Goal: Task Accomplishment & Management: Complete application form

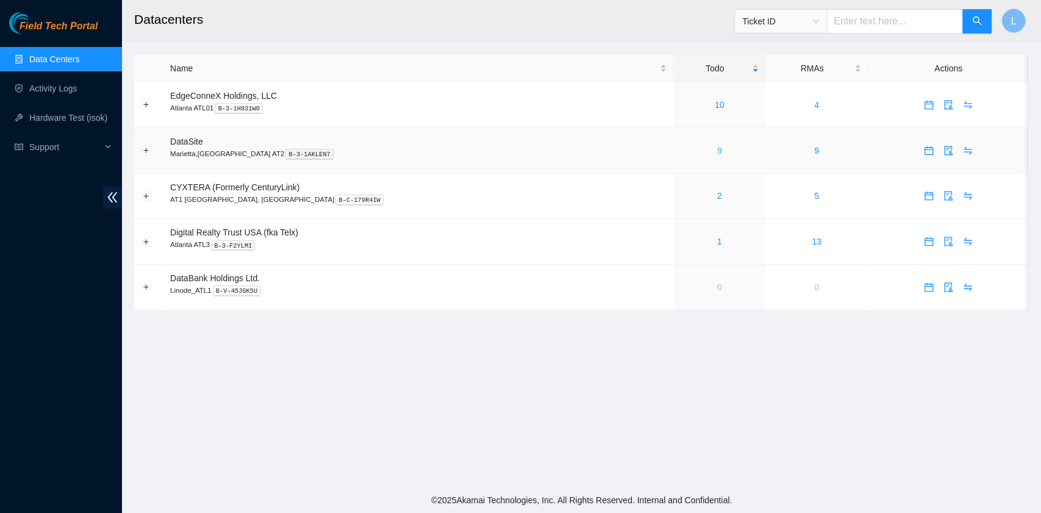
click at [717, 151] on link "9" at bounding box center [719, 151] width 5 height 10
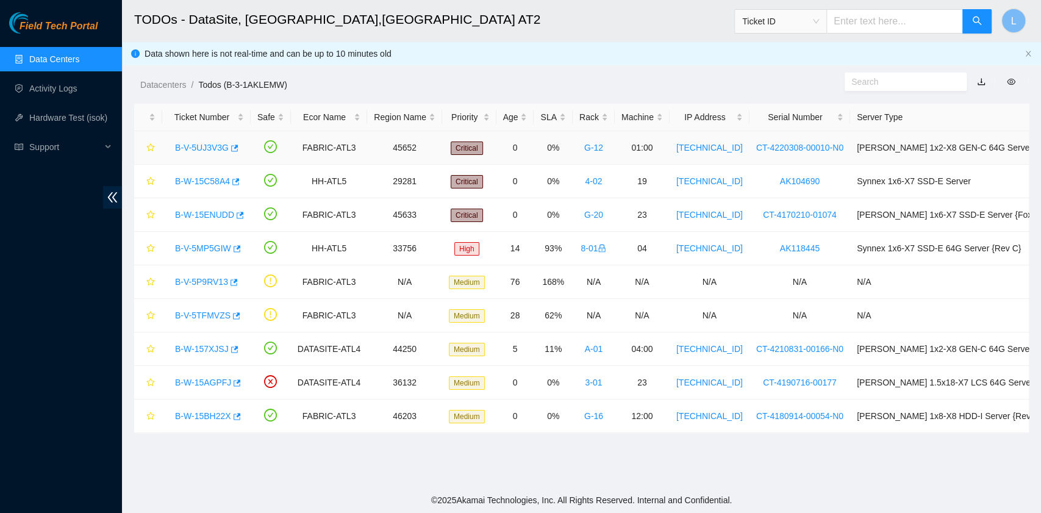
click at [218, 148] on link "B-V-5UJ3V3G" at bounding box center [202, 148] width 54 height 10
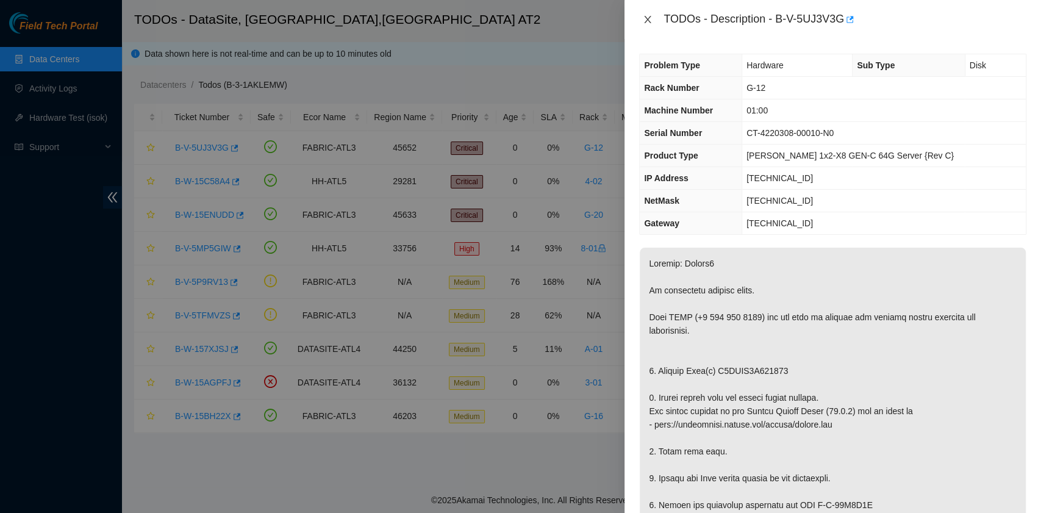
click at [650, 16] on icon "close" at bounding box center [647, 19] width 7 height 7
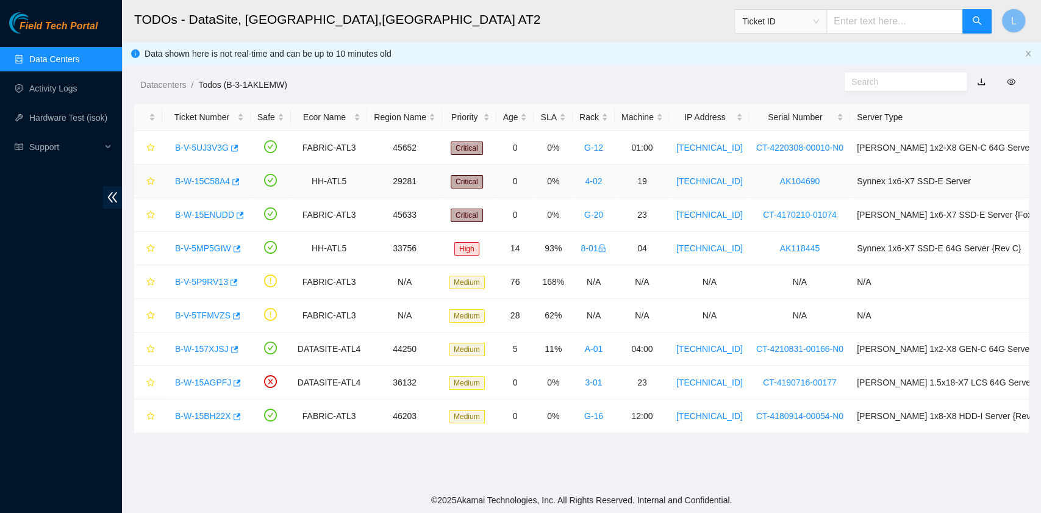
click at [216, 182] on link "B-W-15C58A4" at bounding box center [202, 181] width 55 height 10
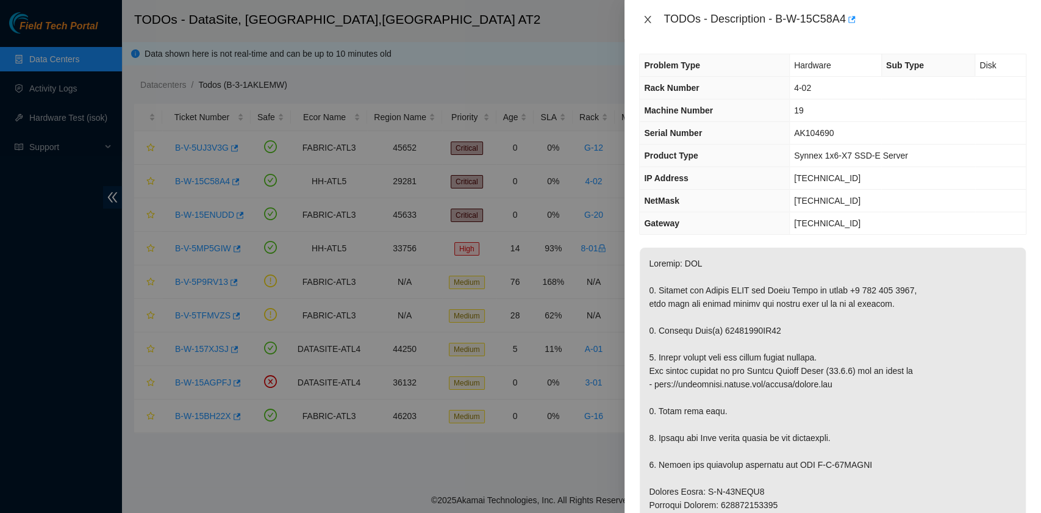
click at [654, 21] on button "Close" at bounding box center [647, 20] width 17 height 12
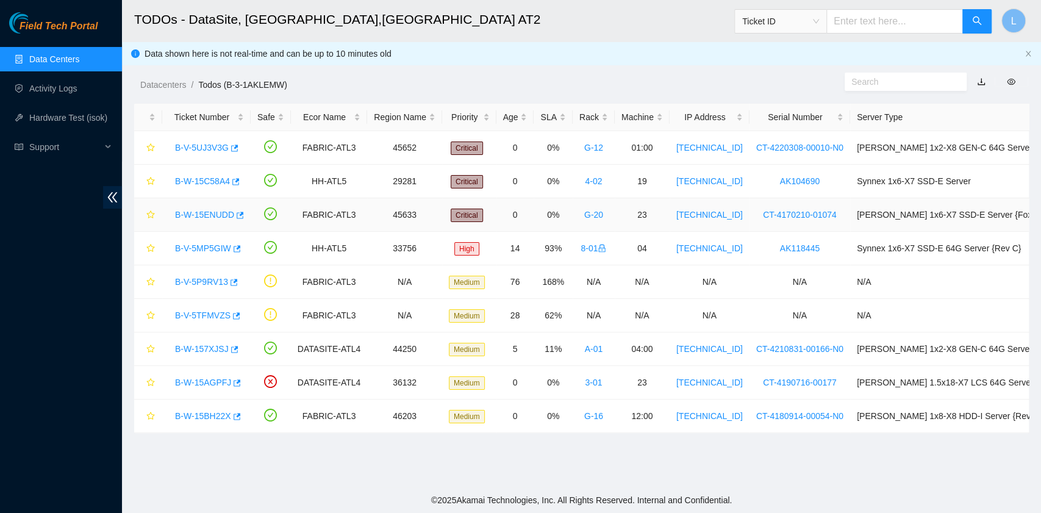
click at [222, 215] on link "B-W-15ENUDD" at bounding box center [204, 215] width 59 height 10
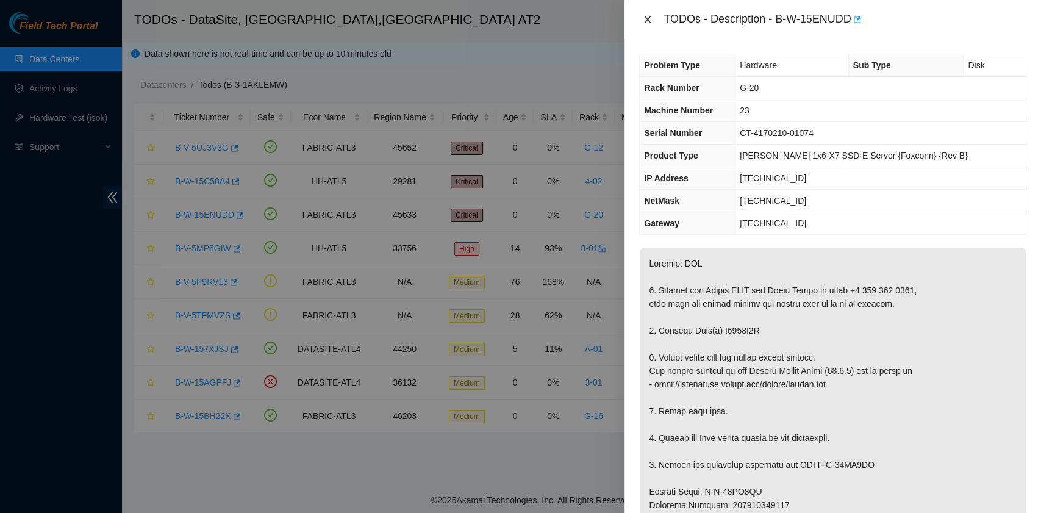
click at [647, 18] on icon "close" at bounding box center [648, 20] width 10 height 10
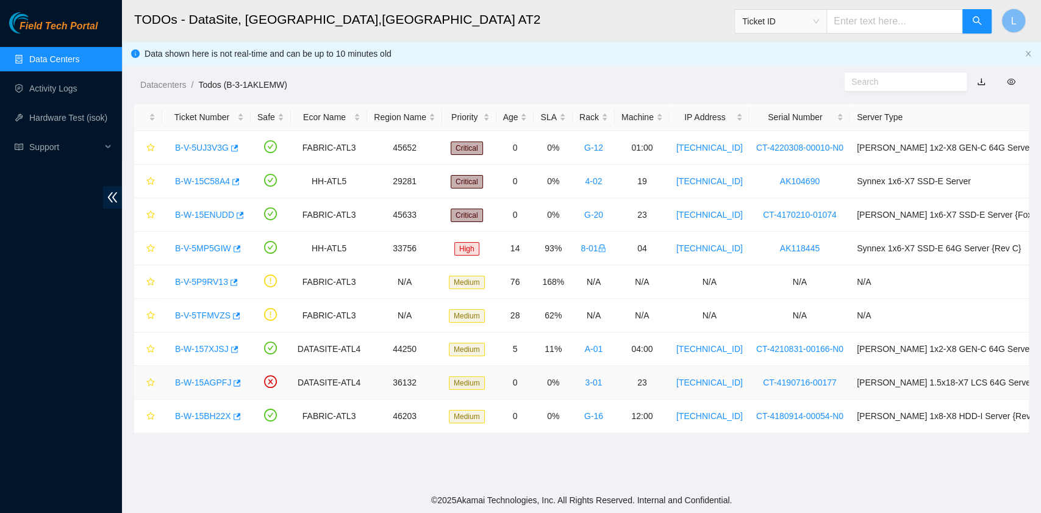
click at [215, 379] on link "B-W-15AGPFJ" at bounding box center [203, 382] width 56 height 10
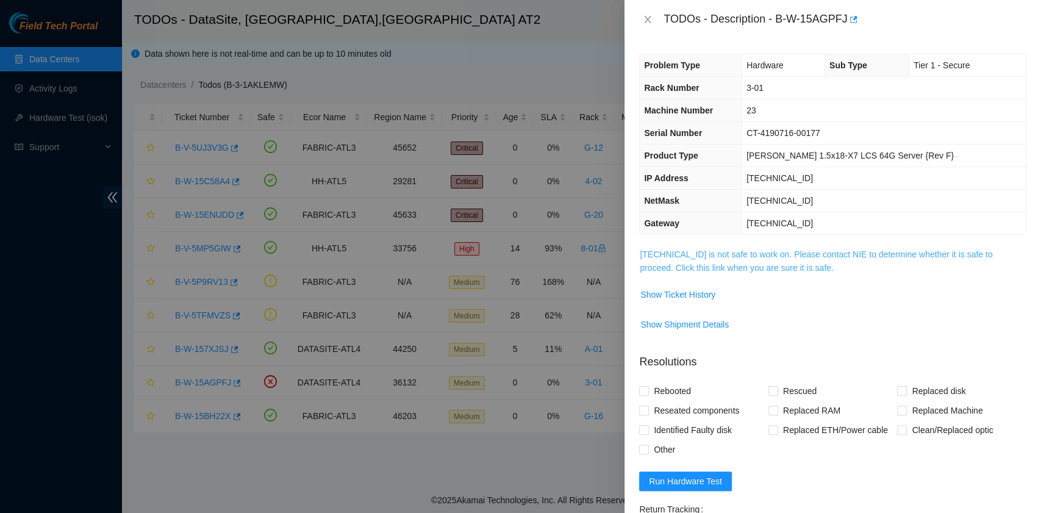
click at [763, 262] on link "23.55.60.140 is not safe to work on. Please contact NIE to determine whether it…" at bounding box center [815, 260] width 352 height 23
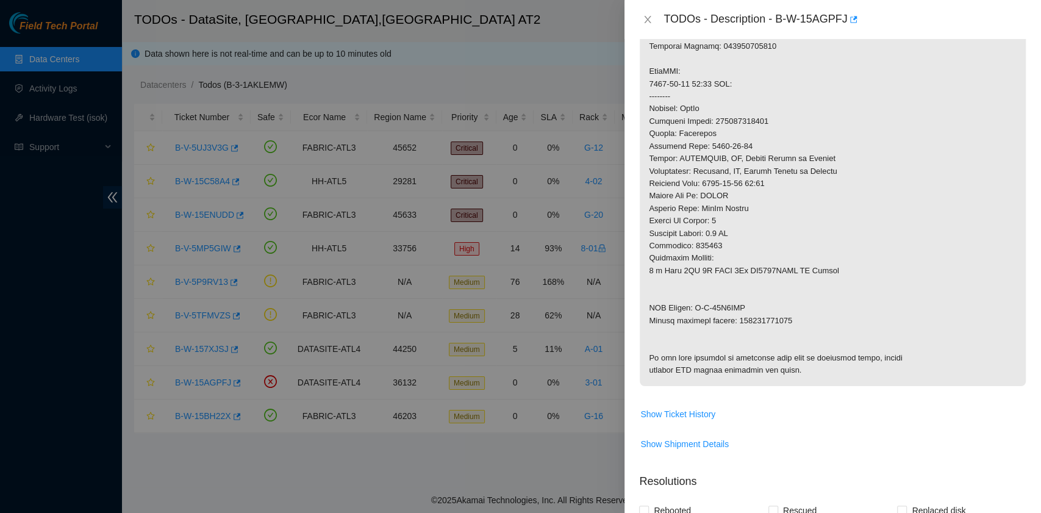
scroll to position [650, 0]
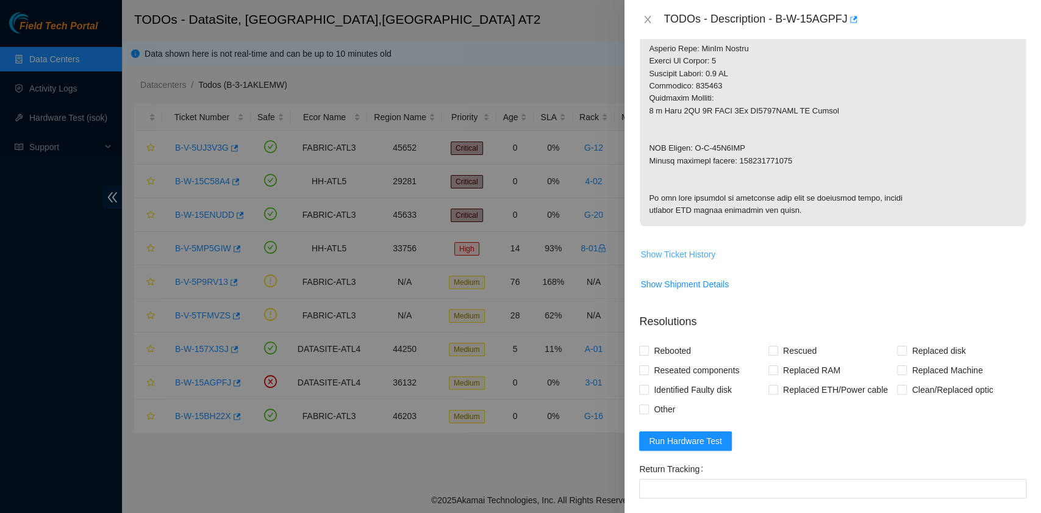
click at [682, 261] on span "Show Ticket History" at bounding box center [677, 254] width 75 height 13
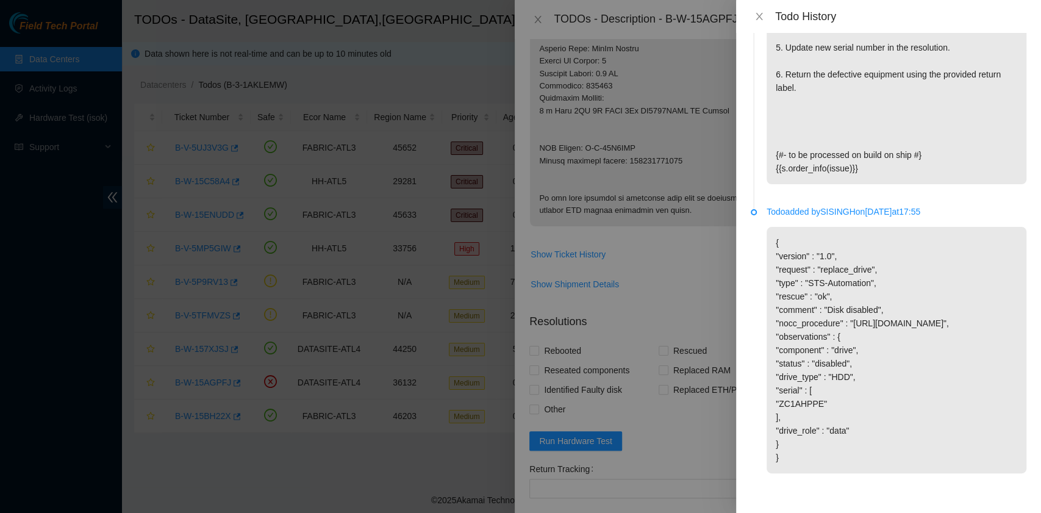
scroll to position [1590, 0]
click at [760, 12] on icon "close" at bounding box center [759, 17] width 10 height 10
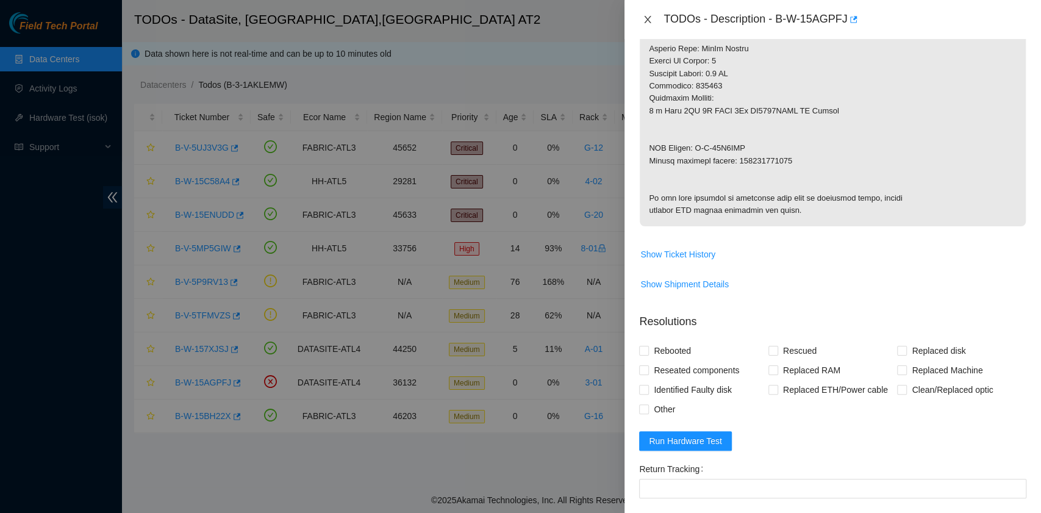
click at [649, 17] on icon "close" at bounding box center [648, 20] width 10 height 10
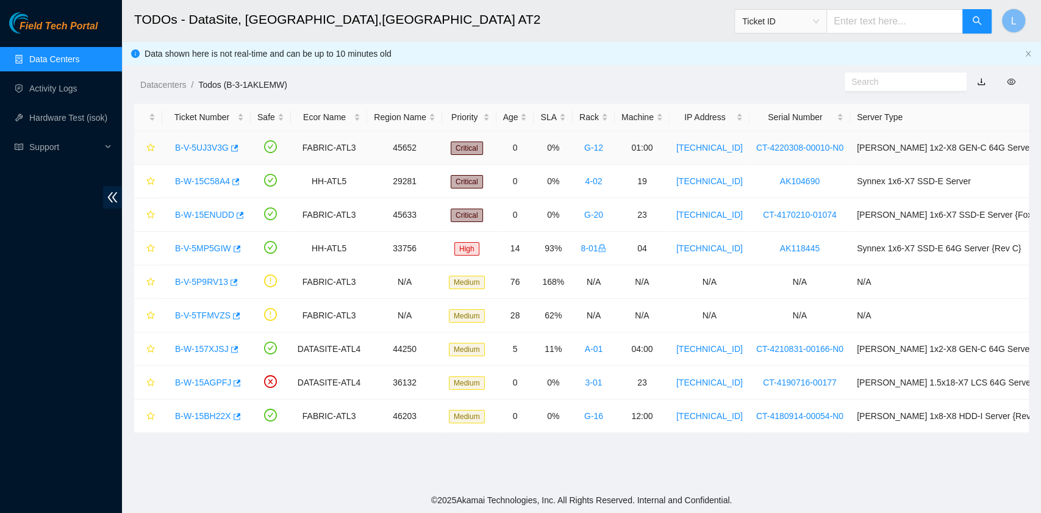
scroll to position [180, 0]
click at [206, 411] on link "B-W-15BH22X" at bounding box center [203, 416] width 56 height 10
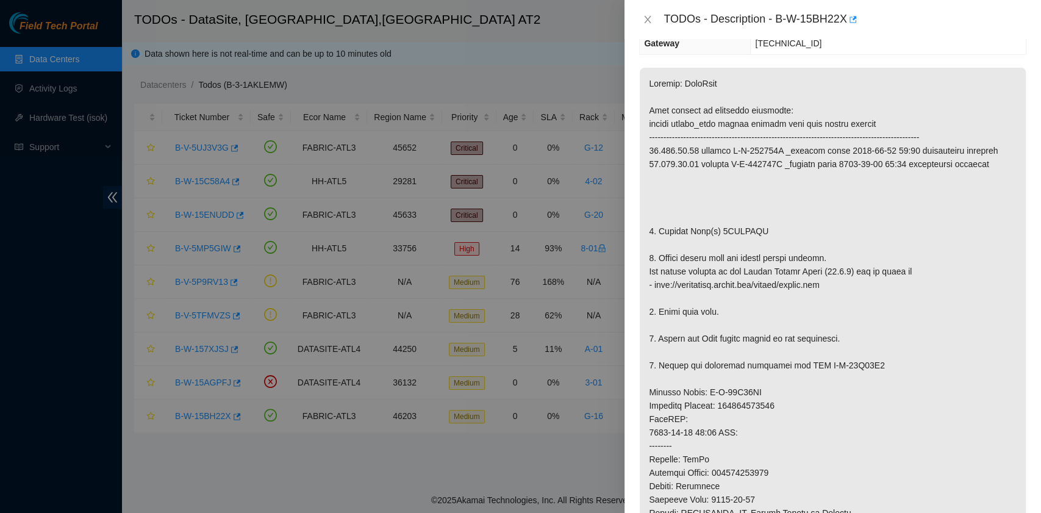
scroll to position [126, 0]
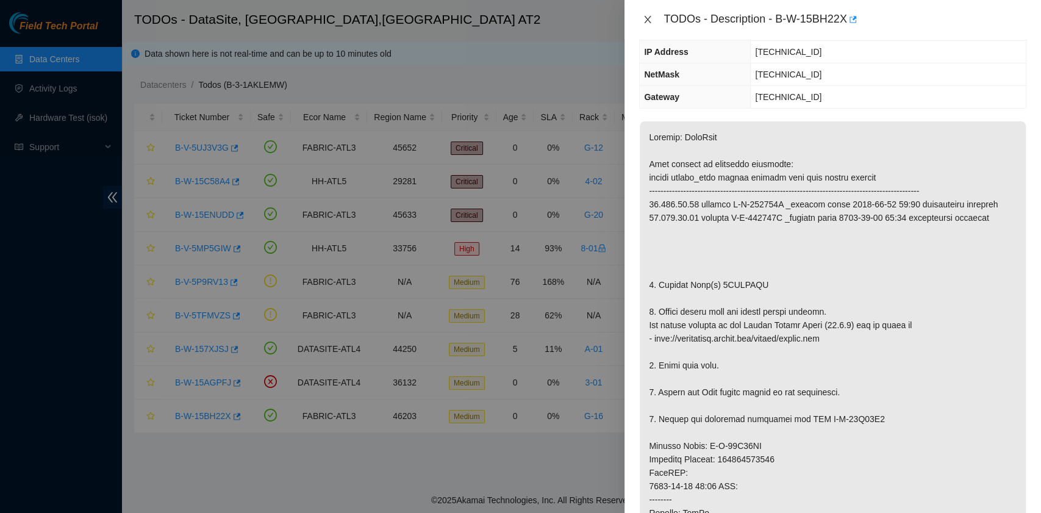
click at [647, 16] on icon "close" at bounding box center [648, 20] width 10 height 10
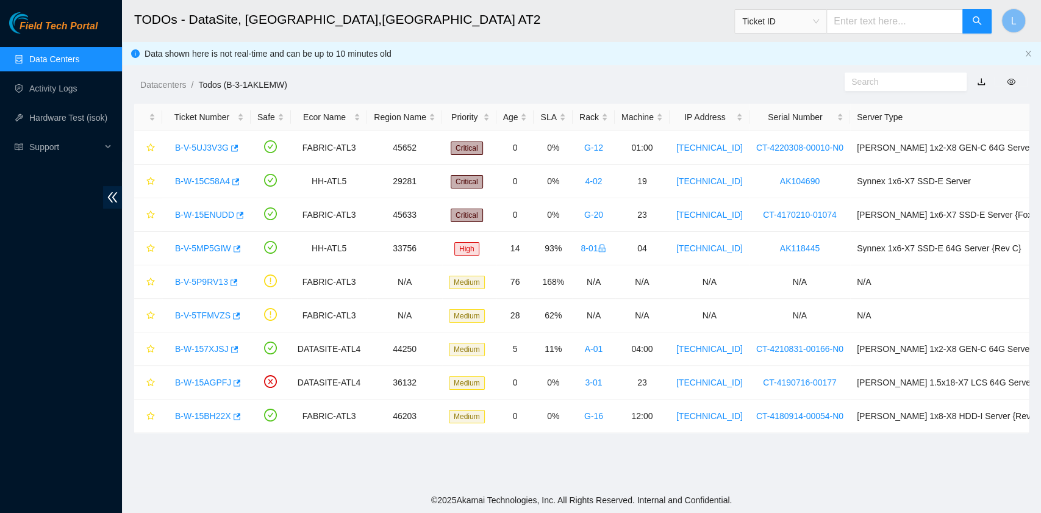
scroll to position [180, 0]
click at [588, 116] on div "Rack" at bounding box center [593, 116] width 29 height 13
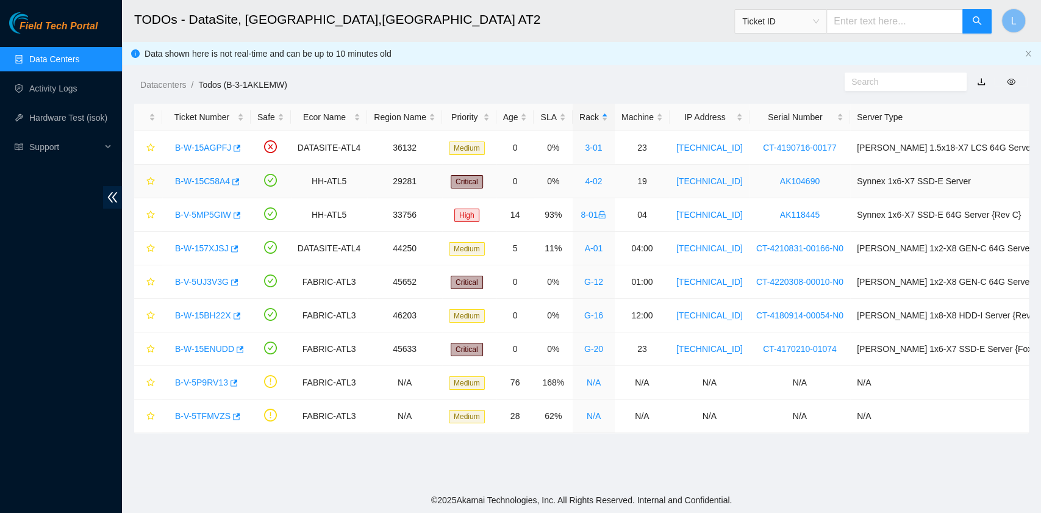
click at [216, 179] on link "B-W-15C58A4" at bounding box center [202, 181] width 55 height 10
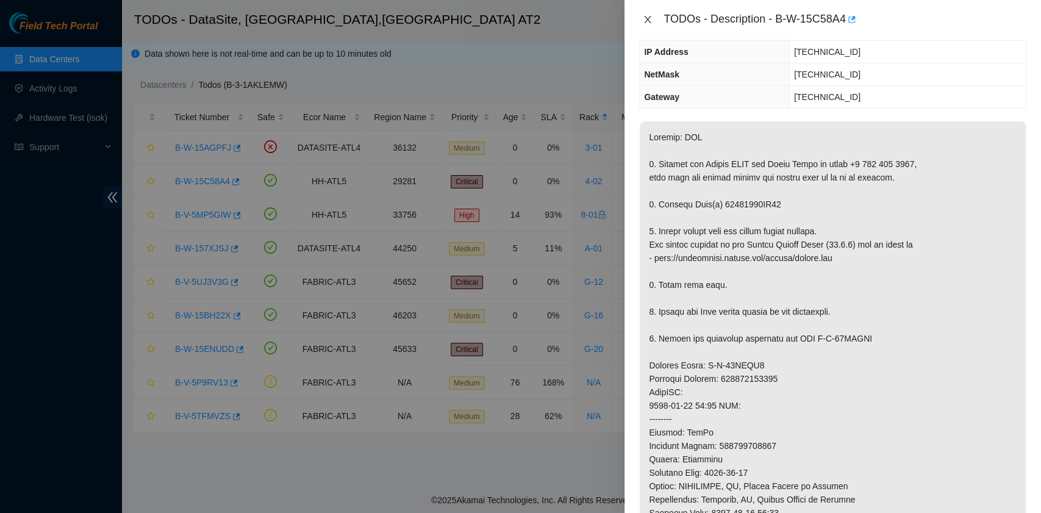
click at [647, 17] on icon "close" at bounding box center [648, 20] width 10 height 10
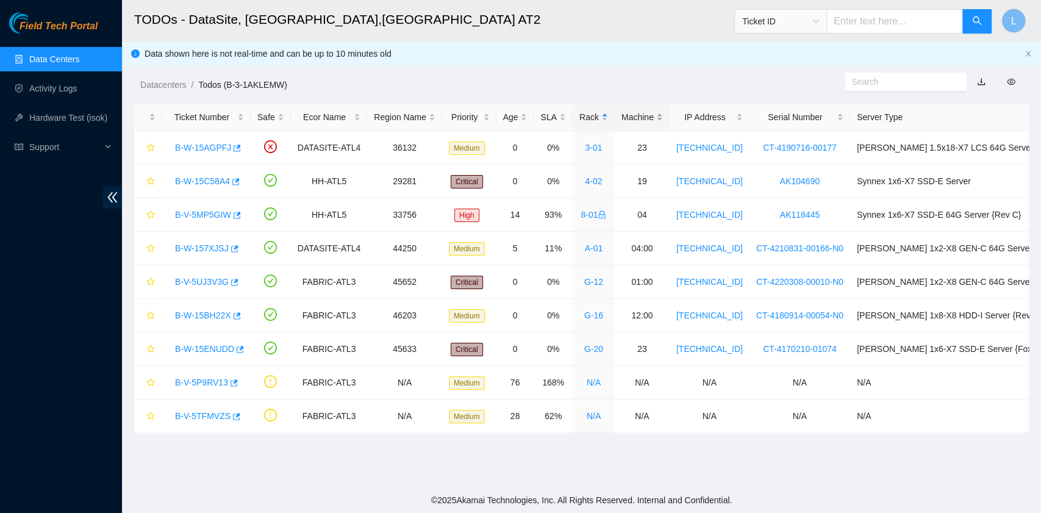
scroll to position [180, 0]
click at [208, 150] on link "B-W-15AGPFJ" at bounding box center [203, 148] width 56 height 10
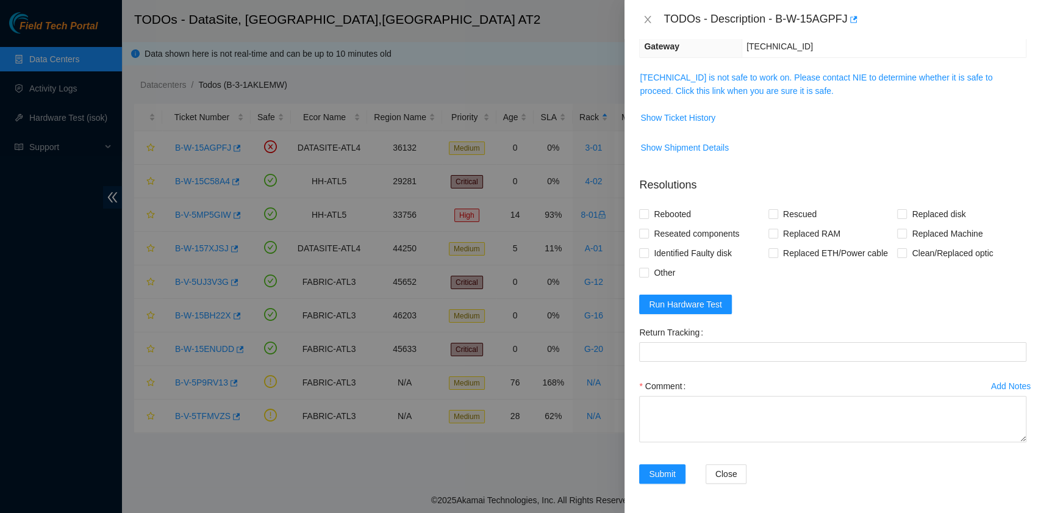
scroll to position [126, 0]
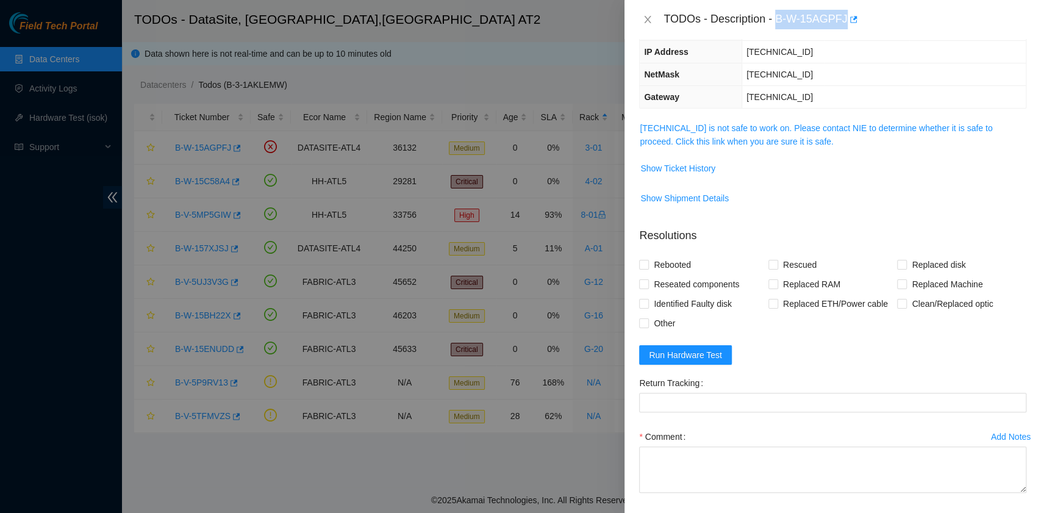
drag, startPoint x: 777, startPoint y: 21, endPoint x: 844, endPoint y: 29, distance: 67.0
click at [844, 29] on div "TODOs - Description - B-W-15AGPFJ" at bounding box center [832, 19] width 416 height 39
copy div "B-W-15AGPFJ"
click at [654, 21] on button "Close" at bounding box center [647, 20] width 17 height 12
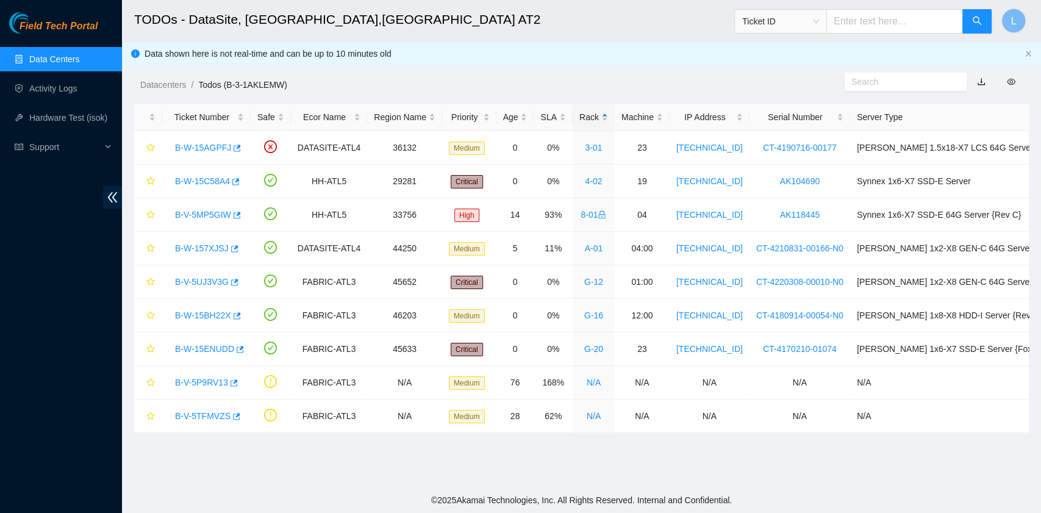
scroll to position [180, 0]
click at [210, 284] on link "B-V-5UJ3V3G" at bounding box center [202, 282] width 54 height 10
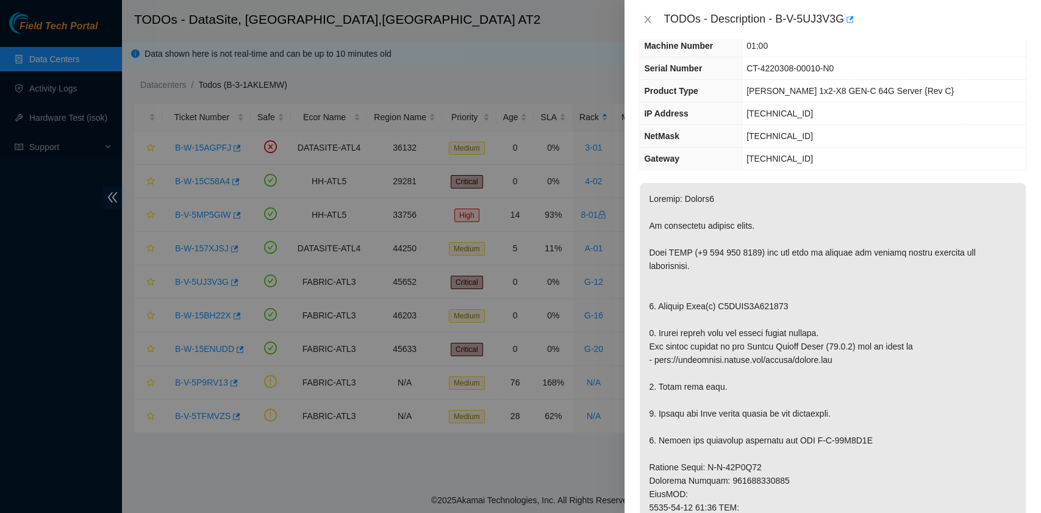
scroll to position [45, 0]
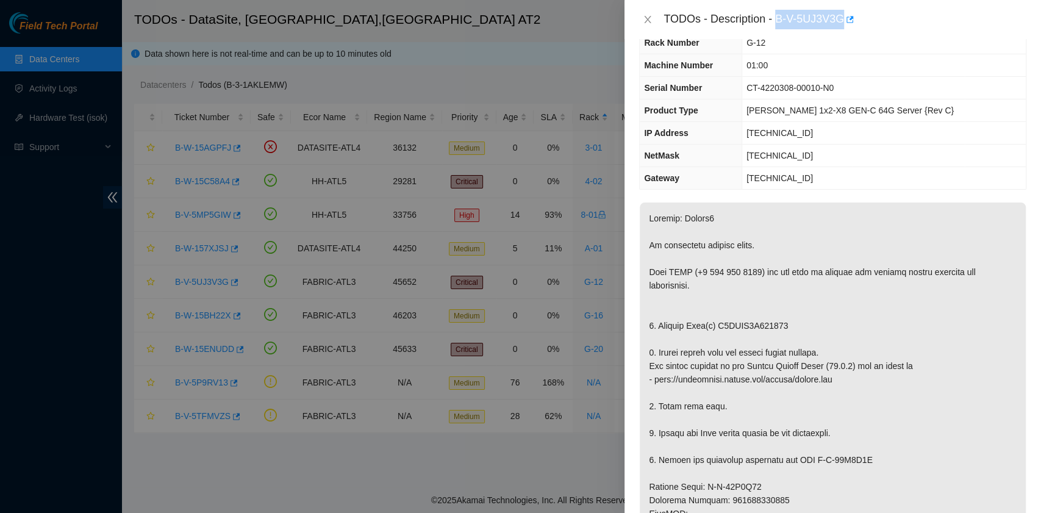
drag, startPoint x: 778, startPoint y: 21, endPoint x: 841, endPoint y: 15, distance: 63.7
click at [841, 15] on div "TODOs - Description - B-V-5UJ3V3G" at bounding box center [844, 20] width 363 height 20
copy div "B-V-5UJ3V3G"
click at [645, 18] on icon "close" at bounding box center [648, 20] width 10 height 10
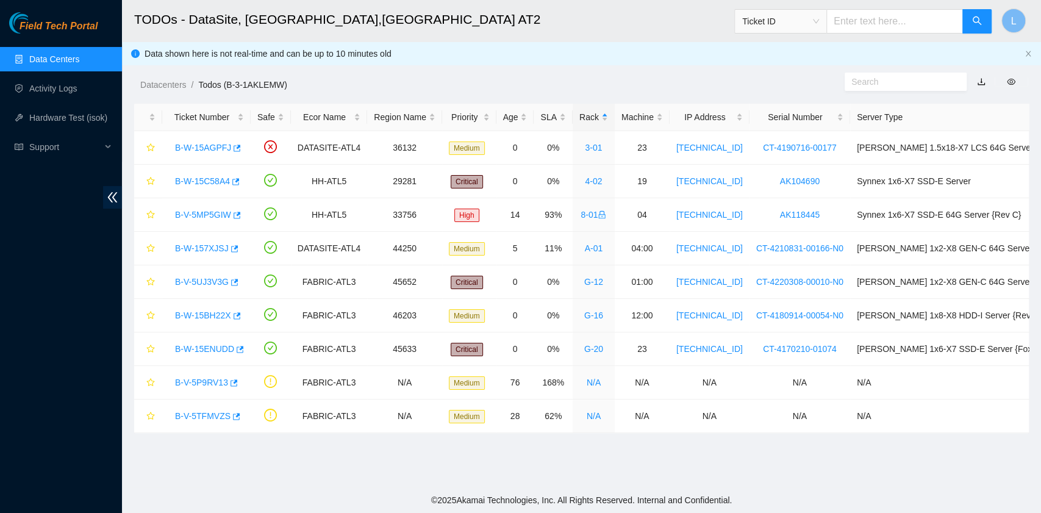
scroll to position [59, 0]
click at [221, 313] on link "B-W-15BH22X" at bounding box center [203, 315] width 56 height 10
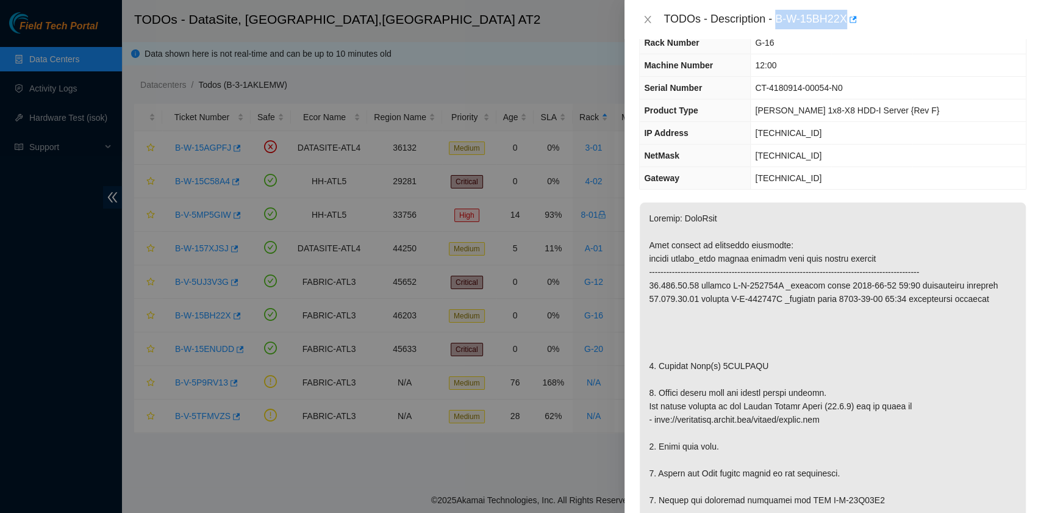
drag, startPoint x: 776, startPoint y: 21, endPoint x: 844, endPoint y: 24, distance: 68.3
click at [844, 24] on div "TODOs - Description - B-W-15BH22X" at bounding box center [844, 20] width 363 height 20
copy div "B-W-15BH22X"
click at [650, 21] on icon "close" at bounding box center [648, 20] width 10 height 10
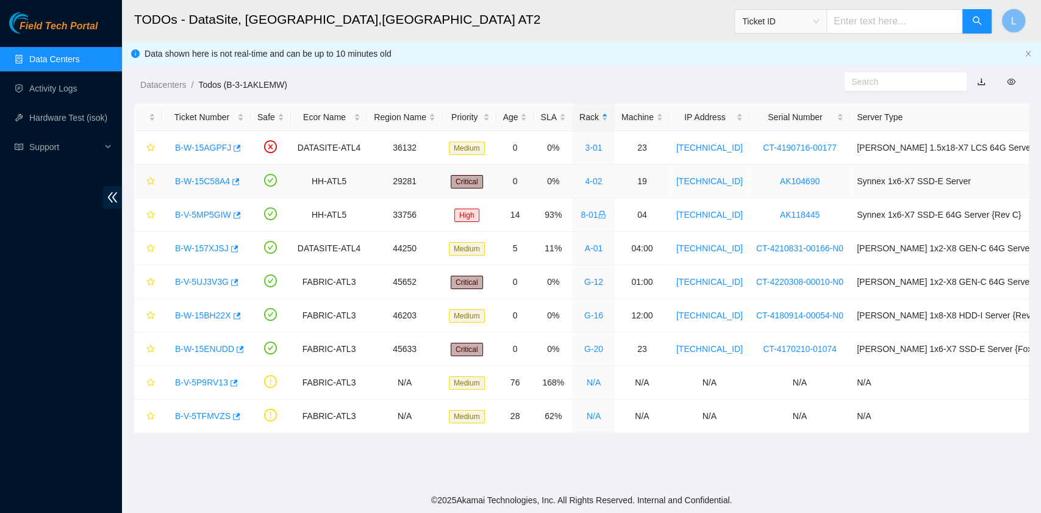
scroll to position [59, 0]
click at [207, 248] on link "B-W-157XJSJ" at bounding box center [202, 248] width 54 height 10
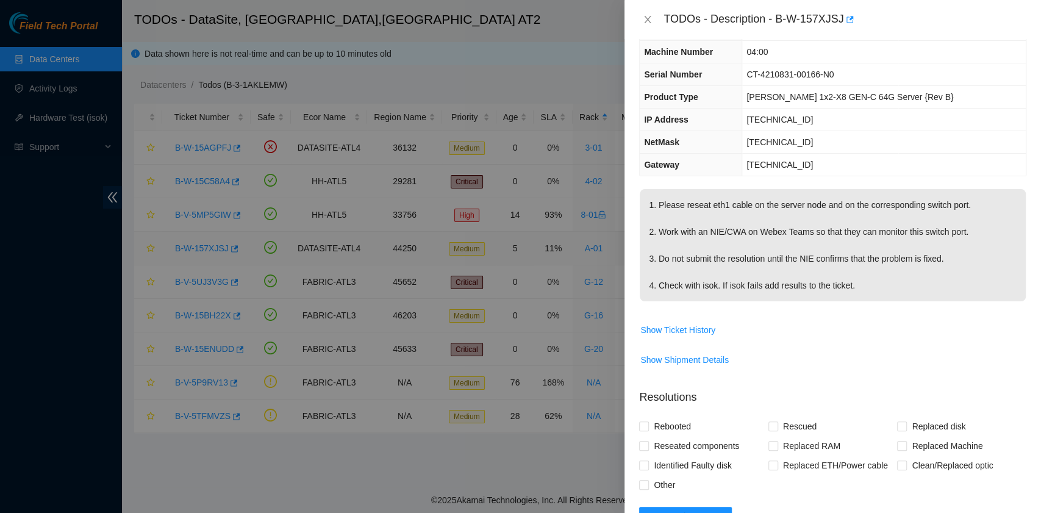
scroll to position [45, 0]
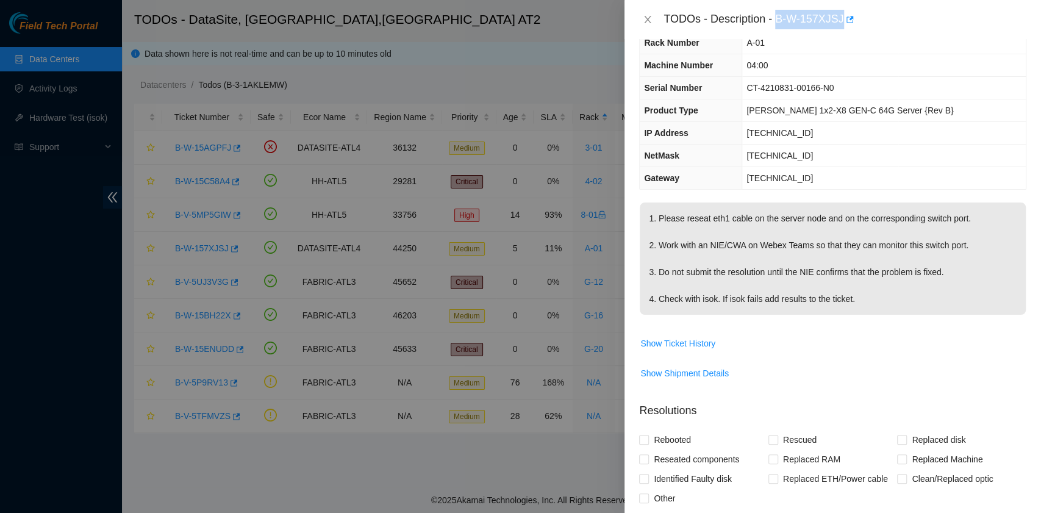
drag, startPoint x: 778, startPoint y: 18, endPoint x: 840, endPoint y: 18, distance: 61.6
click at [840, 18] on div "TODOs - Description - B-W-157XJSJ" at bounding box center [844, 20] width 363 height 20
copy div "B-W-157XJSJ"
click at [644, 21] on icon "close" at bounding box center [648, 20] width 10 height 10
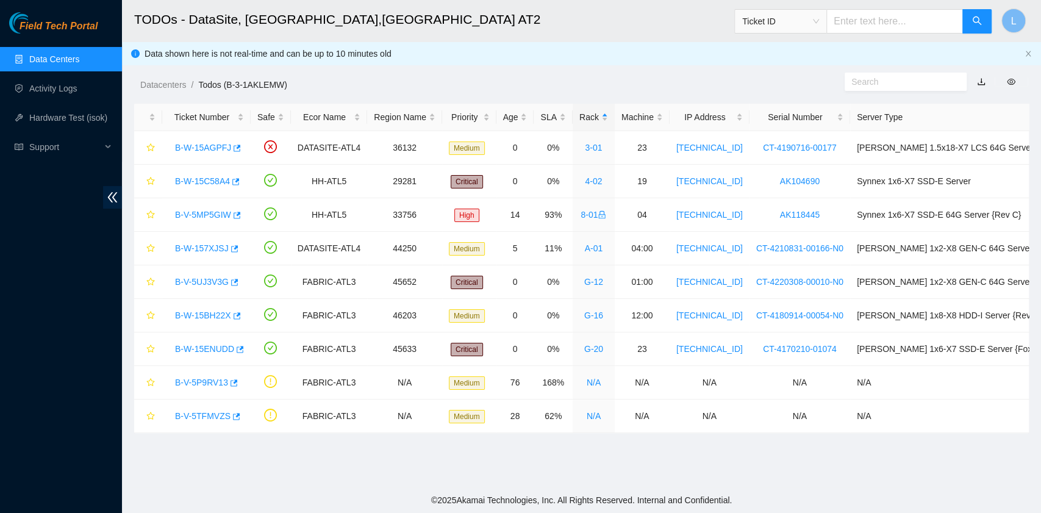
scroll to position [59, 0]
click at [71, 62] on link "Data Centers" at bounding box center [54, 59] width 50 height 10
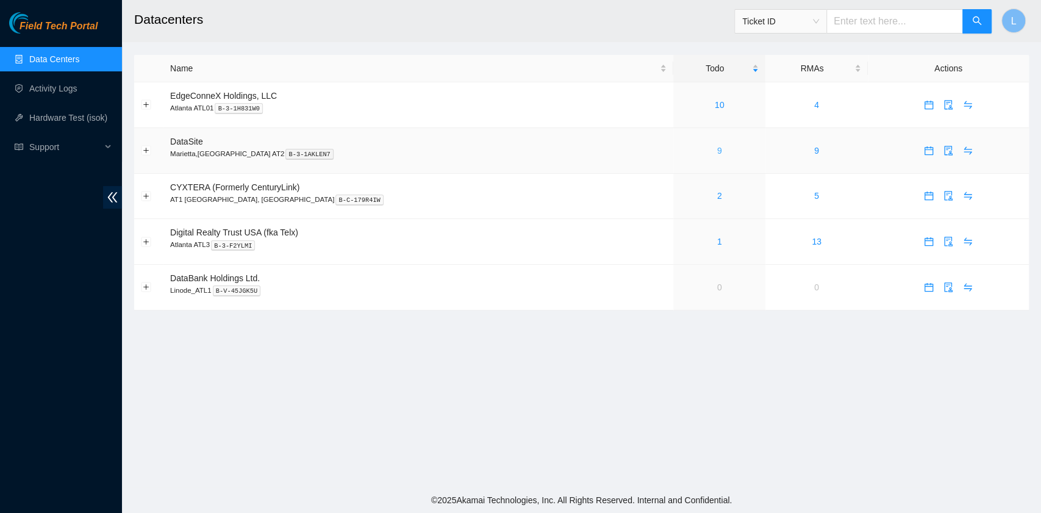
click at [717, 155] on link "9" at bounding box center [719, 151] width 5 height 10
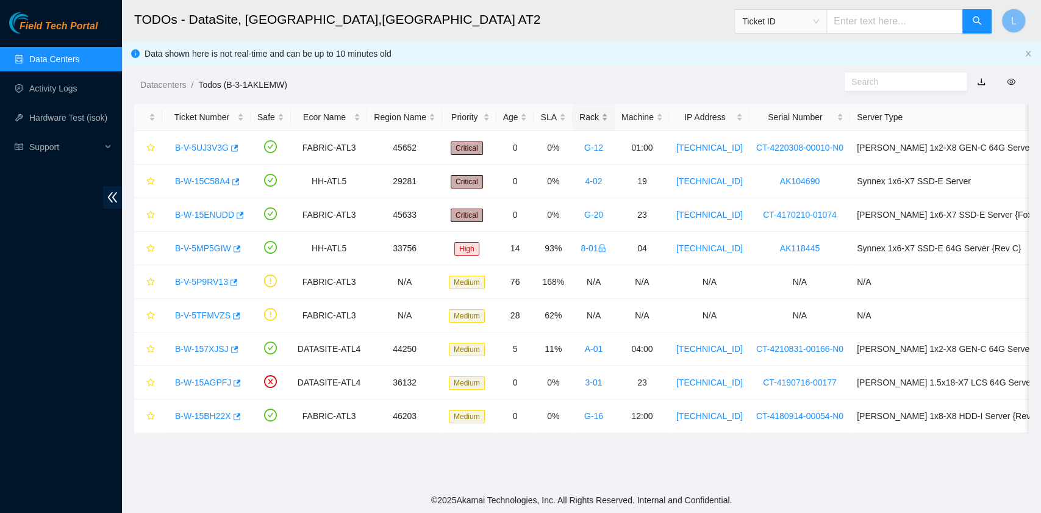
click at [586, 115] on div "Rack" at bounding box center [593, 116] width 29 height 13
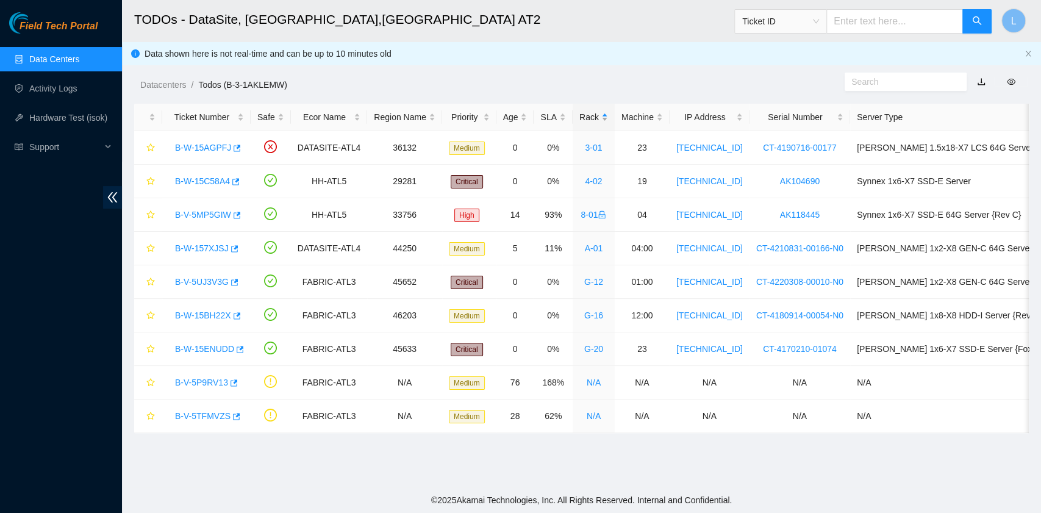
click at [586, 115] on div "Rack" at bounding box center [593, 116] width 29 height 13
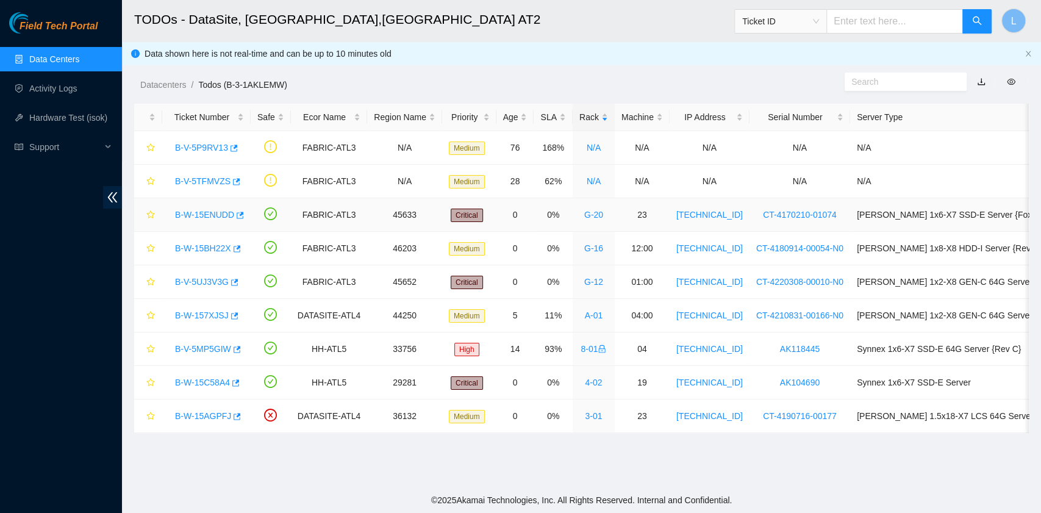
click at [225, 212] on link "B-W-15ENUDD" at bounding box center [204, 215] width 59 height 10
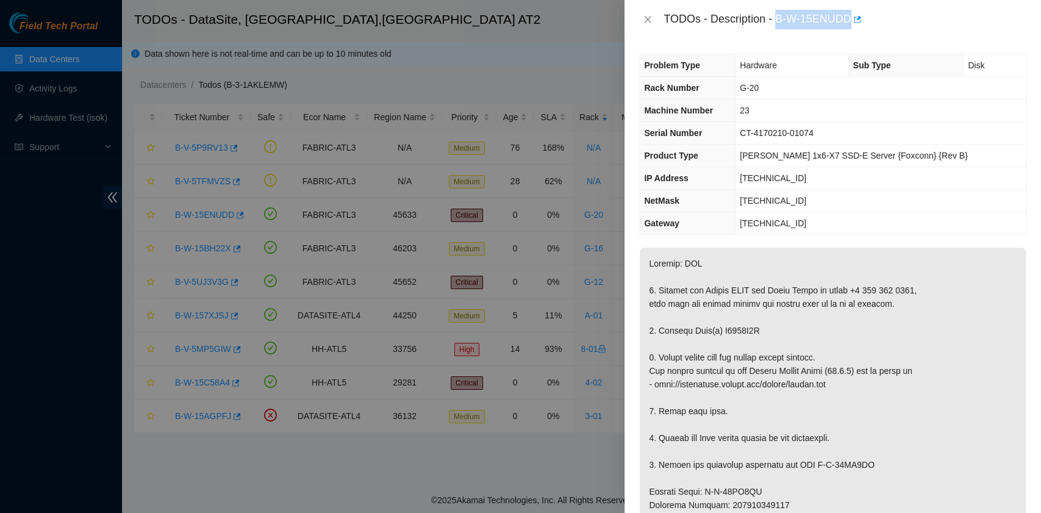
drag, startPoint x: 777, startPoint y: 23, endPoint x: 849, endPoint y: 19, distance: 72.1
click at [849, 19] on div "TODOs - Description - B-W-15ENUDD" at bounding box center [844, 20] width 363 height 20
copy div "B-W-15ENUDD"
drag, startPoint x: 657, startPoint y: 326, endPoint x: 754, endPoint y: 332, distance: 97.8
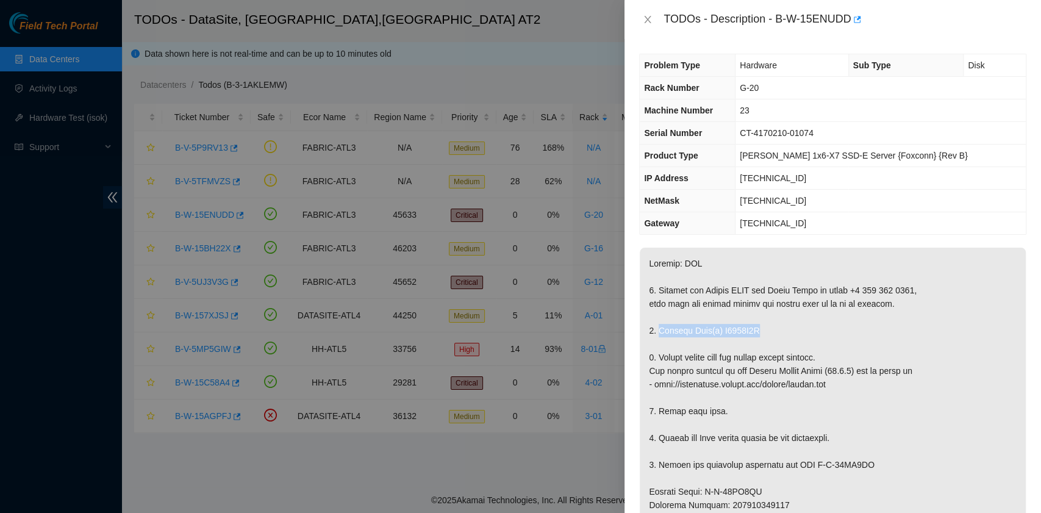
copy p "Replace Disk(s) A0157C4F"
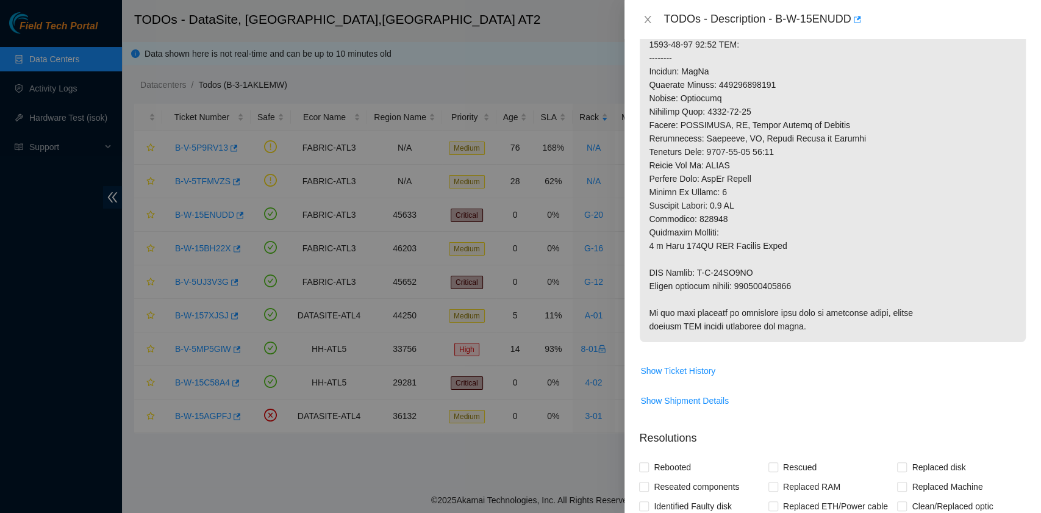
scroll to position [488, 0]
drag, startPoint x: 650, startPoint y: 284, endPoint x: 798, endPoint y: 282, distance: 148.2
click at [798, 282] on p at bounding box center [832, 51] width 386 height 582
copy p "Return tracking number: 473665214789"
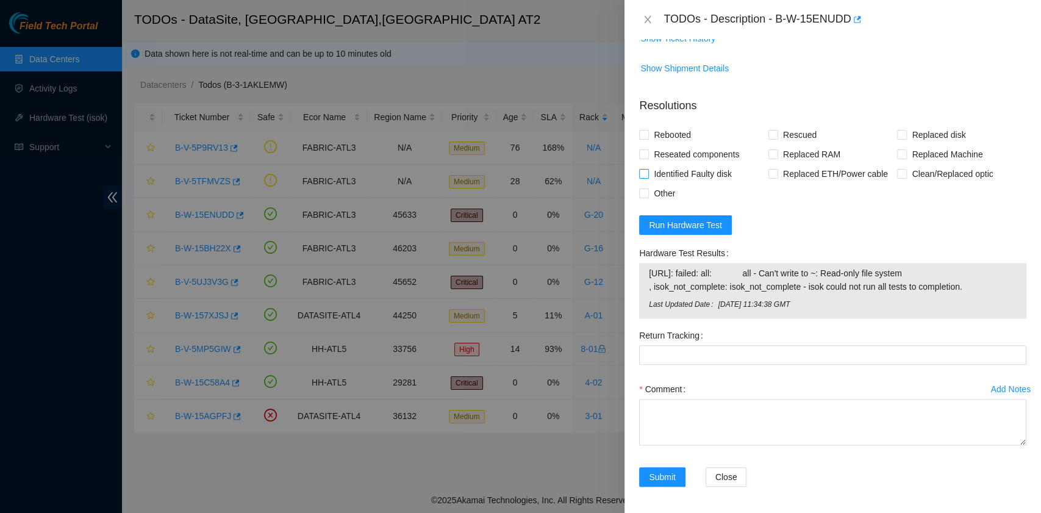
scroll to position [820, 0]
click at [683, 422] on textarea "Comment" at bounding box center [832, 421] width 387 height 46
paste textarea "B-W-15ENUDD rack# G-20 machine# 23 Replaced disk A0157C4F with A0214489 Return …"
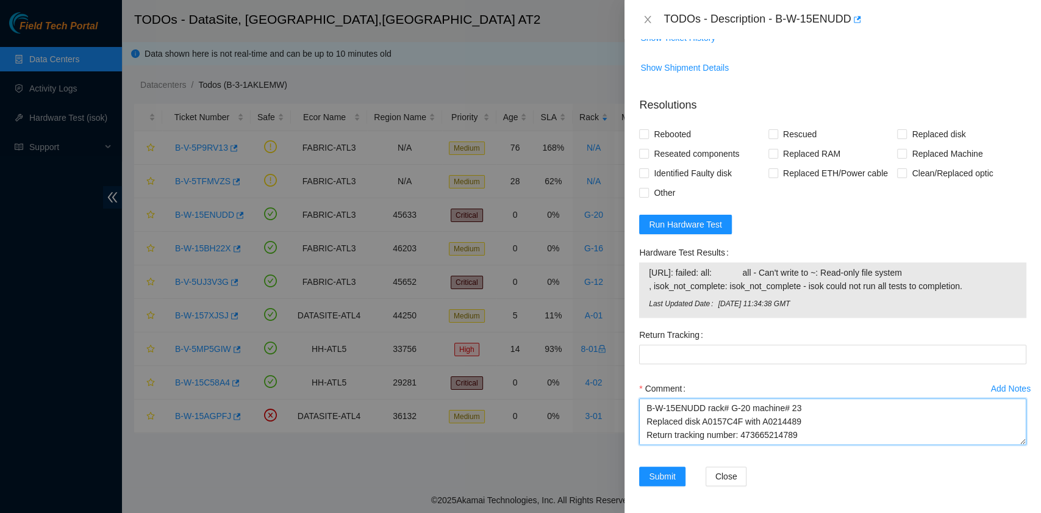
scroll to position [10, 0]
drag, startPoint x: 800, startPoint y: 424, endPoint x: 740, endPoint y: 427, distance: 59.8
click at [740, 427] on textarea "B-W-15ENUDD rack# G-20 machine# 23 Replaced disk A0157C4F with A0214489 Return …" at bounding box center [832, 421] width 387 height 46
type textarea "B-W-15ENUDD rack# G-20 machine# 23 Replaced disk A0157C4F with A0214489 Return …"
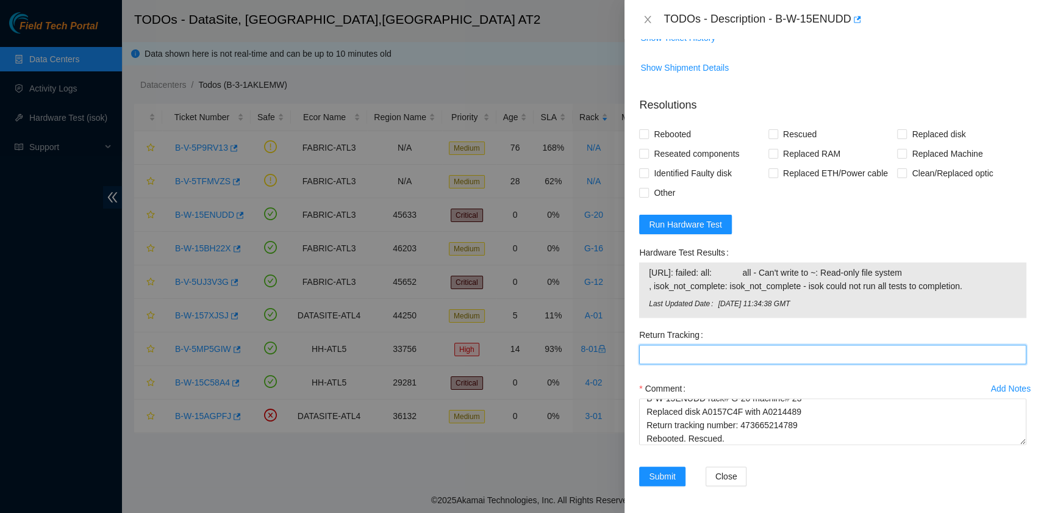
click at [677, 352] on Tracking "Return Tracking" at bounding box center [832, 354] width 387 height 20
paste Tracking "473665214789"
type Tracking "473665214789"
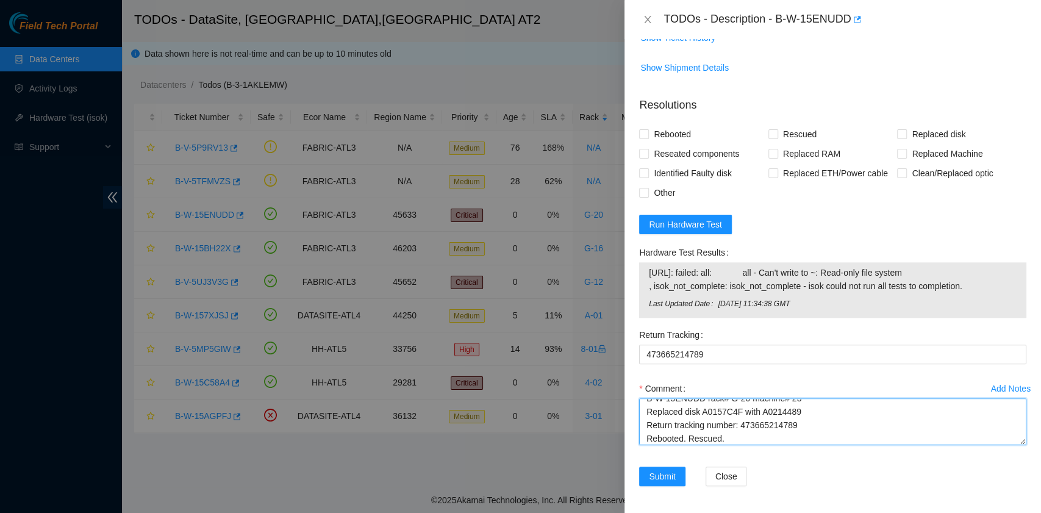
click at [723, 438] on textarea "B-W-15ENUDD rack# G-20 machine# 23 Replaced disk A0157C4F with A0214489 Return …" at bounding box center [832, 421] width 387 height 46
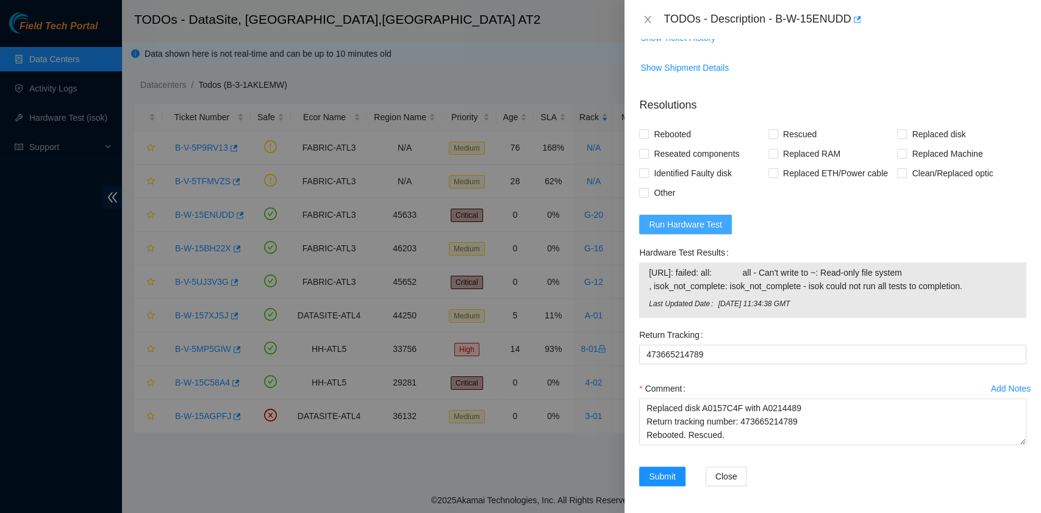
click at [686, 224] on span "Run Hardware Test" at bounding box center [685, 224] width 73 height 13
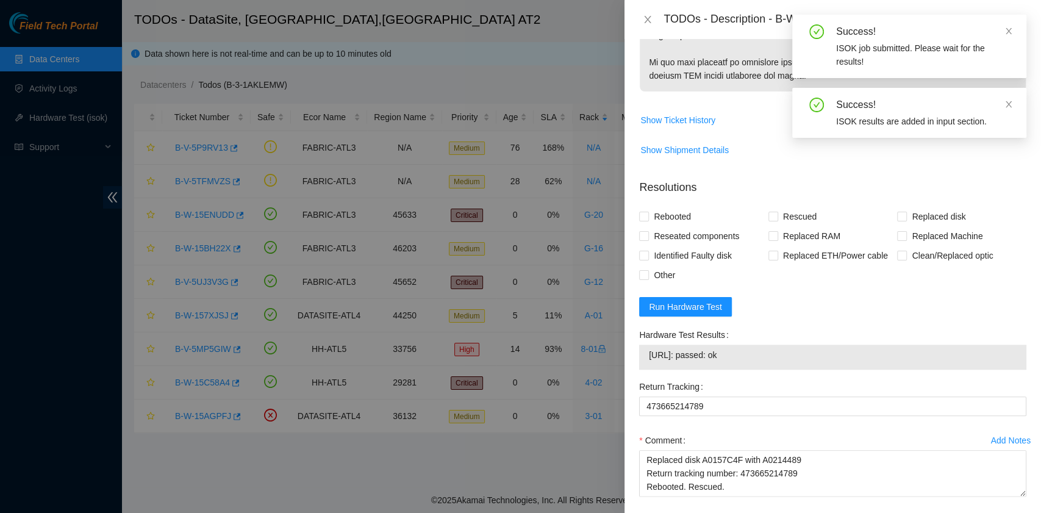
scroll to position [789, 0]
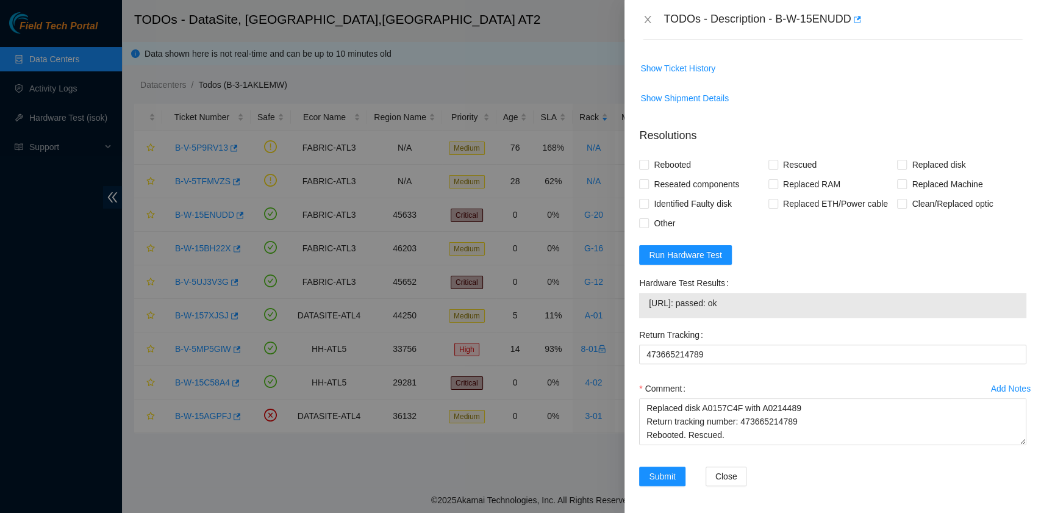
drag, startPoint x: 750, startPoint y: 306, endPoint x: 641, endPoint y: 303, distance: 108.6
click at [641, 303] on div "23.52.135.154: passed: ok" at bounding box center [832, 305] width 387 height 25
copy tbody "23.52.135.154: passed: ok"
click at [702, 432] on textarea "B-W-15ENUDD rack# G-20 machine# 23 Replaced disk A0157C4F with A0214489 Return …" at bounding box center [832, 421] width 387 height 46
paste textarea "23.52.135.154: passed: ok"
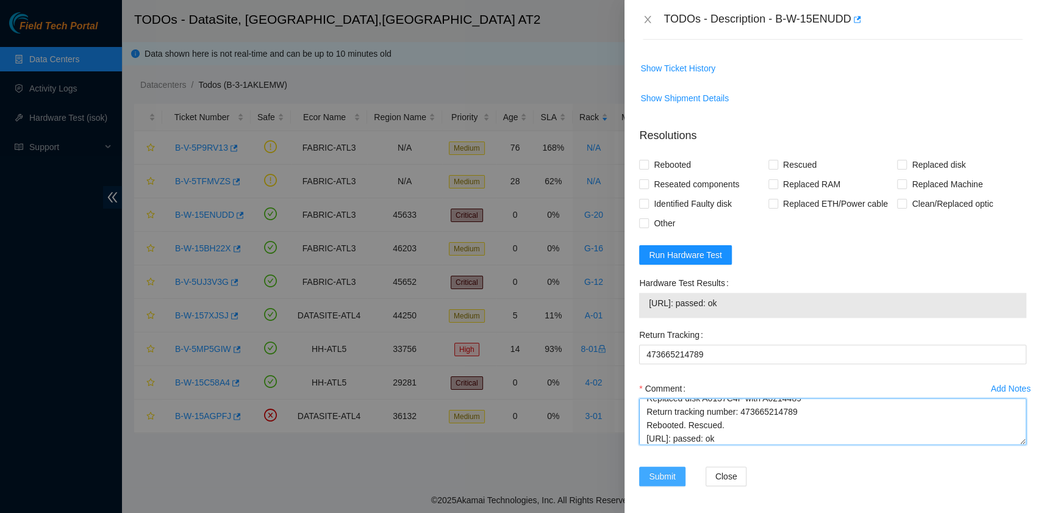
type textarea "B-W-15ENUDD rack# G-20 machine# 23 Replaced disk A0157C4F with A0214489 Return …"
click at [669, 469] on span "Submit" at bounding box center [662, 475] width 27 height 13
click at [669, 158] on span "Rebooted" at bounding box center [672, 165] width 47 height 20
click at [647, 160] on input "Rebooted" at bounding box center [643, 164] width 9 height 9
checkbox input "true"
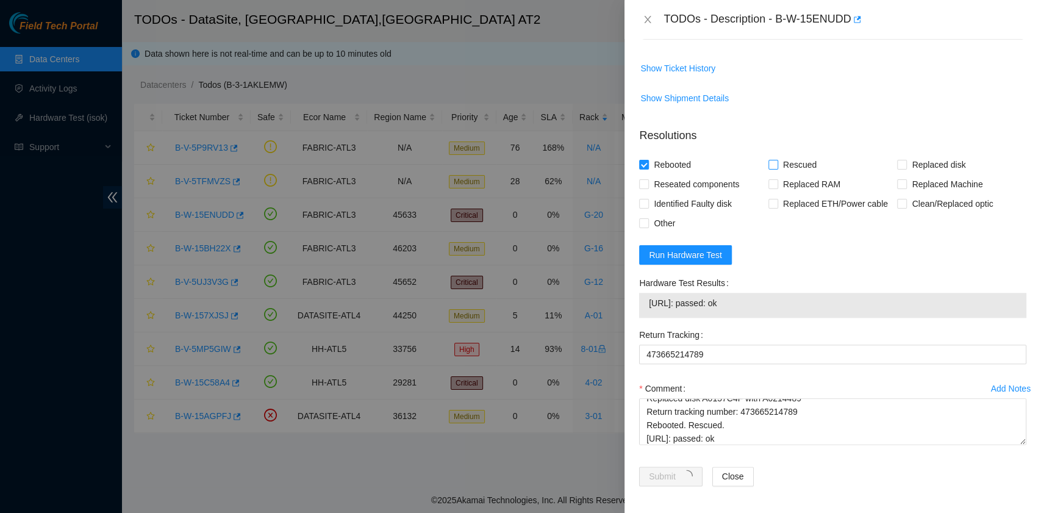
click at [769, 166] on input "Rescued" at bounding box center [772, 164] width 9 height 9
checkbox input "true"
click at [897, 163] on input "Replaced disk" at bounding box center [901, 164] width 9 height 9
checkbox input "true"
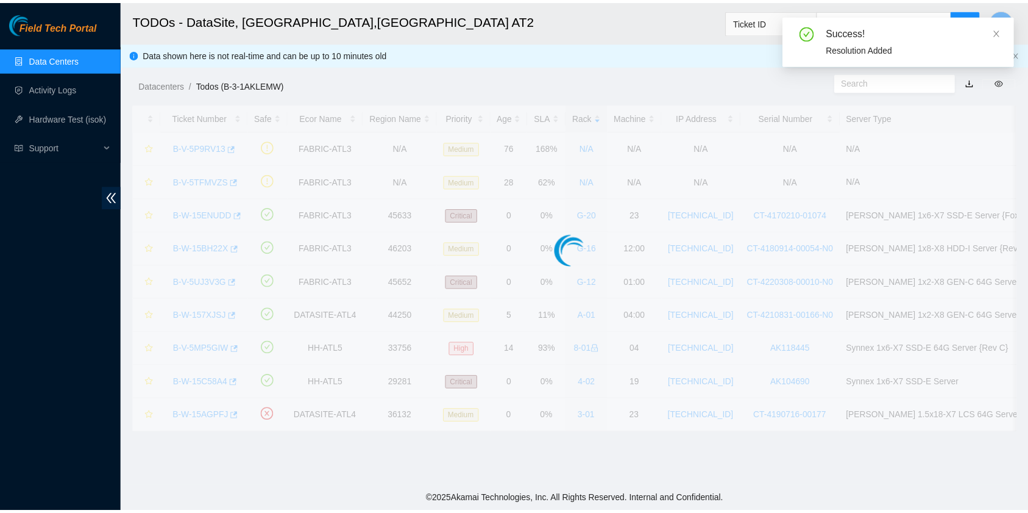
scroll to position [309, 0]
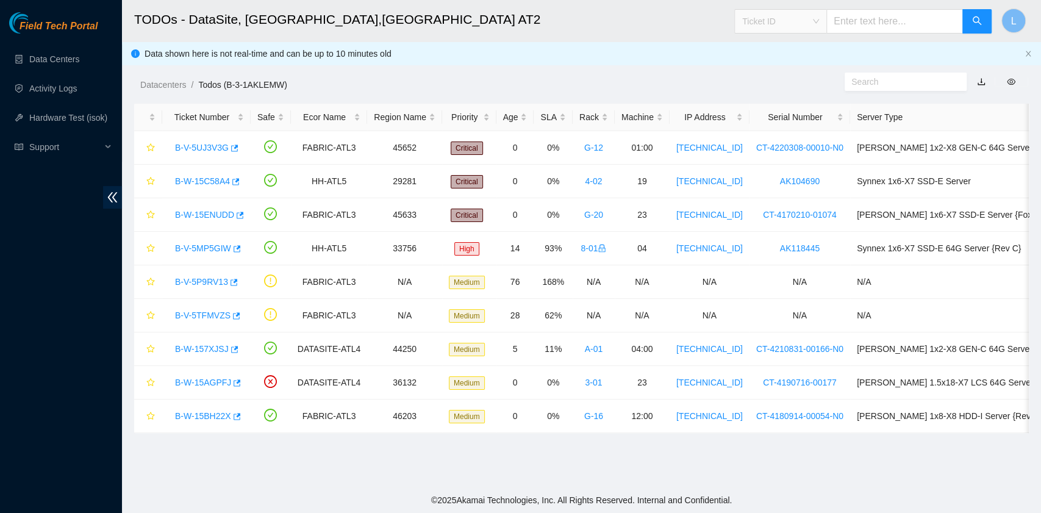
click at [819, 23] on span "Ticket ID" at bounding box center [780, 21] width 77 height 18
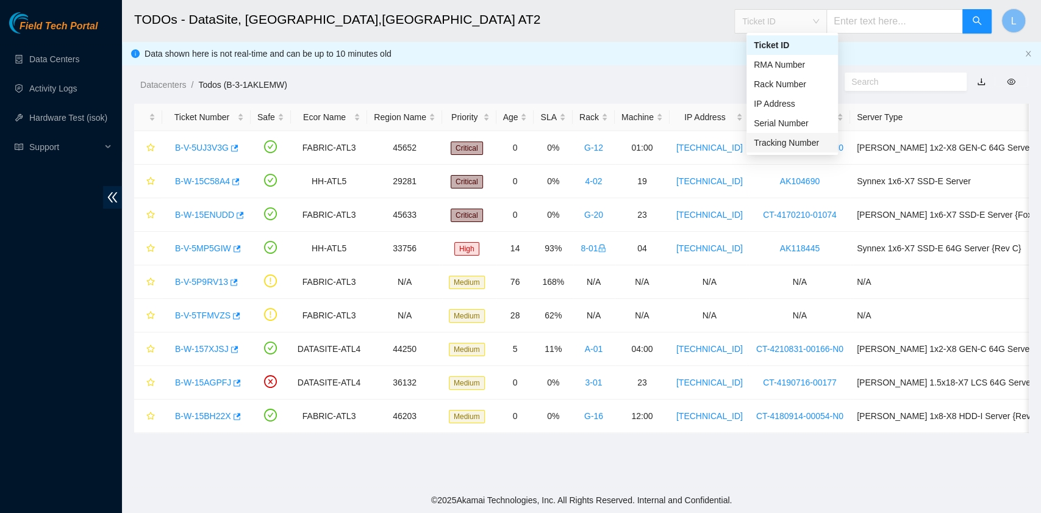
click at [810, 144] on div "Tracking Number" at bounding box center [791, 142] width 77 height 13
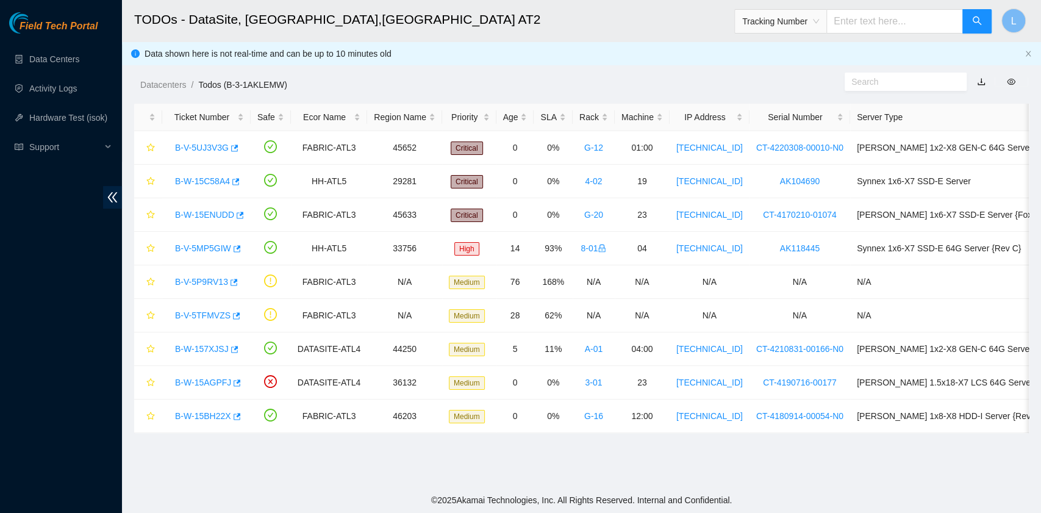
click at [861, 15] on input "text" at bounding box center [894, 21] width 137 height 24
type input "463470049699"
click at [966, 17] on button "button" at bounding box center [976, 21] width 29 height 24
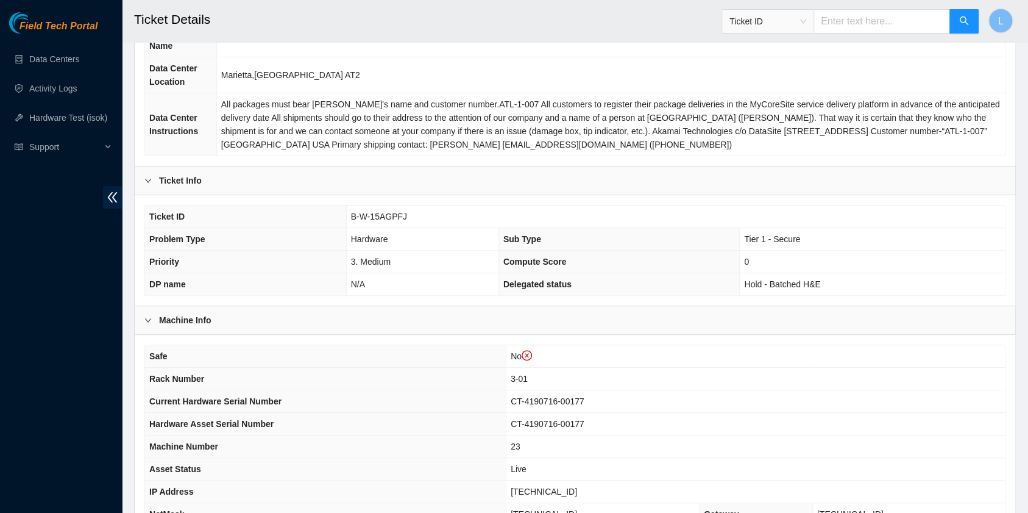
scroll to position [244, 0]
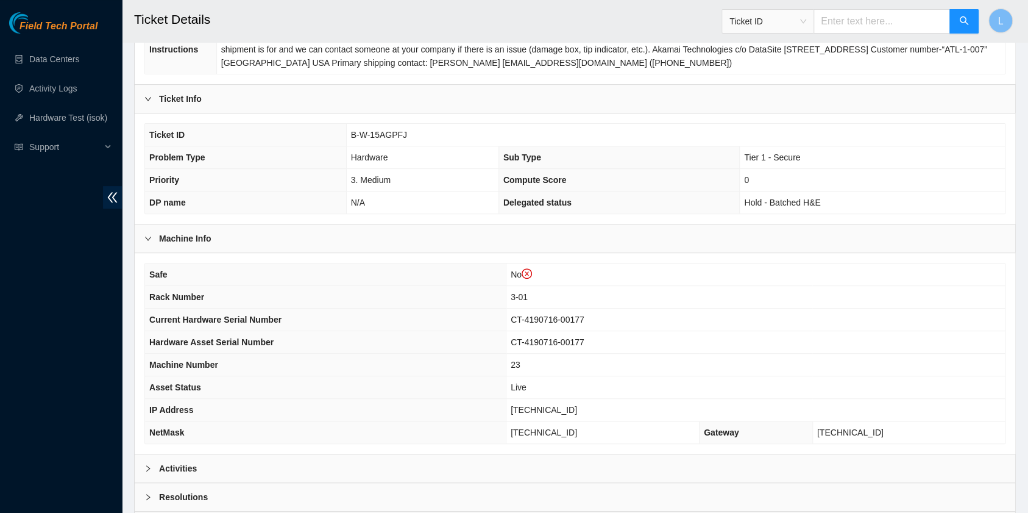
click at [807, 23] on span "Ticket ID" at bounding box center [768, 21] width 77 height 18
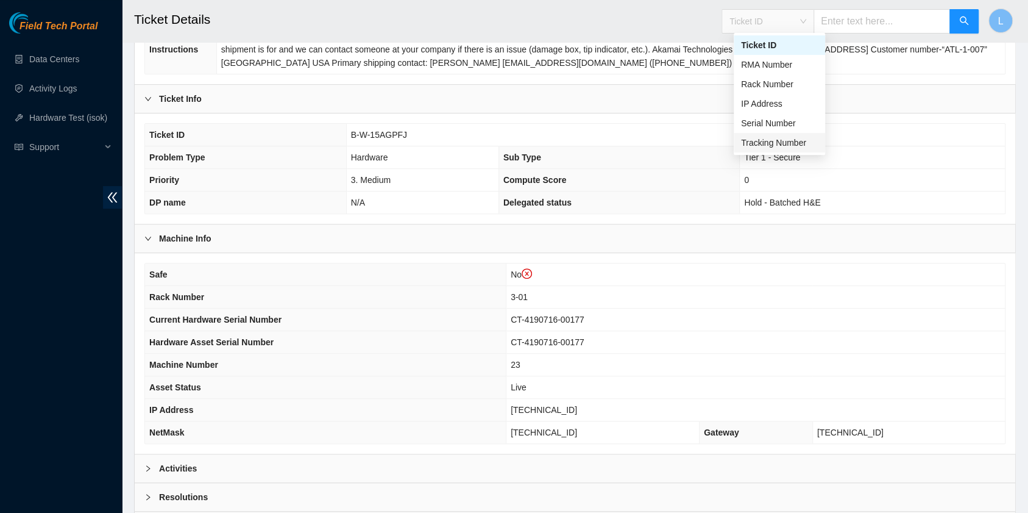
click at [785, 144] on div "Tracking Number" at bounding box center [779, 142] width 77 height 13
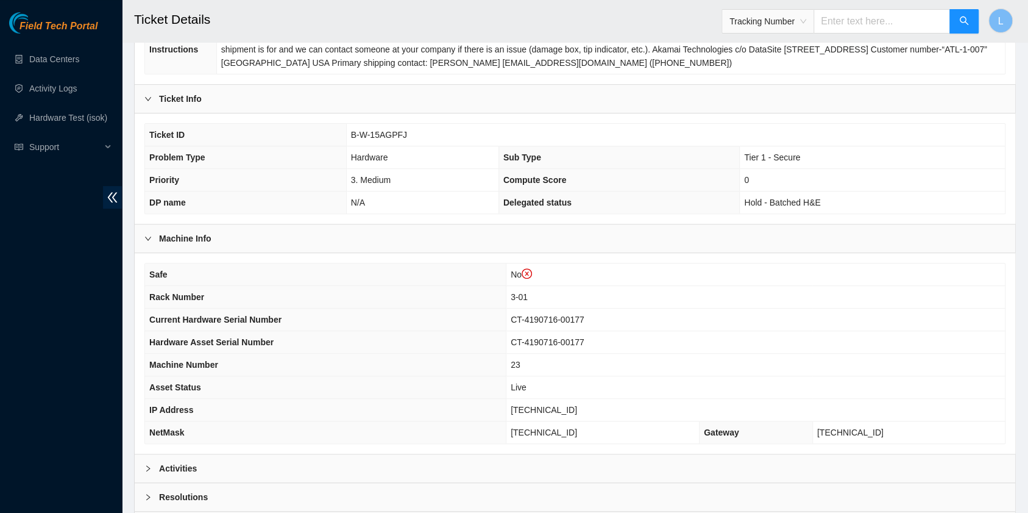
click at [844, 31] on input "text" at bounding box center [882, 21] width 137 height 24
type input "463470050660"
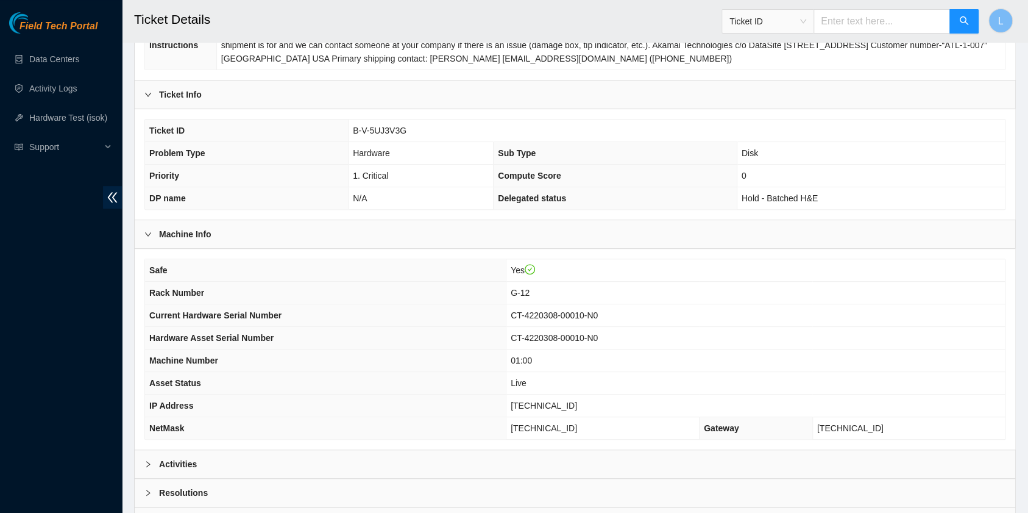
scroll to position [244, 0]
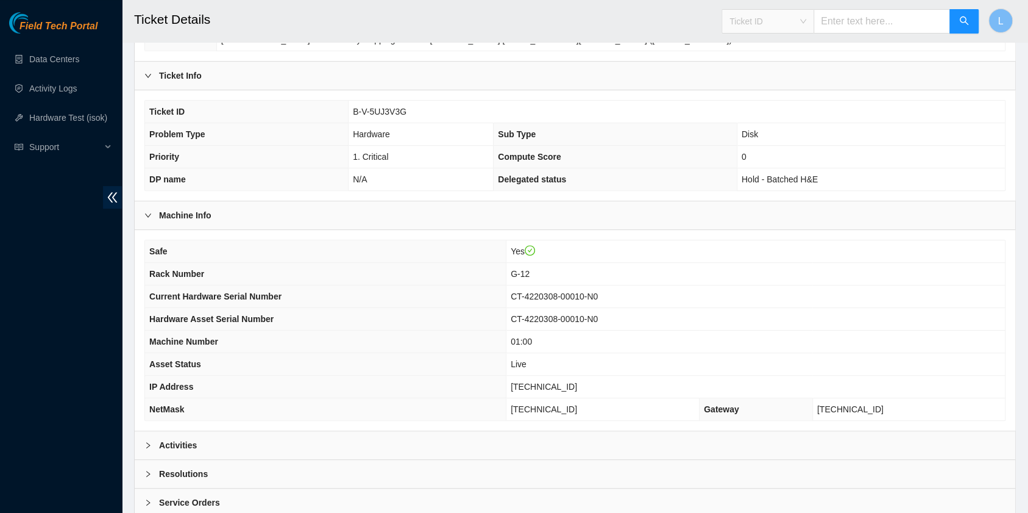
click at [807, 23] on span "Ticket ID" at bounding box center [768, 21] width 77 height 18
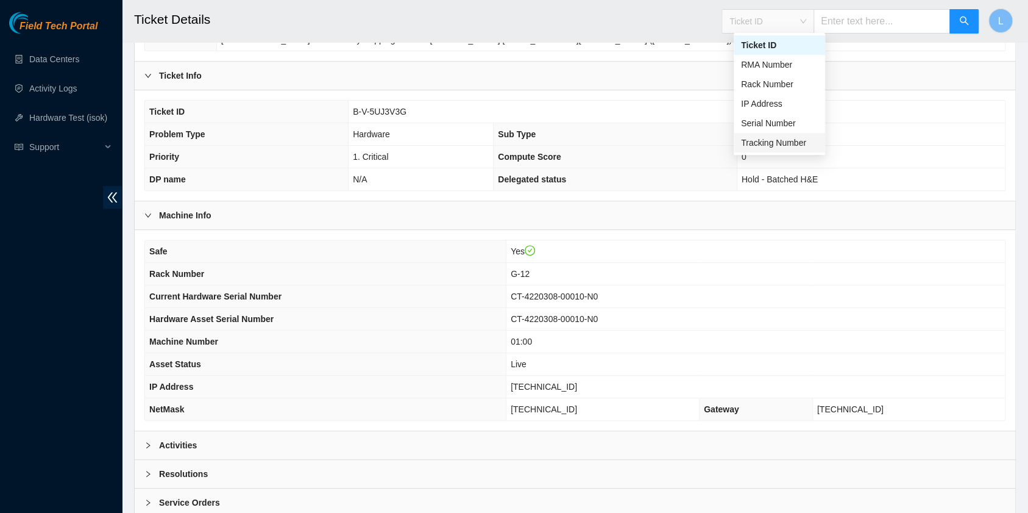
click at [775, 137] on div "Tracking Number" at bounding box center [779, 142] width 77 height 13
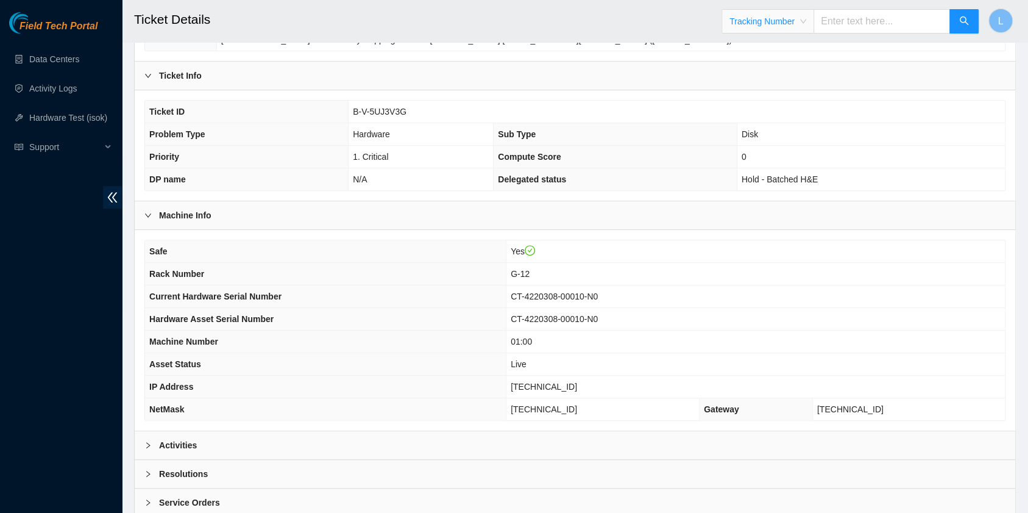
click at [841, 24] on input "text" at bounding box center [882, 21] width 137 height 24
type input "473665214160"
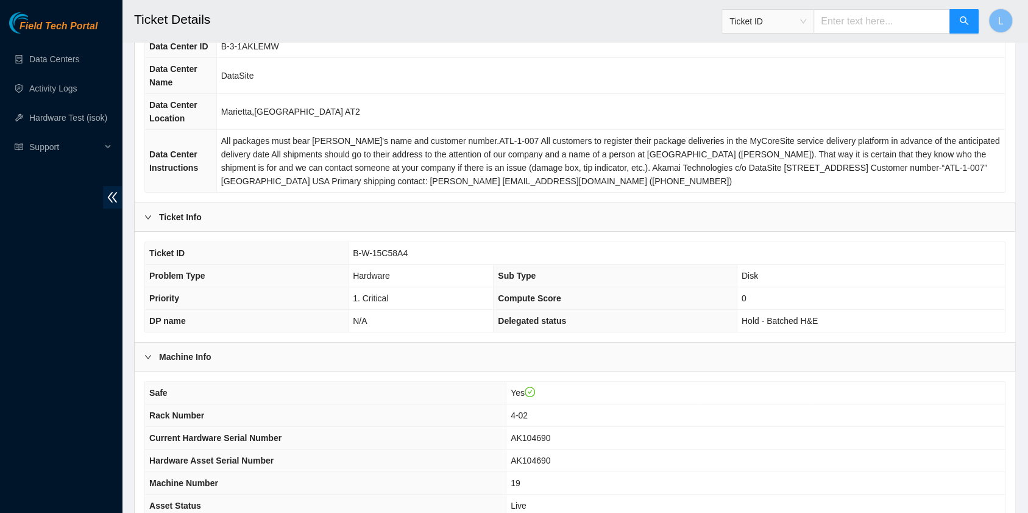
scroll to position [162, 0]
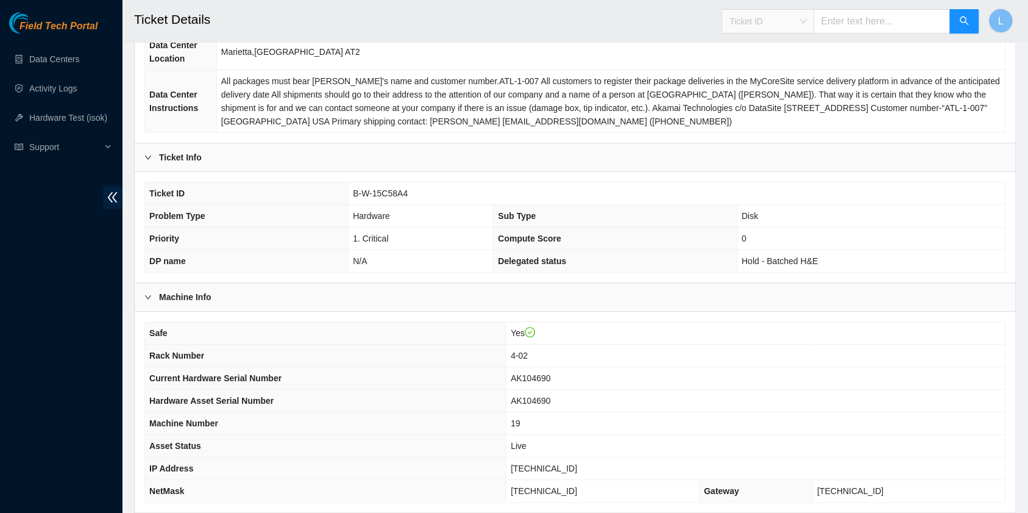
click at [807, 23] on span "Ticket ID" at bounding box center [768, 21] width 77 height 18
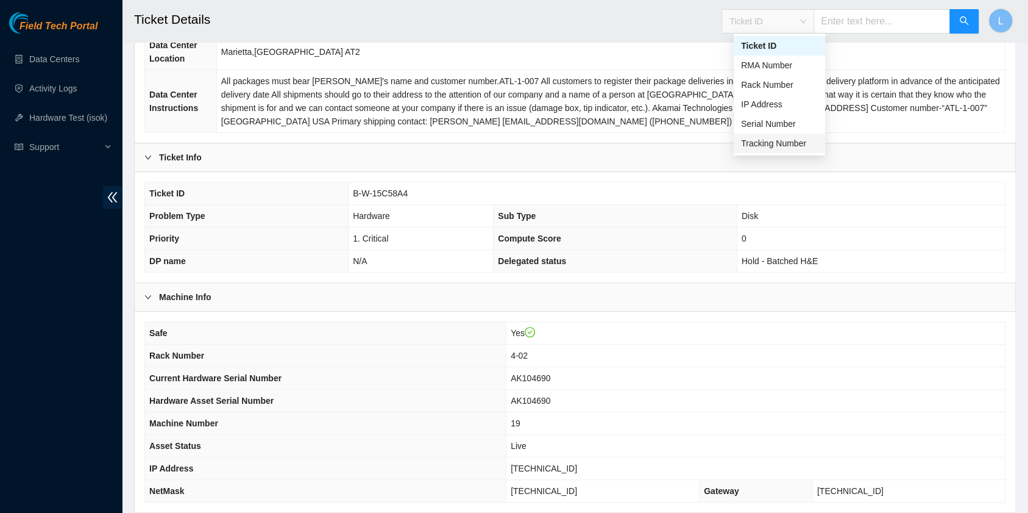
click at [774, 143] on div "Tracking Number" at bounding box center [779, 143] width 77 height 13
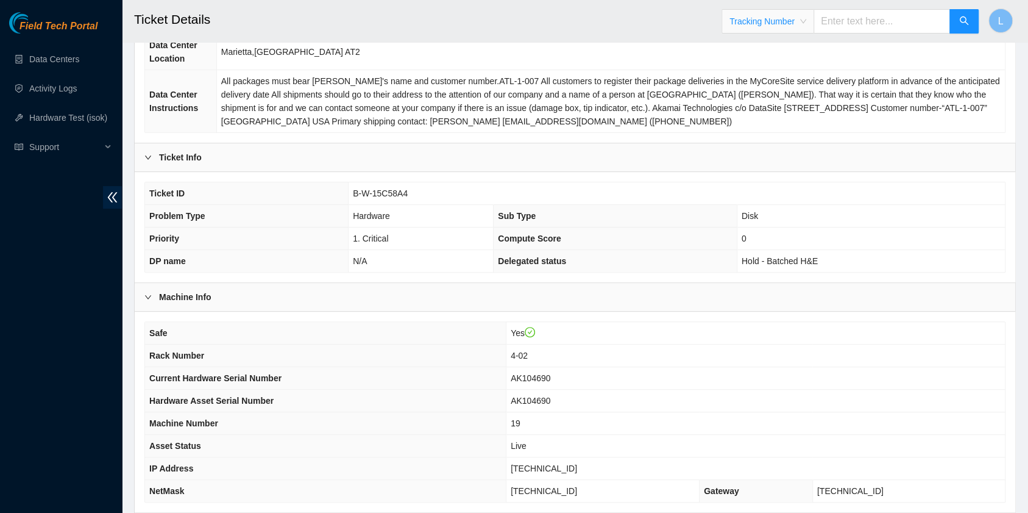
click at [864, 26] on input "text" at bounding box center [882, 21] width 137 height 24
type input "473665214778"
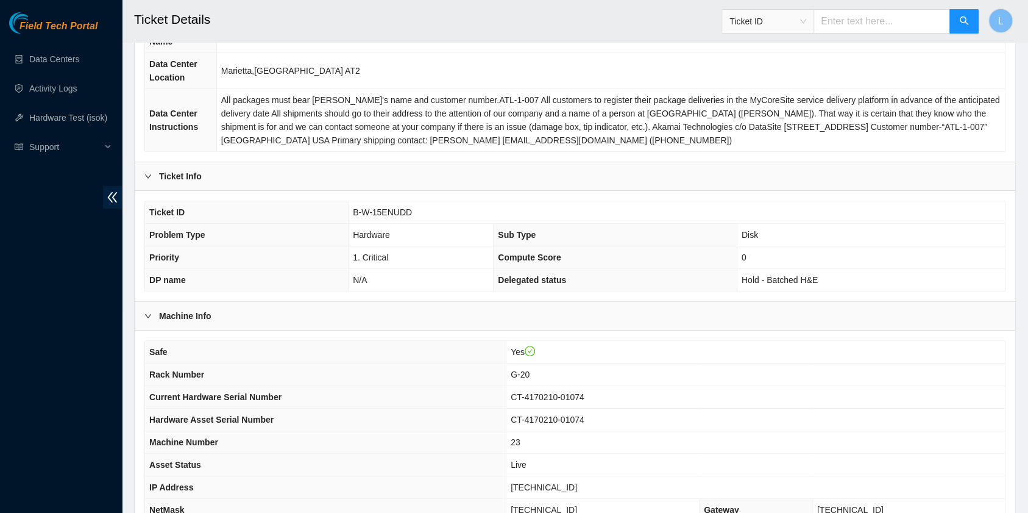
scroll to position [162, 0]
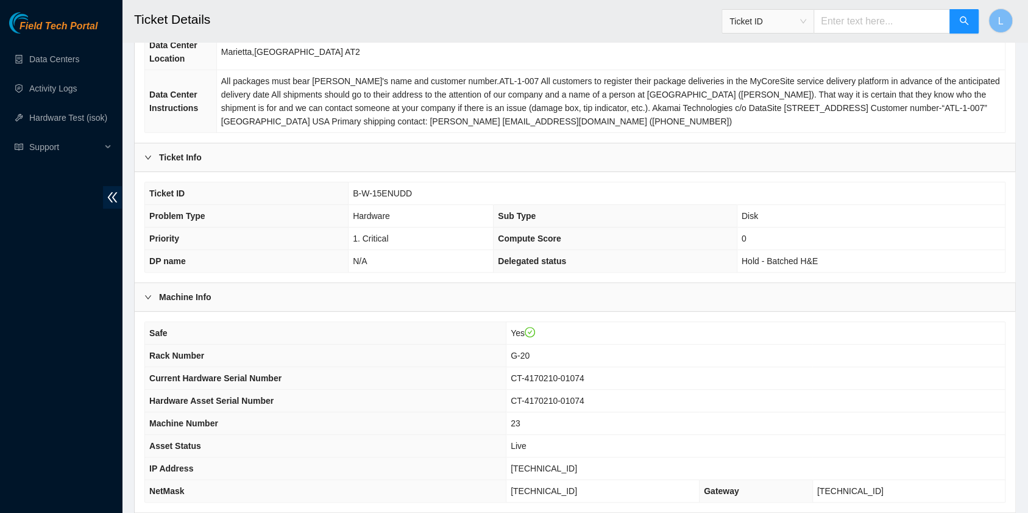
click at [807, 24] on span "Ticket ID" at bounding box center [768, 21] width 77 height 18
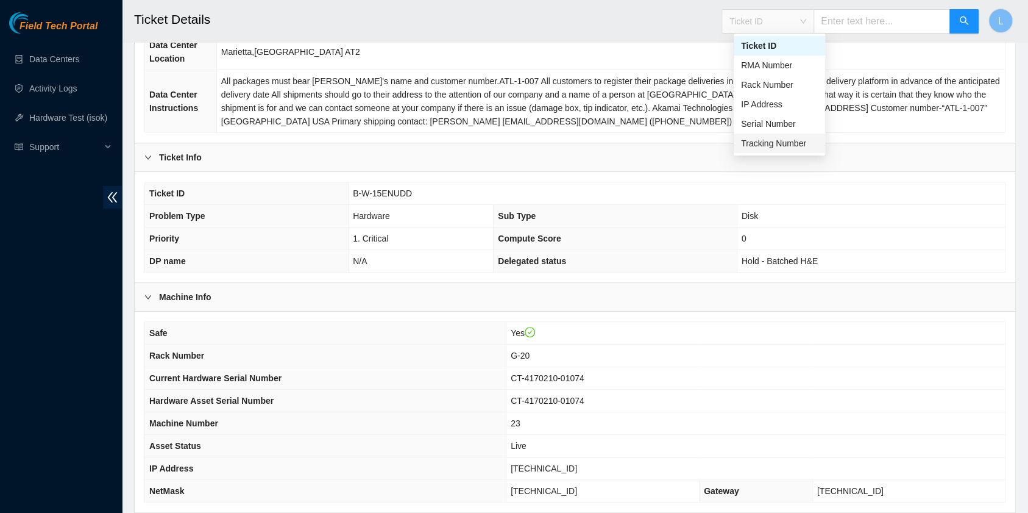
click at [789, 148] on div "Tracking Number" at bounding box center [779, 143] width 77 height 13
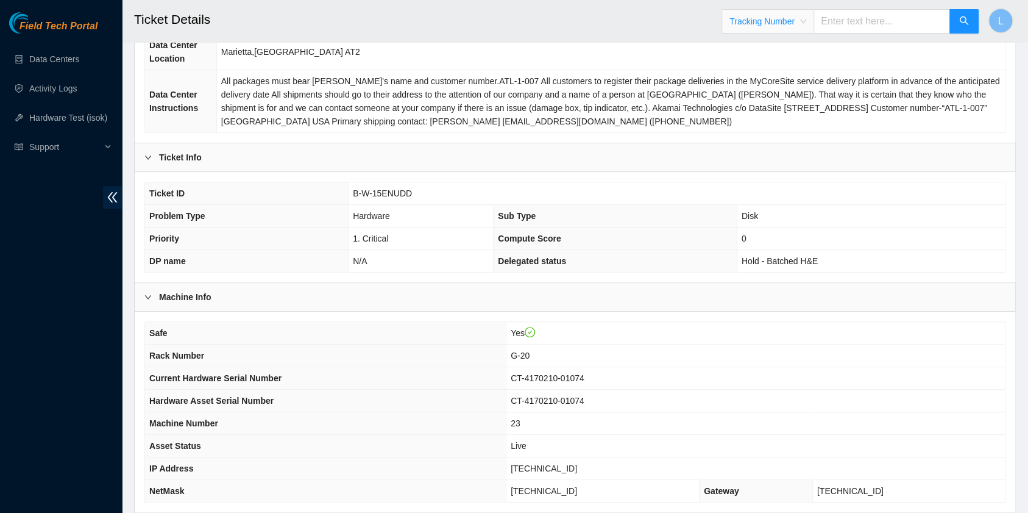
click at [878, 26] on input "text" at bounding box center [882, 21] width 137 height 24
type input "473665214149"
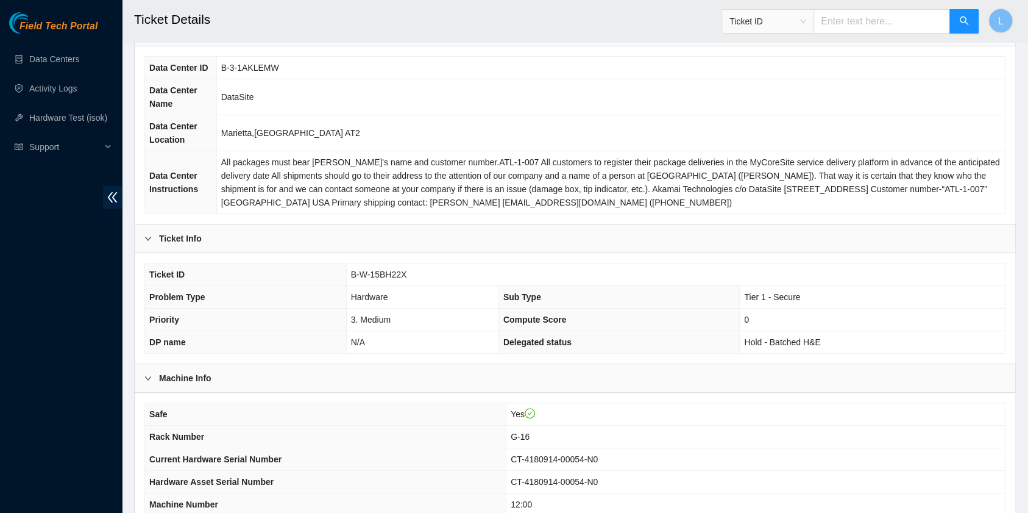
scroll to position [162, 0]
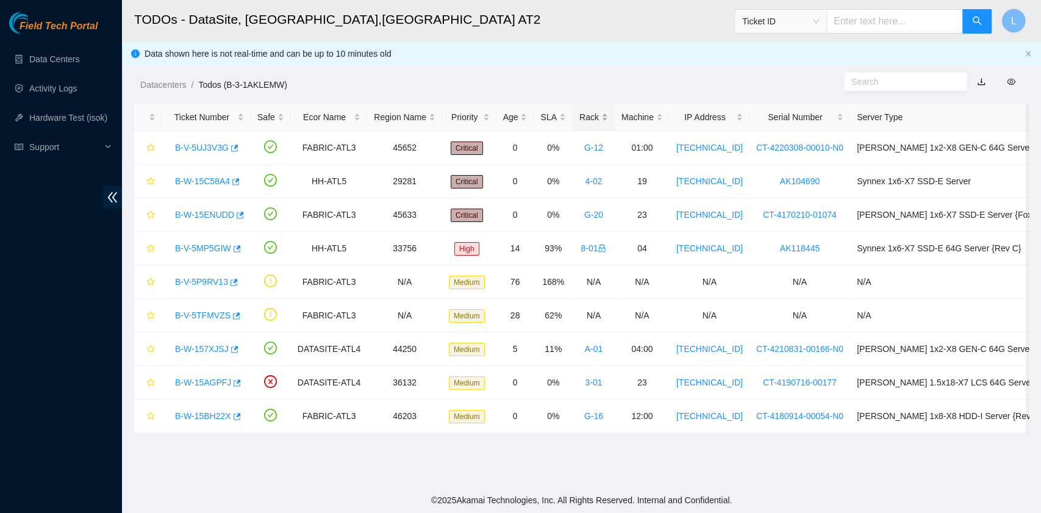
click at [588, 118] on div "Rack" at bounding box center [593, 116] width 29 height 13
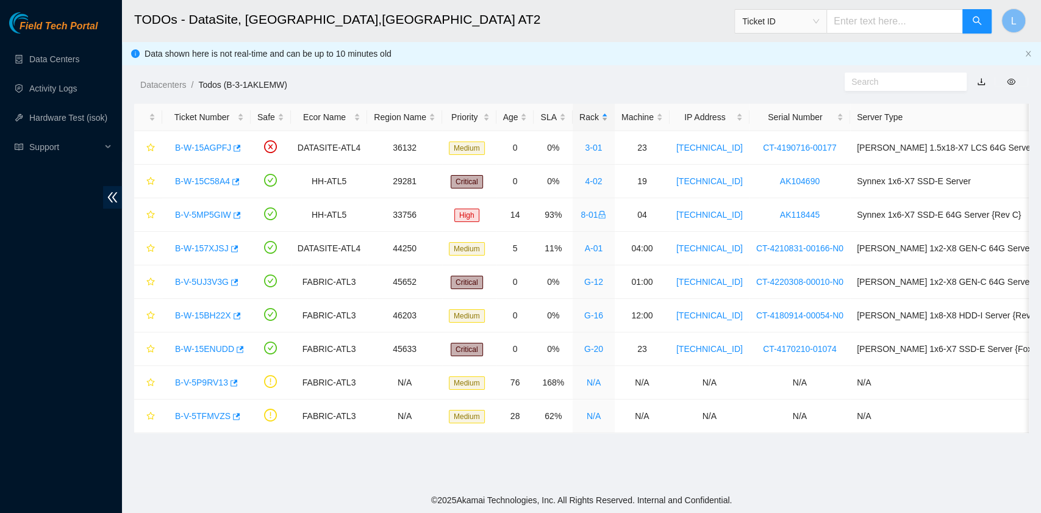
click at [588, 118] on div "Rack" at bounding box center [593, 116] width 29 height 13
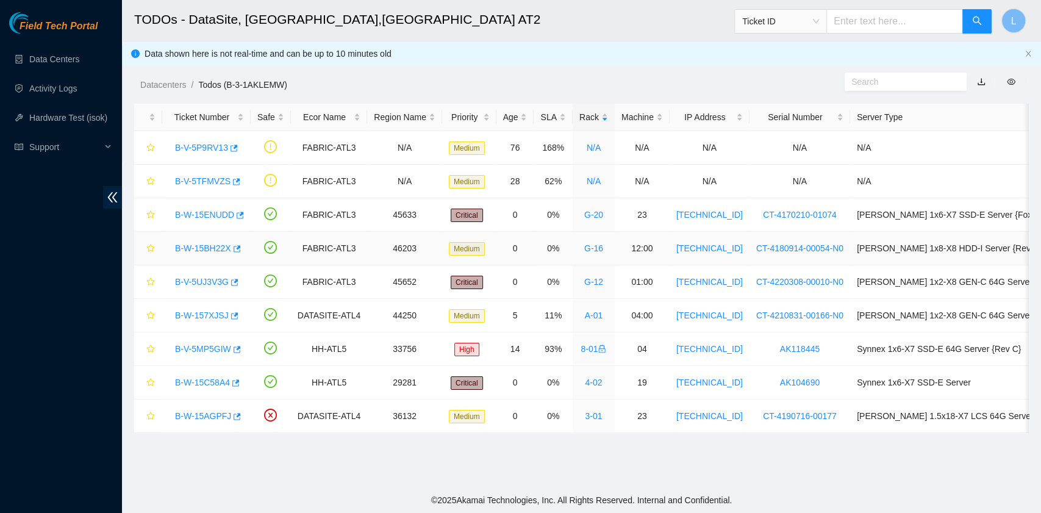
click at [211, 245] on link "B-W-15BH22X" at bounding box center [203, 248] width 56 height 10
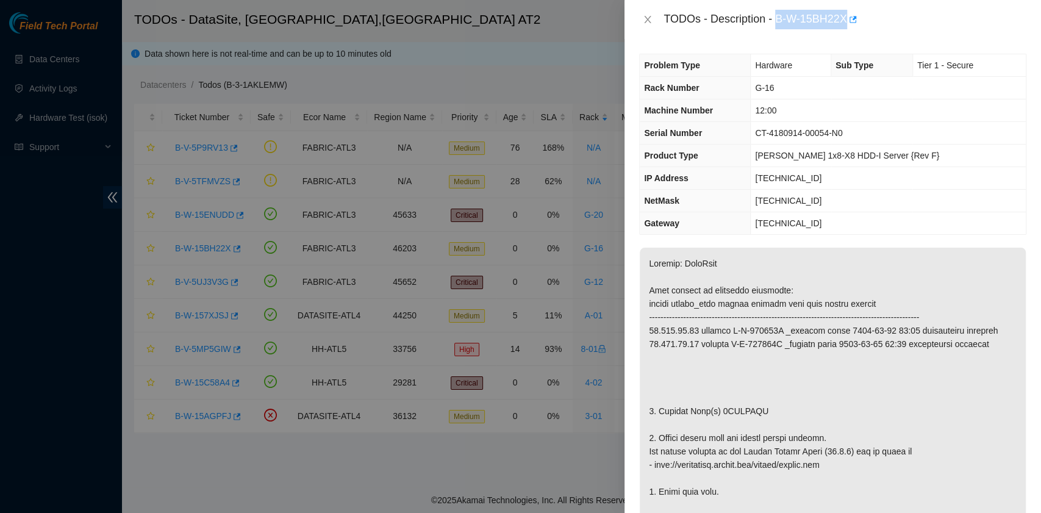
drag, startPoint x: 777, startPoint y: 20, endPoint x: 845, endPoint y: 21, distance: 68.3
click at [845, 21] on div "TODOs - Description - B-W-15BH22X" at bounding box center [844, 20] width 363 height 20
copy div "B-W-15BH22X"
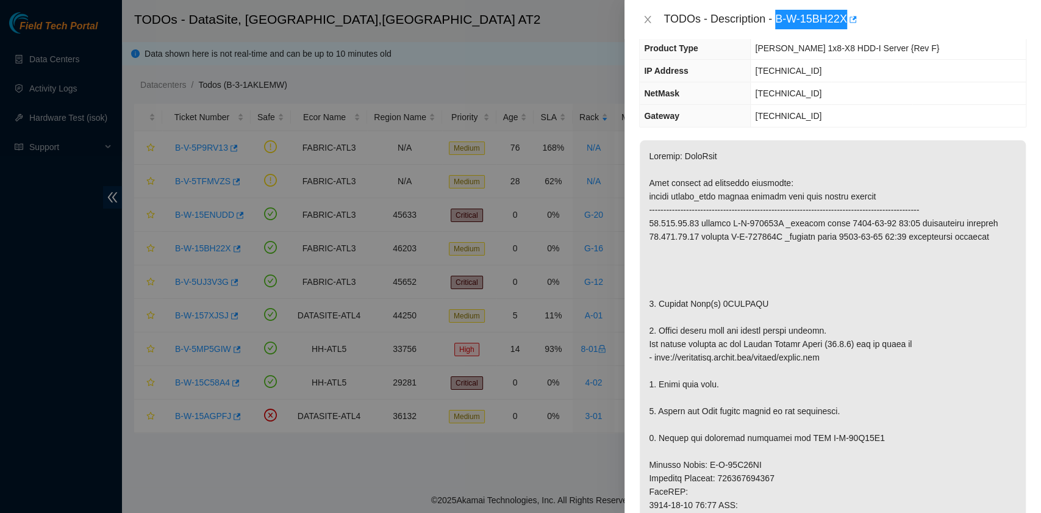
scroll to position [162, 0]
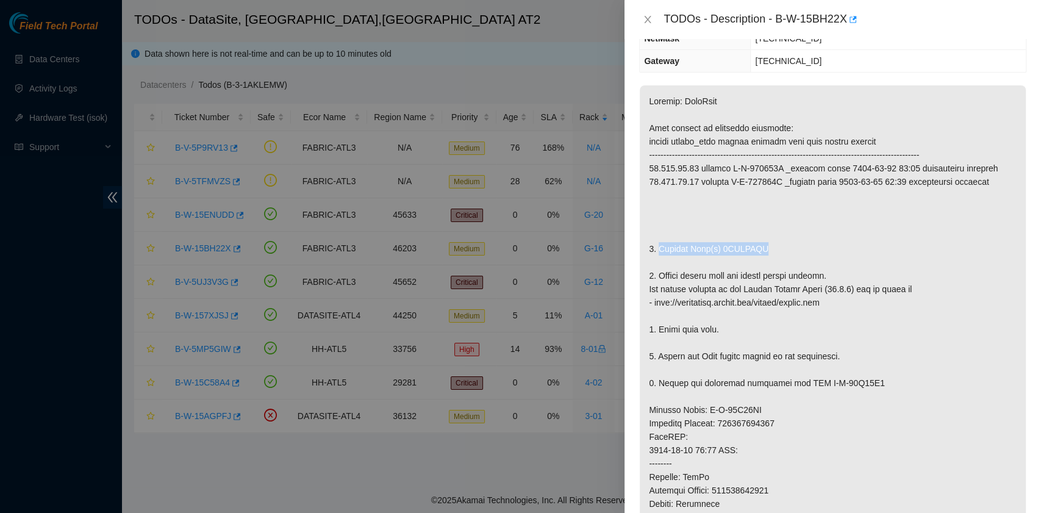
drag, startPoint x: 658, startPoint y: 248, endPoint x: 756, endPoint y: 251, distance: 97.6
click at [756, 251] on p at bounding box center [832, 416] width 386 height 662
copy p "Replace Disk(s) 0DGDJUVF"
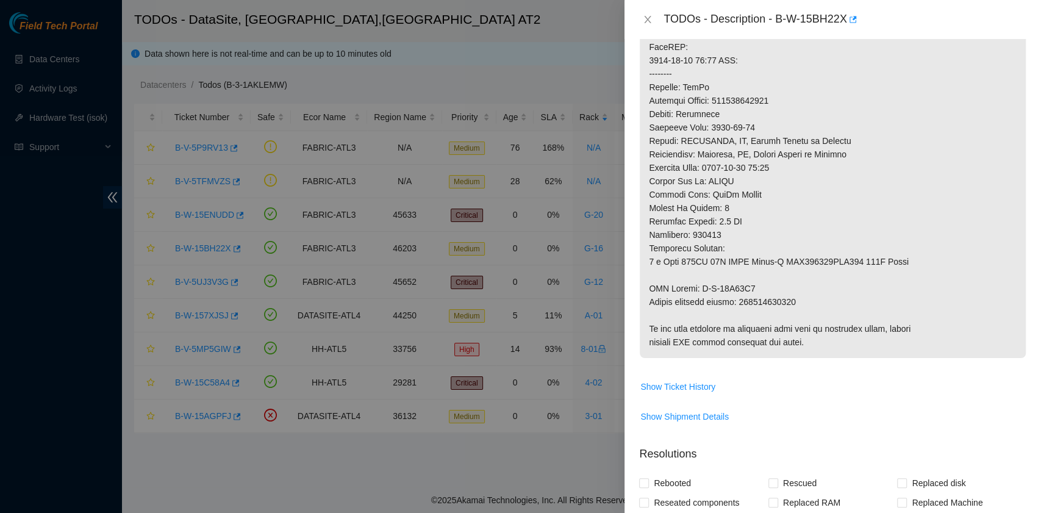
scroll to position [569, 0]
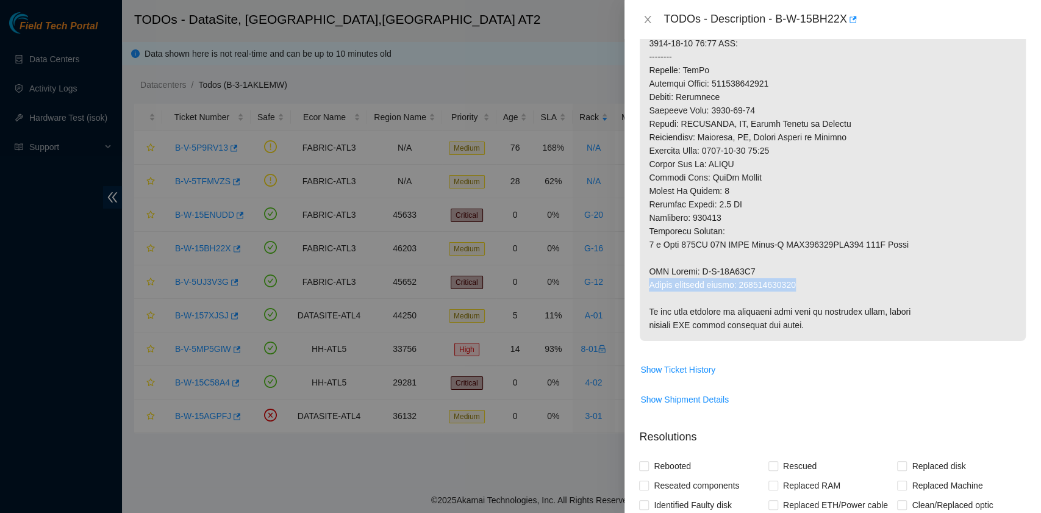
drag, startPoint x: 650, startPoint y: 284, endPoint x: 799, endPoint y: 282, distance: 149.4
click at [799, 282] on p at bounding box center [832, 10] width 386 height 662
copy p "Return tracking number: 473665214150"
click at [799, 282] on p at bounding box center [832, 10] width 386 height 662
drag, startPoint x: 800, startPoint y: 282, endPoint x: 649, endPoint y: 280, distance: 151.2
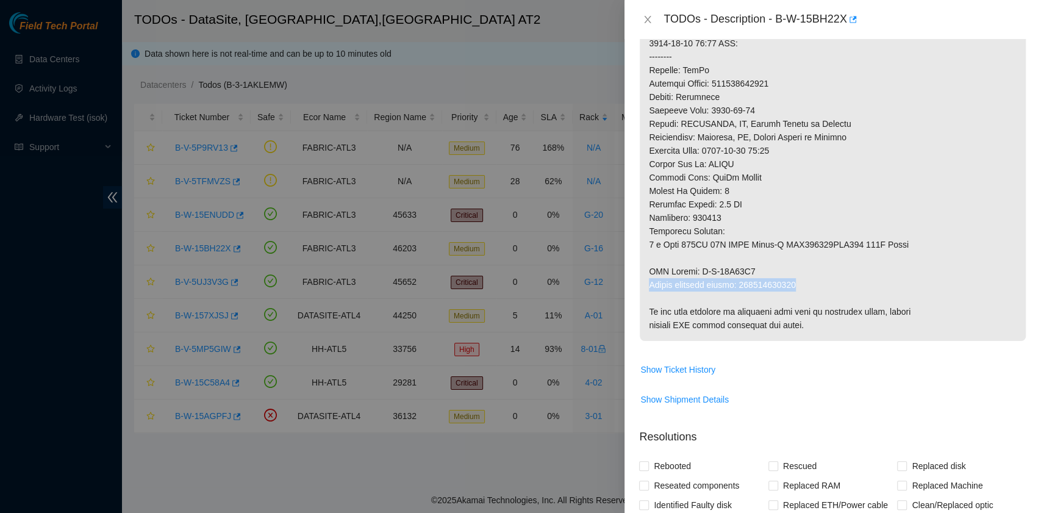
click at [649, 280] on p at bounding box center [832, 10] width 386 height 662
copy p "Return tracking number: 473665214150"
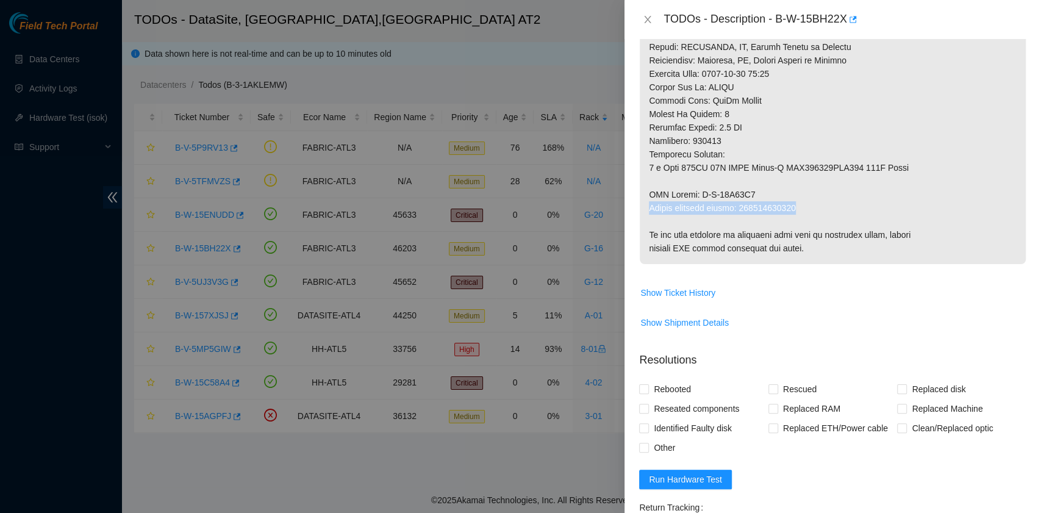
scroll to position [818, 0]
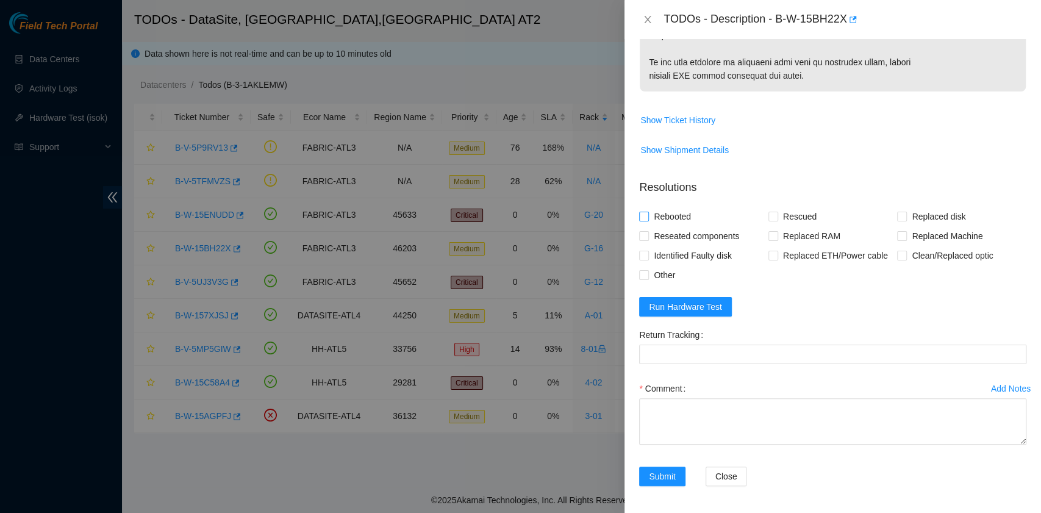
click at [683, 215] on span "Rebooted" at bounding box center [672, 217] width 47 height 20
click at [647, 215] on input "Rebooted" at bounding box center [643, 216] width 9 height 9
checkbox input "true"
click at [771, 220] on label "Rescued" at bounding box center [794, 217] width 53 height 20
click at [771, 220] on input "Rescued" at bounding box center [772, 216] width 9 height 9
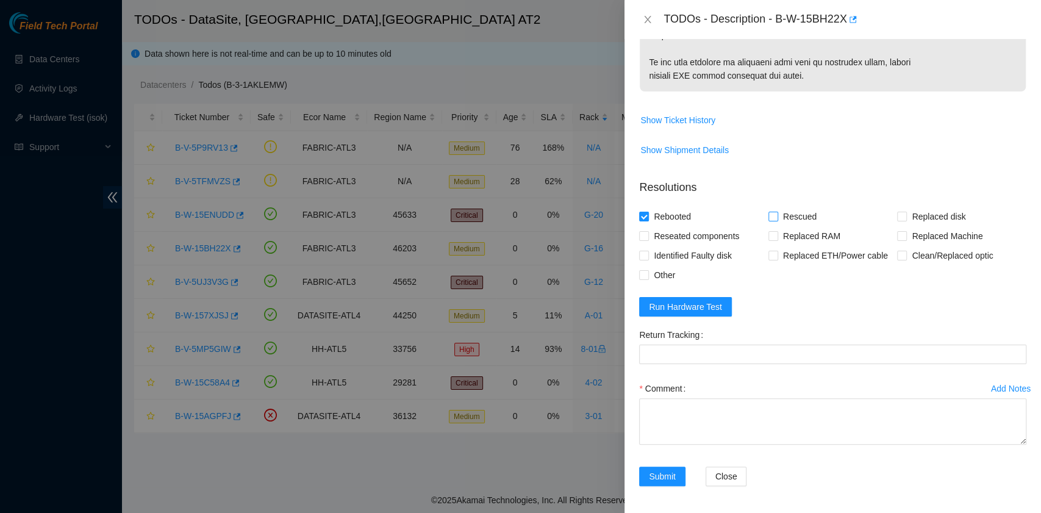
checkbox input "true"
click at [897, 215] on input "Replaced disk" at bounding box center [901, 216] width 9 height 9
checkbox input "true"
click at [715, 417] on textarea "Comment" at bounding box center [832, 421] width 387 height 46
paste textarea "B-W-15BH22X rack# G-16 machine# 12:00 Replaced disk 0DGDJUVF with 0DGDVR4F Retu…"
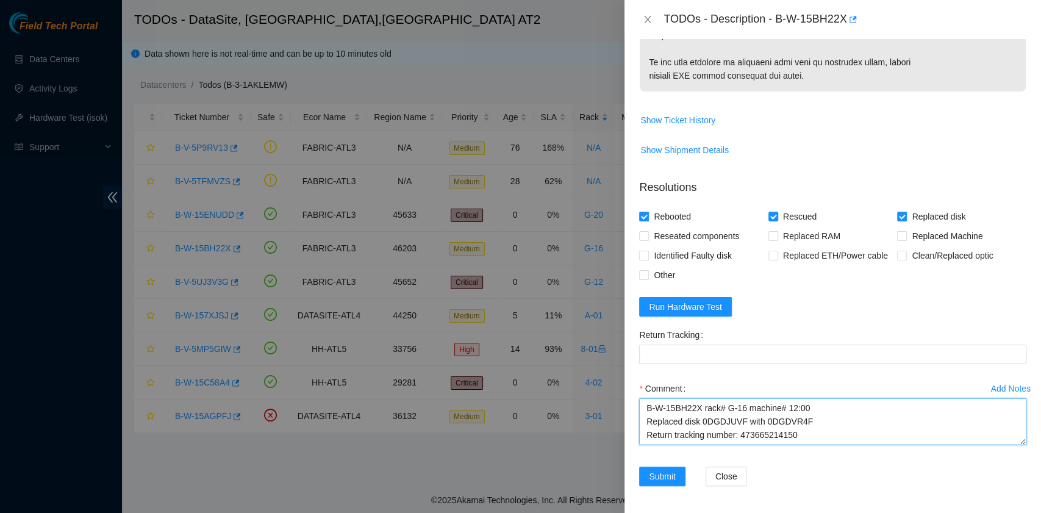
scroll to position [10, 0]
drag, startPoint x: 802, startPoint y: 424, endPoint x: 738, endPoint y: 428, distance: 64.1
click at [738, 428] on textarea "B-W-15BH22X rack# G-16 machine# 12:00 Replaced disk 0DGDJUVF with 0DGDVR4F Retu…" at bounding box center [832, 421] width 387 height 46
type textarea "B-W-15BH22X rack# G-16 machine# 12:00 Replaced disk 0DGDJUVF with 0DGDVR4F Retu…"
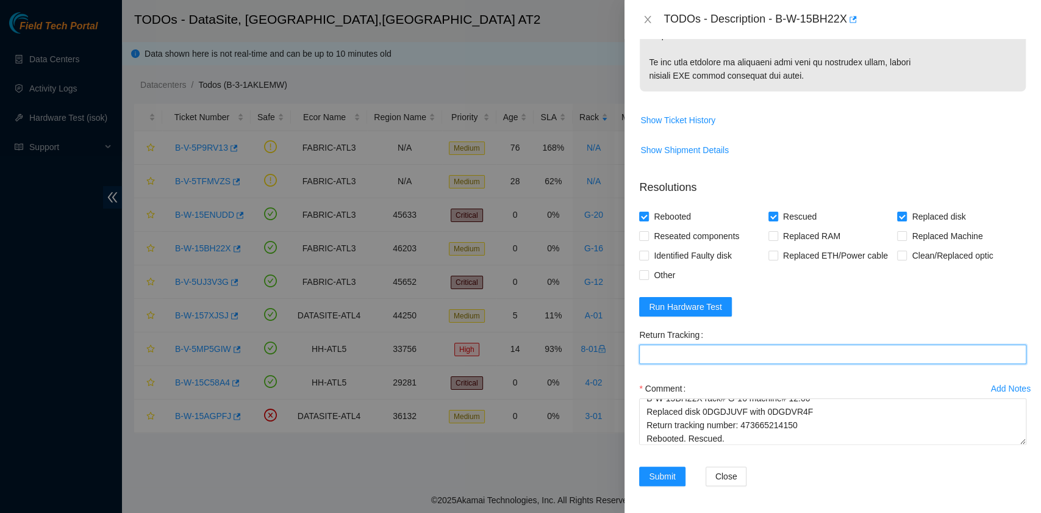
click at [693, 357] on Tracking "Return Tracking" at bounding box center [832, 354] width 387 height 20
paste Tracking "473665214150"
type Tracking "473665214150"
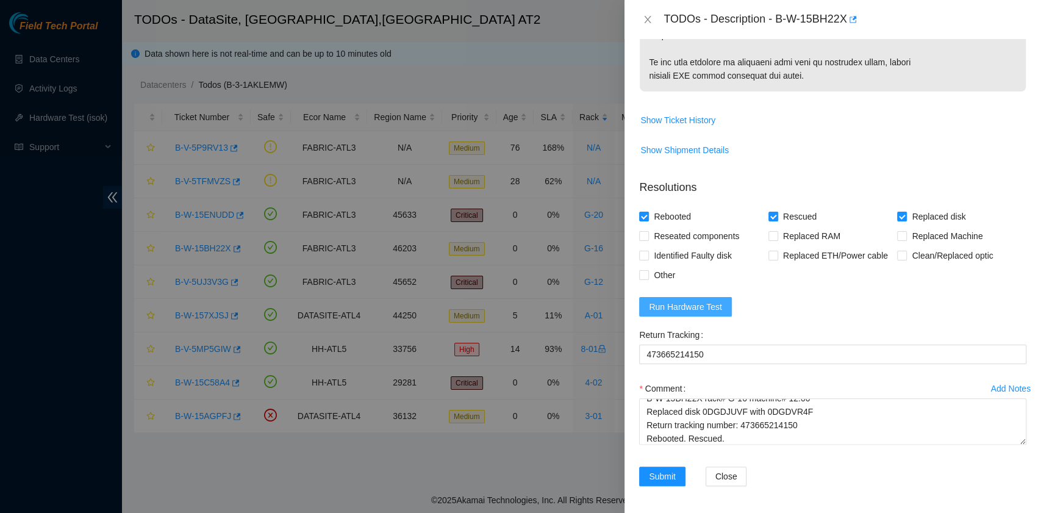
click at [716, 308] on span "Run Hardware Test" at bounding box center [685, 306] width 73 height 13
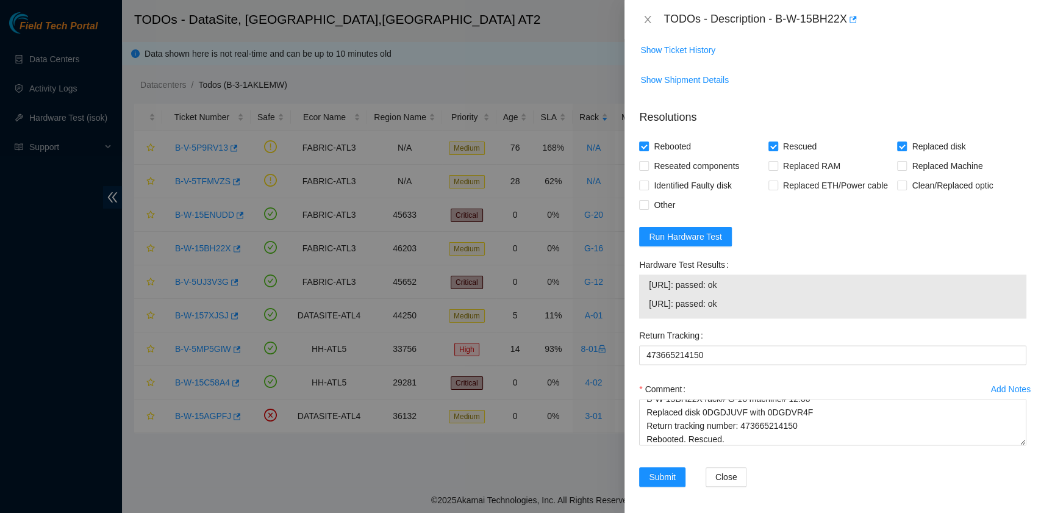
scroll to position [889, 0]
drag, startPoint x: 745, startPoint y: 306, endPoint x: 648, endPoint y: 287, distance: 98.8
click at [648, 287] on tbody "23.220.74.90: passed: ok 23.220.74.91: passed: ok" at bounding box center [832, 296] width 369 height 38
copy tbody "23.220.74.90: passed: ok 23.220.74.91: passed: ok"
click at [796, 436] on textarea "B-W-15BH22X rack# G-16 machine# 12:00 Replaced disk 0DGDJUVF with 0DGDVR4F Retu…" at bounding box center [832, 421] width 387 height 46
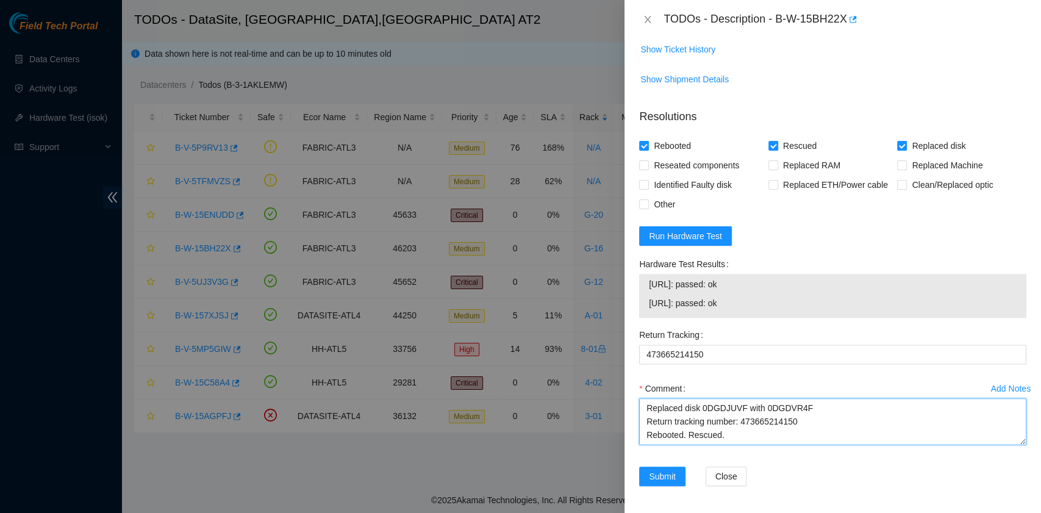
paste textarea "23.220.74.90: passed: ok 23.220.74.91: passed: ok"
type textarea "B-W-15BH22X rack# G-16 machine# 12:00 Replaced disk 0DGDJUVF with 0DGDVR4F Retu…"
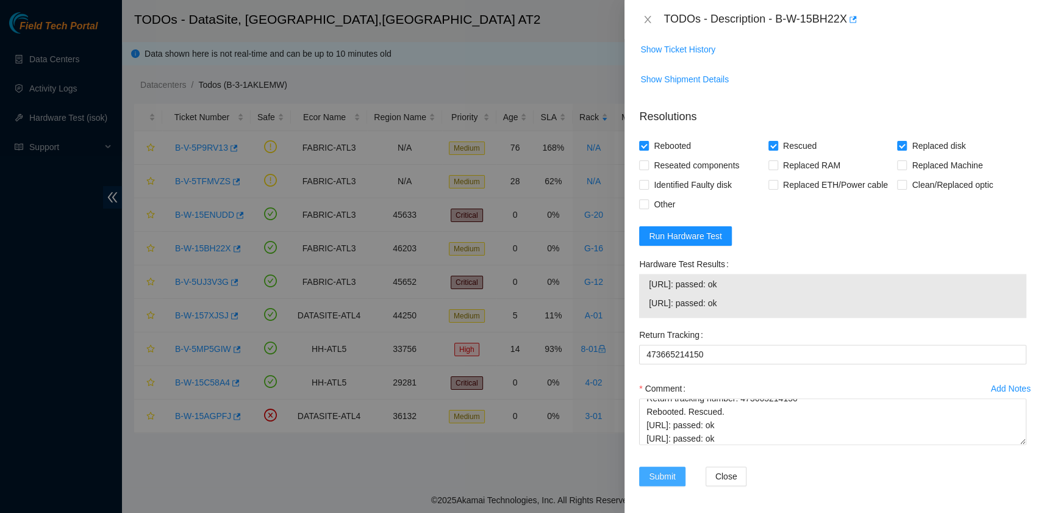
click at [666, 477] on span "Submit" at bounding box center [662, 475] width 27 height 13
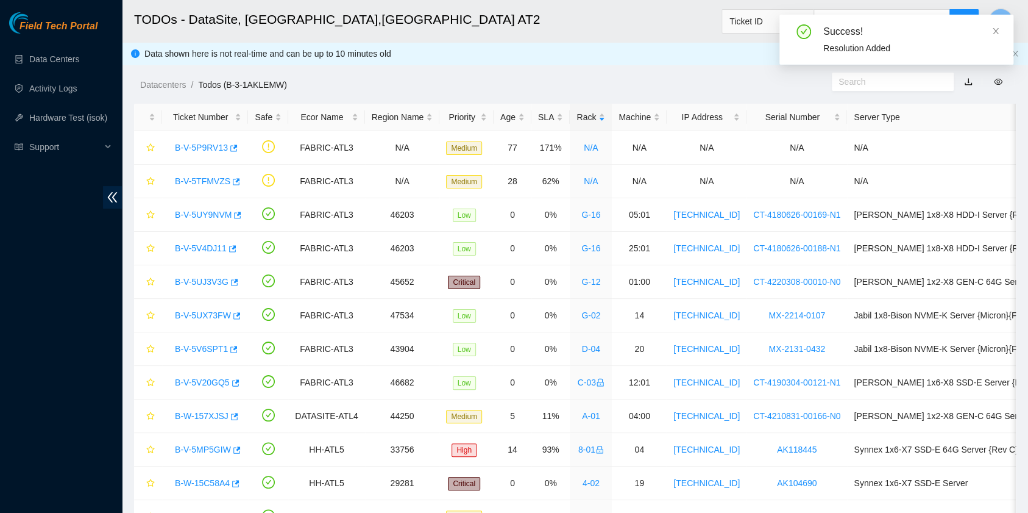
scroll to position [276, 0]
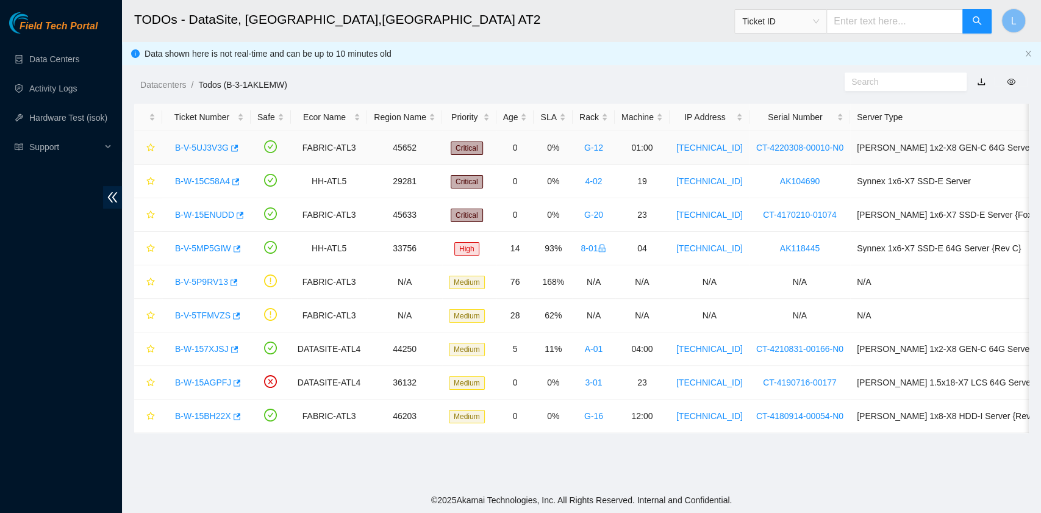
click at [206, 150] on link "B-V-5UJ3V3G" at bounding box center [202, 148] width 54 height 10
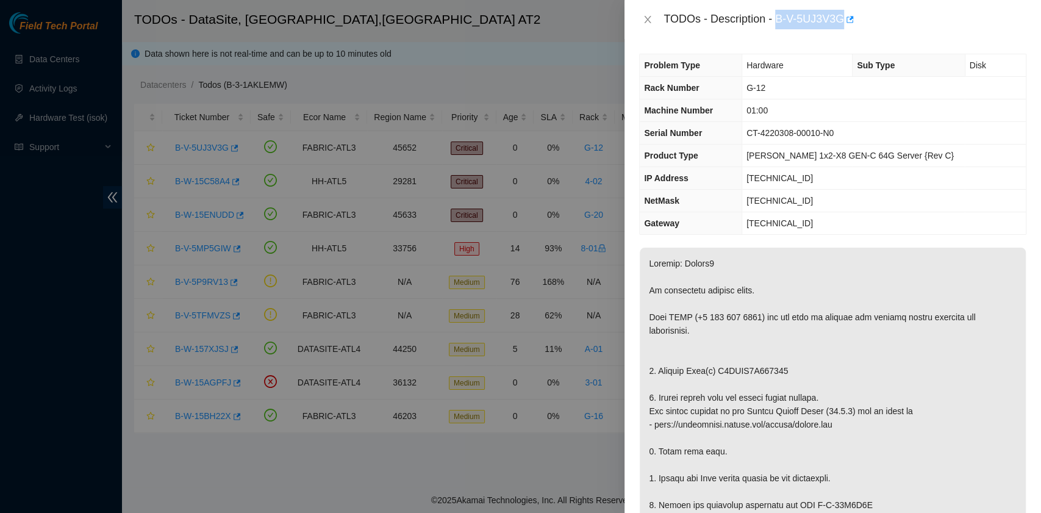
drag, startPoint x: 841, startPoint y: 19, endPoint x: 776, endPoint y: 26, distance: 65.6
click at [776, 26] on div "TODOs - Description - B-V-5UJ3V3G" at bounding box center [844, 20] width 363 height 20
copy div "B-V-5UJ3V3G"
drag, startPoint x: 783, startPoint y: 365, endPoint x: 657, endPoint y: 371, distance: 126.4
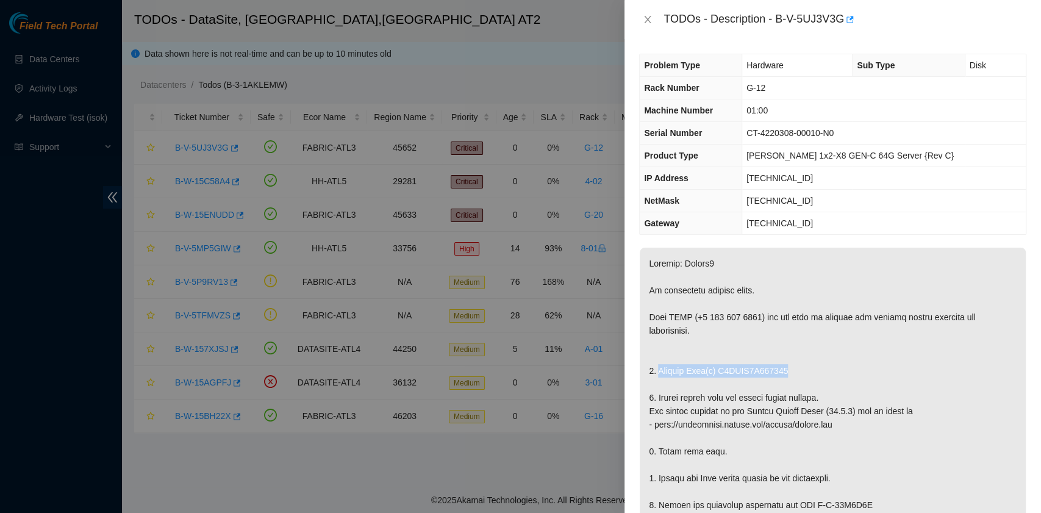
copy p "Replace Disk(s) S5YJNA0R414971"
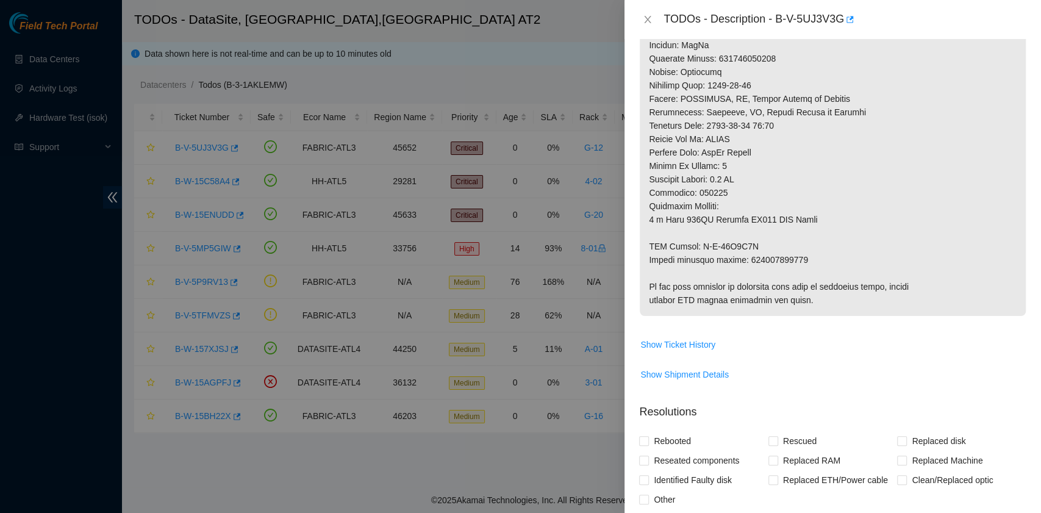
scroll to position [569, 0]
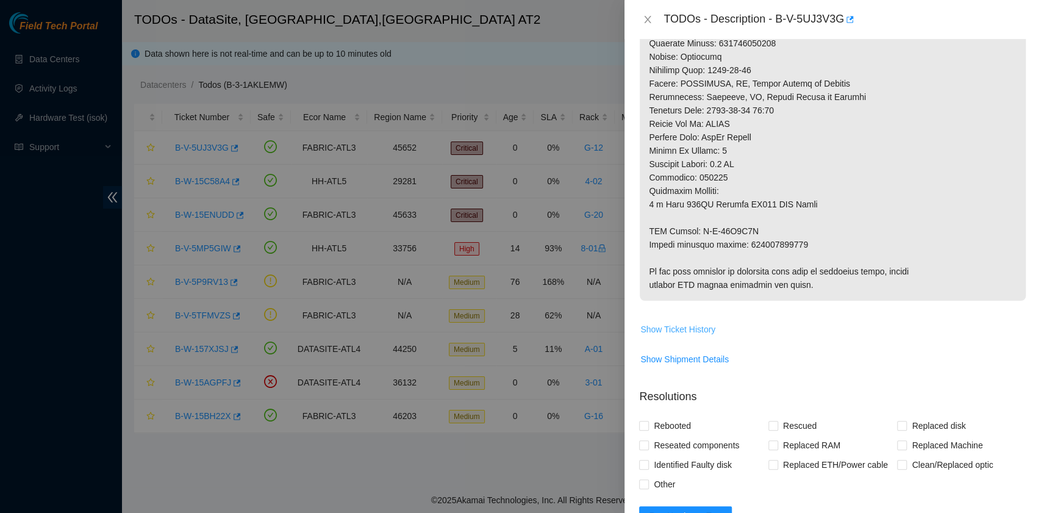
click at [700, 332] on span "Show Ticket History" at bounding box center [677, 328] width 75 height 13
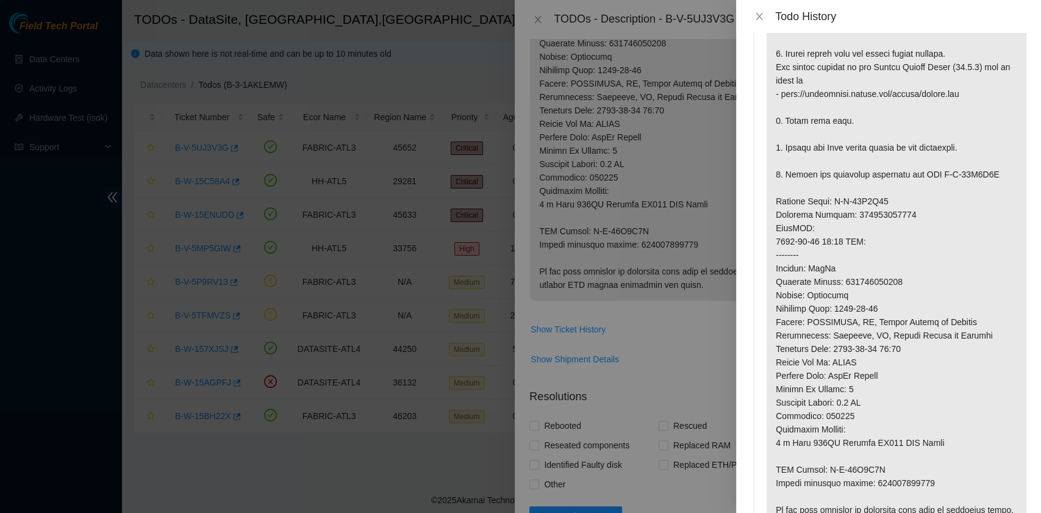
scroll to position [0, 0]
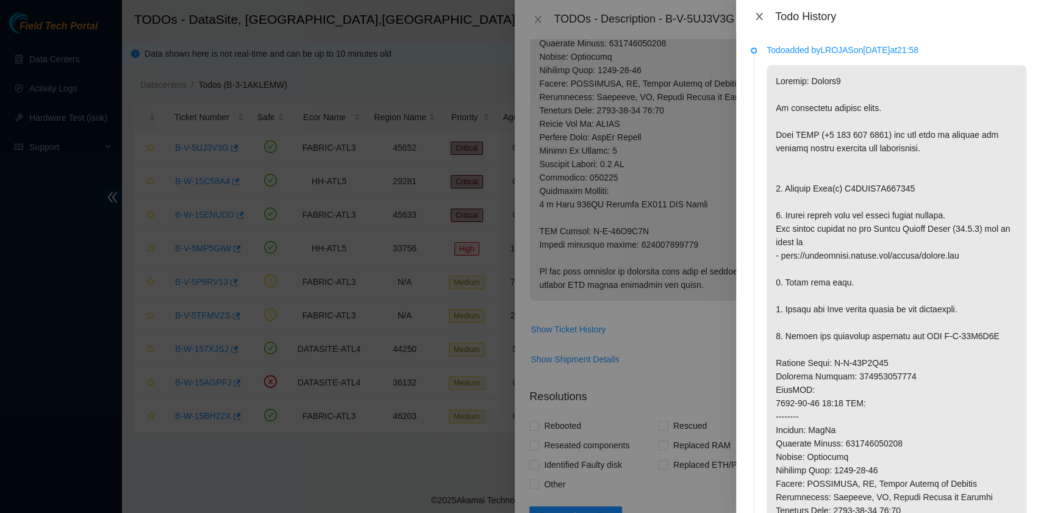
click at [760, 12] on icon "close" at bounding box center [759, 17] width 10 height 10
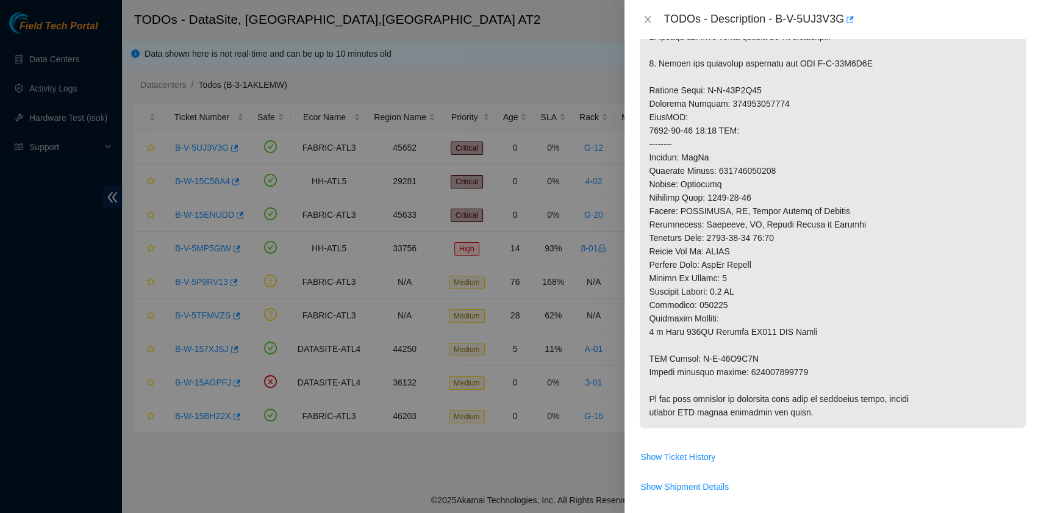
scroll to position [488, 0]
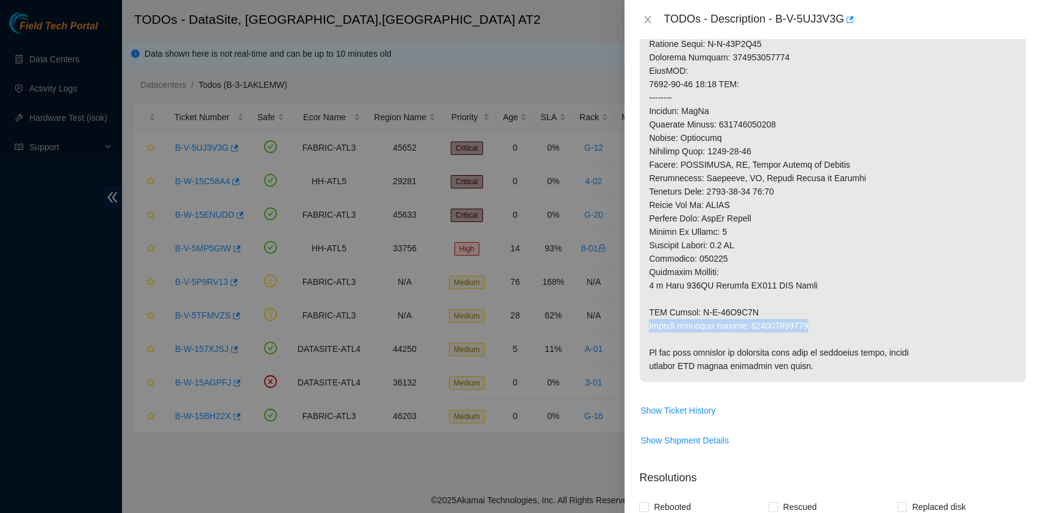
drag, startPoint x: 649, startPoint y: 326, endPoint x: 802, endPoint y: 324, distance: 153.6
click at [802, 324] on p at bounding box center [832, 71] width 386 height 622
copy p "Return tracking number: 463470050670"
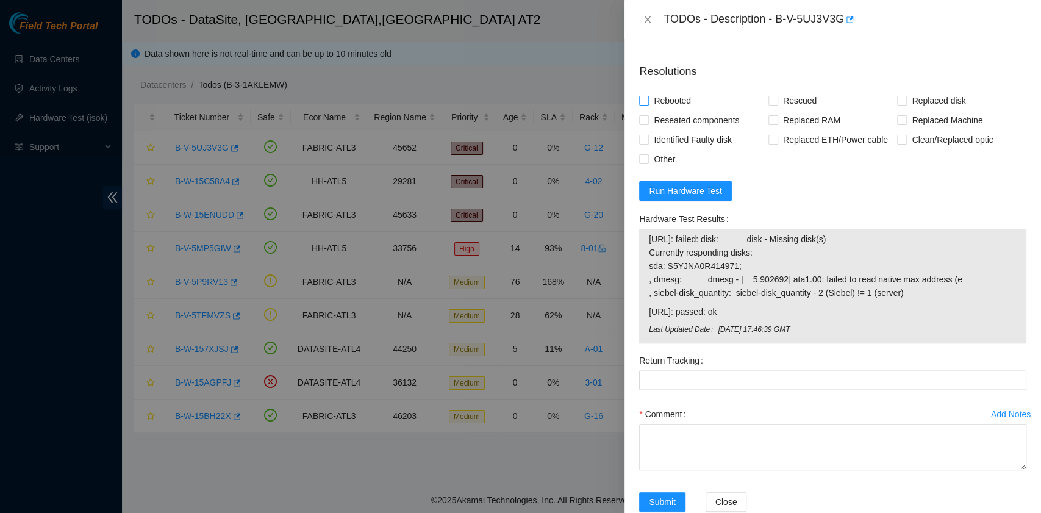
click at [686, 97] on span "Rebooted" at bounding box center [672, 101] width 47 height 20
click at [647, 97] on input "Rebooted" at bounding box center [643, 100] width 9 height 9
checkbox input "true"
click at [772, 96] on input "Rescued" at bounding box center [772, 100] width 9 height 9
checkbox input "true"
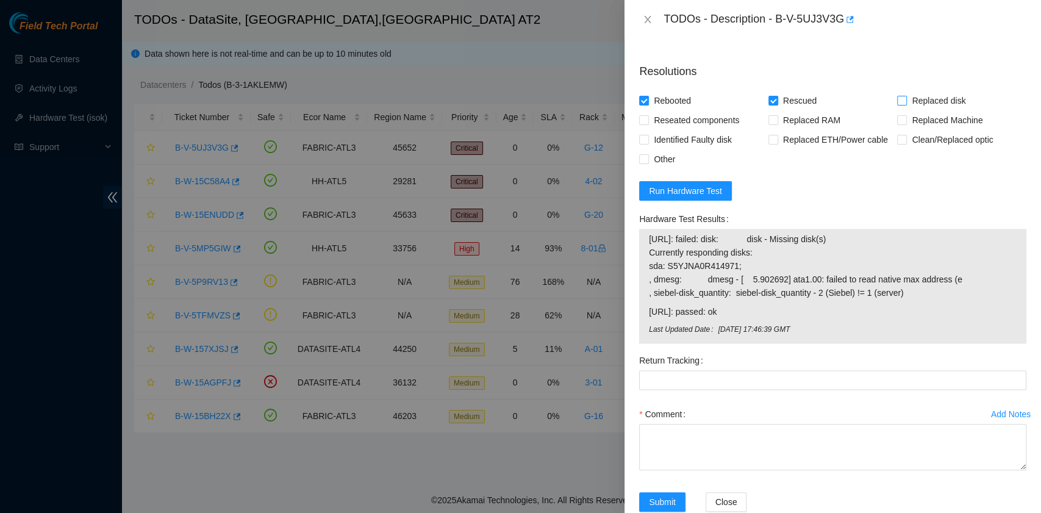
click at [897, 100] on input "Replaced disk" at bounding box center [901, 100] width 9 height 9
checkbox input "true"
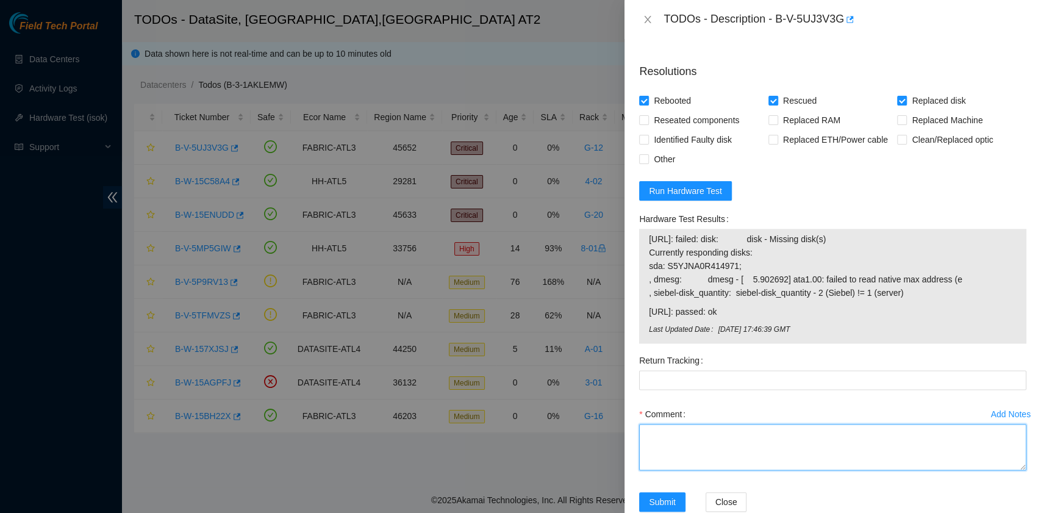
click at [701, 448] on textarea "Comment" at bounding box center [832, 447] width 387 height 46
paste textarea "B-V-5UJ3V3G rack# G-12 machine# 01:00 Replaced disk S5YJNA0R414971 with S5YJNA0…"
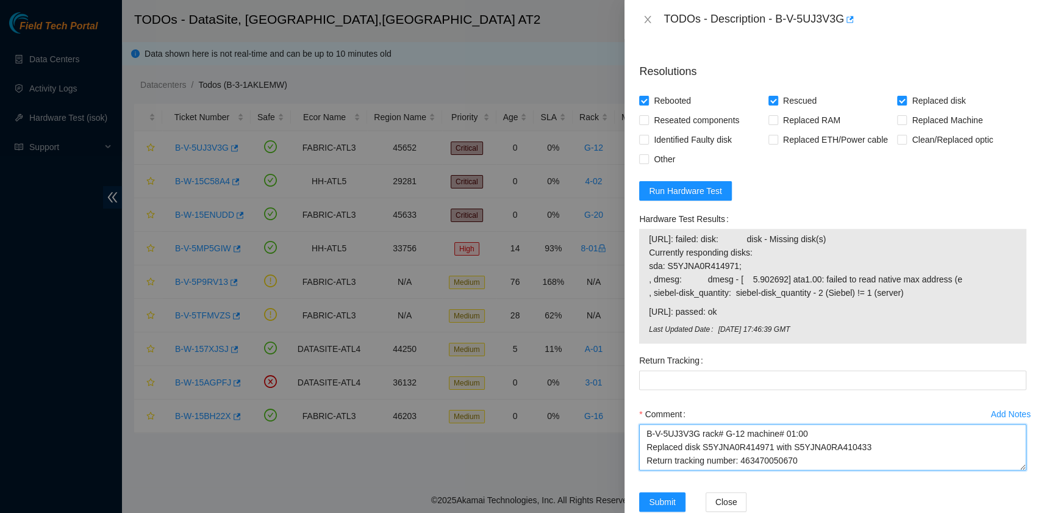
scroll to position [10, 0]
drag, startPoint x: 799, startPoint y: 451, endPoint x: 741, endPoint y: 450, distance: 57.9
click at [741, 450] on textarea "B-V-5UJ3V3G rack# G-12 machine# 01:00 Replaced disk S5YJNA0R414971 with S5YJNA0…" at bounding box center [832, 447] width 387 height 46
type textarea "B-V-5UJ3V3G rack# G-12 machine# 01:00 Replaced disk S5YJNA0R414971 with S5YJNA0…"
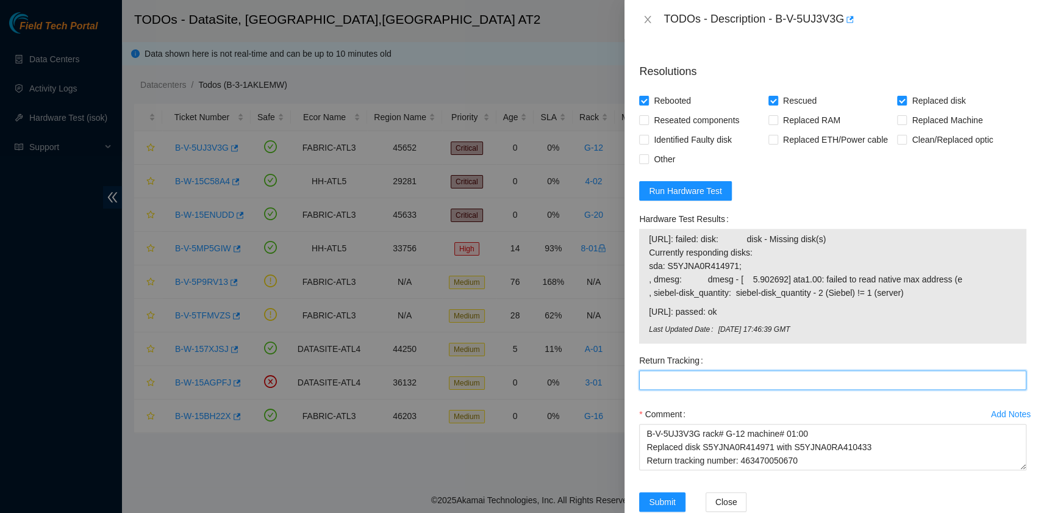
click at [714, 380] on Tracking "Return Tracking" at bounding box center [832, 380] width 387 height 20
paste Tracking "463470050670"
type Tracking "463470050670"
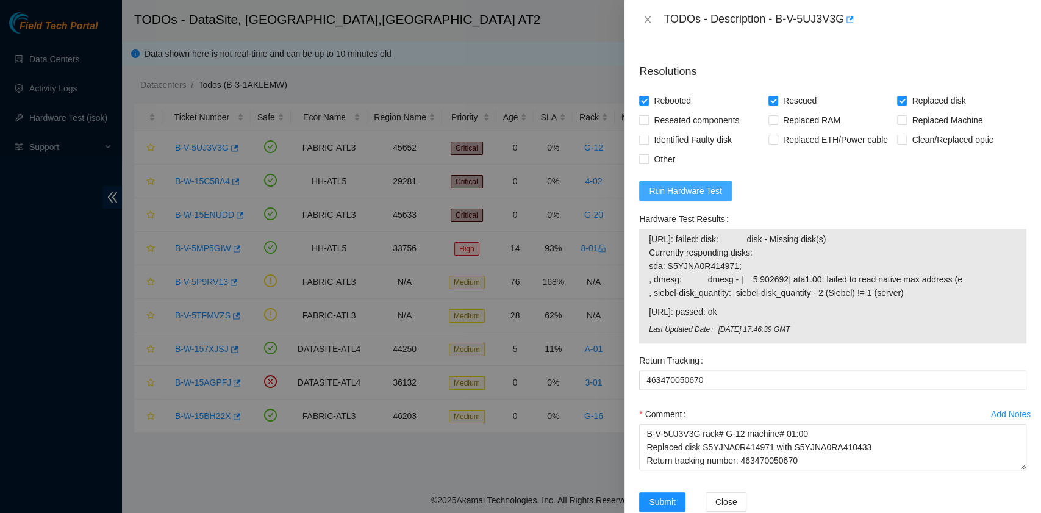
click at [700, 188] on span "Run Hardware Test" at bounding box center [685, 190] width 73 height 13
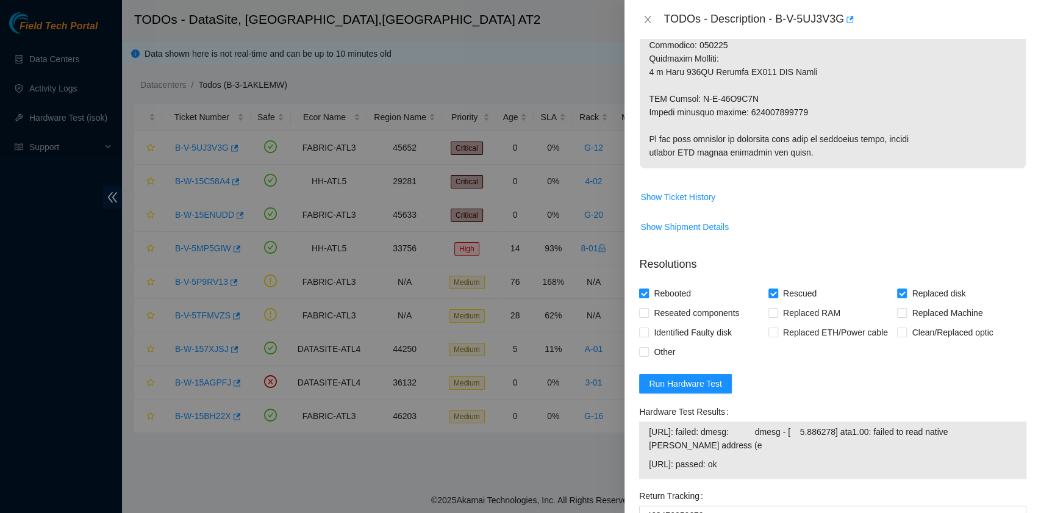
scroll to position [699, 0]
click at [683, 194] on span "Show Ticket History" at bounding box center [677, 198] width 75 height 13
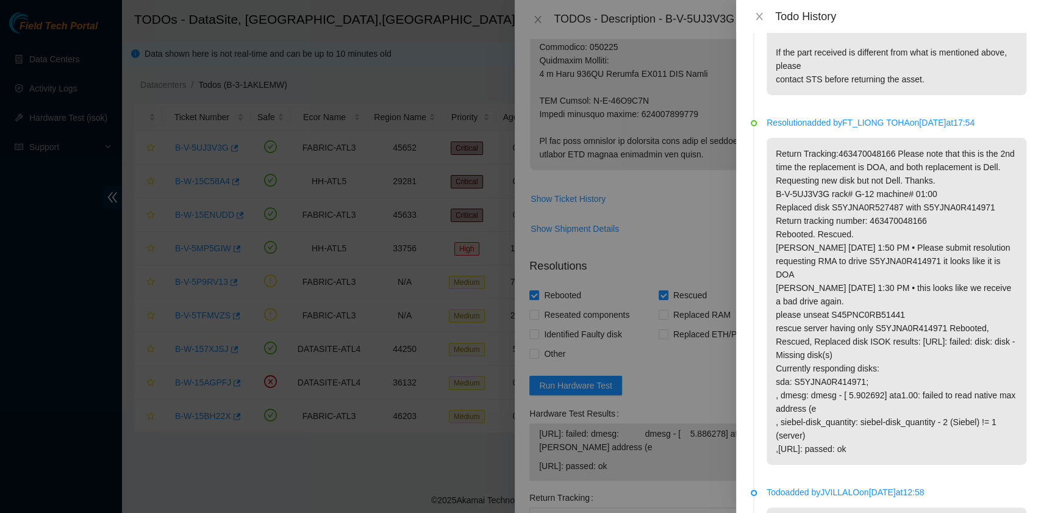
scroll to position [1625, 0]
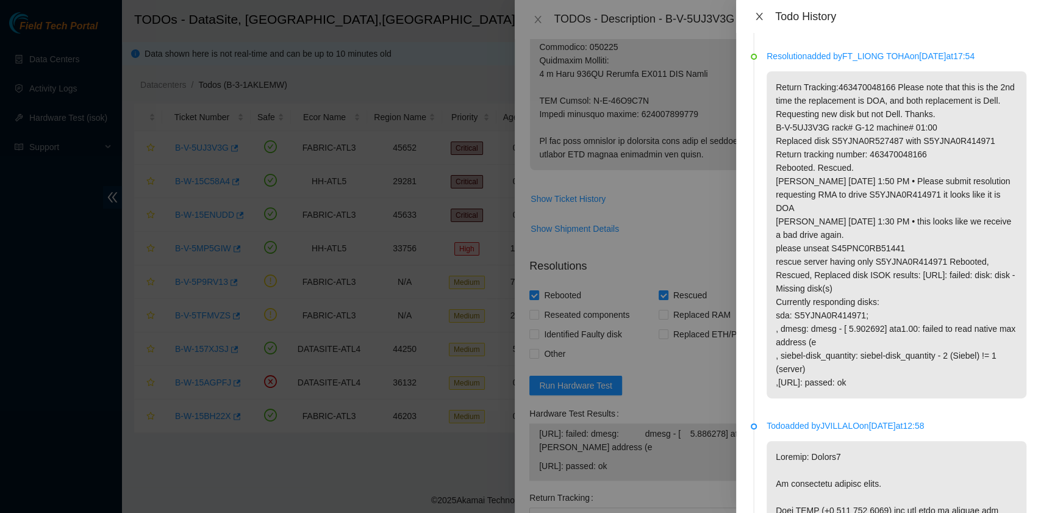
click at [761, 21] on icon "close" at bounding box center [759, 17] width 10 height 10
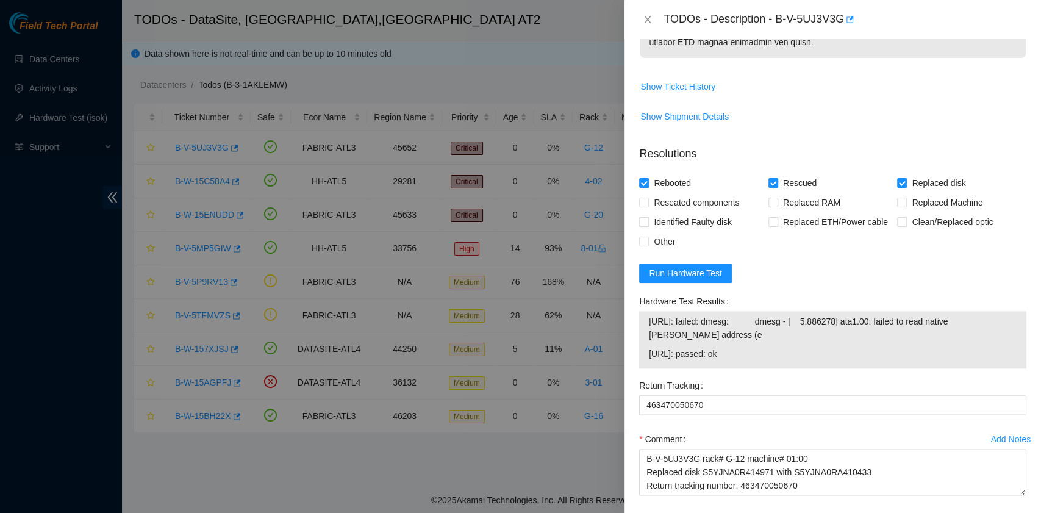
scroll to position [813, 0]
click at [696, 276] on span "Run Hardware Test" at bounding box center [685, 271] width 73 height 13
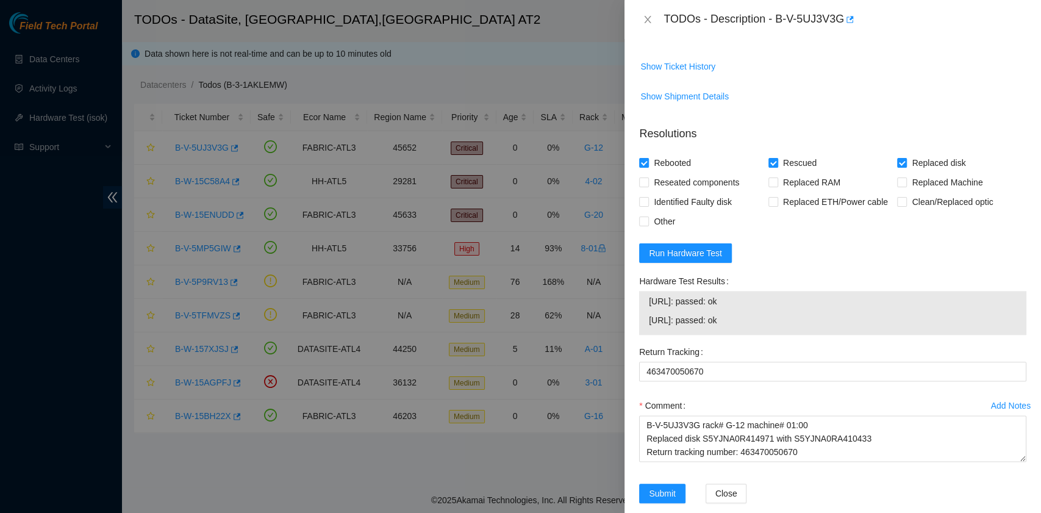
scroll to position [849, 0]
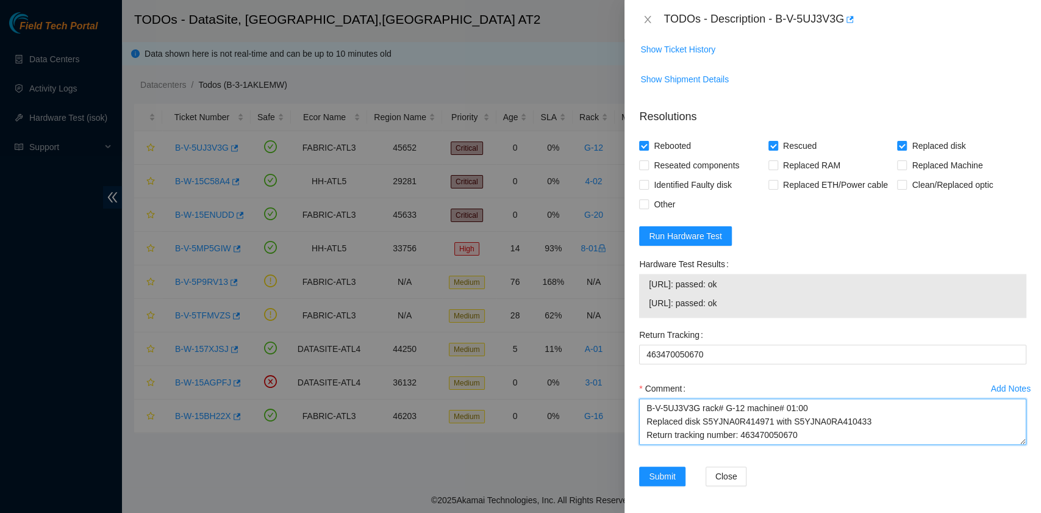
click at [817, 422] on textarea "B-V-5UJ3V3G rack# G-12 machine# 01:00 Replaced disk S5YJNA0R414971 with S5YJNA0…" at bounding box center [832, 421] width 387 height 46
paste textarea "45PNC0R691010 Return tracking number: 463470050670 Rebooted. Rescued."
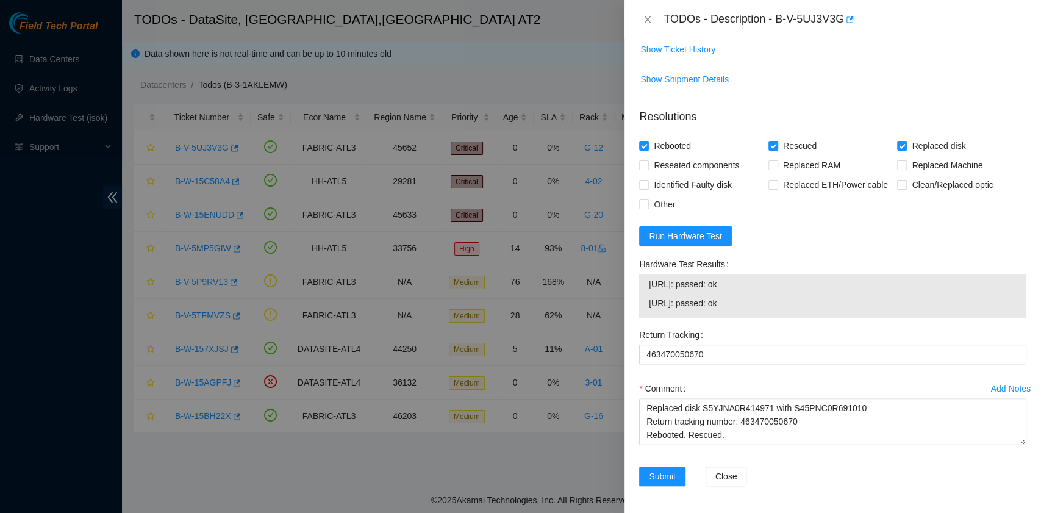
drag, startPoint x: 746, startPoint y: 302, endPoint x: 634, endPoint y: 290, distance: 112.8
click at [634, 290] on div "Hardware Test Results 23.39.221.132: passed: ok 23.39.221.133: passed: ok" at bounding box center [832, 289] width 397 height 71
copy tbody "23.39.221.132: passed: ok 23.39.221.133: passed: ok"
click at [703, 434] on textarea "B-V-5UJ3V3G rack# G-12 machine# 01:00 Replaced disk S5YJNA0R414971 with S45PNC0…" at bounding box center [832, 421] width 387 height 46
paste textarea "23.39.221.132: passed: ok 23.39.221.133: passed: ok"
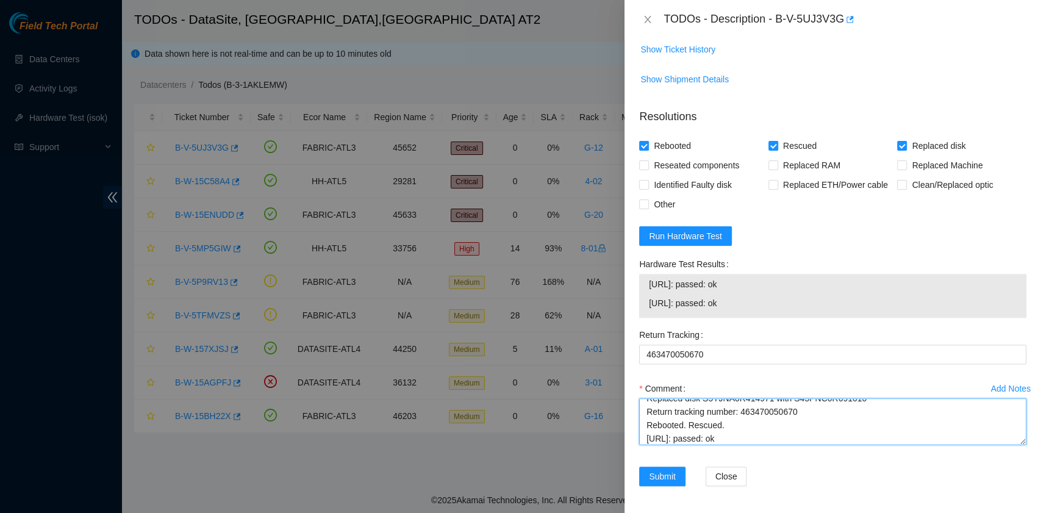
scroll to position [37, 0]
type textarea "B-V-5UJ3V3G rack# G-12 machine# 01:00 Replaced disk S5YJNA0R414971 with S45PNC0…"
click at [660, 472] on span "Submit" at bounding box center [662, 475] width 27 height 13
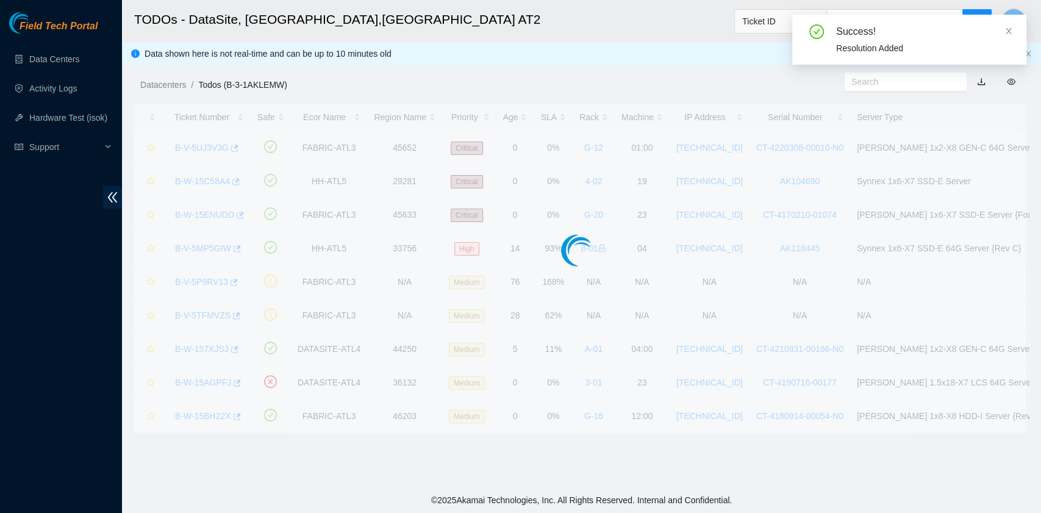
scroll to position [276, 0]
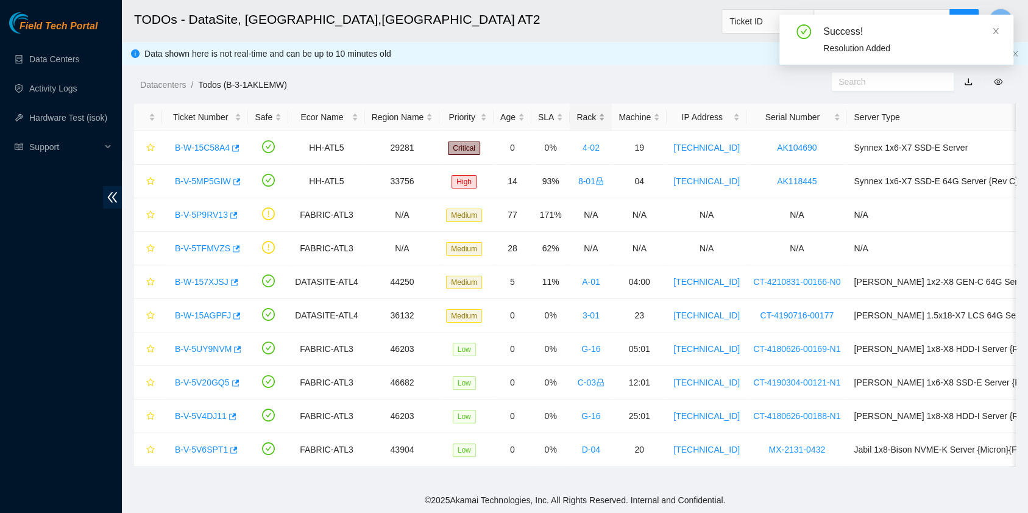
click at [577, 116] on div "Rack" at bounding box center [591, 116] width 29 height 13
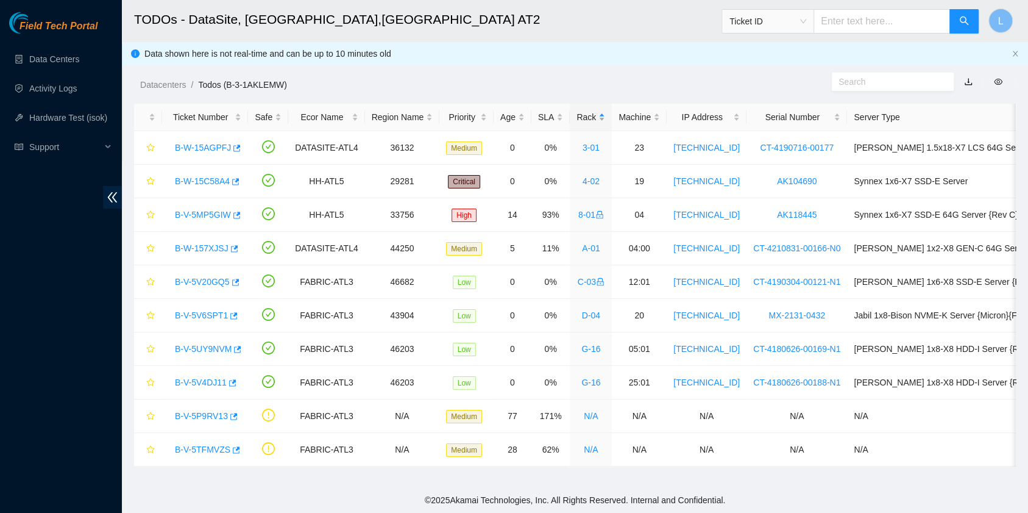
click at [577, 116] on div "Rack" at bounding box center [591, 116] width 29 height 13
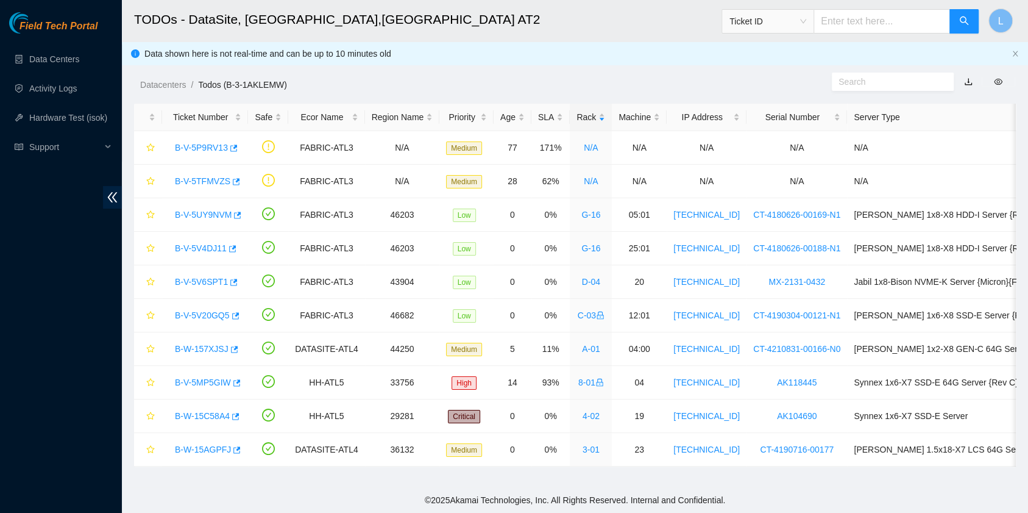
click at [536, 74] on div "Datacenters / Todos (B-3-1AKLEMW) /" at bounding box center [462, 57] width 680 height 68
click at [215, 213] on link "B-V-5UY9NVM" at bounding box center [203, 215] width 57 height 10
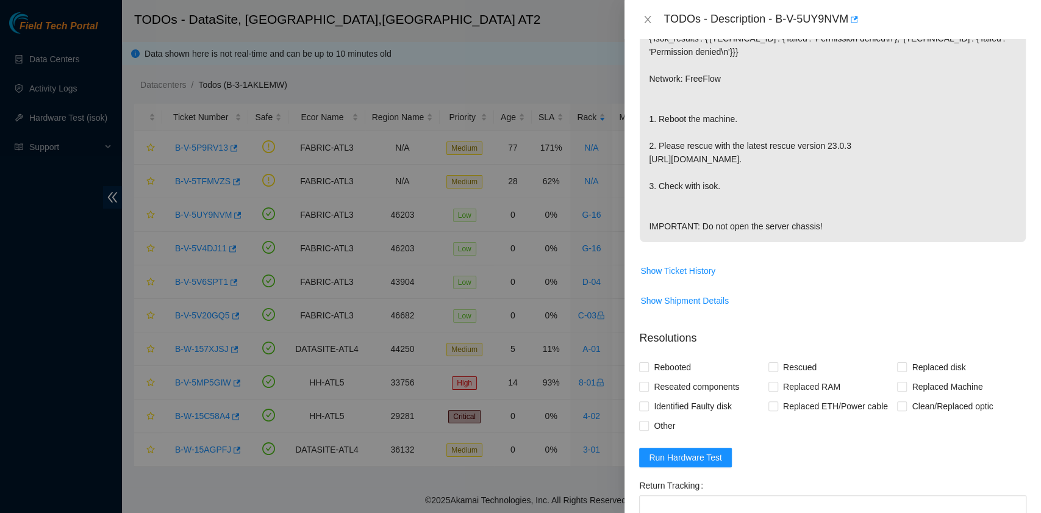
scroll to position [325, 0]
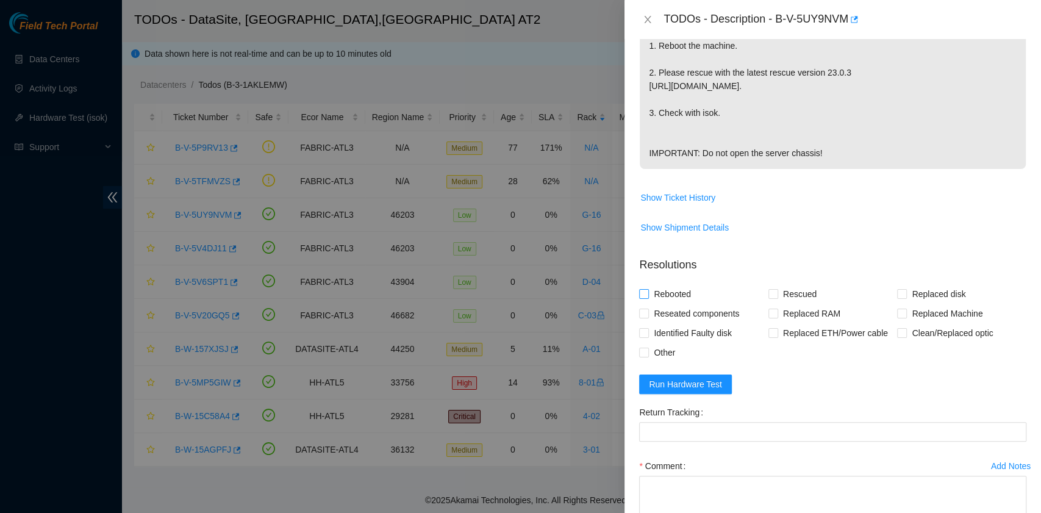
click at [664, 304] on span "Rebooted" at bounding box center [672, 294] width 47 height 20
click at [647, 297] on input "Rebooted" at bounding box center [643, 293] width 9 height 9
checkbox input "true"
click at [769, 299] on span at bounding box center [773, 294] width 10 height 10
click at [769, 297] on input "Rescued" at bounding box center [772, 293] width 9 height 9
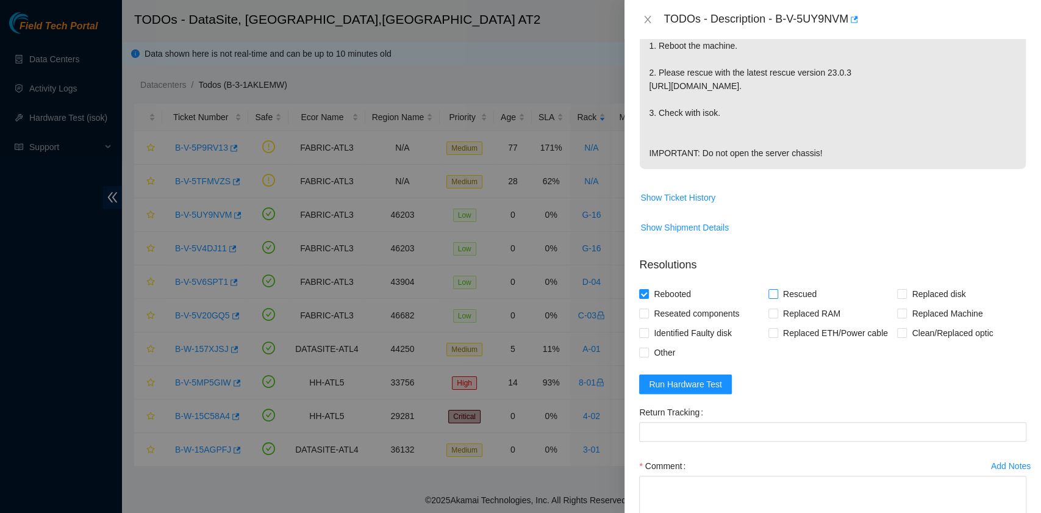
checkbox input "true"
drag, startPoint x: 777, startPoint y: 17, endPoint x: 846, endPoint y: 23, distance: 69.2
click at [846, 23] on div "TODOs - Description - B-V-5UY9NVM" at bounding box center [844, 20] width 363 height 20
copy div "B-V-5UY9NVM"
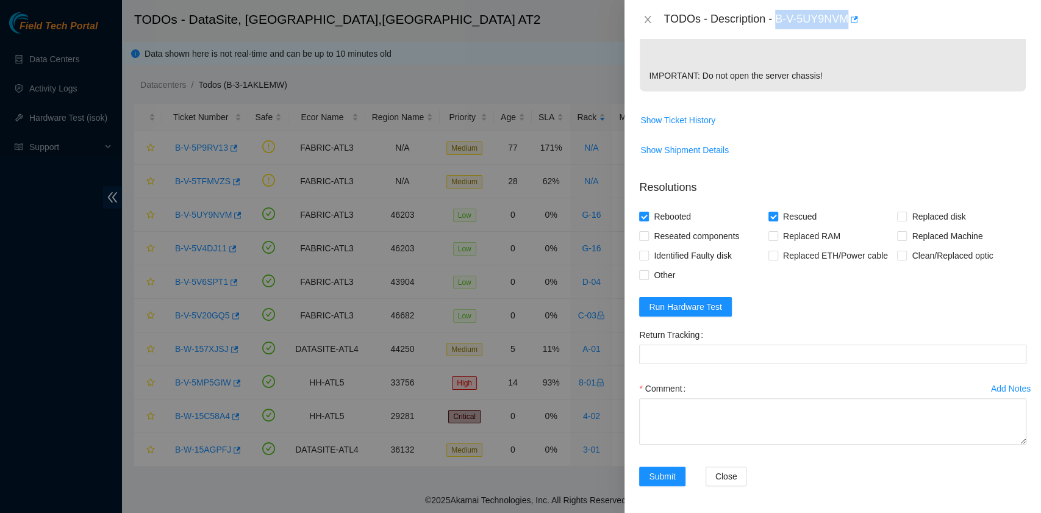
scroll to position [429, 0]
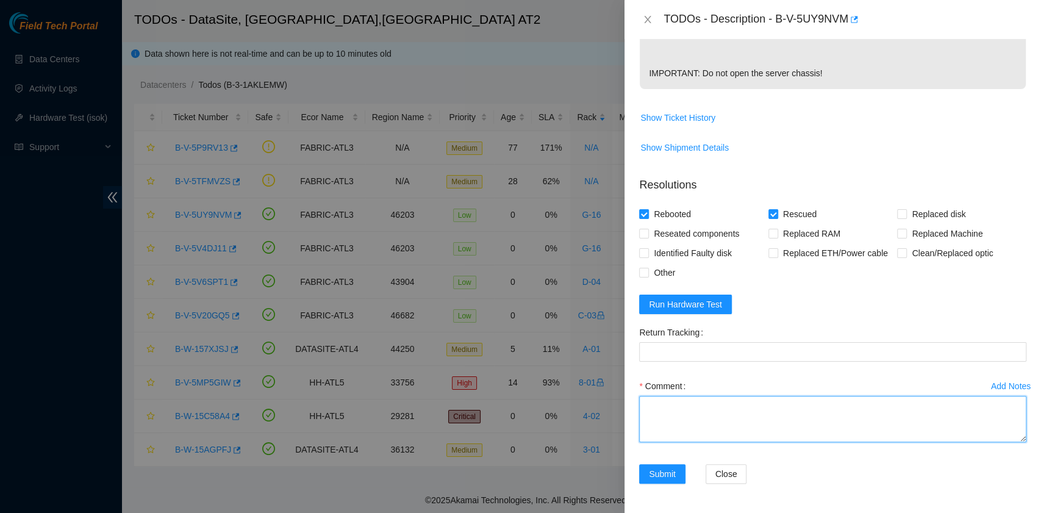
click at [704, 414] on textarea "Comment" at bounding box center [832, 419] width 387 height 46
paste textarea "B-V-5UY9NVM rack# G-16 machine# 05:01 Rebooted. Rescued."
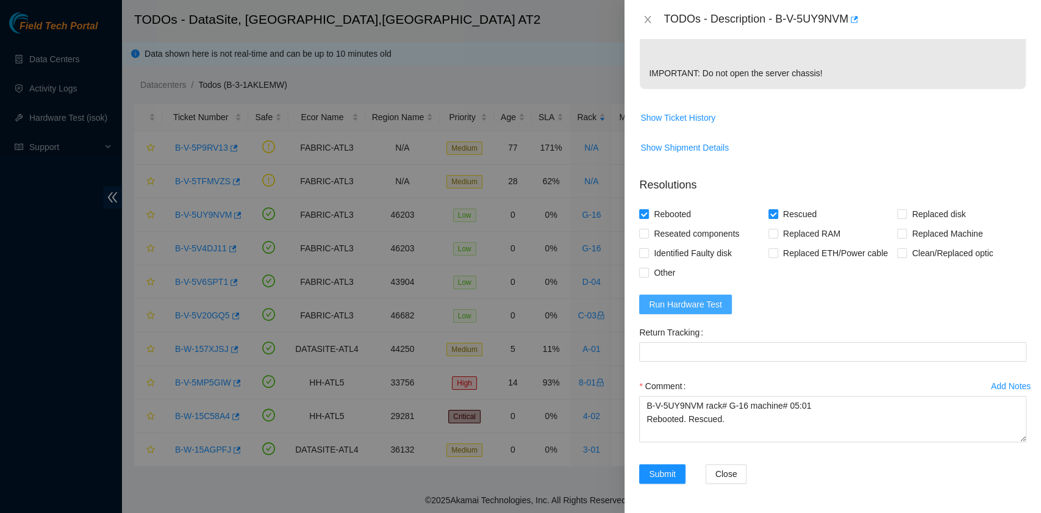
click at [702, 307] on span "Run Hardware Test" at bounding box center [685, 303] width 73 height 13
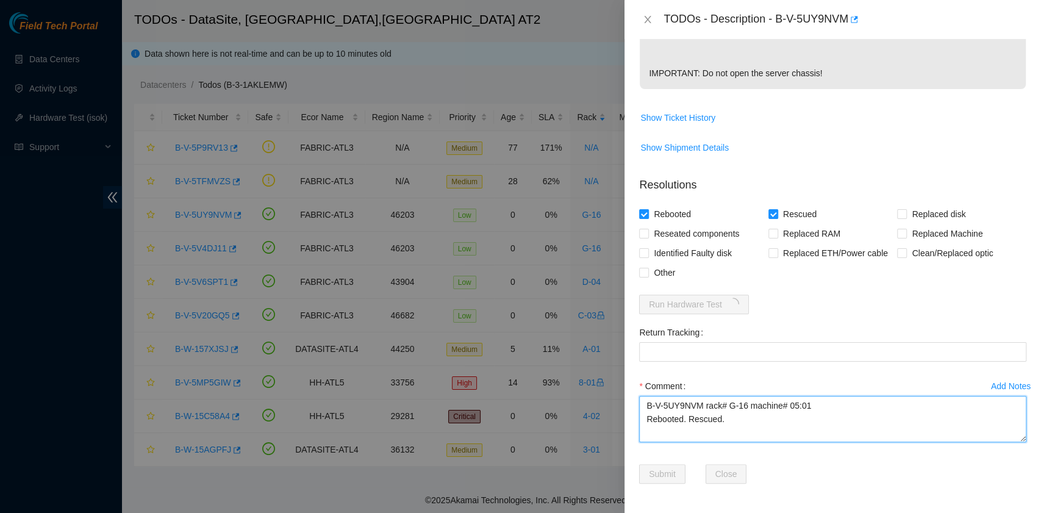
click at [716, 430] on textarea "B-V-5UY9NVM rack# G-16 machine# 05:01 Rebooted. Rescued." at bounding box center [832, 419] width 387 height 46
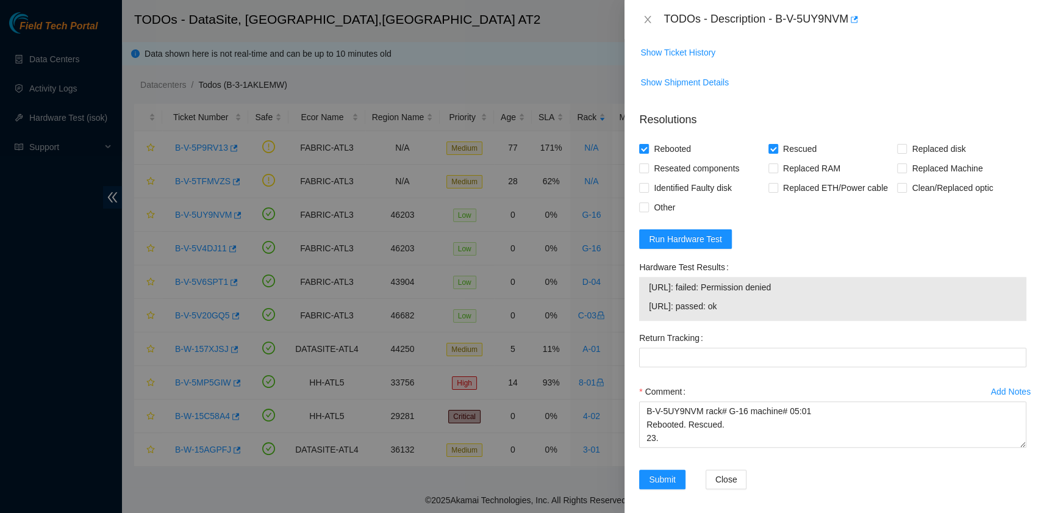
scroll to position [488, 0]
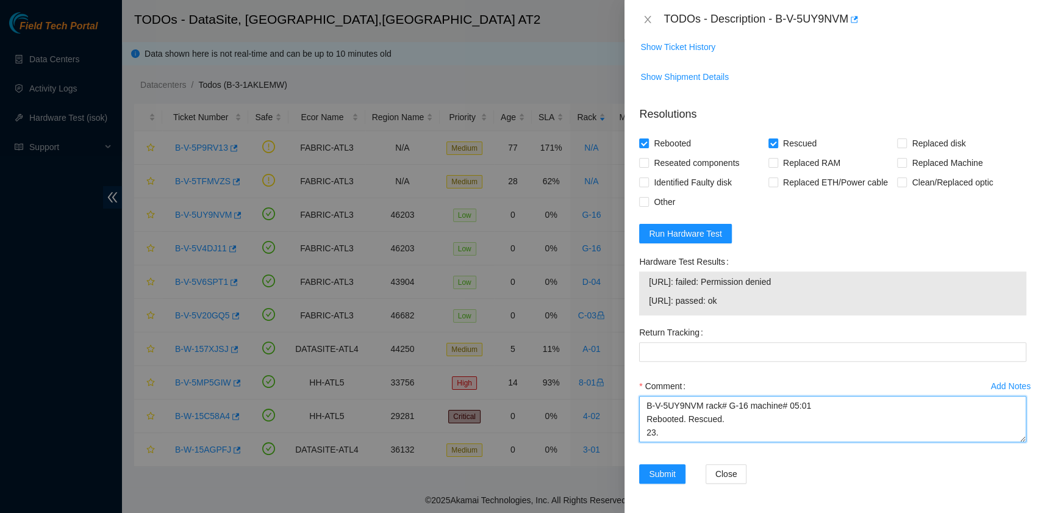
click at [706, 442] on textarea "B-V-5UY9NVM rack# G-16 machine# 05:01 Rebooted. Rescued. 23." at bounding box center [832, 419] width 387 height 46
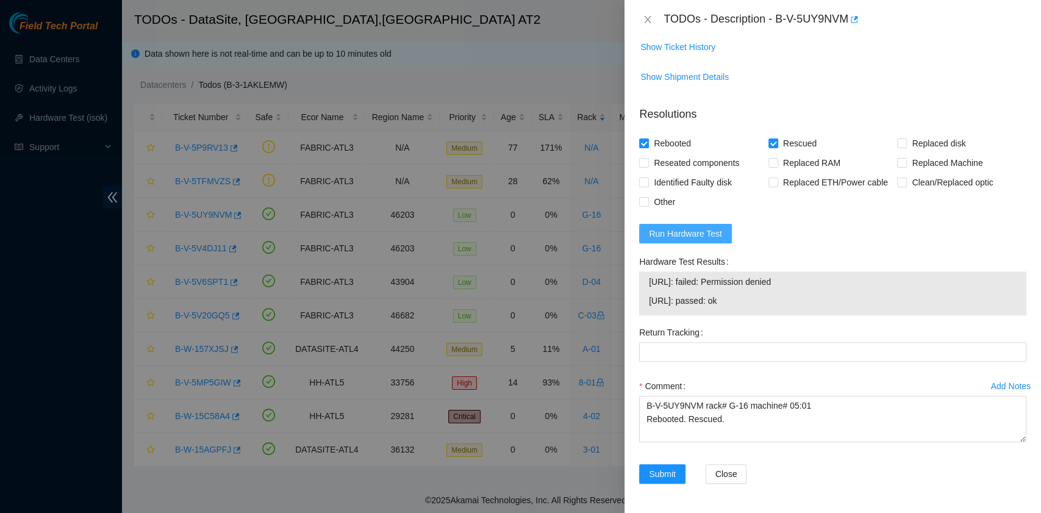
click at [702, 240] on span "Run Hardware Test" at bounding box center [685, 233] width 73 height 13
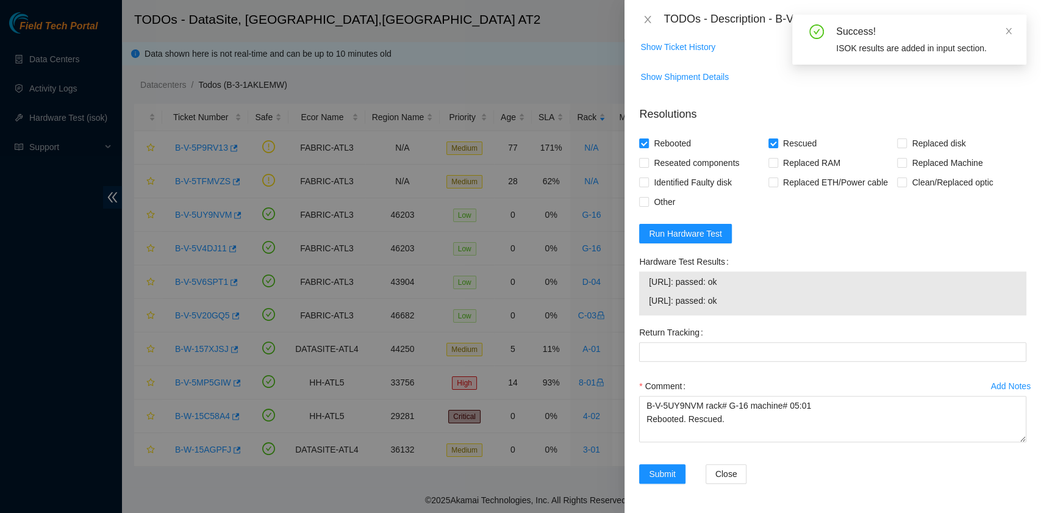
drag, startPoint x: 750, startPoint y: 315, endPoint x: 644, endPoint y: 304, distance: 106.0
click at [644, 304] on div "23.220.74.76: passed: ok 23.220.74.77: passed: ok" at bounding box center [832, 293] width 387 height 44
copy tbody "23.220.74.76: passed: ok 23.220.74.77: passed: ok"
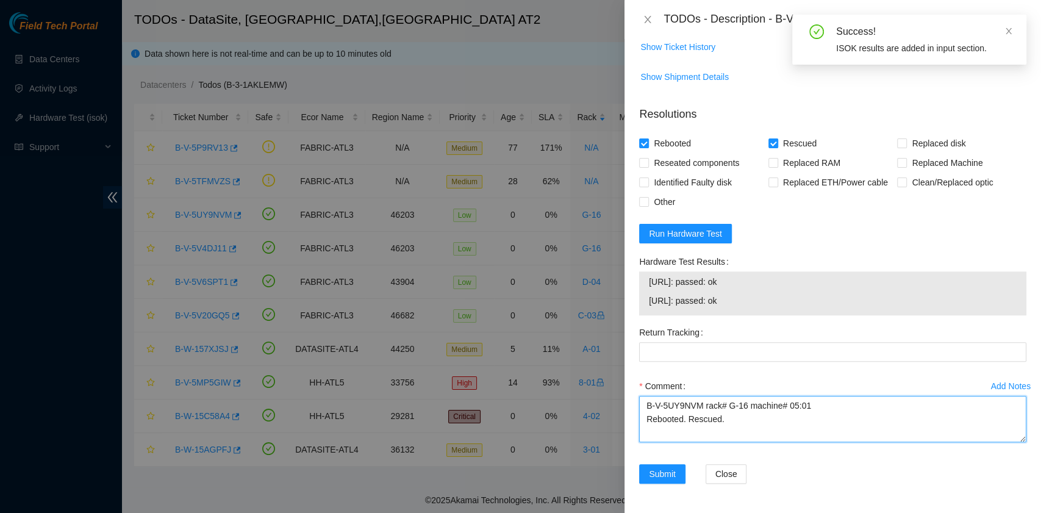
click at [699, 442] on textarea "B-V-5UY9NVM rack# G-16 machine# 05:01 Rebooted. Rescued." at bounding box center [832, 419] width 387 height 46
paste textarea "23.220.74.76: passed: ok 23.220.74.77: passed: ok"
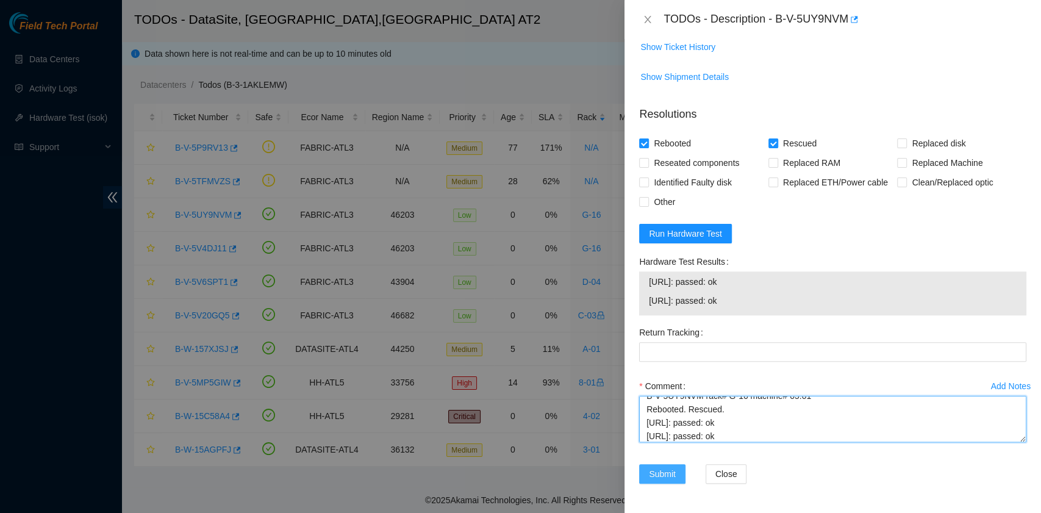
type textarea "B-V-5UY9NVM rack# G-16 machine# 05:01 Rebooted. Rescued. 23.220.74.76: passed: …"
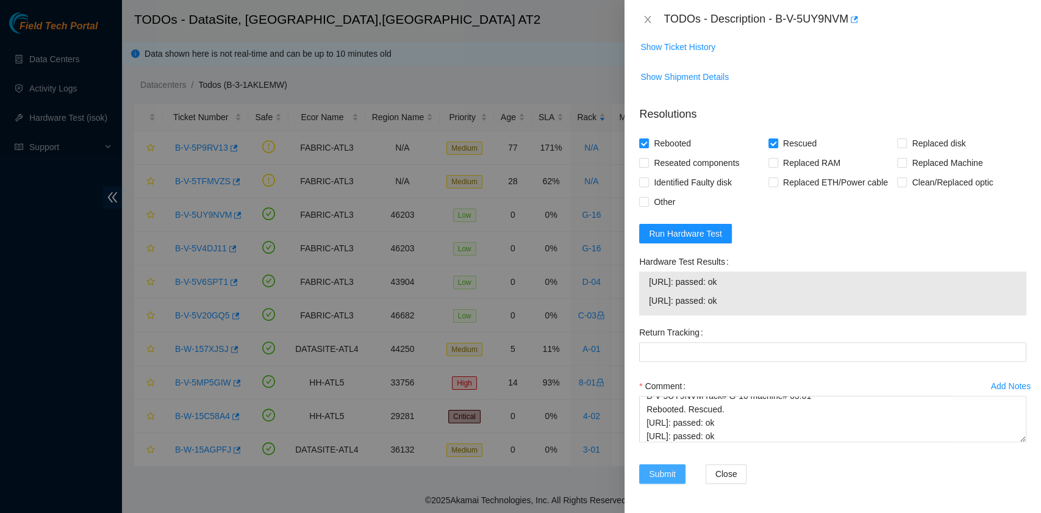
click at [671, 480] on span "Submit" at bounding box center [662, 473] width 27 height 13
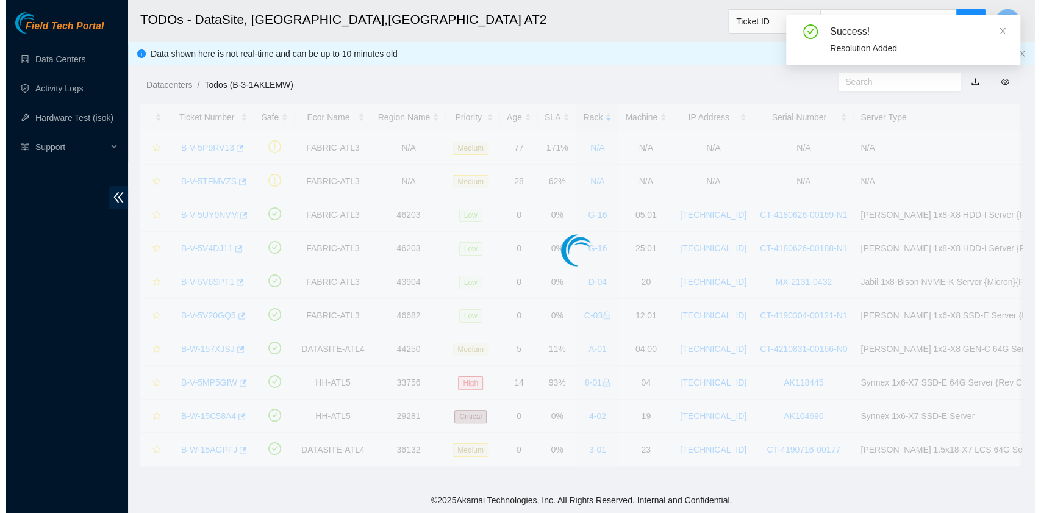
scroll to position [309, 0]
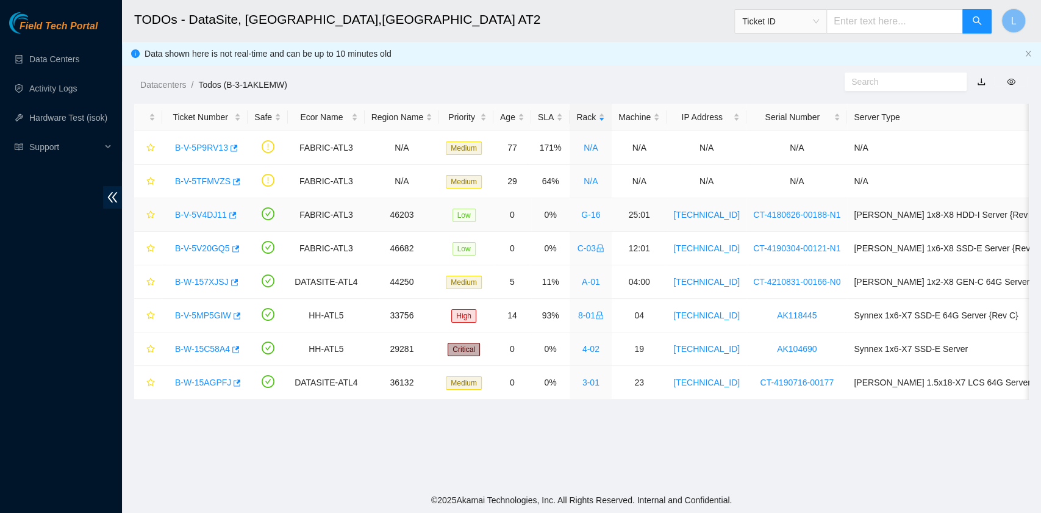
click at [213, 210] on link "B-V-5V4DJ11" at bounding box center [201, 215] width 52 height 10
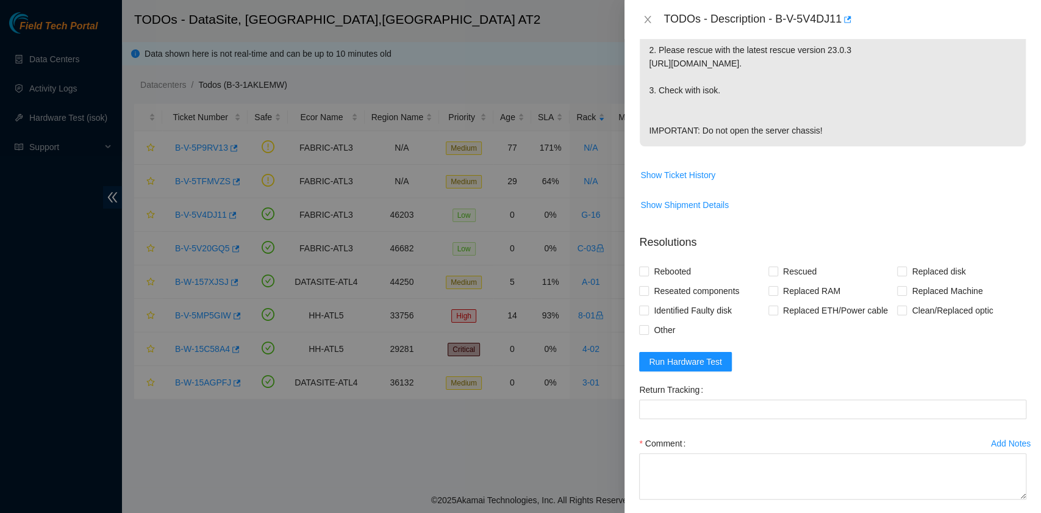
scroll to position [0, 0]
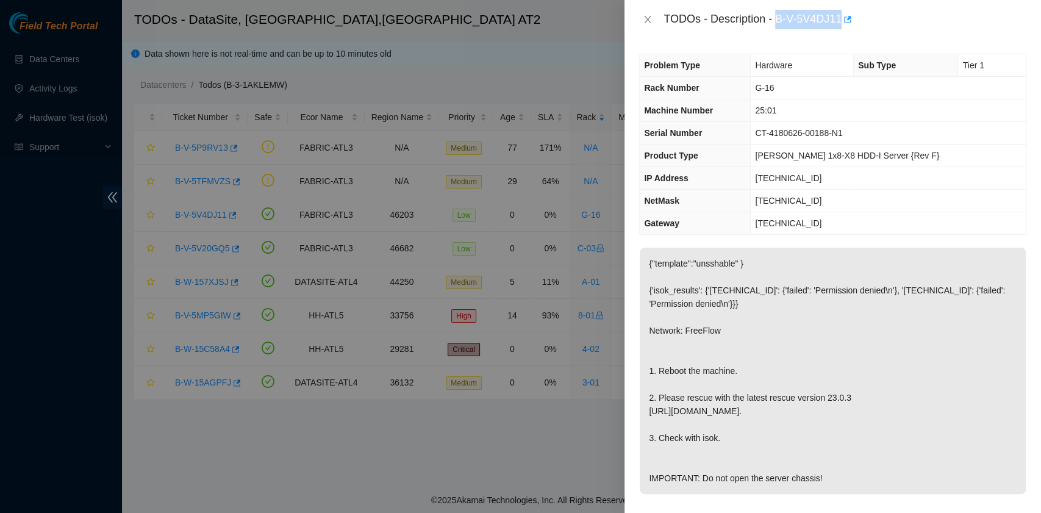
drag, startPoint x: 778, startPoint y: 21, endPoint x: 839, endPoint y: 27, distance: 61.3
click at [839, 27] on div "TODOs - Description - B-V-5V4DJ11" at bounding box center [844, 20] width 363 height 20
copy div "B-V-5V4DJ11"
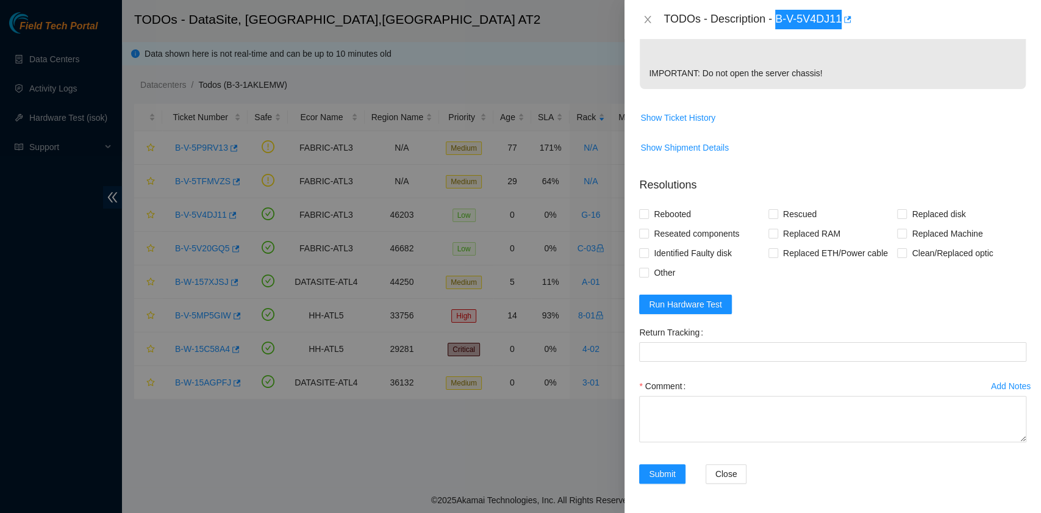
scroll to position [429, 0]
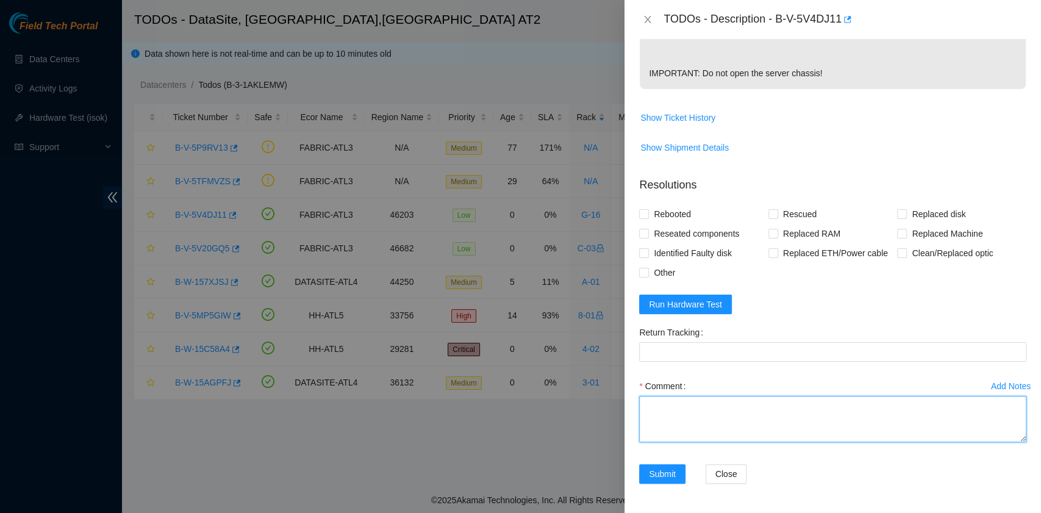
click at [713, 408] on textarea "Comment" at bounding box center [832, 419] width 387 height 46
paste textarea "B-V-5V4DJ11 rack# G-16 machine# 25:01 Rebooted. Rescued."
type textarea "B-V-5V4DJ11 rack# G-16 machine# 25:01 Rebooted. Rescued."
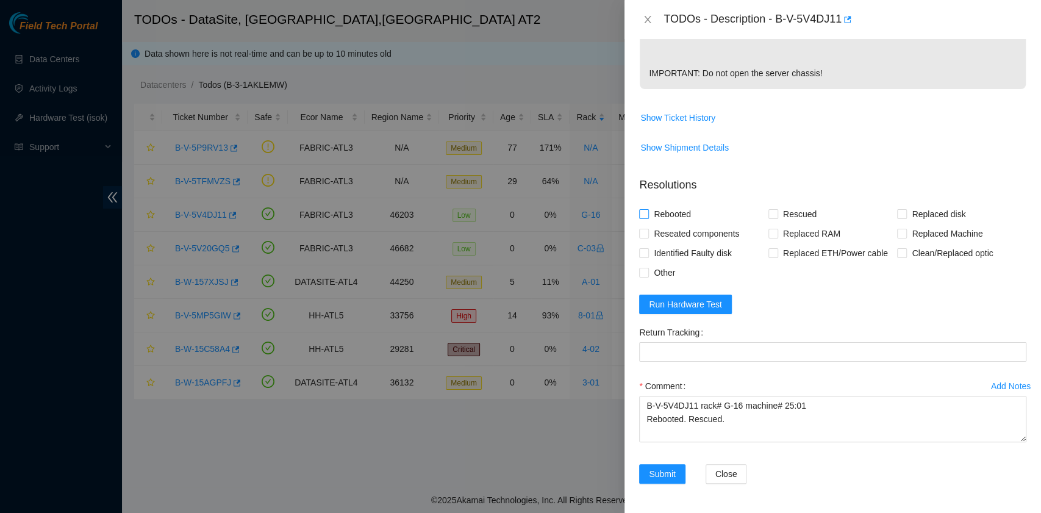
click at [674, 217] on span "Rebooted" at bounding box center [672, 214] width 47 height 20
click at [647, 217] on input "Rebooted" at bounding box center [643, 213] width 9 height 9
checkbox input "true"
click at [768, 214] on input "Rescued" at bounding box center [772, 213] width 9 height 9
checkbox input "true"
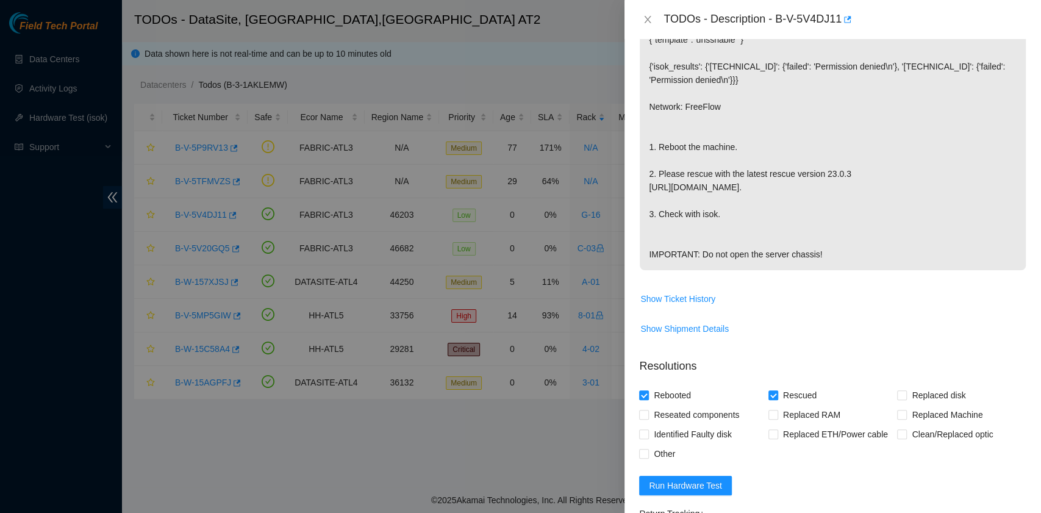
scroll to position [244, 0]
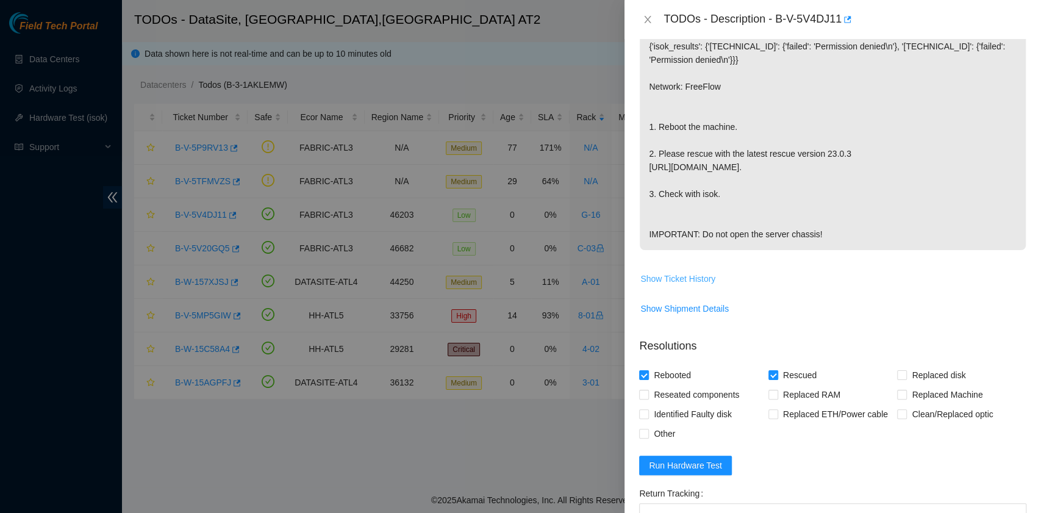
click at [691, 288] on button "Show Ticket History" at bounding box center [677, 279] width 76 height 20
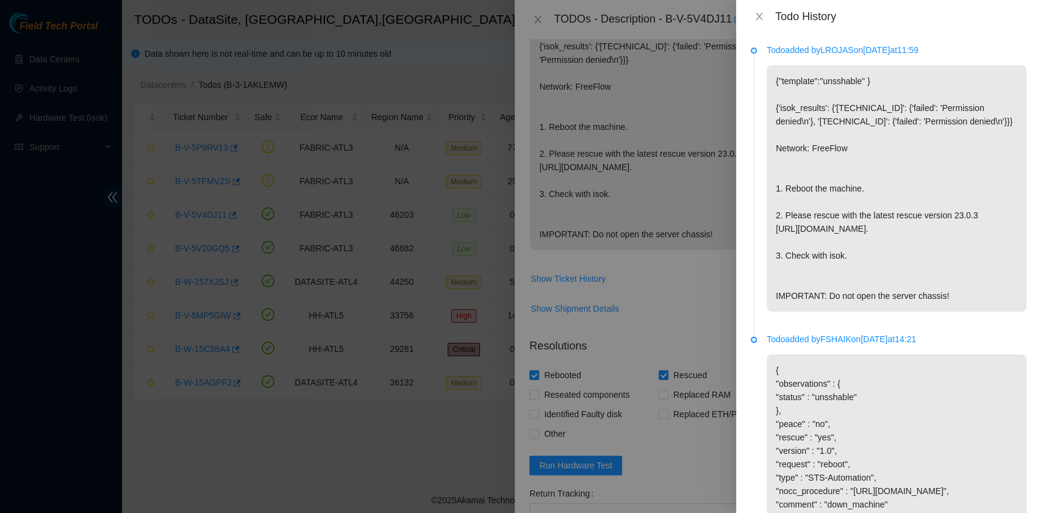
scroll to position [100, 0]
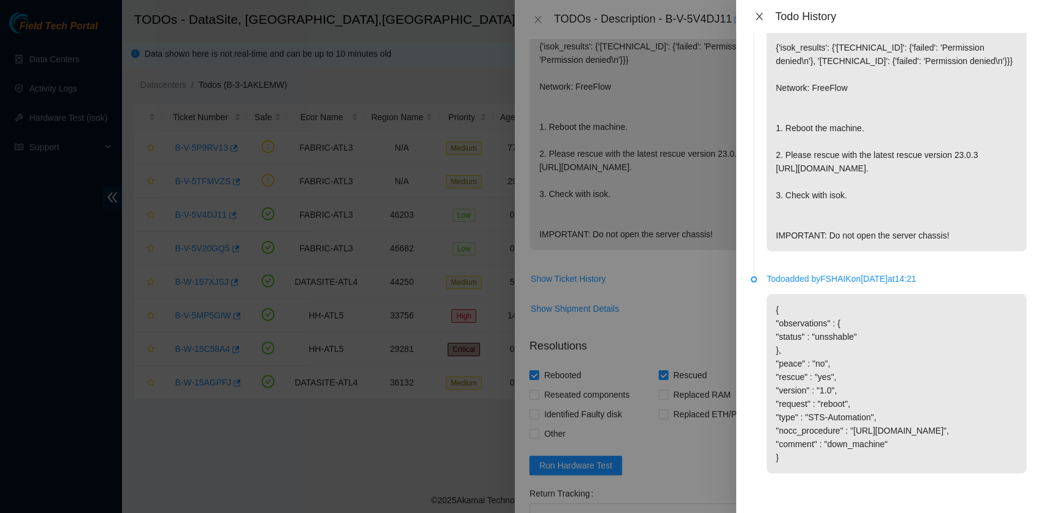
click at [759, 17] on icon "close" at bounding box center [758, 16] width 7 height 7
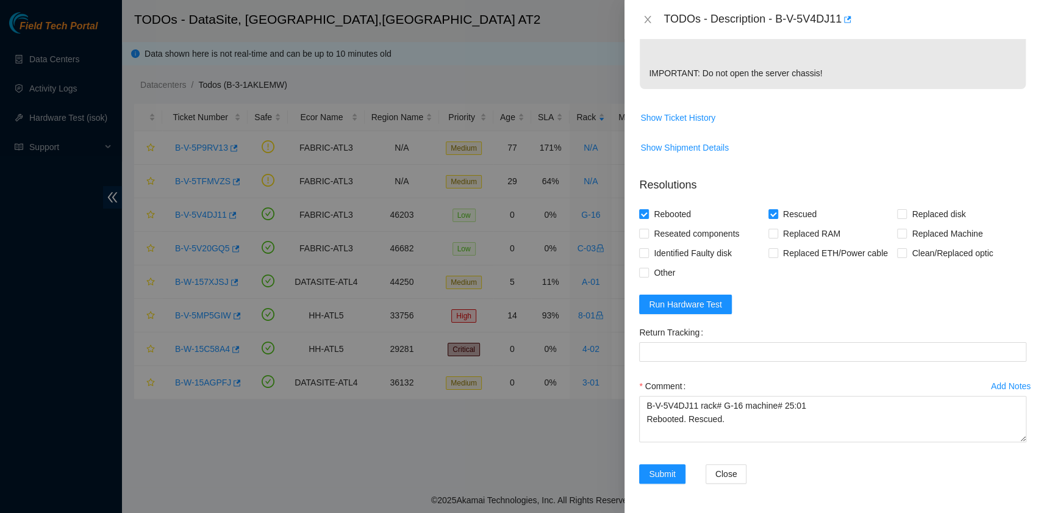
scroll to position [429, 0]
click at [708, 308] on span "Run Hardware Test" at bounding box center [685, 303] width 73 height 13
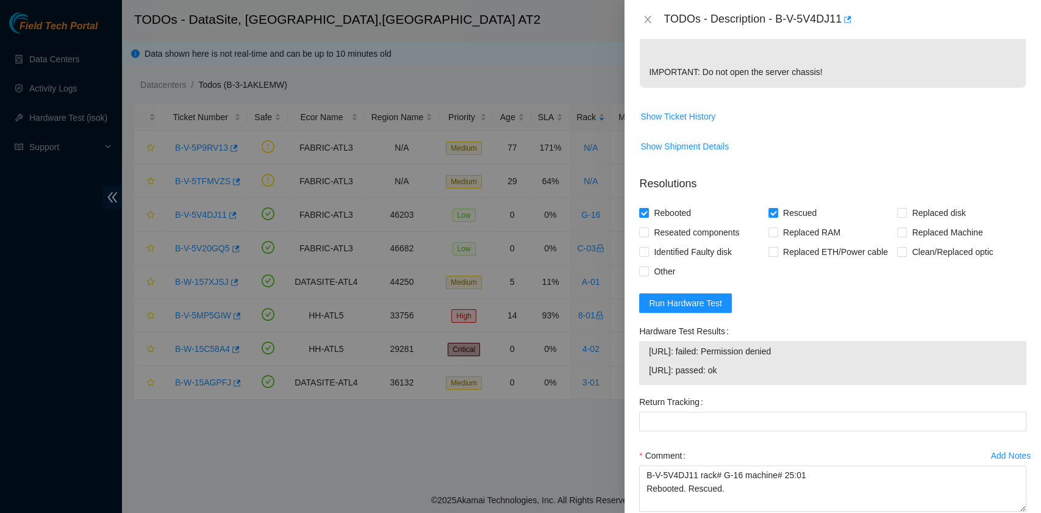
scroll to position [488, 0]
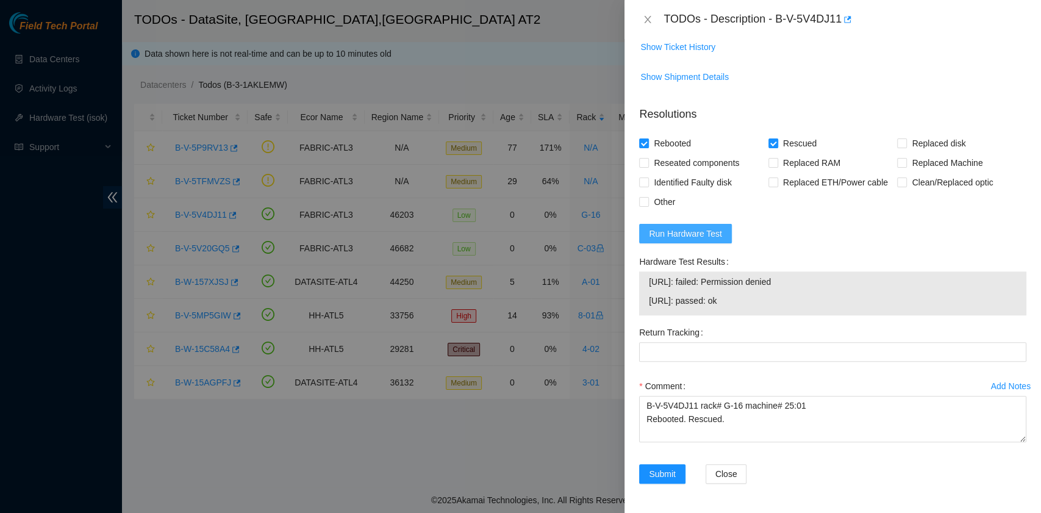
click at [680, 240] on span "Run Hardware Test" at bounding box center [685, 233] width 73 height 13
click at [690, 240] on span "Run Hardware Test" at bounding box center [685, 233] width 73 height 13
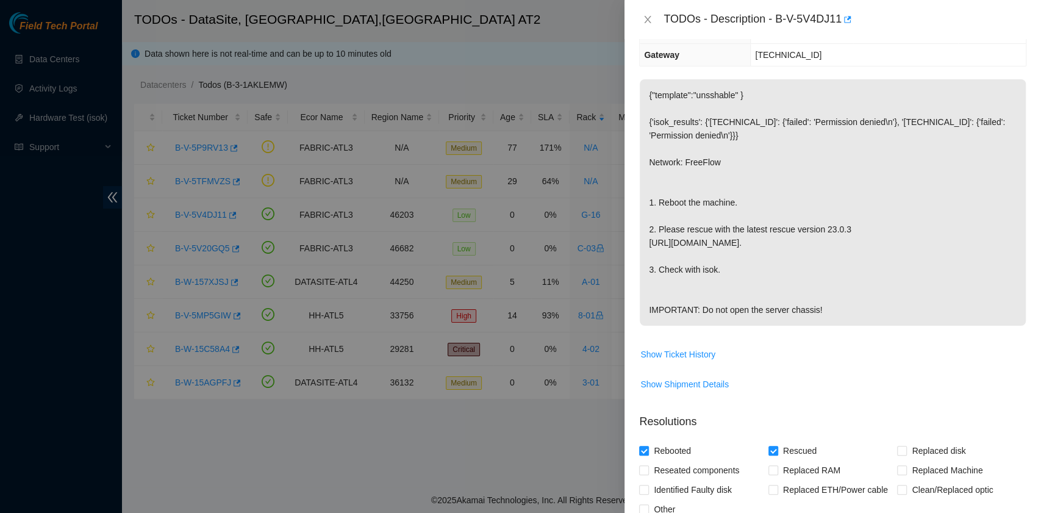
scroll to position [429, 0]
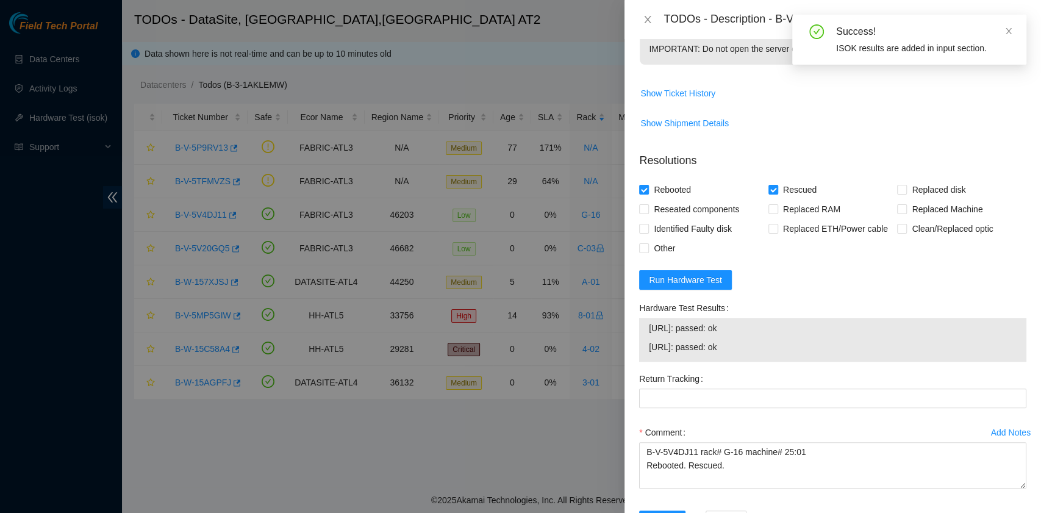
drag, startPoint x: 751, startPoint y: 377, endPoint x: 641, endPoint y: 362, distance: 110.7
click at [641, 362] on div "23.220.74.117: passed: ok 23.220.74.116: passed: ok" at bounding box center [832, 340] width 387 height 44
copy tbody "23.220.74.117: passed: ok 23.220.74.116: passed: ok"
click at [683, 488] on textarea "B-V-5V4DJ11 rack# G-16 machine# 25:01 Rebooted. Rescued." at bounding box center [832, 465] width 387 height 46
paste textarea "23.220.74.117: passed: ok 23.220.74.116: passed: ok"
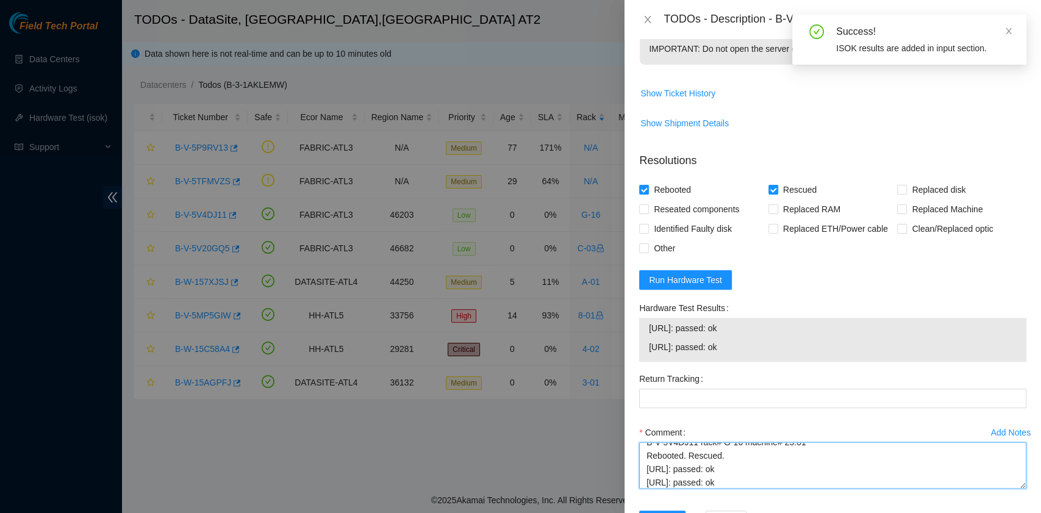
scroll to position [500, 0]
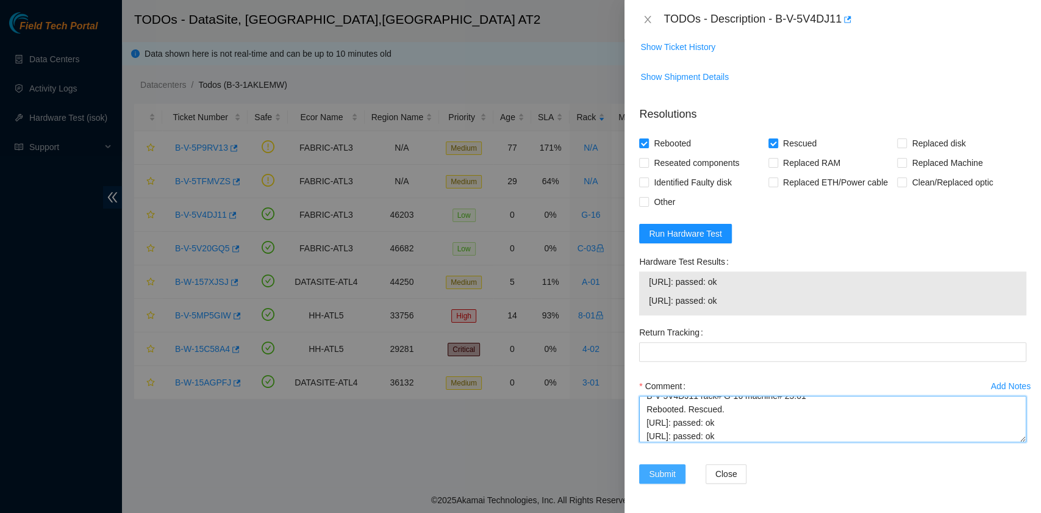
type textarea "B-V-5V4DJ11 rack# G-16 machine# 25:01 Rebooted. Rescued. 23.220.74.117: passed:…"
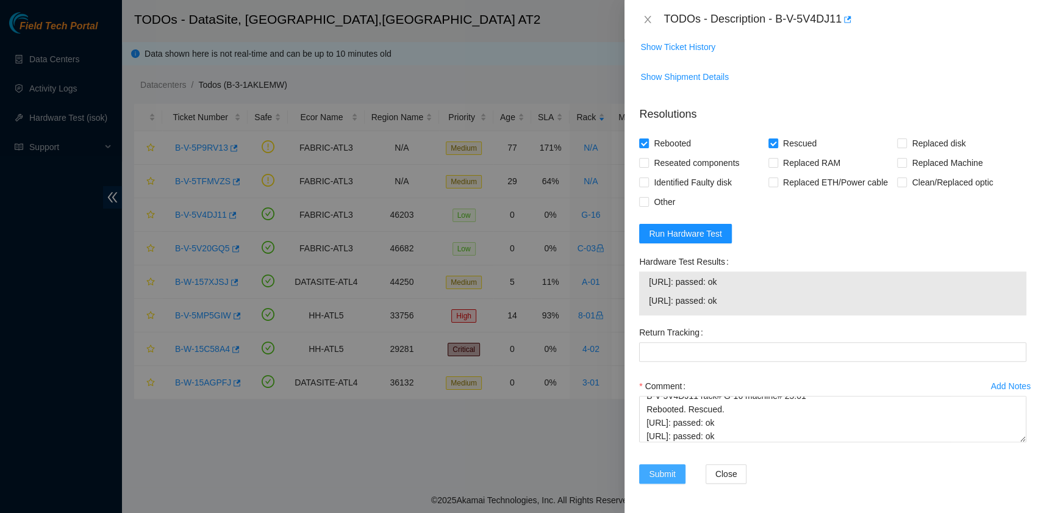
click at [649, 468] on span "Submit" at bounding box center [662, 473] width 27 height 13
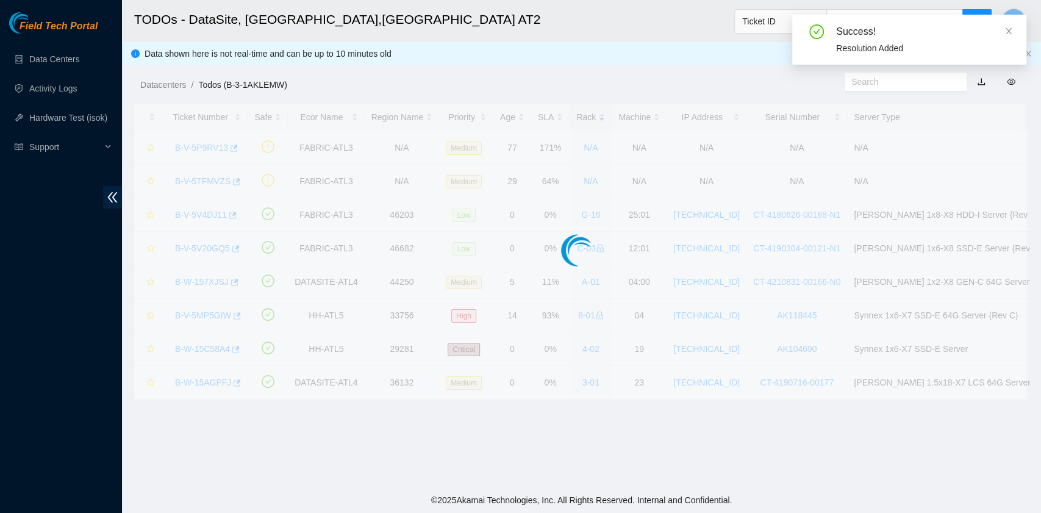
scroll to position [276, 0]
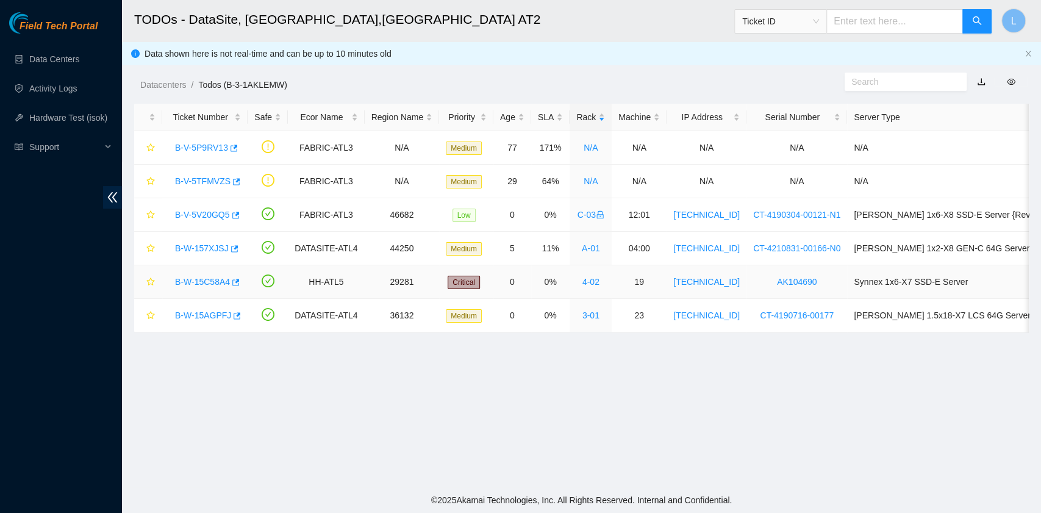
click at [198, 285] on link "B-W-15C58A4" at bounding box center [202, 282] width 55 height 10
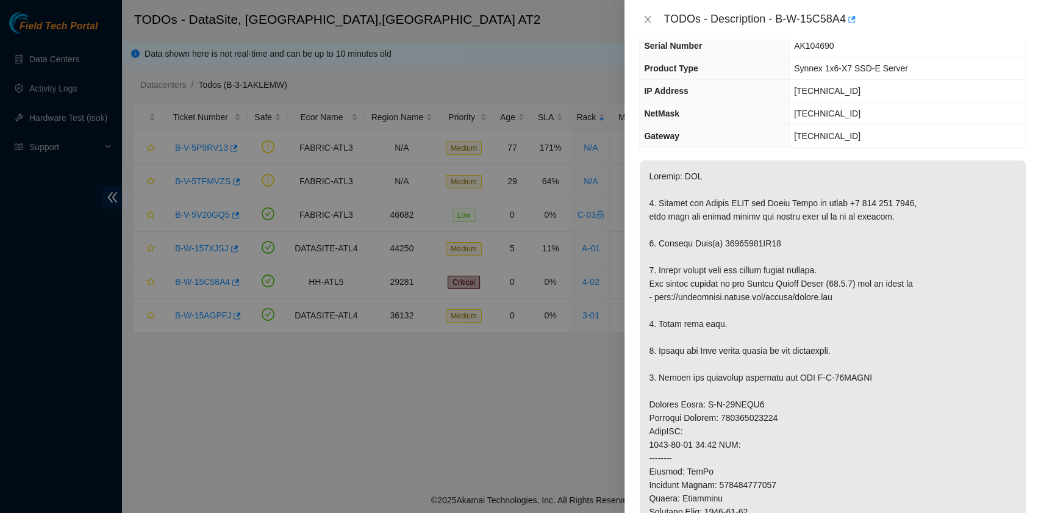
scroll to position [0, 0]
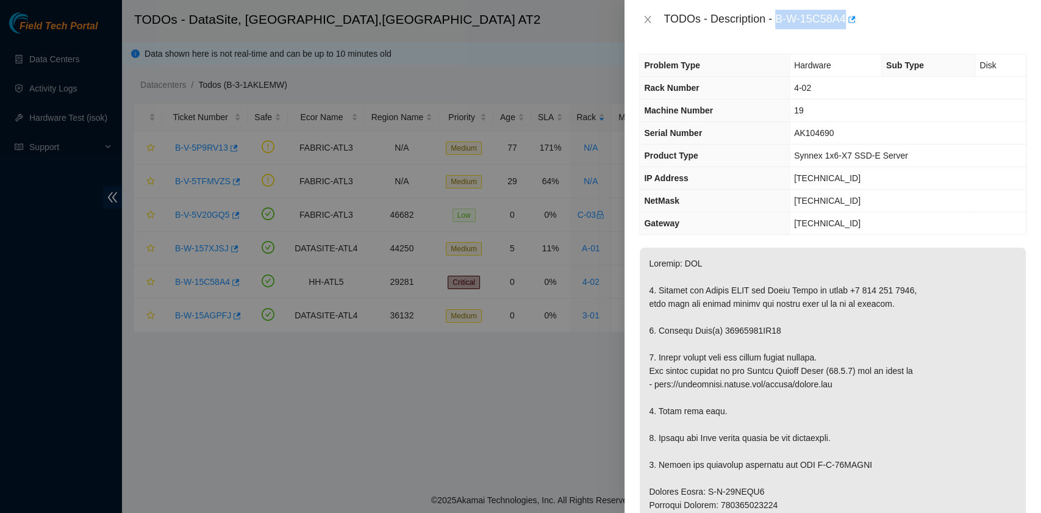
drag, startPoint x: 777, startPoint y: 20, endPoint x: 844, endPoint y: 27, distance: 67.5
click at [844, 27] on div "TODOs - Description - B-W-15C58A4" at bounding box center [844, 20] width 363 height 20
copy div "B-W-15C58A4"
drag, startPoint x: 658, startPoint y: 328, endPoint x: 771, endPoint y: 327, distance: 112.8
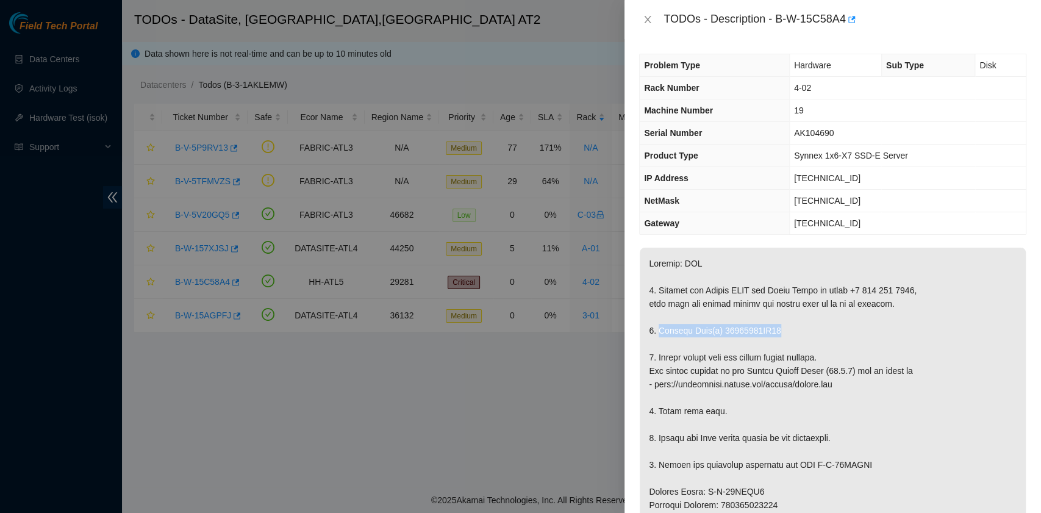
drag, startPoint x: 774, startPoint y: 327, endPoint x: 657, endPoint y: 327, distance: 117.0
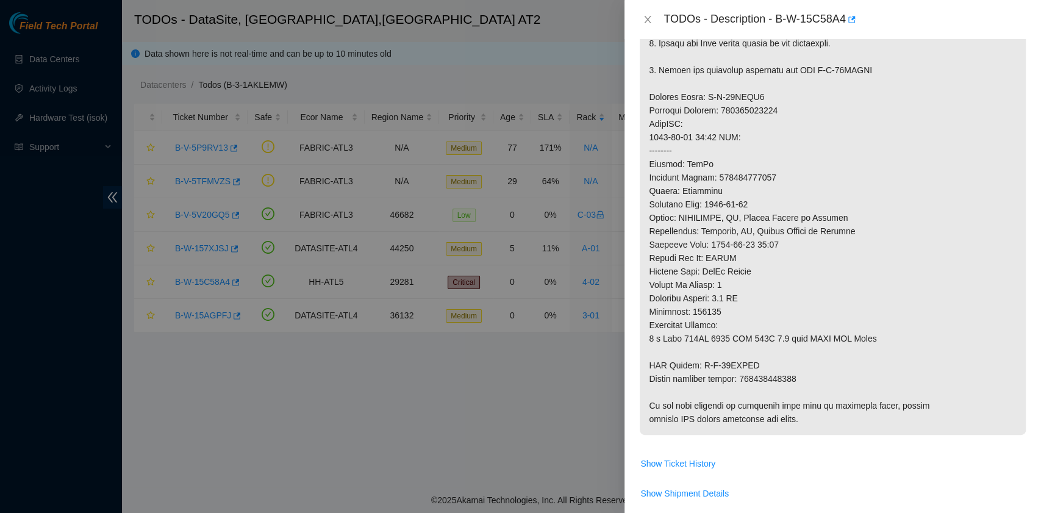
scroll to position [406, 0]
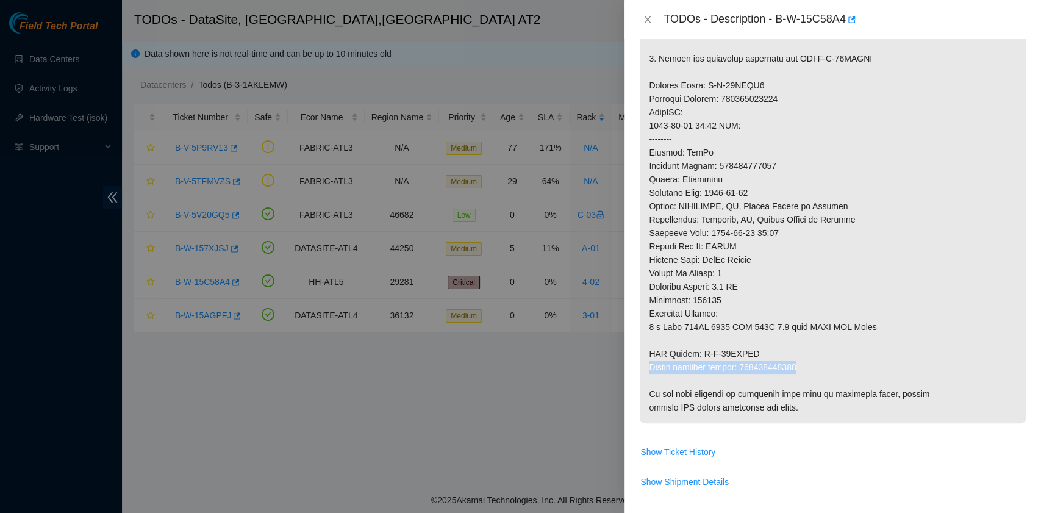
drag, startPoint x: 648, startPoint y: 360, endPoint x: 799, endPoint y: 369, distance: 150.9
click at [799, 369] on p at bounding box center [832, 133] width 386 height 582
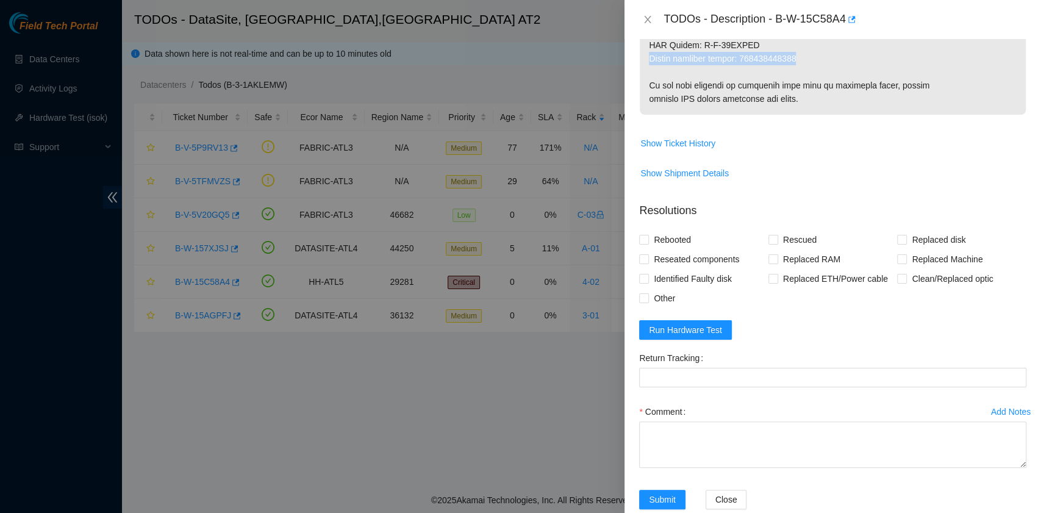
scroll to position [732, 0]
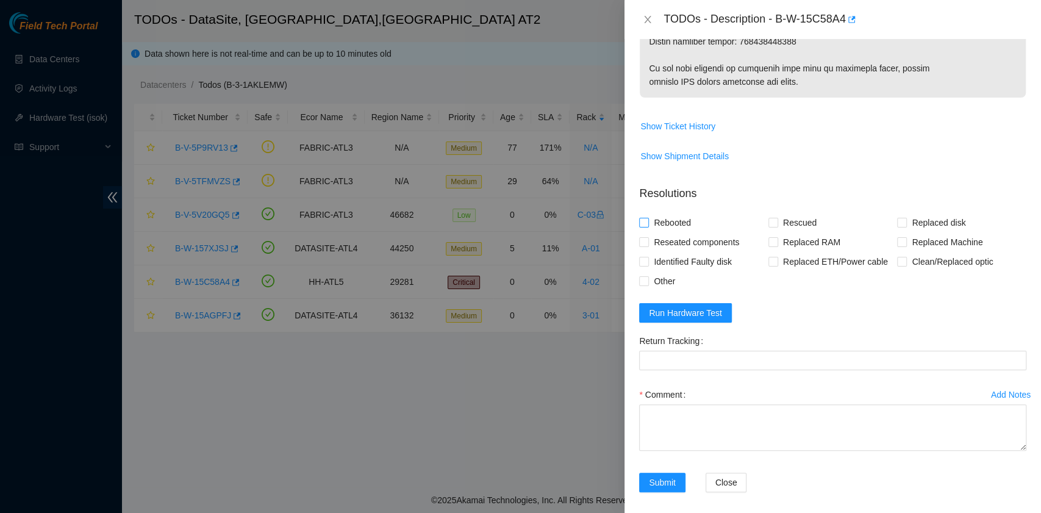
click at [678, 222] on span "Rebooted" at bounding box center [672, 223] width 47 height 20
click at [647, 222] on input "Rebooted" at bounding box center [643, 222] width 9 height 9
checkbox input "true"
click at [773, 226] on span at bounding box center [773, 223] width 10 height 10
click at [773, 226] on input "Rescued" at bounding box center [772, 222] width 9 height 9
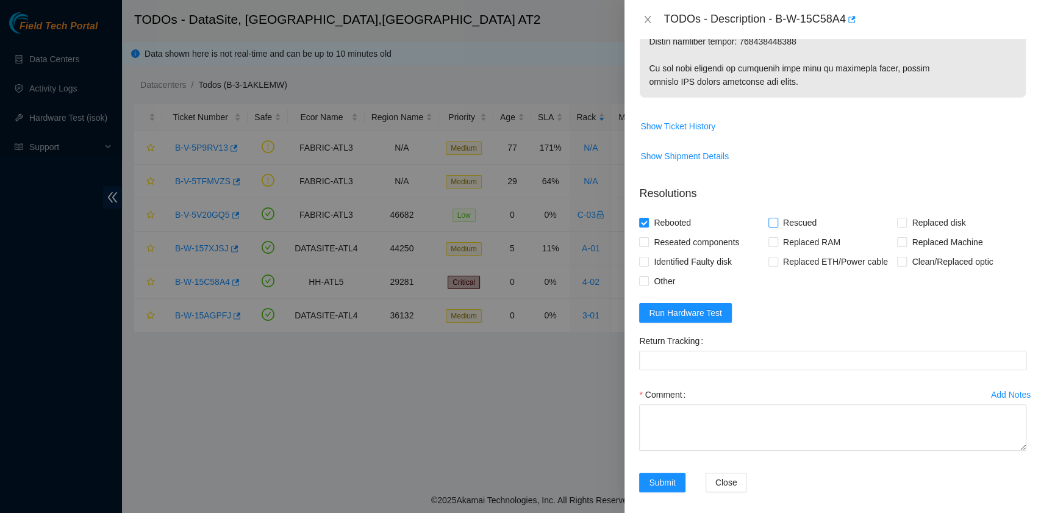
checkbox input "true"
click at [897, 220] on input "Replaced disk" at bounding box center [901, 222] width 9 height 9
checkbox input "true"
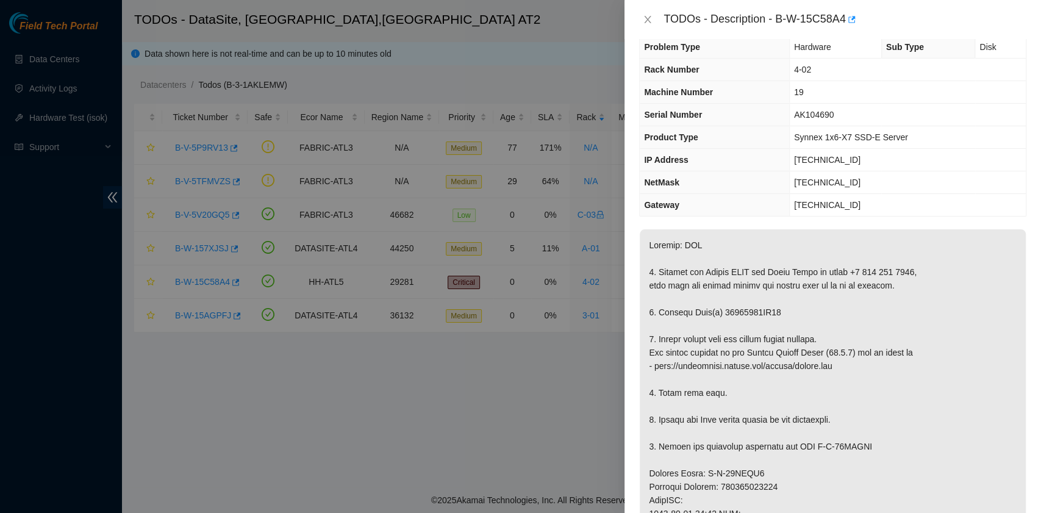
scroll to position [0, 0]
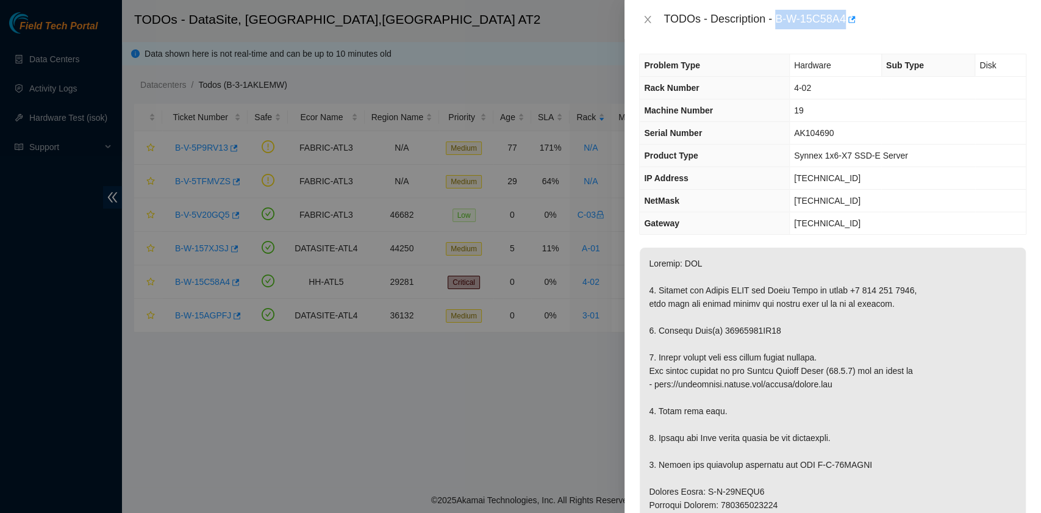
drag, startPoint x: 777, startPoint y: 22, endPoint x: 844, endPoint y: 30, distance: 68.1
click at [844, 30] on div "TODOs - Description - B-W-15C58A4" at bounding box center [832, 19] width 416 height 39
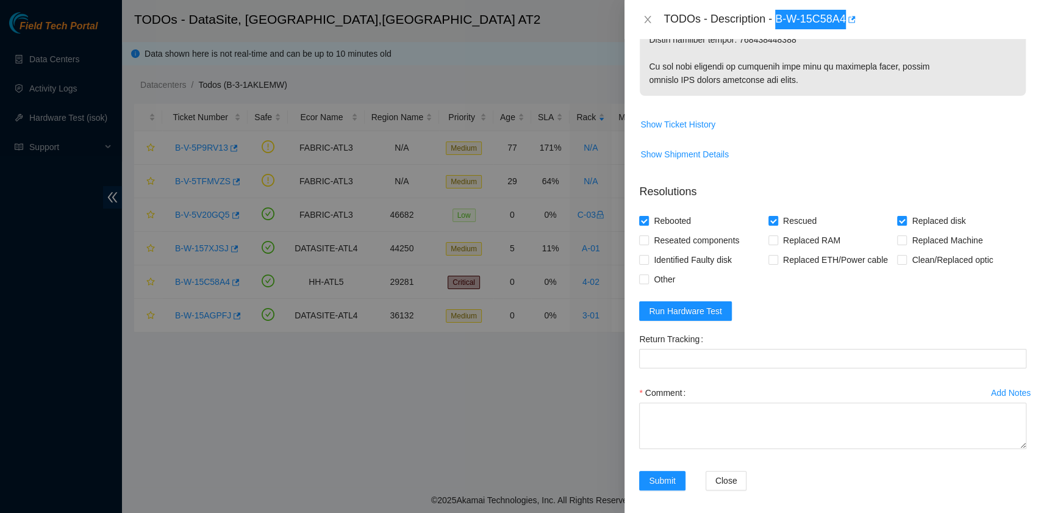
scroll to position [738, 0]
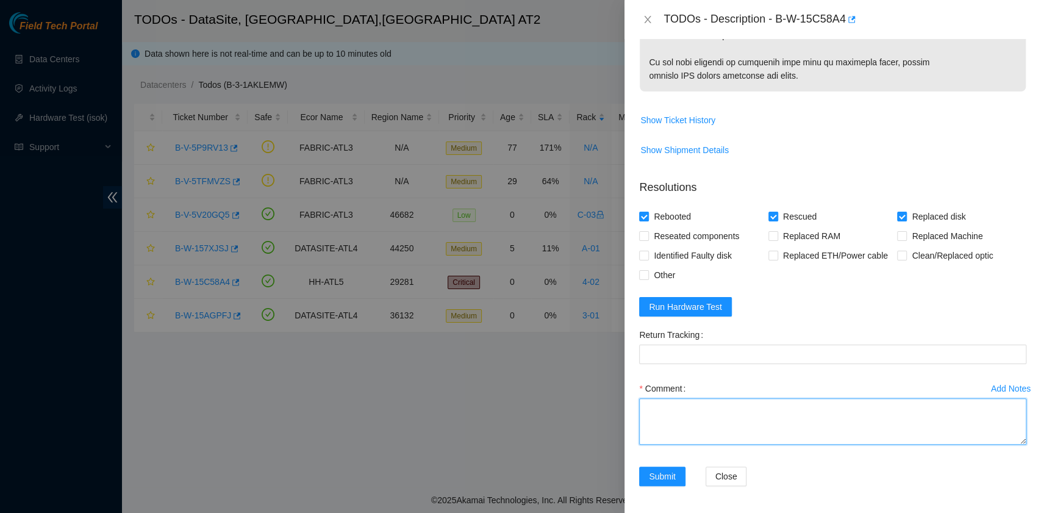
click at [729, 412] on textarea "Comment" at bounding box center [832, 421] width 387 height 46
paste textarea "B-W-15C58A4 rack# 4-02 machine# 19 Replaced disk 16181281BB55 with 201628015489…"
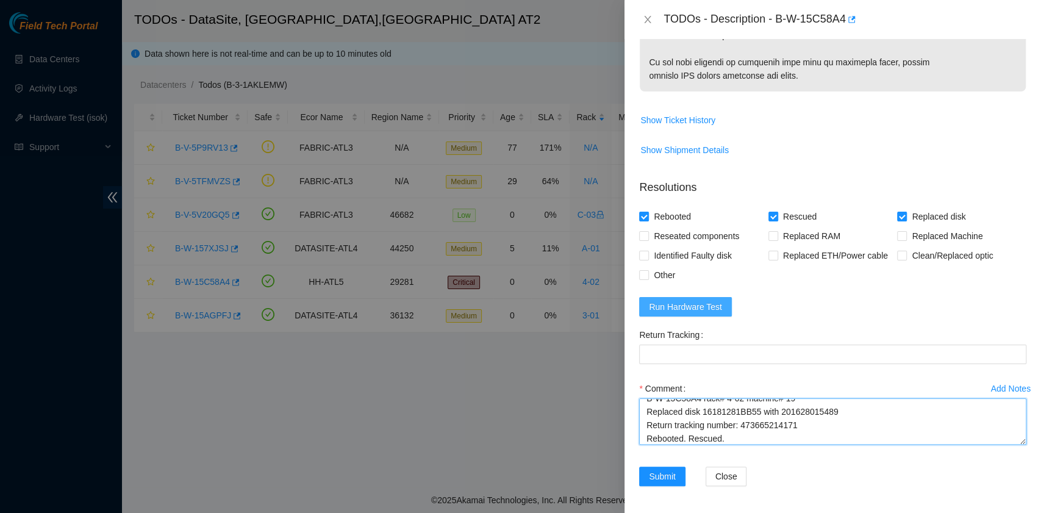
type textarea "B-W-15C58A4 rack# 4-02 machine# 19 Replaced disk 16181281BB55 with 201628015489…"
click at [705, 300] on span "Run Hardware Test" at bounding box center [685, 306] width 73 height 13
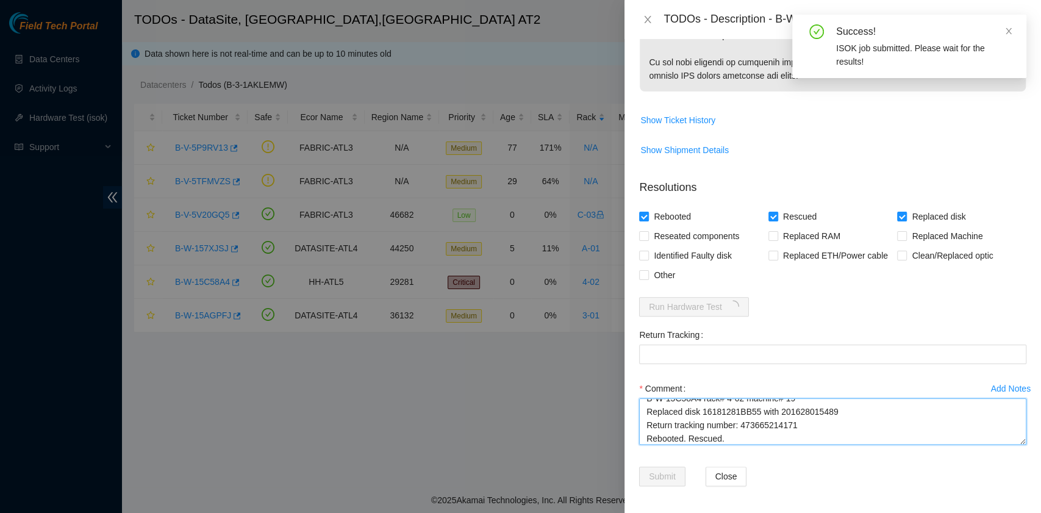
drag, startPoint x: 802, startPoint y: 427, endPoint x: 741, endPoint y: 422, distance: 60.5
click at [741, 422] on textarea "B-W-15C58A4 rack# 4-02 machine# 19 Replaced disk 16181281BB55 with 201628015489…" at bounding box center [832, 421] width 387 height 46
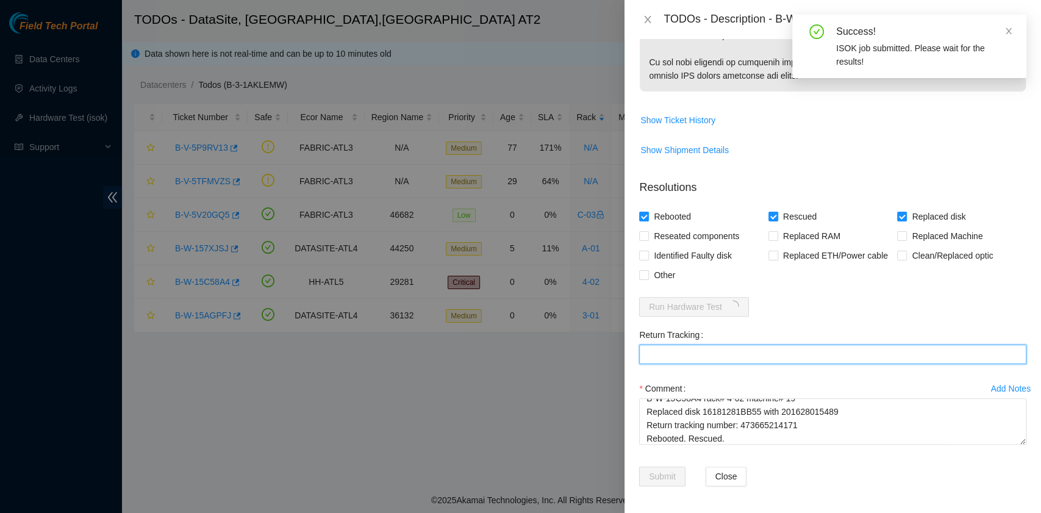
click at [714, 344] on Tracking "Return Tracking" at bounding box center [832, 354] width 387 height 20
paste Tracking "473665214171"
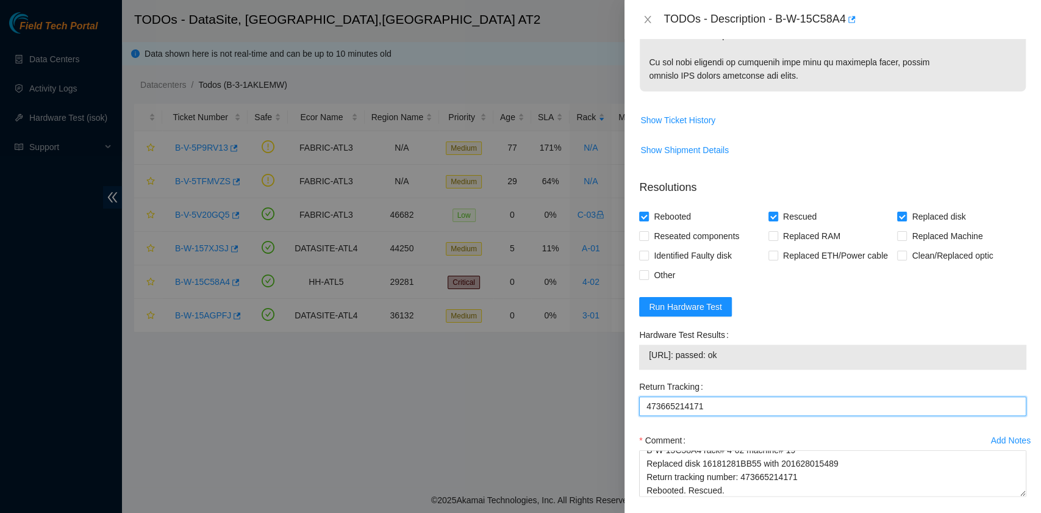
type Tracking "473665214171"
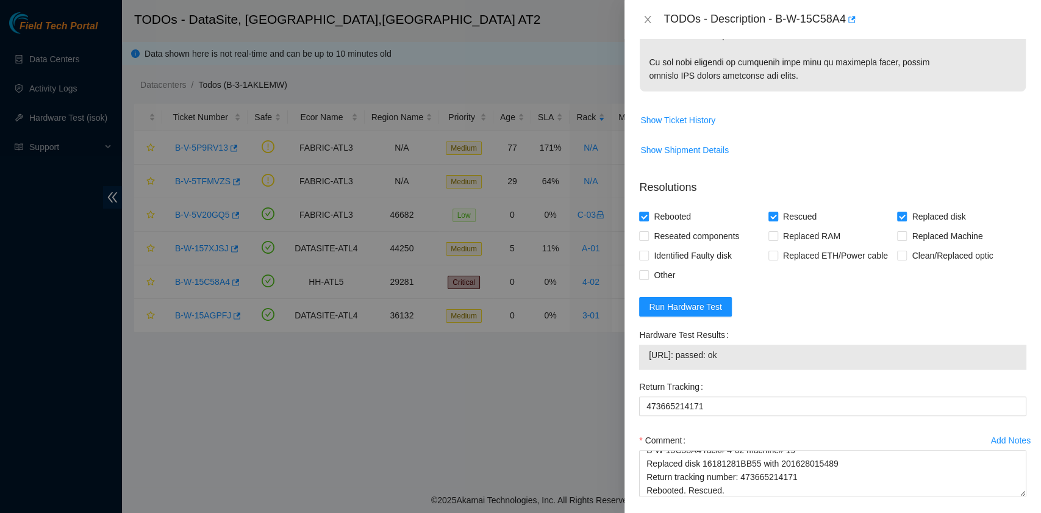
drag, startPoint x: 756, startPoint y: 353, endPoint x: 644, endPoint y: 361, distance: 111.8
click at [644, 361] on div "23.217.202.208: passed: ok" at bounding box center [832, 356] width 387 height 25
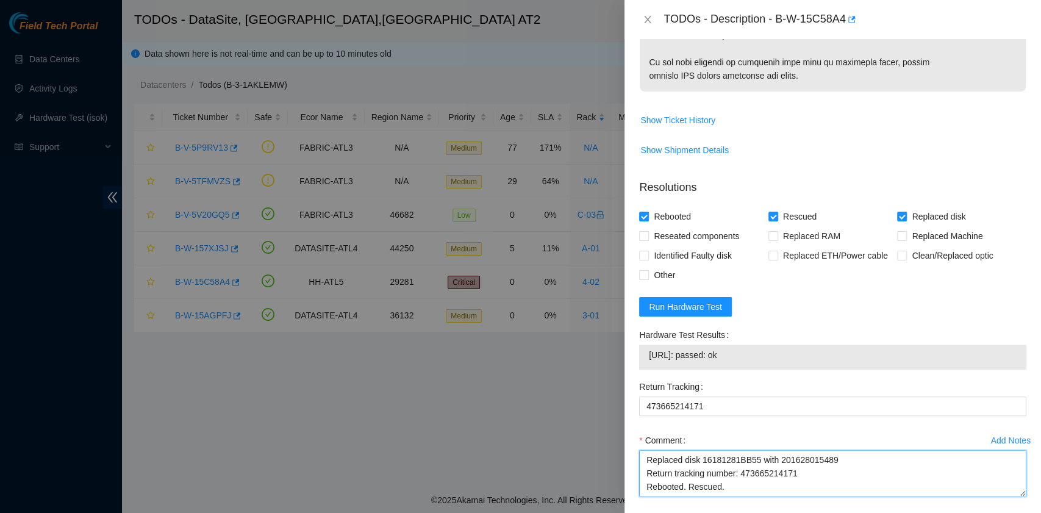
click at [733, 489] on textarea "B-W-15C58A4 rack# 4-02 machine# 19 Replaced disk 16181281BB55 with 201628015489…" at bounding box center [832, 473] width 387 height 46
paste textarea "23.217.202.208: passed: ok"
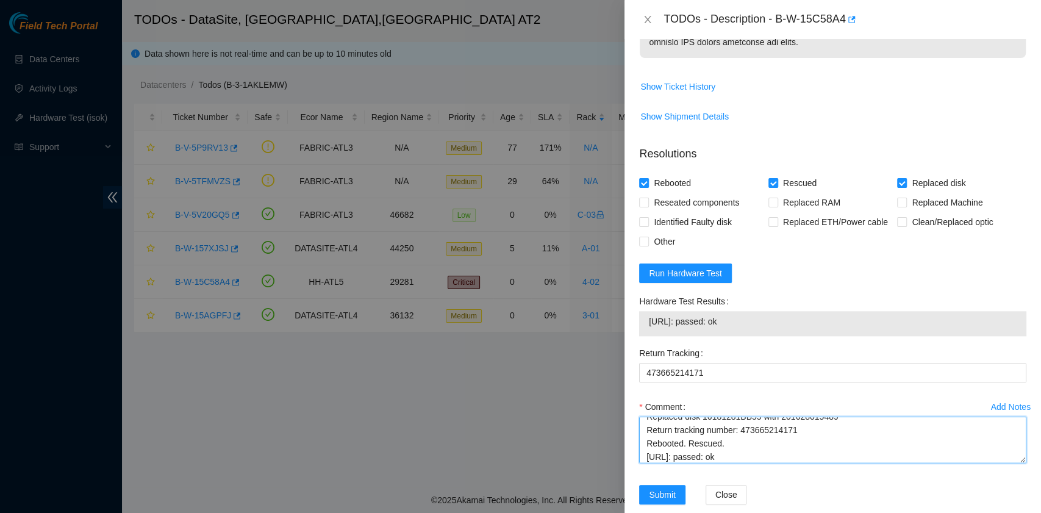
scroll to position [789, 0]
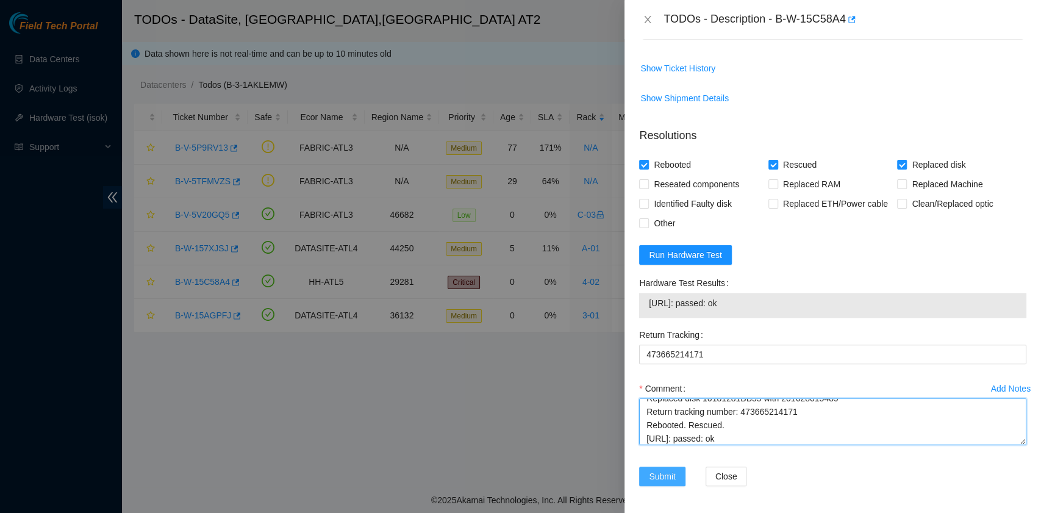
type textarea "B-W-15C58A4 rack# 4-02 machine# 19 Replaced disk 16181281BB55 with 201628015489…"
click at [666, 474] on span "Submit" at bounding box center [662, 475] width 27 height 13
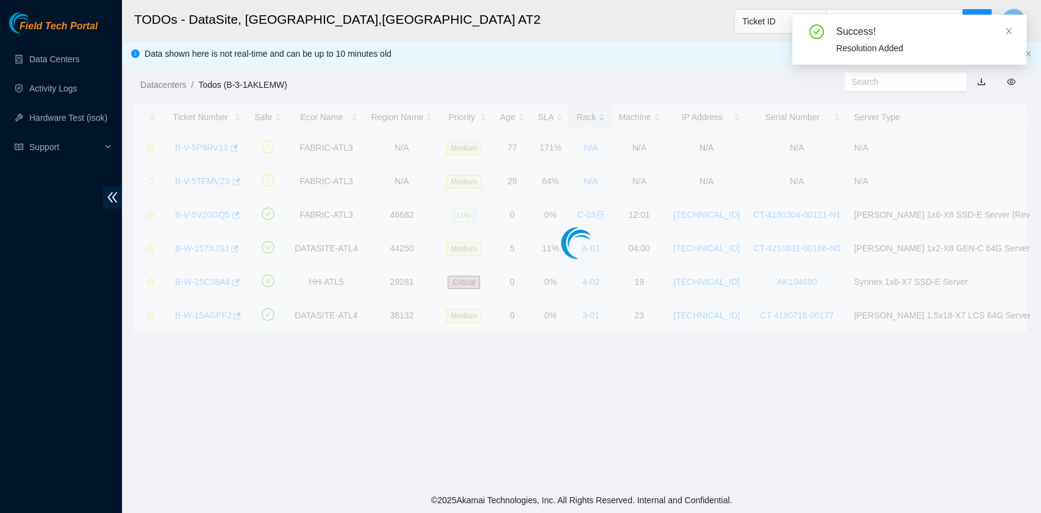
scroll to position [309, 0]
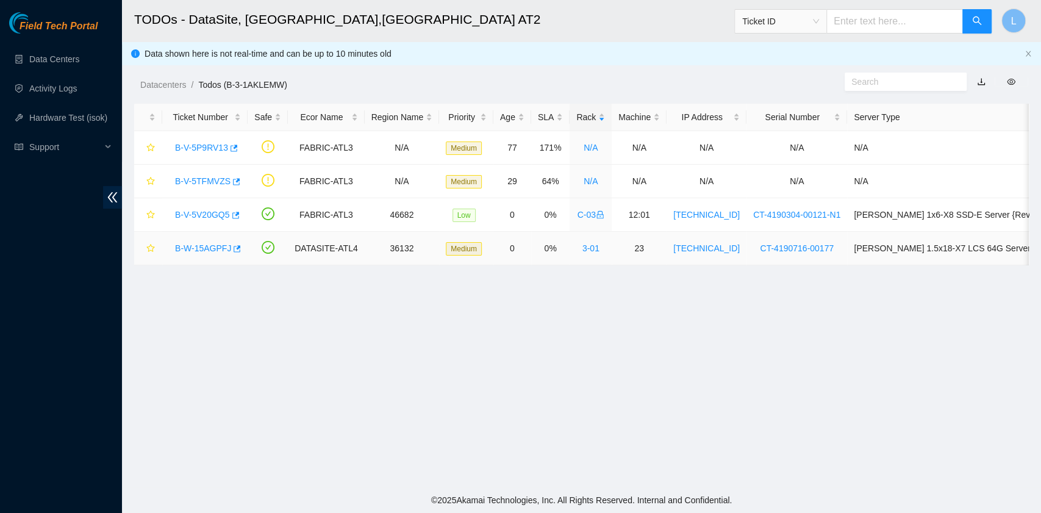
click at [202, 248] on link "B-W-15AGPFJ" at bounding box center [203, 248] width 56 height 10
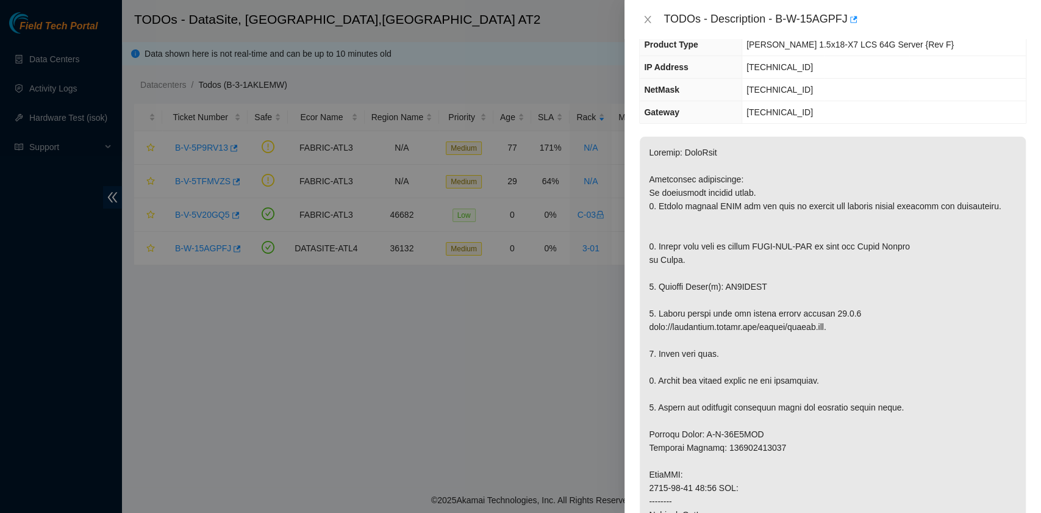
scroll to position [0, 0]
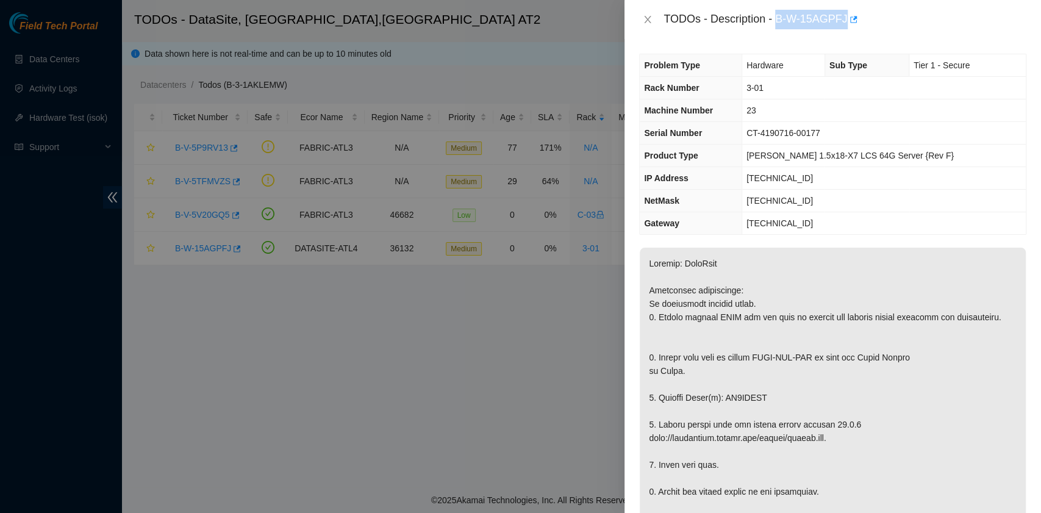
drag, startPoint x: 777, startPoint y: 18, endPoint x: 844, endPoint y: 24, distance: 67.3
click at [844, 24] on div "TODOs - Description - B-W-15AGPFJ" at bounding box center [844, 20] width 363 height 20
drag, startPoint x: 771, startPoint y: 410, endPoint x: 660, endPoint y: 411, distance: 111.6
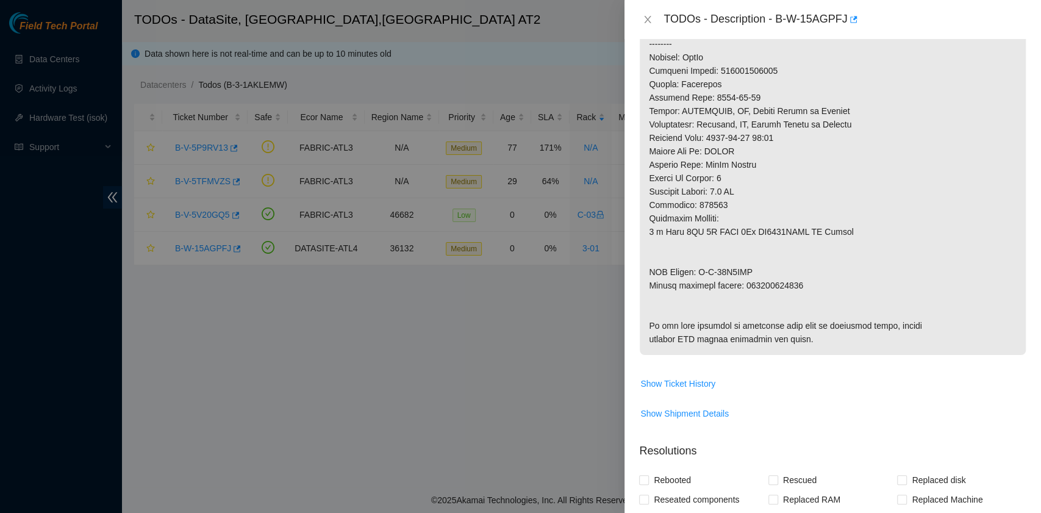
scroll to position [569, 0]
drag, startPoint x: 651, startPoint y: 297, endPoint x: 743, endPoint y: 301, distance: 91.5
click at [743, 301] on p at bounding box center [832, 16] width 386 height 675
drag, startPoint x: 686, startPoint y: 301, endPoint x: 669, endPoint y: 301, distance: 17.7
click at [686, 301] on p at bounding box center [832, 16] width 386 height 675
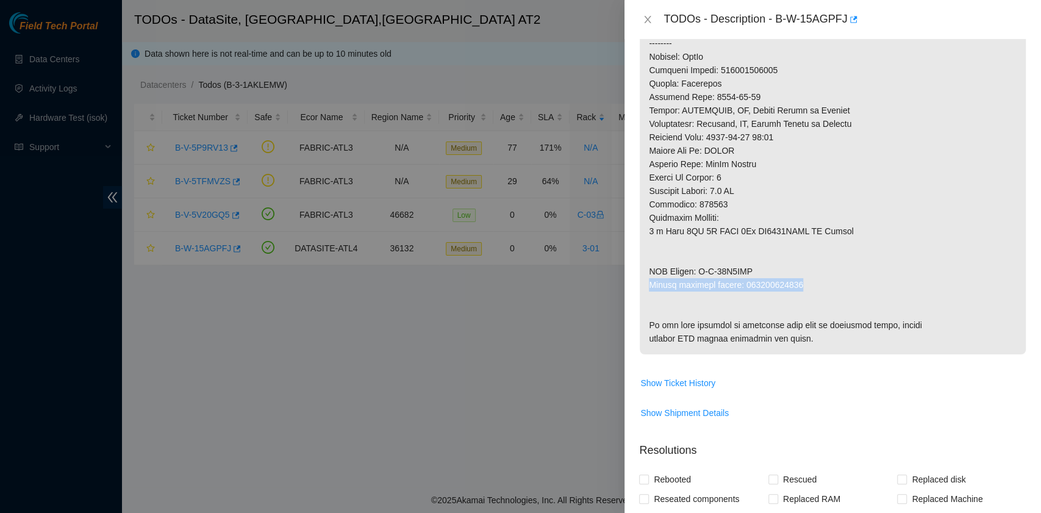
drag, startPoint x: 647, startPoint y: 294, endPoint x: 796, endPoint y: 300, distance: 148.9
click at [796, 300] on p at bounding box center [832, 16] width 386 height 675
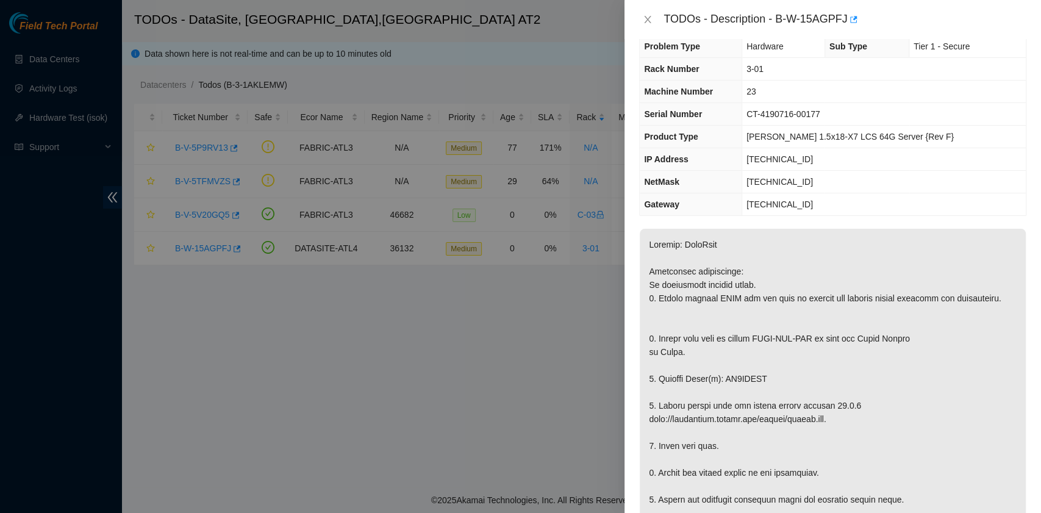
scroll to position [0, 0]
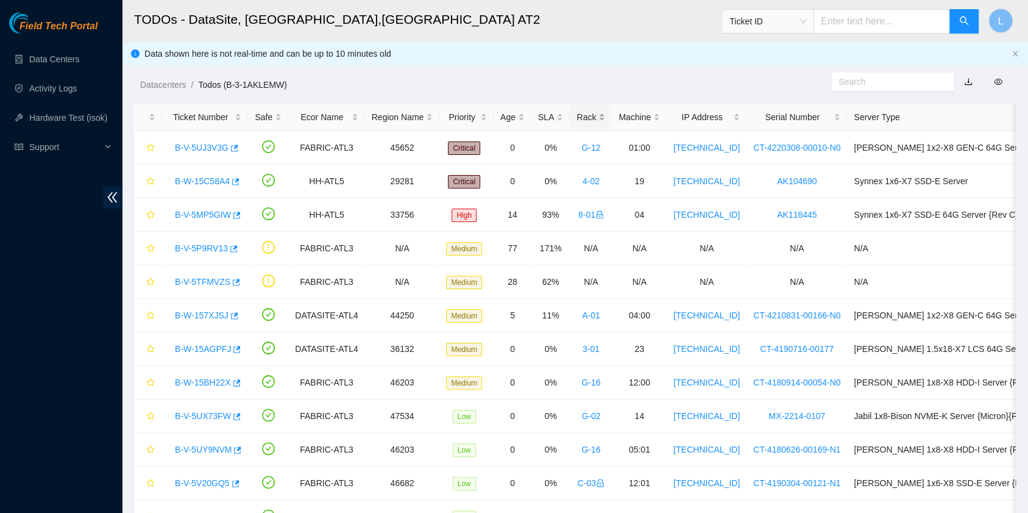
click at [580, 122] on div "Rack" at bounding box center [591, 116] width 29 height 13
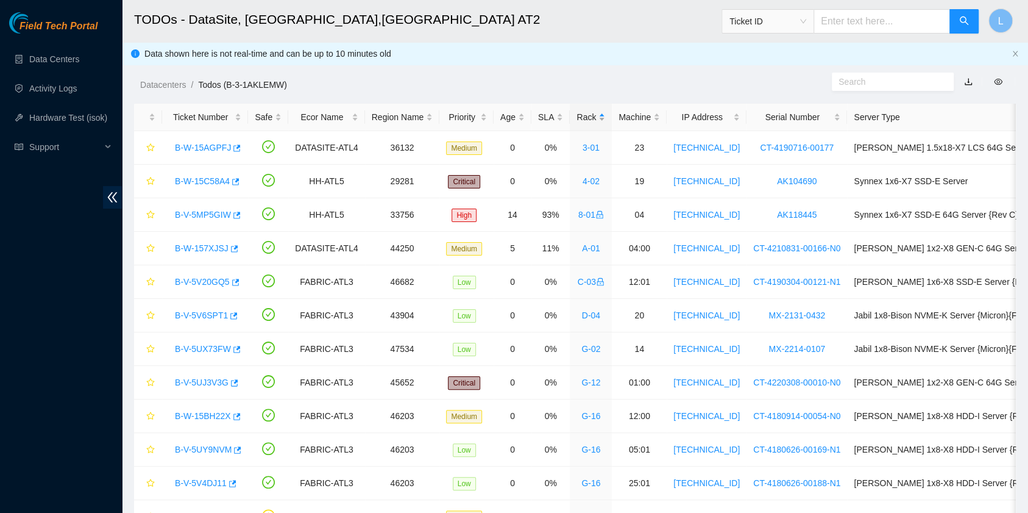
click at [580, 122] on div "Rack" at bounding box center [591, 116] width 29 height 13
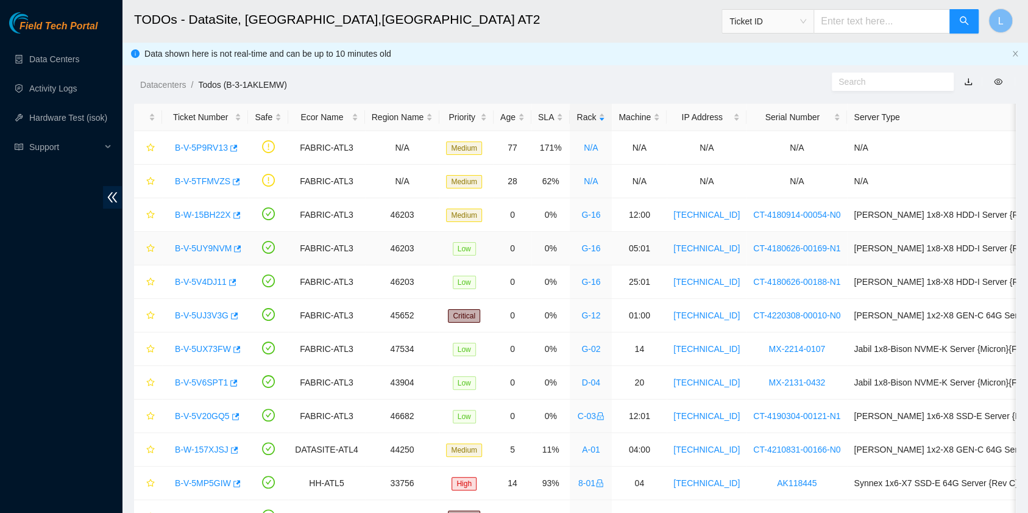
click at [196, 244] on link "B-V-5UY9NVM" at bounding box center [203, 248] width 57 height 10
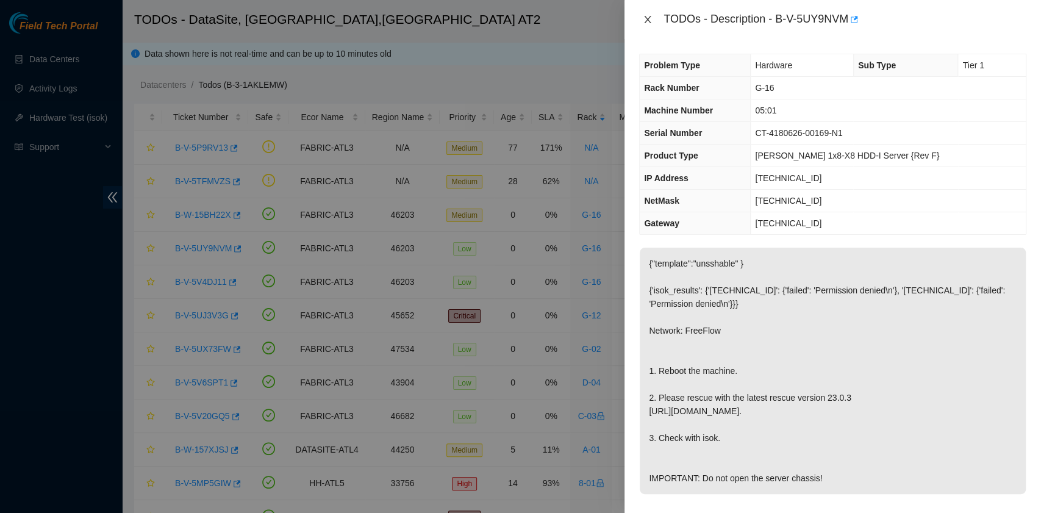
click at [646, 21] on icon "close" at bounding box center [647, 19] width 7 height 7
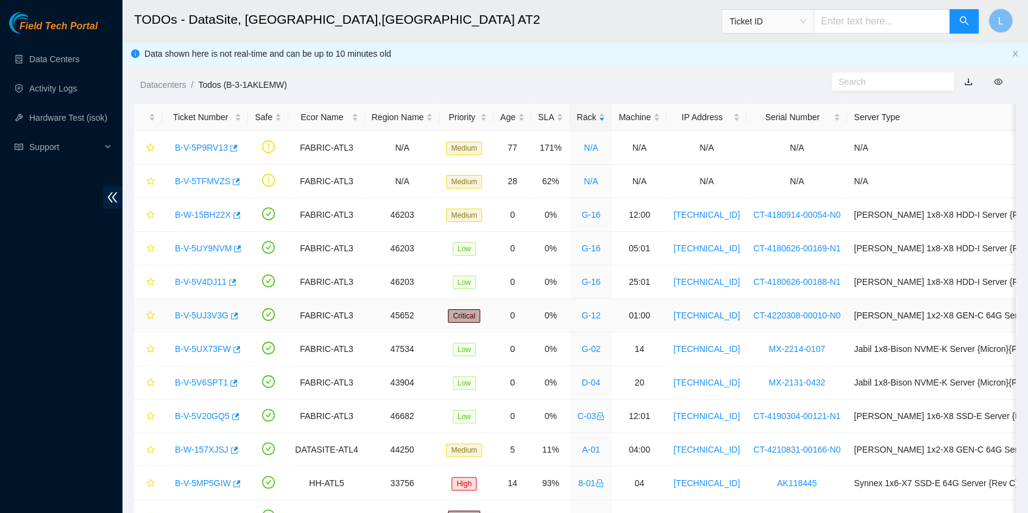
click at [200, 313] on link "B-V-5UJ3V3G" at bounding box center [202, 315] width 54 height 10
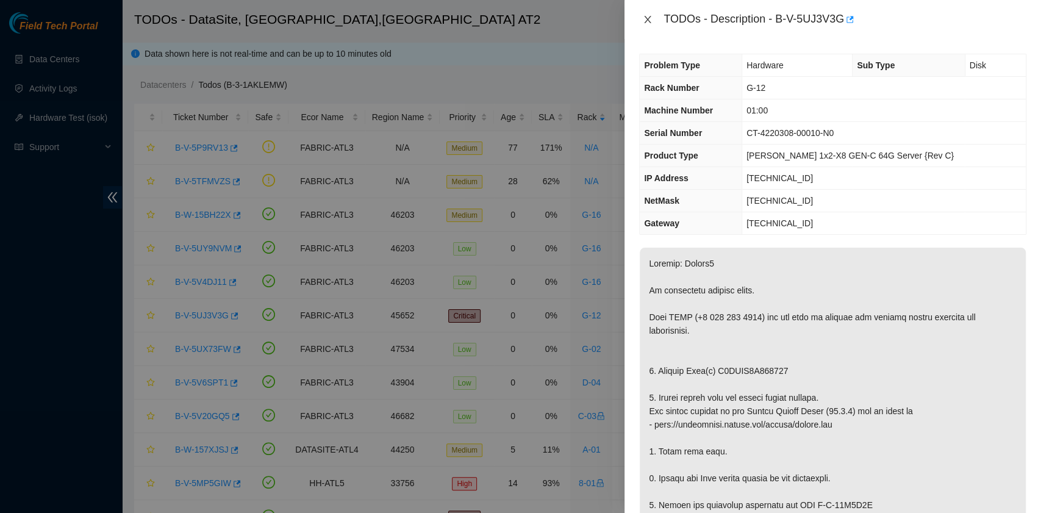
click at [650, 20] on icon "close" at bounding box center [648, 20] width 10 height 10
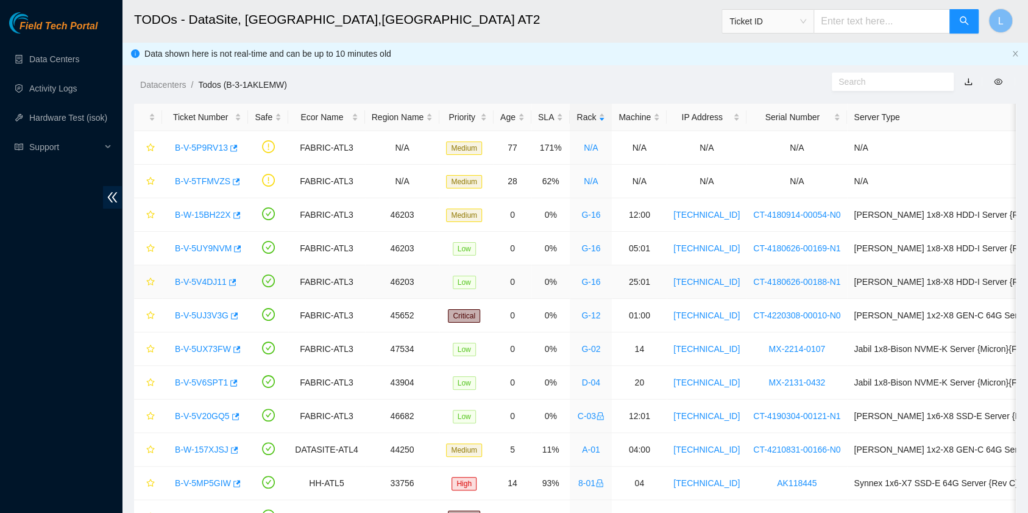
click at [202, 279] on link "B-V-5V4DJ11" at bounding box center [201, 282] width 52 height 10
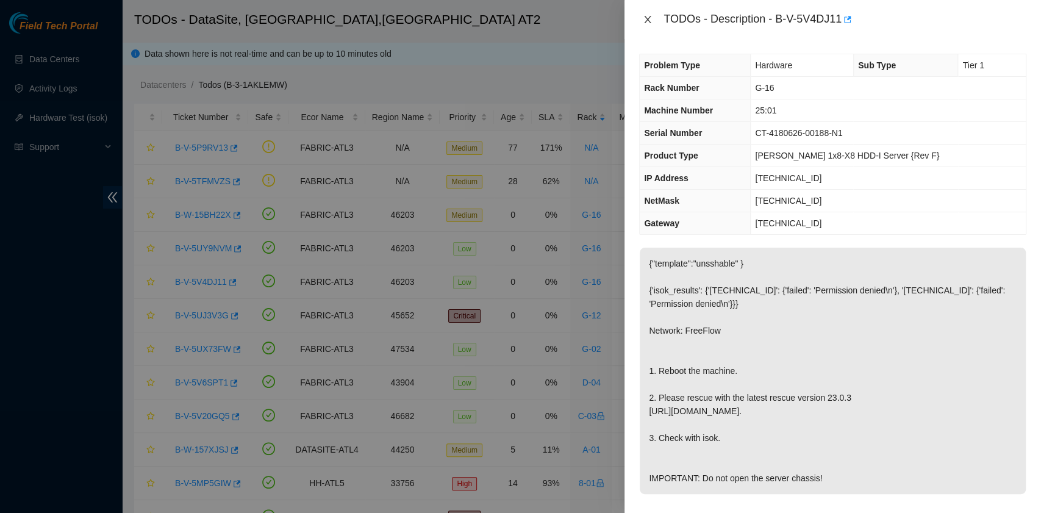
click at [646, 21] on icon "close" at bounding box center [647, 19] width 7 height 7
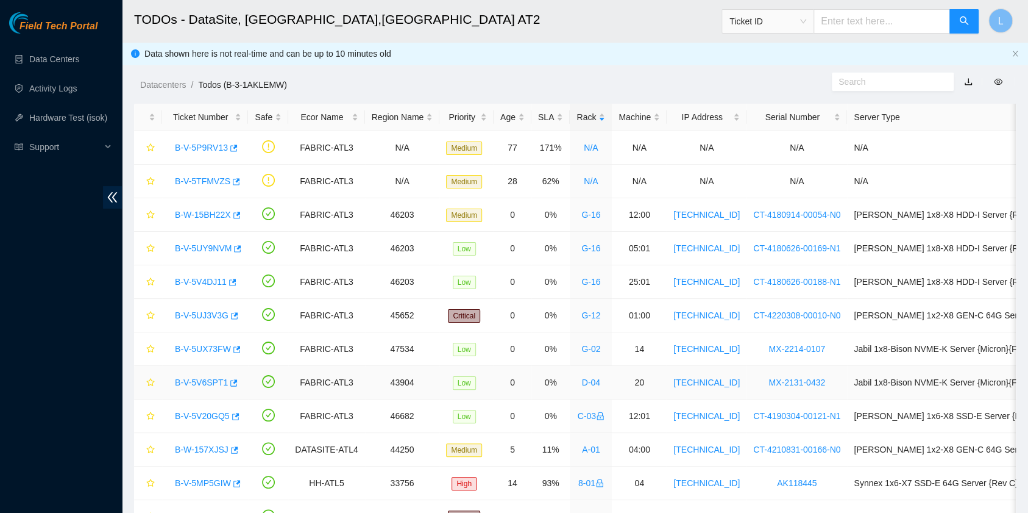
click at [219, 380] on link "B-V-5V6SPT1" at bounding box center [201, 382] width 53 height 10
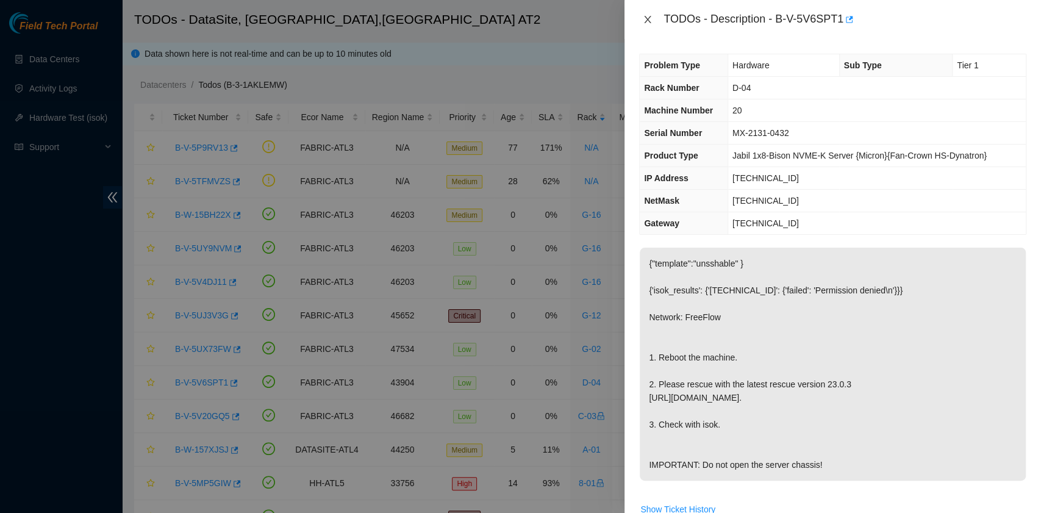
click at [647, 19] on icon "close" at bounding box center [647, 19] width 7 height 7
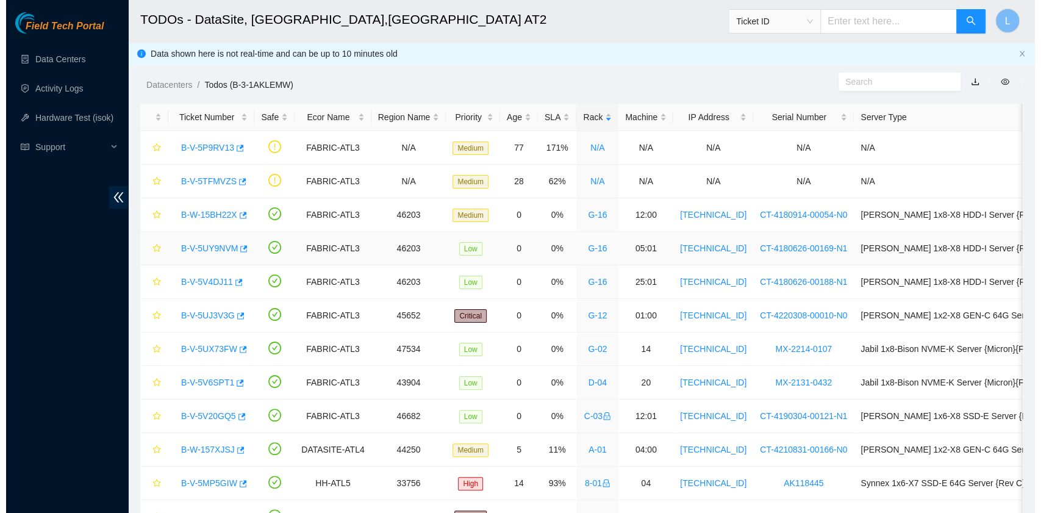
scroll to position [81, 0]
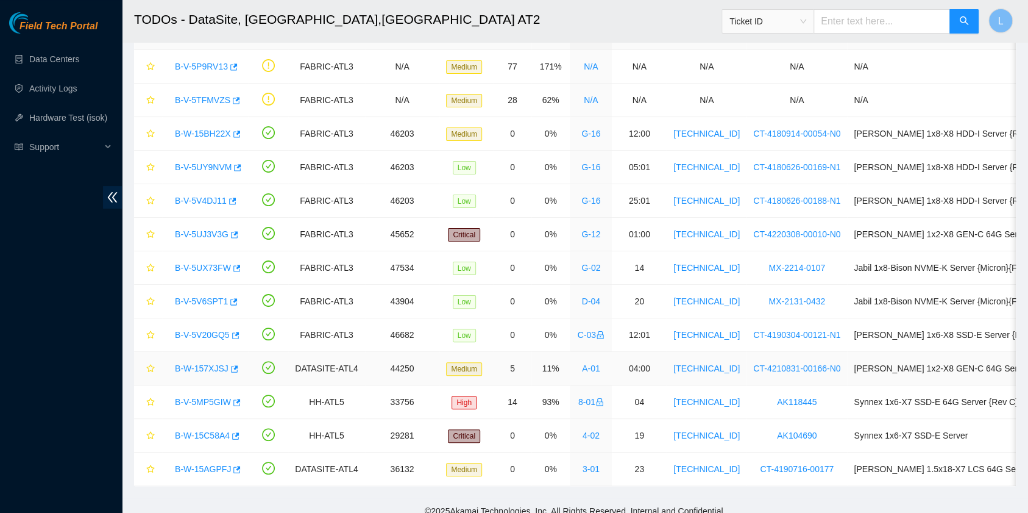
click at [216, 363] on link "B-W-157XJSJ" at bounding box center [202, 368] width 54 height 10
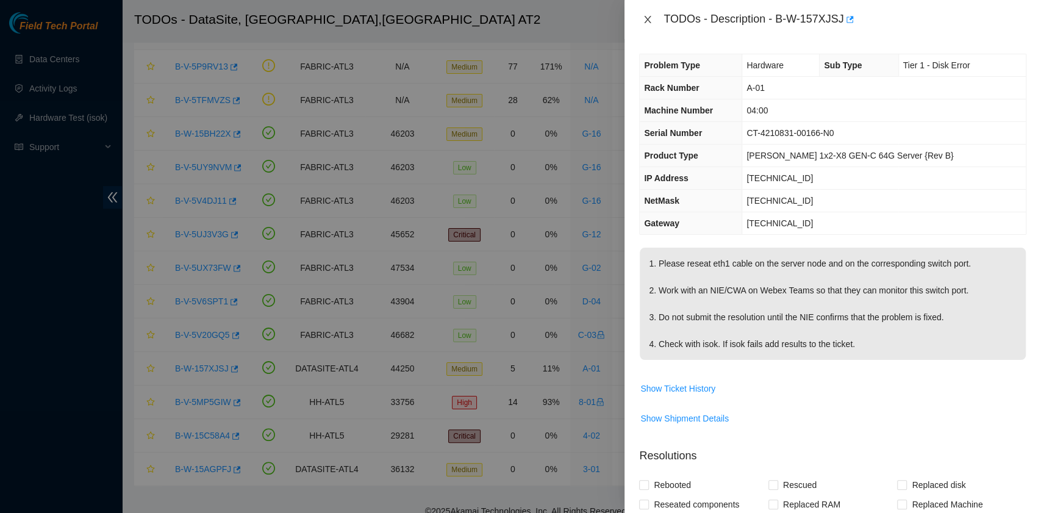
click at [645, 16] on icon "close" at bounding box center [647, 19] width 7 height 7
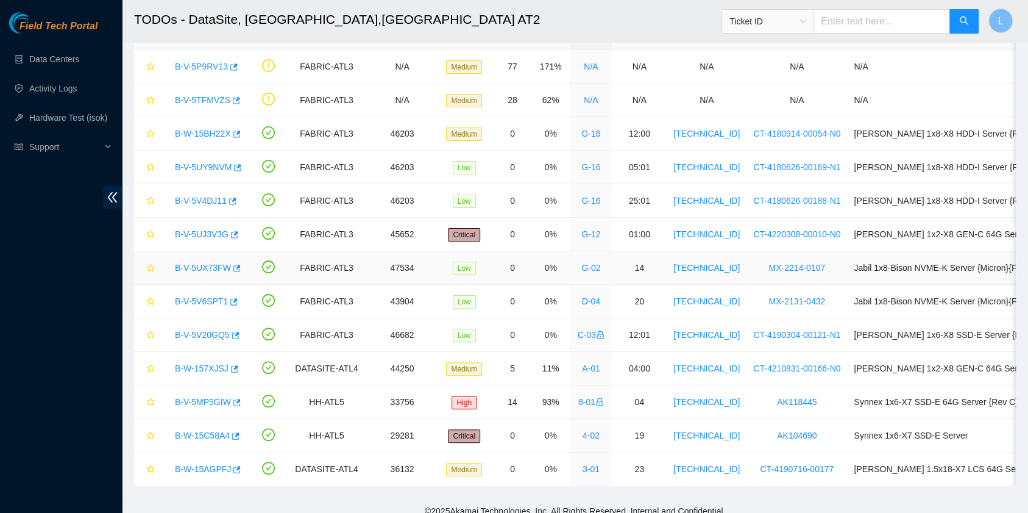
click at [218, 268] on link "B-V-5UX73FW" at bounding box center [203, 268] width 56 height 10
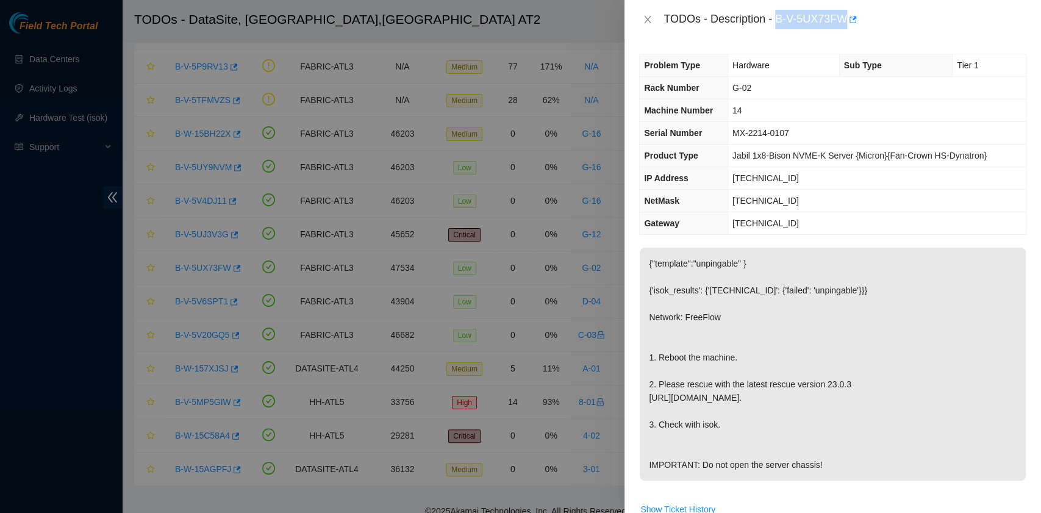
drag, startPoint x: 776, startPoint y: 20, endPoint x: 845, endPoint y: 23, distance: 69.0
click at [845, 23] on div "TODOs - Description - B-V-5UX73FW" at bounding box center [844, 20] width 363 height 20
copy div "B-V-5UX73FW"
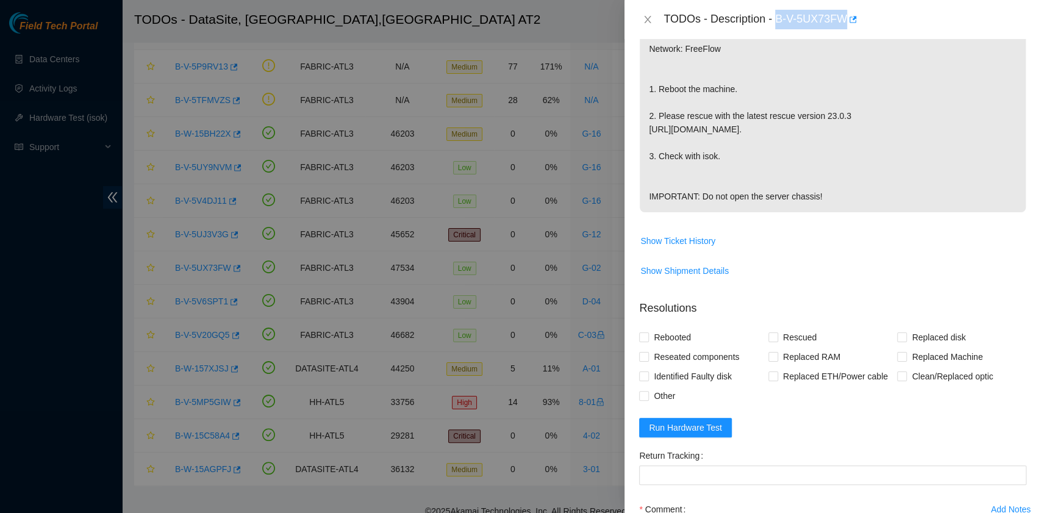
scroll to position [325, 0]
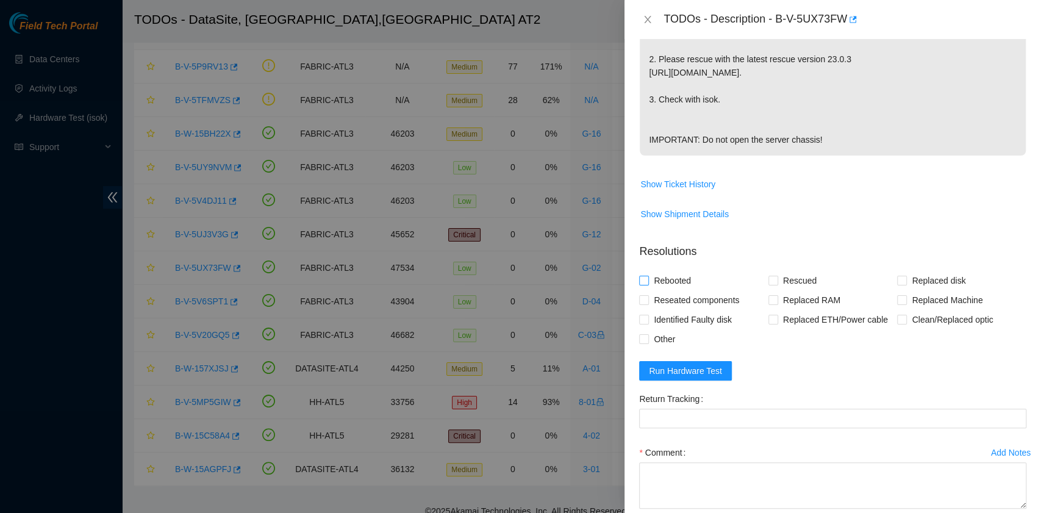
click at [661, 290] on span "Rebooted" at bounding box center [672, 281] width 47 height 20
click at [647, 284] on input "Rebooted" at bounding box center [643, 280] width 9 height 9
checkbox input "true"
click at [778, 290] on span "Rescued" at bounding box center [799, 281] width 43 height 20
click at [774, 284] on input "Rescued" at bounding box center [772, 280] width 9 height 9
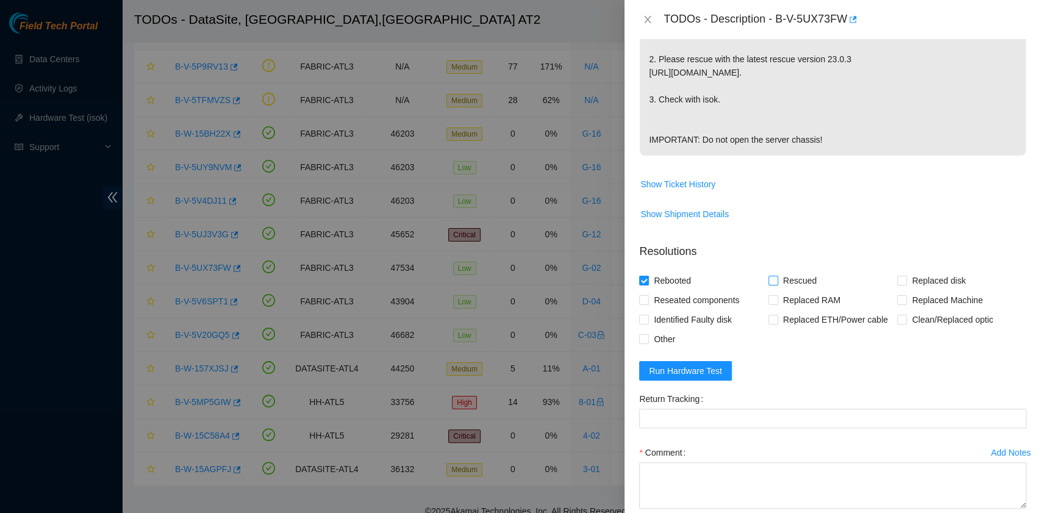
checkbox input "true"
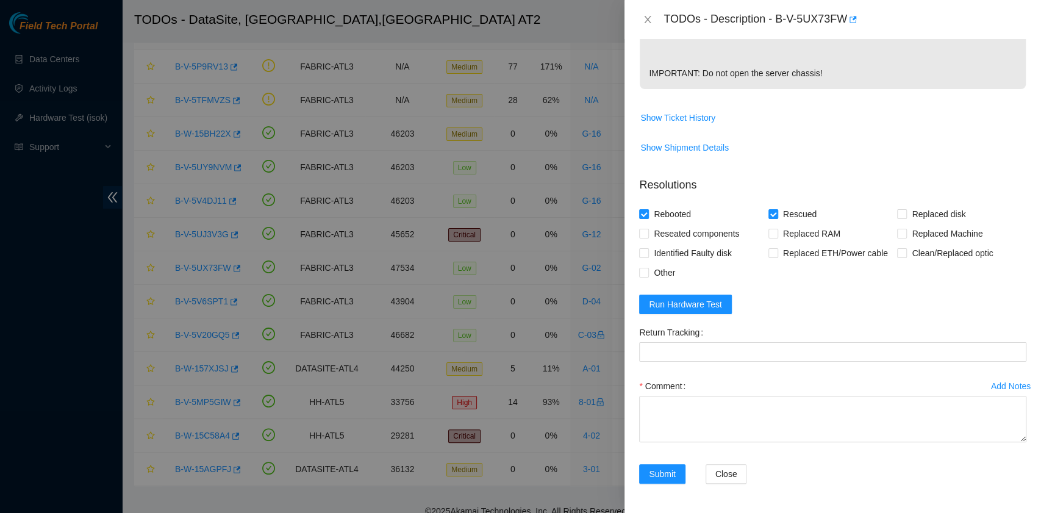
scroll to position [416, 0]
click at [697, 305] on span "Run Hardware Test" at bounding box center [685, 303] width 73 height 13
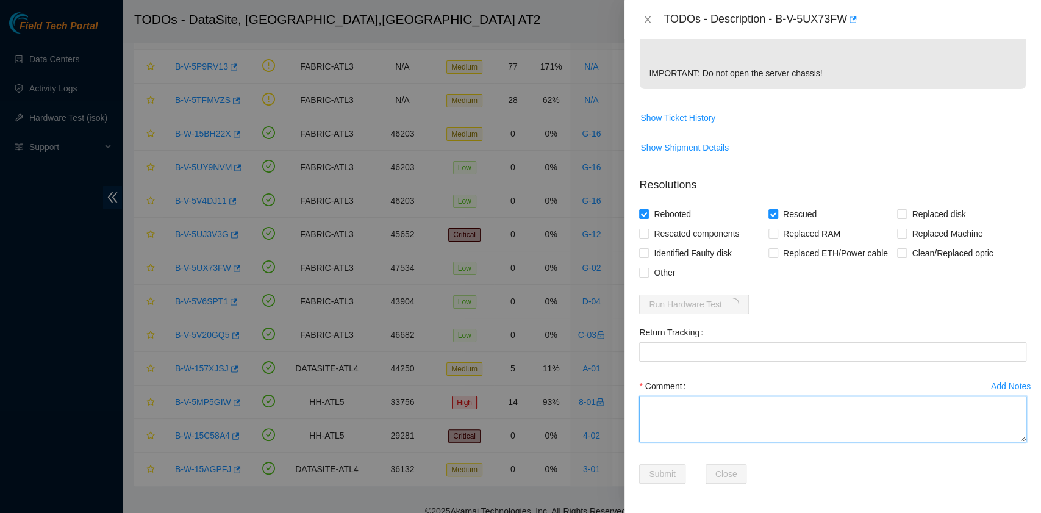
click at [688, 430] on textarea "Comment" at bounding box center [832, 419] width 387 height 46
paste textarea "B-V-5UX73FW rack# G-02 machine# 14 Rebooted. Rescued."
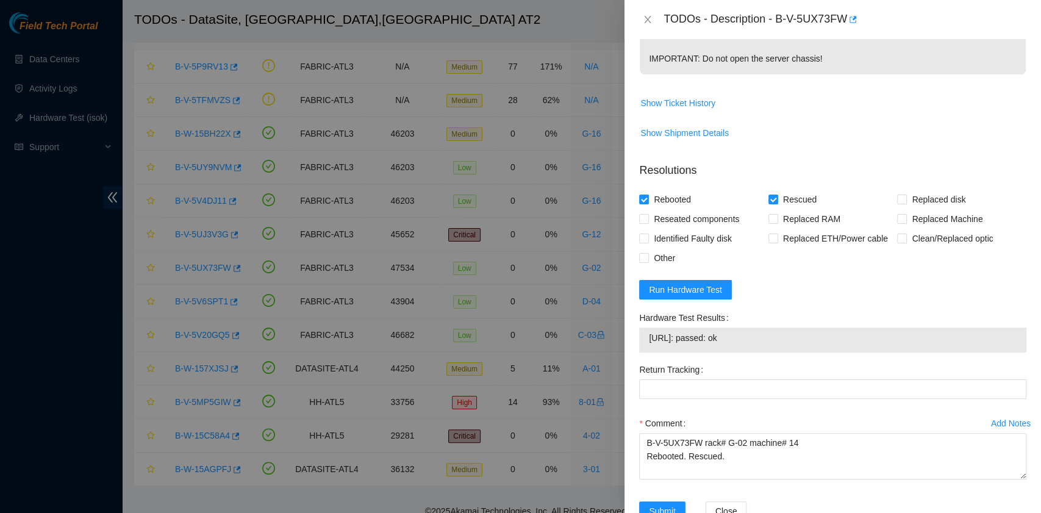
scroll to position [468, 0]
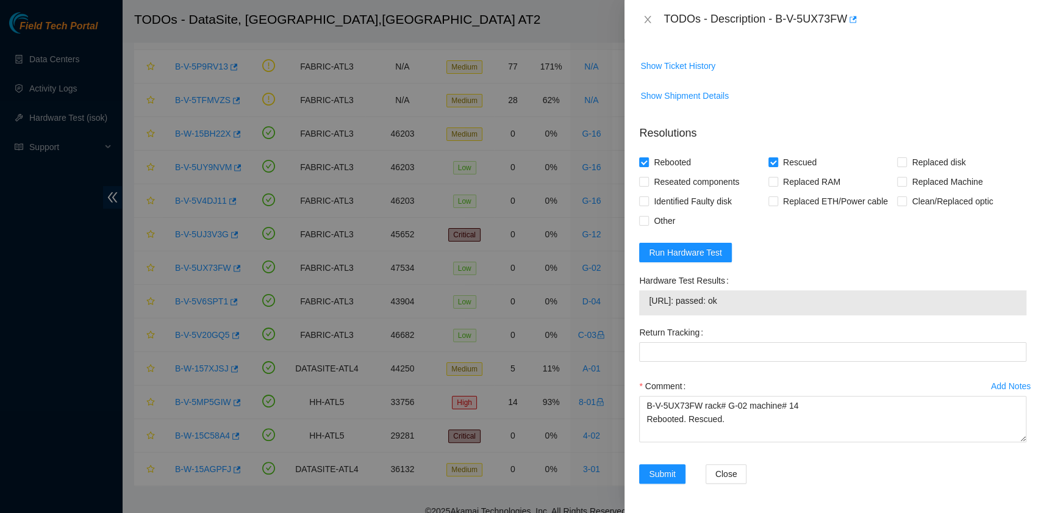
drag, startPoint x: 743, startPoint y: 304, endPoint x: 647, endPoint y: 308, distance: 95.2
click at [647, 308] on div "23.53.10.81: passed: ok" at bounding box center [832, 302] width 387 height 25
copy tbody "23.53.10.81: passed: ok"
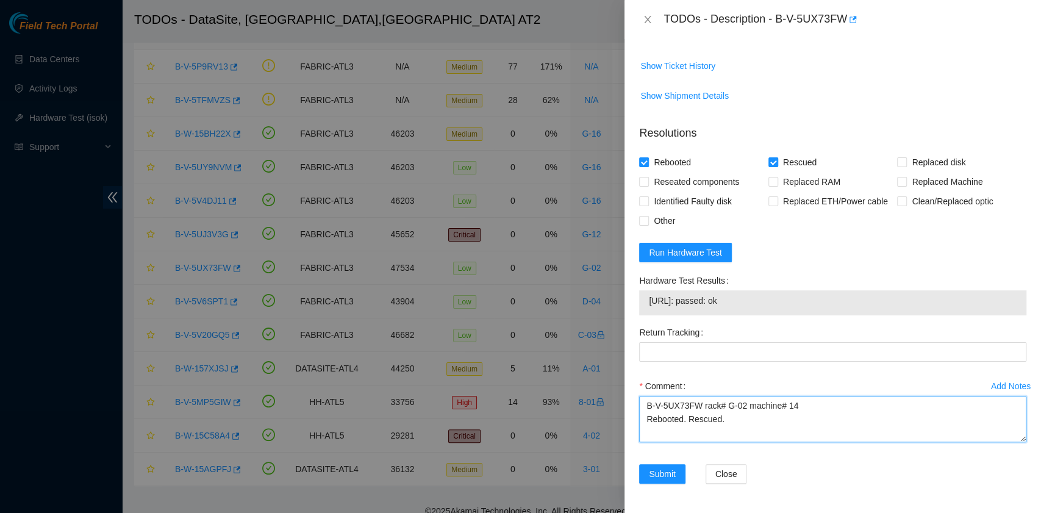
click at [672, 433] on textarea "B-V-5UX73FW rack# G-02 machine# 14 Rebooted. Rescued." at bounding box center [832, 419] width 387 height 46
paste textarea "23.53.10.81: passed: ok"
type textarea "B-V-5UX73FW rack# G-02 machine# 14 Rebooted. Rescued. 23.53.10.81: passed: ok"
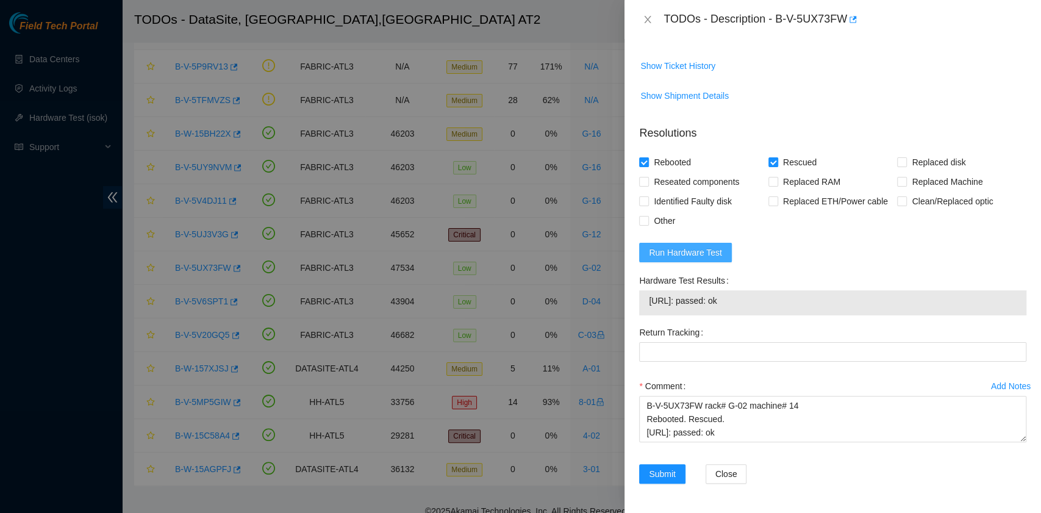
click at [712, 255] on span "Run Hardware Test" at bounding box center [685, 252] width 73 height 13
click at [671, 473] on span "Submit" at bounding box center [662, 473] width 27 height 13
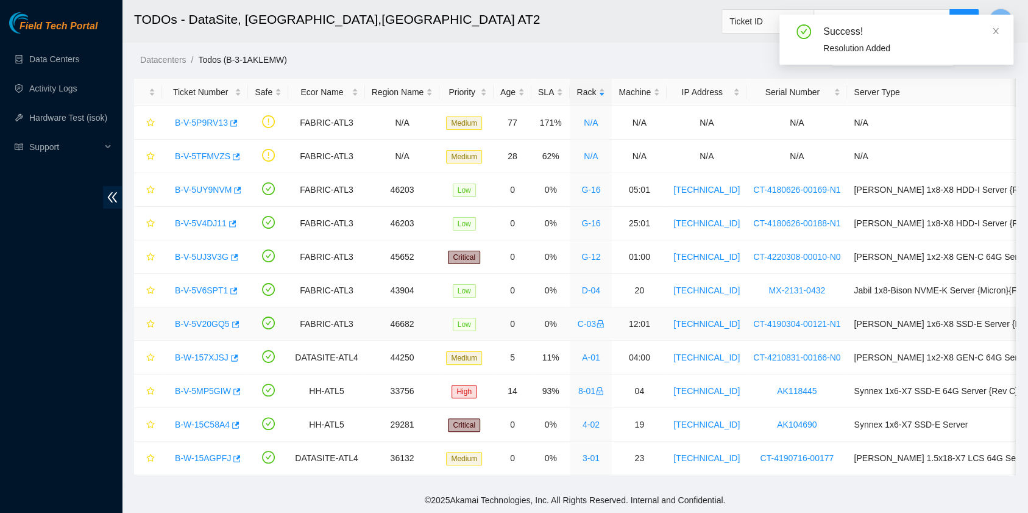
scroll to position [34, 0]
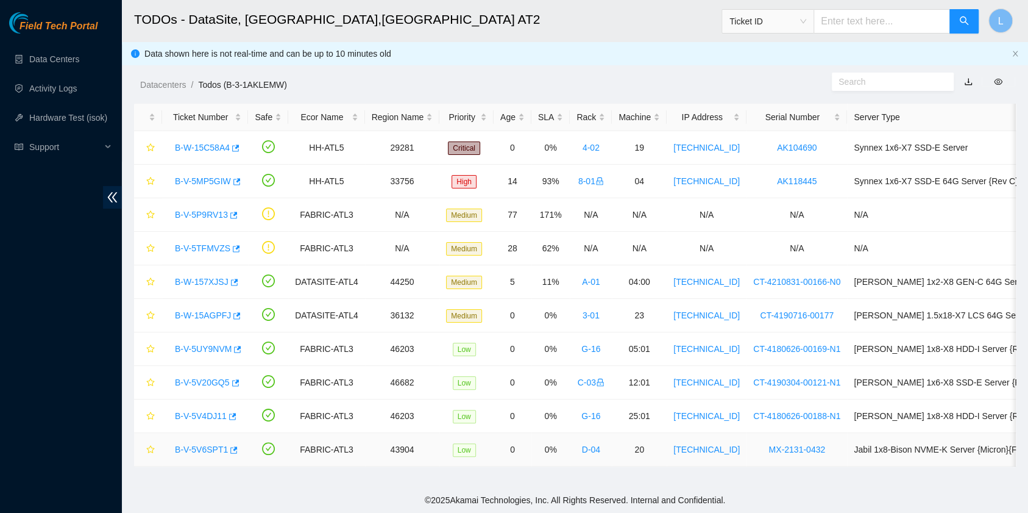
click at [210, 449] on link "B-V-5V6SPT1" at bounding box center [201, 449] width 53 height 10
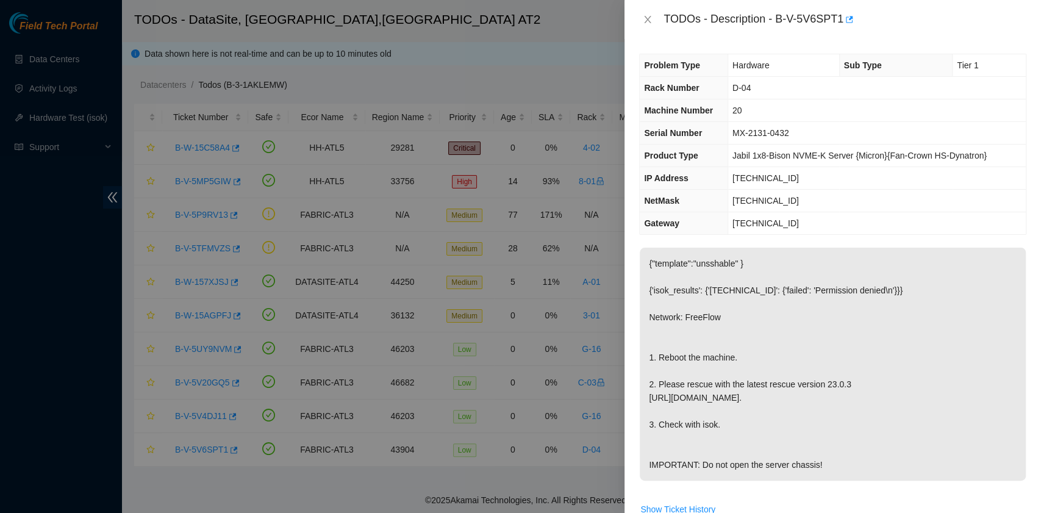
click at [716, 305] on p "{"template":"unsshable" } {'isok_results': {'[TECHNICAL_ID]': {'failed': 'Permi…" at bounding box center [832, 364] width 386 height 233
drag, startPoint x: 776, startPoint y: 20, endPoint x: 841, endPoint y: 24, distance: 65.4
click at [841, 24] on div "TODOs - Description - B-V-5V6SPT1" at bounding box center [844, 20] width 363 height 20
copy div "B-V-5V6SPT1"
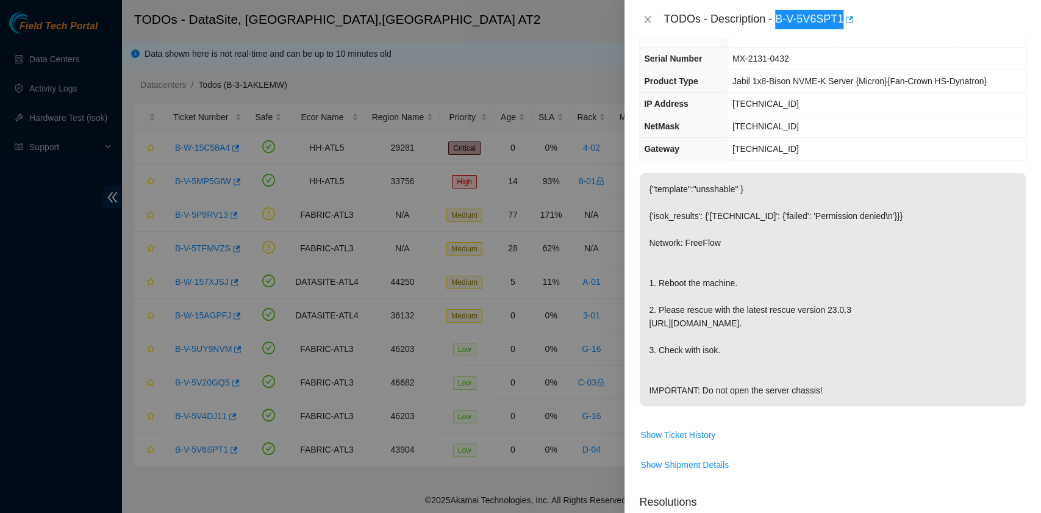
scroll to position [416, 0]
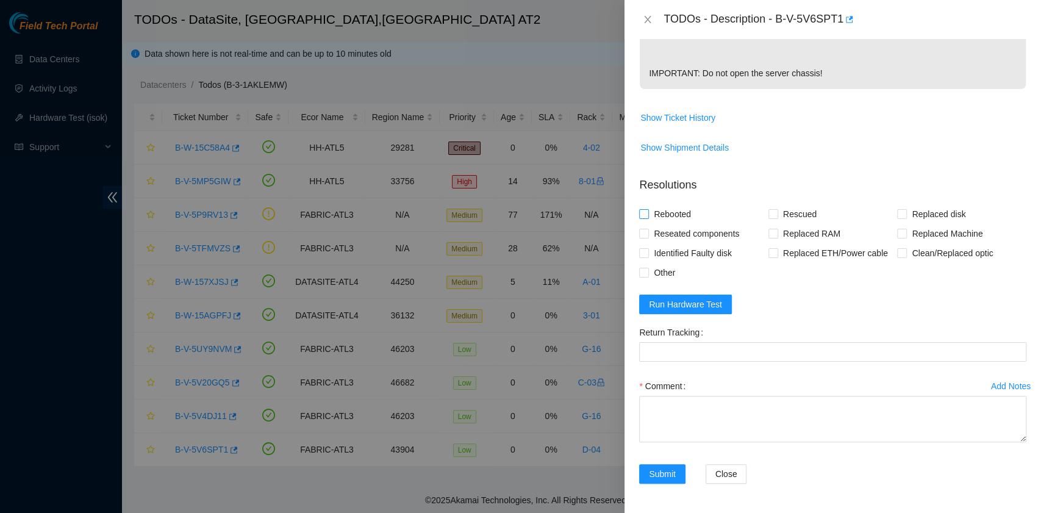
click at [680, 219] on span "Rebooted" at bounding box center [672, 214] width 47 height 20
click at [647, 218] on input "Rebooted" at bounding box center [643, 213] width 9 height 9
checkbox input "true"
click at [780, 216] on span "Rescued" at bounding box center [799, 214] width 43 height 20
click at [777, 216] on input "Rescued" at bounding box center [772, 213] width 9 height 9
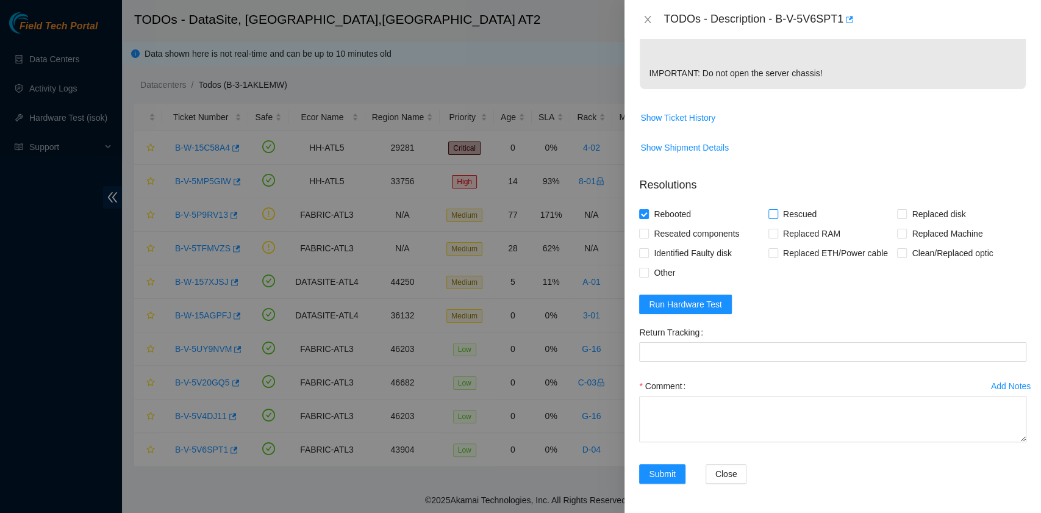
checkbox input "true"
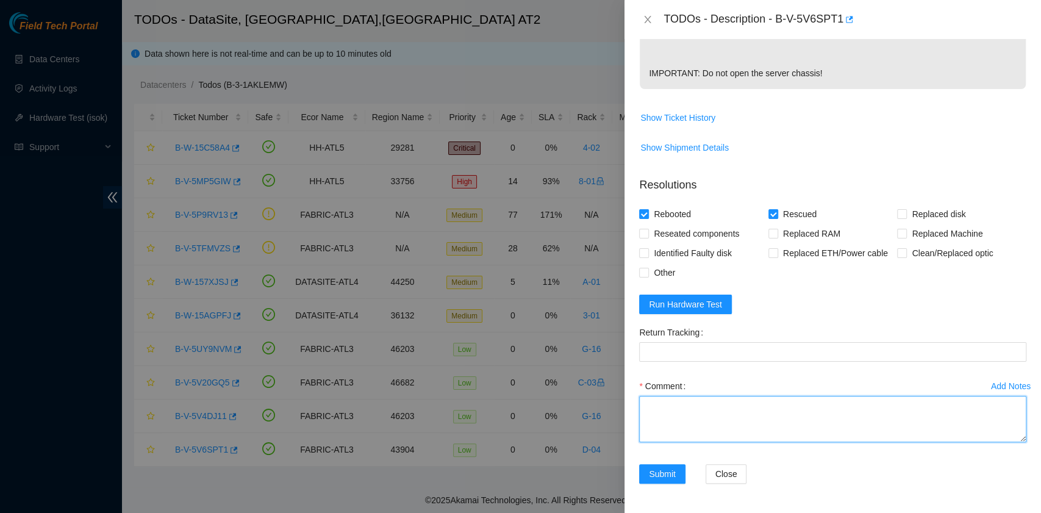
click at [663, 415] on textarea "Comment" at bounding box center [832, 419] width 387 height 46
paste textarea "B-V-5V6SPT1 rack# D-04 machine# 20 Rebooted. Rescued."
click at [663, 415] on textarea "B-V-5V6SPT1 rack# D-04 machine# 20 Rebooted. Rescued." at bounding box center [832, 419] width 387 height 46
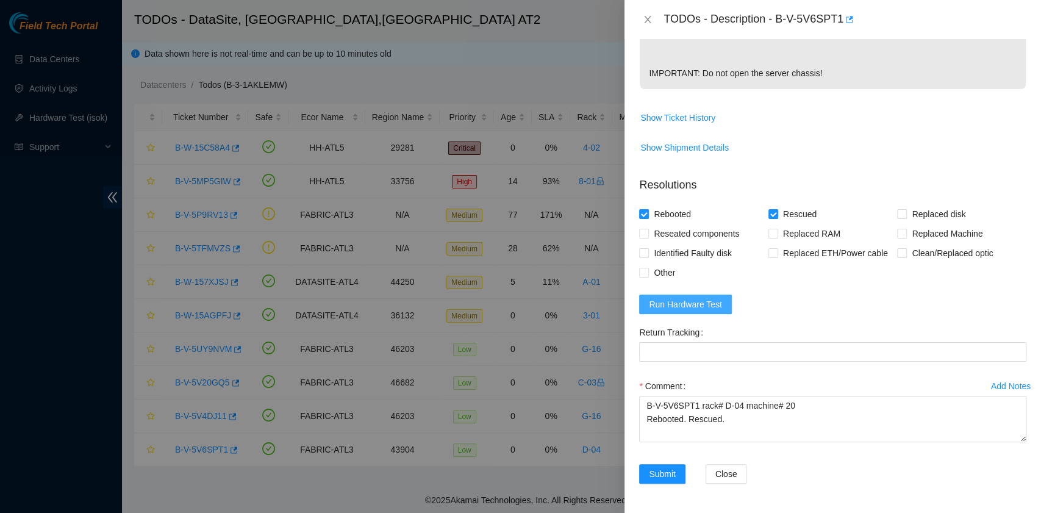
click at [695, 306] on span "Run Hardware Test" at bounding box center [685, 303] width 73 height 13
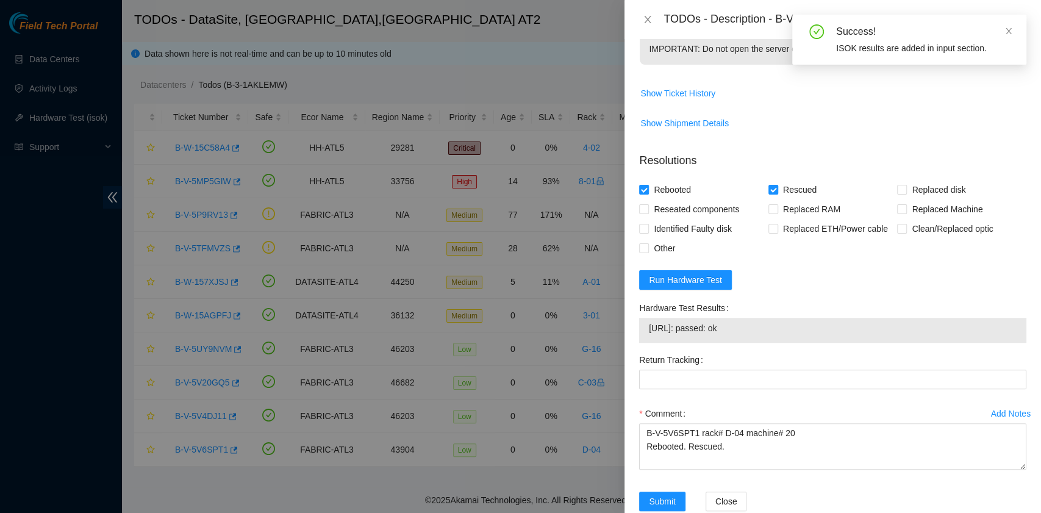
drag, startPoint x: 766, startPoint y: 355, endPoint x: 643, endPoint y: 355, distance: 123.1
click at [643, 343] on div "[URL]: passed: ok" at bounding box center [832, 330] width 387 height 25
copy tbody "[URL]: passed: ok"
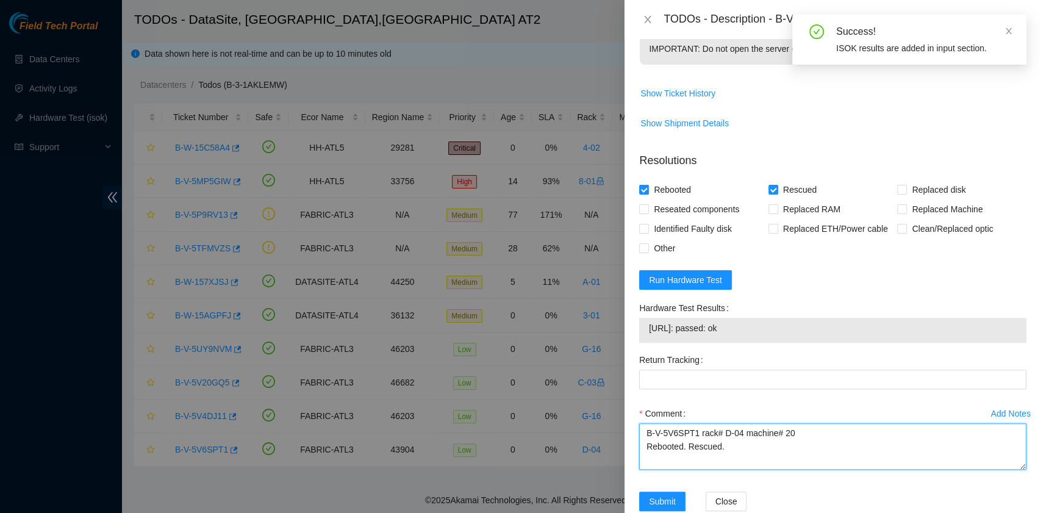
click at [687, 469] on textarea "B-V-5V6SPT1 rack# D-04 machine# 20 Rebooted. Rescued." at bounding box center [832, 446] width 387 height 46
paste textarea "[URL]: passed: ok"
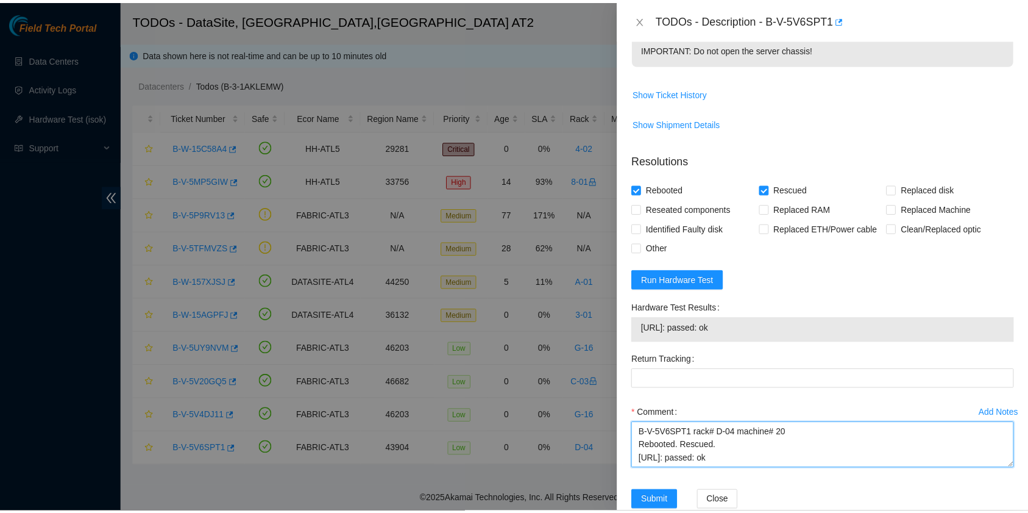
scroll to position [468, 0]
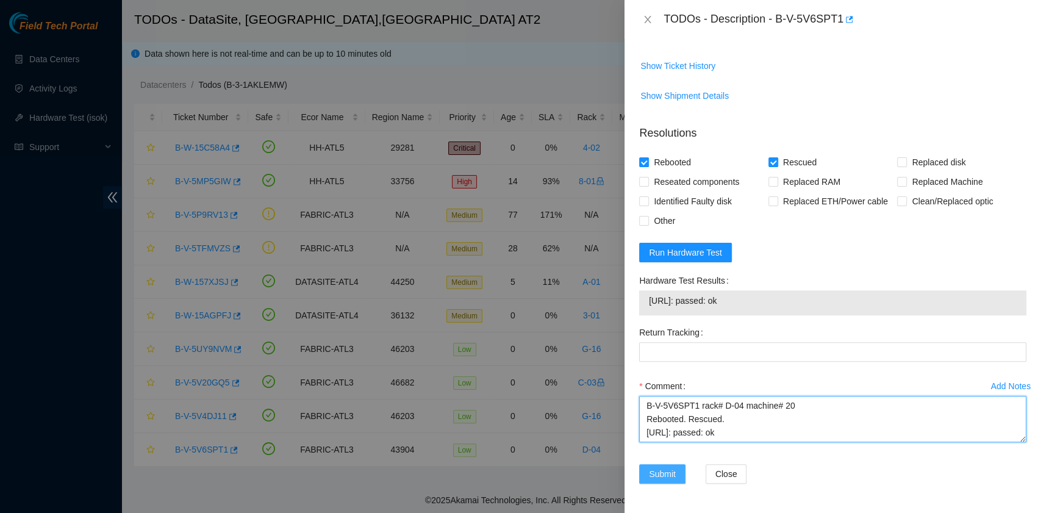
type textarea "B-V-5V6SPT1 rack# D-04 machine# 20 Rebooted. Rescued. [URL]: passed: ok"
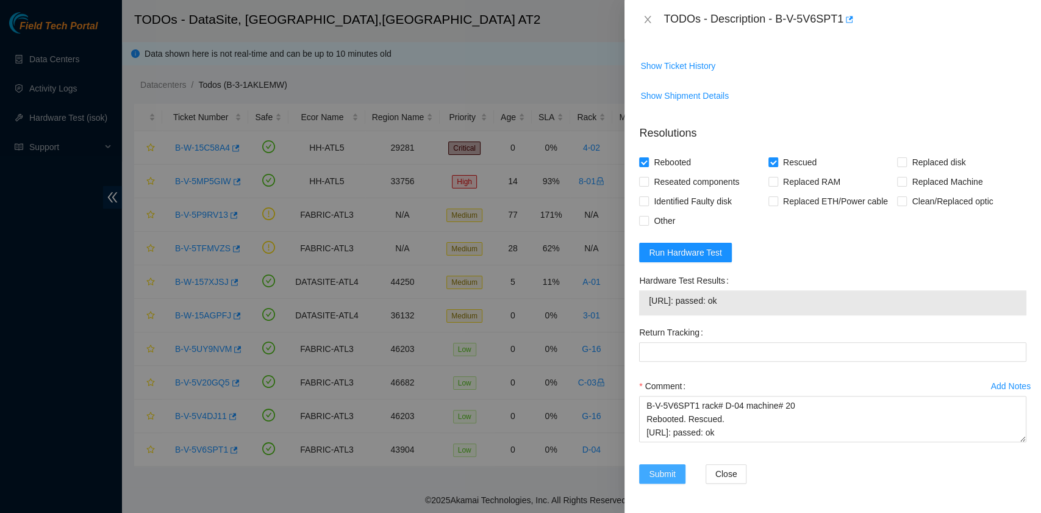
click at [660, 480] on span "Submit" at bounding box center [662, 473] width 27 height 13
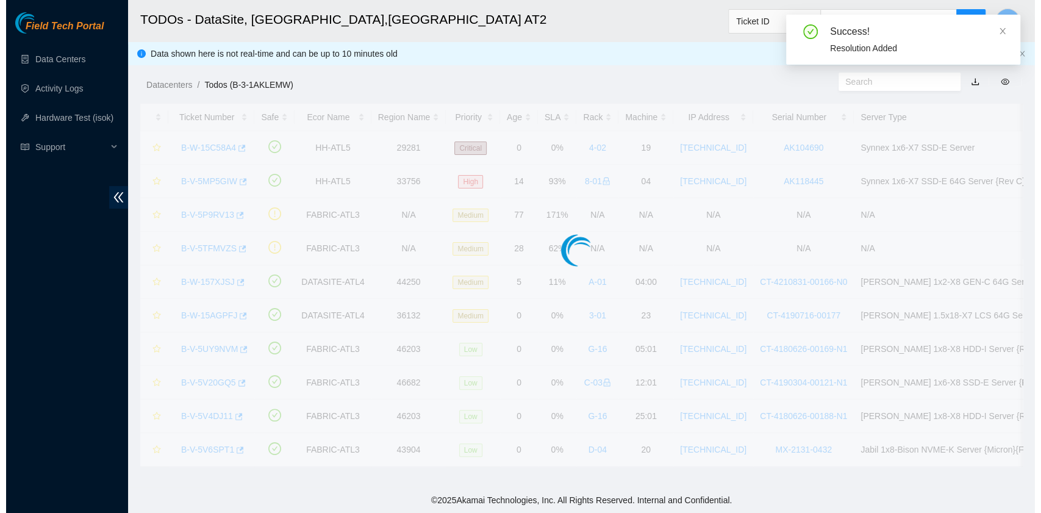
scroll to position [309, 0]
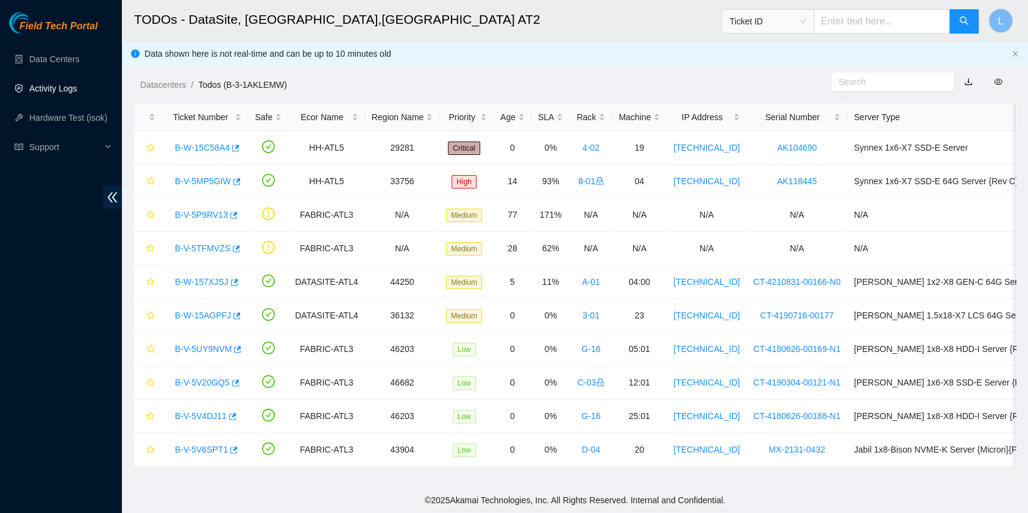
click at [59, 84] on link "Activity Logs" at bounding box center [53, 89] width 48 height 10
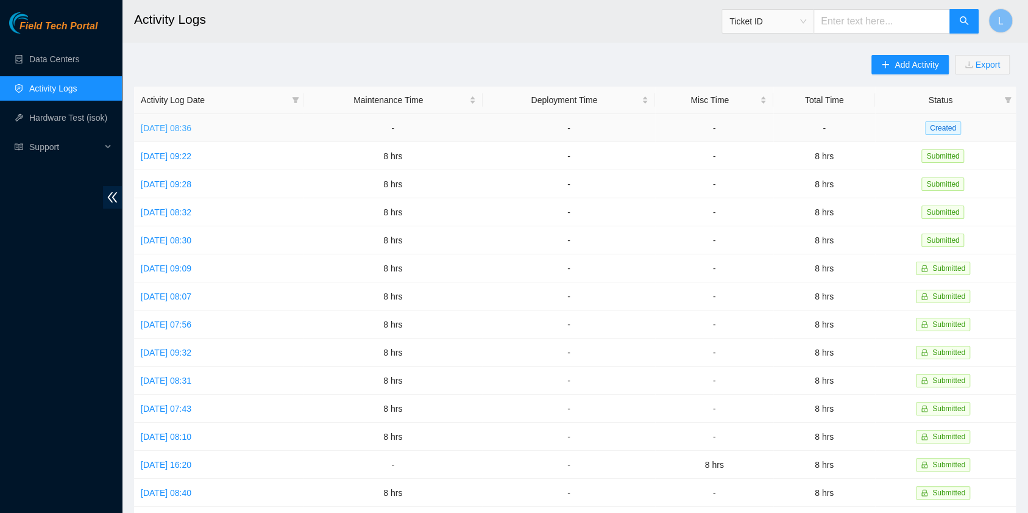
click at [183, 126] on link "[DATE] 08:36" at bounding box center [166, 128] width 51 height 10
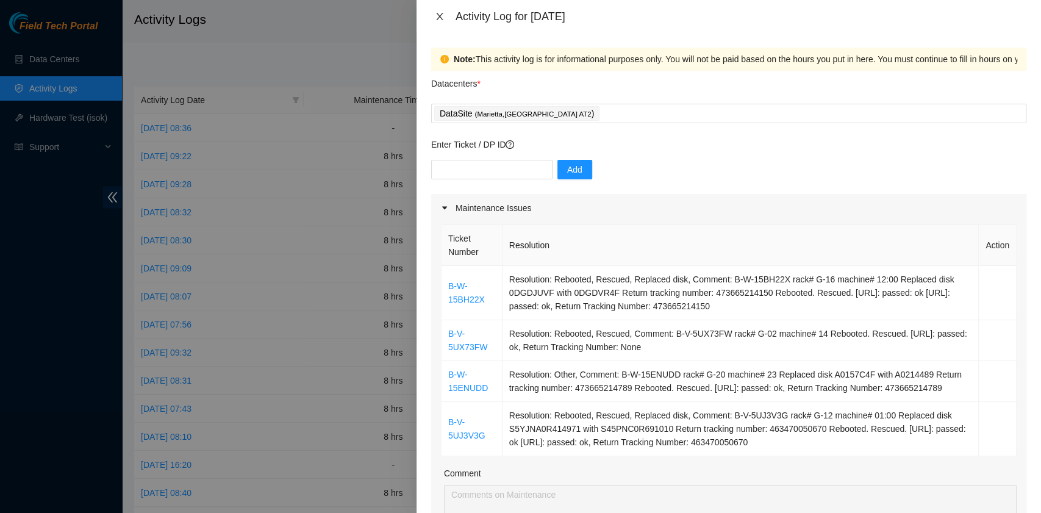
click at [439, 15] on icon "close" at bounding box center [440, 17] width 10 height 10
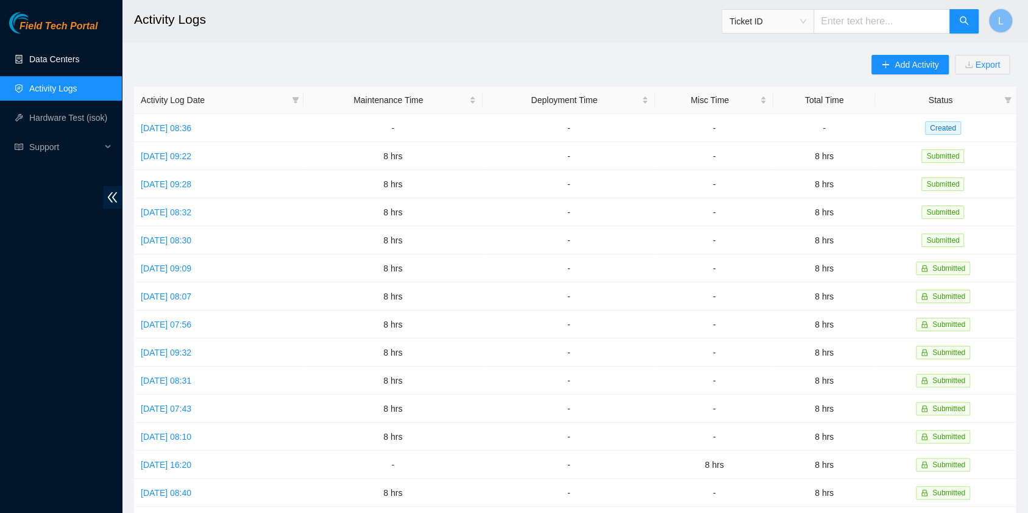
click at [46, 60] on link "Data Centers" at bounding box center [54, 59] width 50 height 10
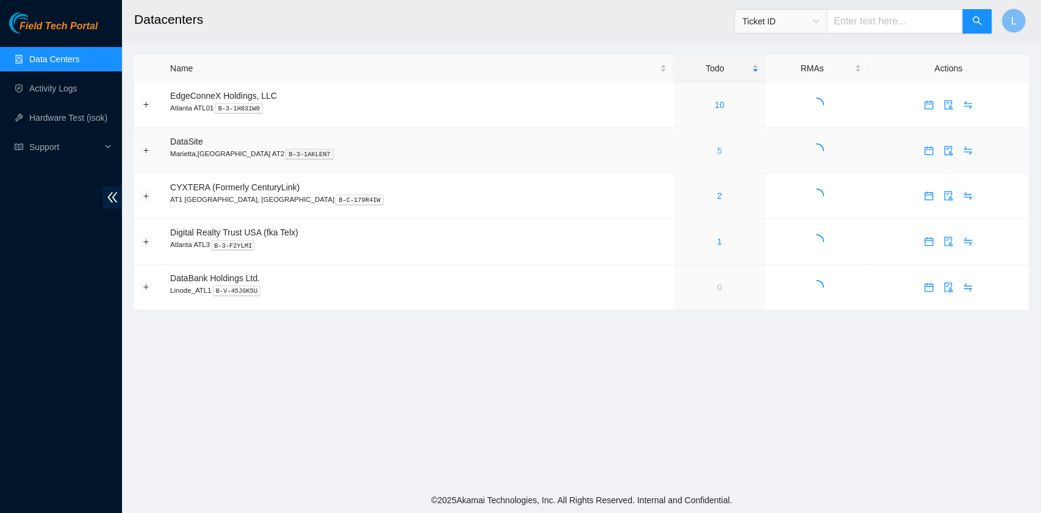
click at [717, 153] on link "5" at bounding box center [719, 151] width 5 height 10
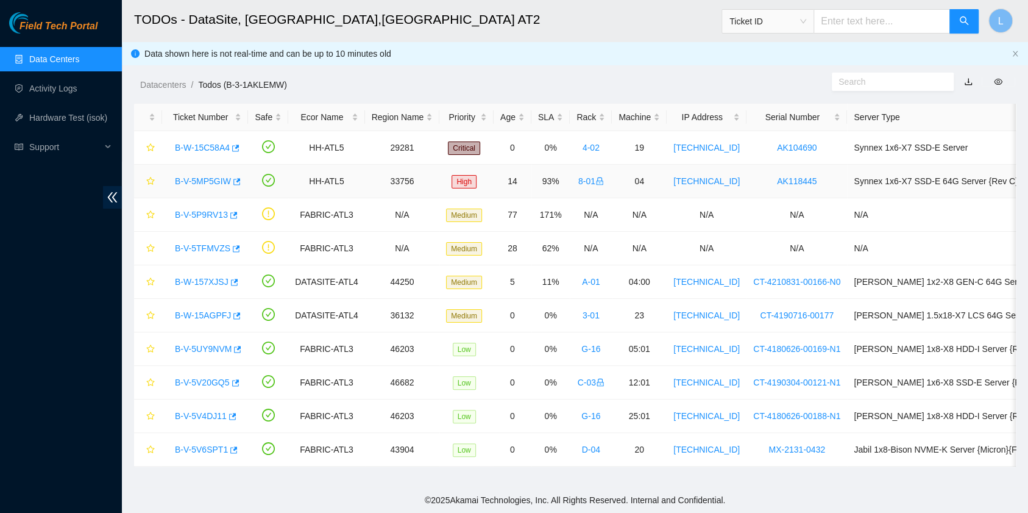
click at [205, 174] on div "B-V-5MP5GIW" at bounding box center [205, 181] width 73 height 20
click at [191, 179] on link "B-V-5MP5GIW" at bounding box center [203, 181] width 56 height 10
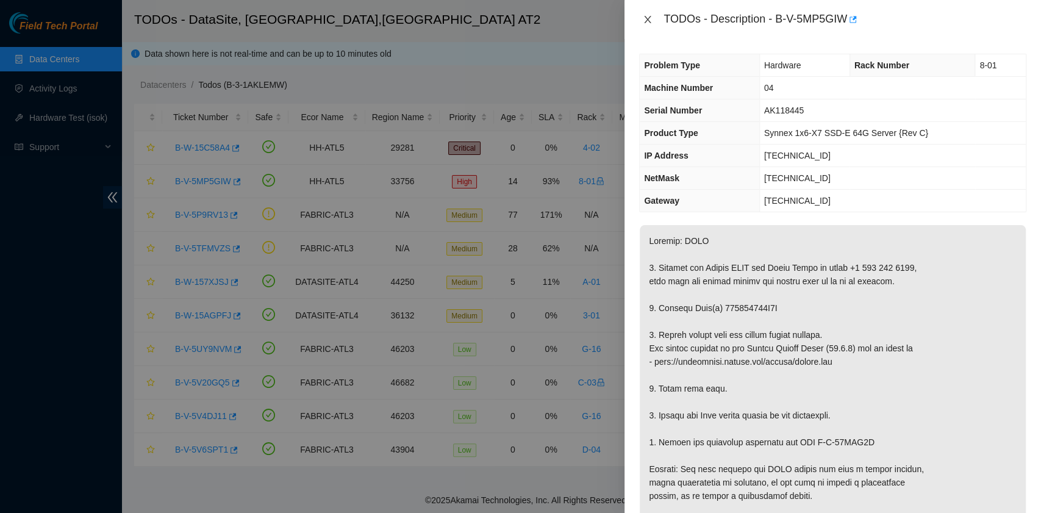
click at [646, 22] on icon "close" at bounding box center [648, 20] width 10 height 10
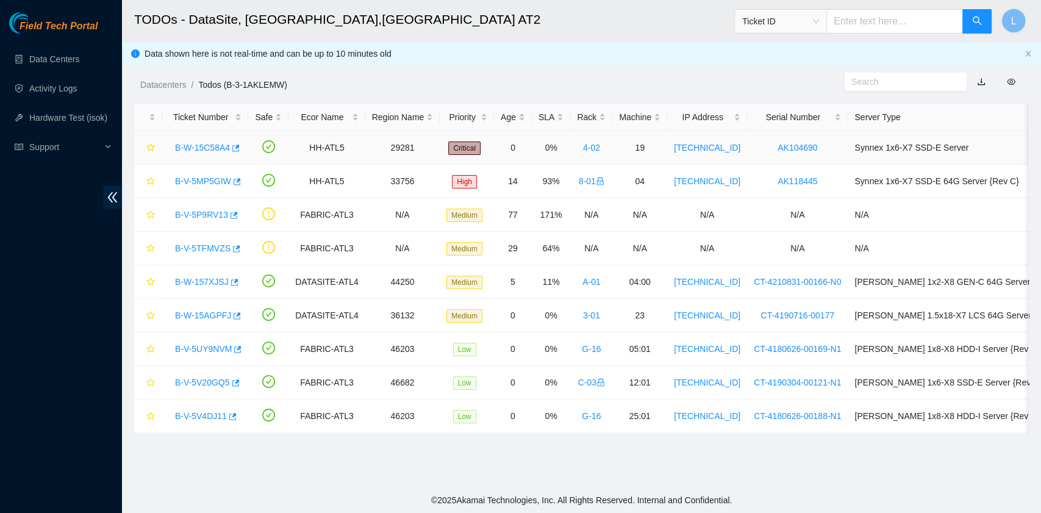
click at [213, 148] on link "B-W-15C58A4" at bounding box center [202, 148] width 55 height 10
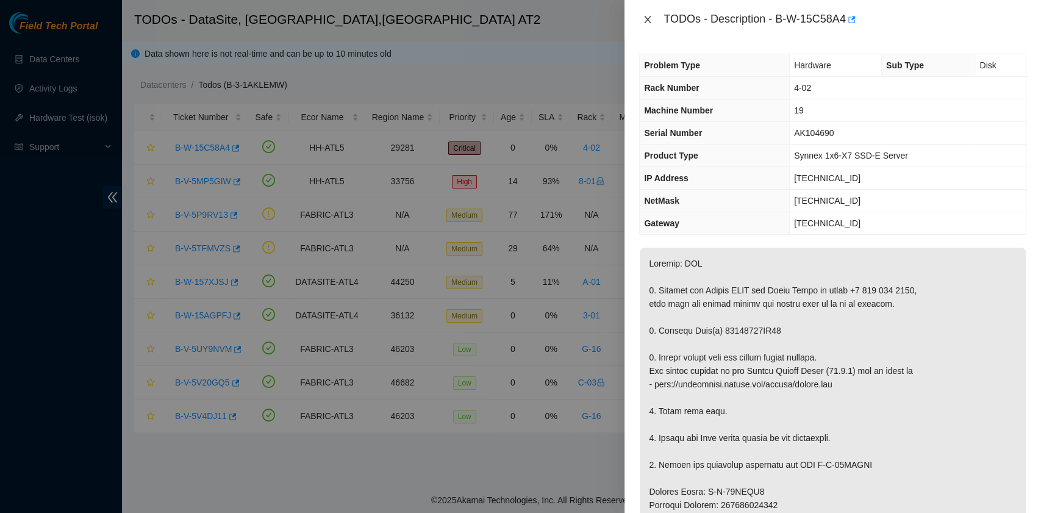
click at [652, 20] on icon "close" at bounding box center [648, 20] width 10 height 10
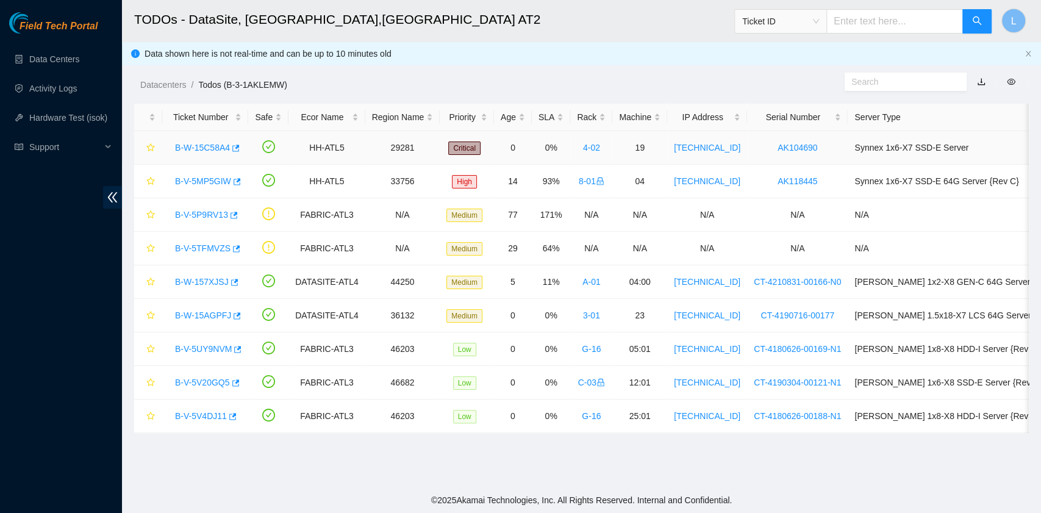
click at [204, 149] on link "B-W-15C58A4" at bounding box center [202, 148] width 55 height 10
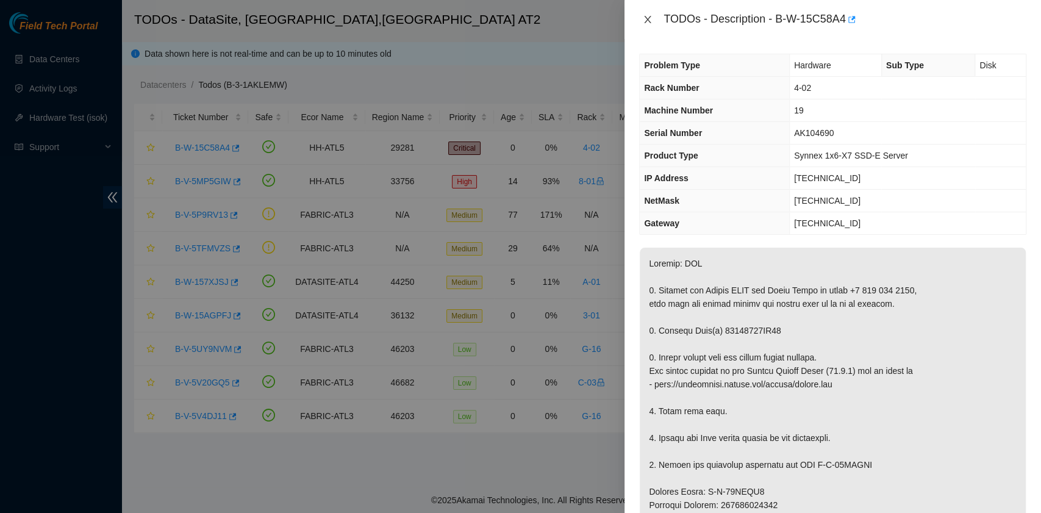
click at [652, 24] on icon "close" at bounding box center [648, 20] width 10 height 10
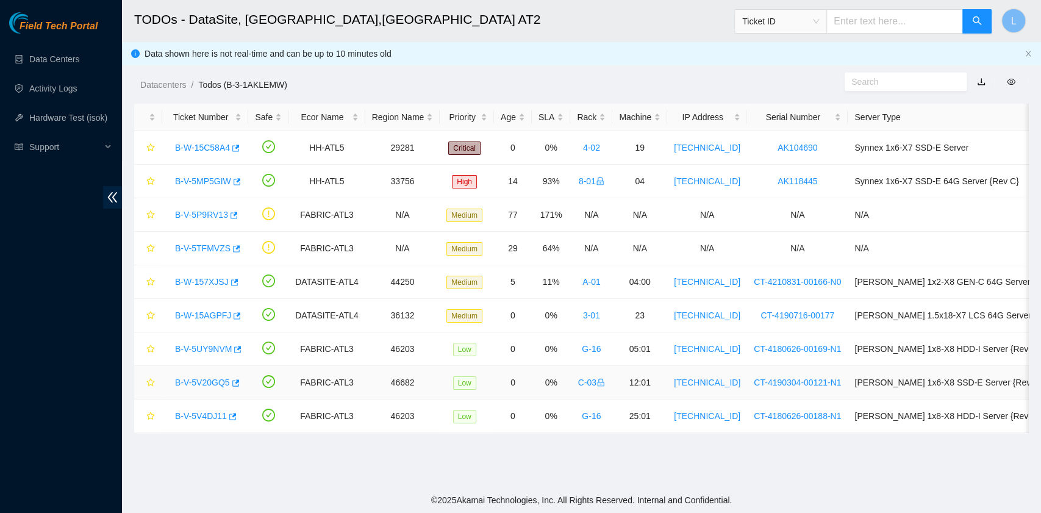
click at [202, 380] on link "B-V-5V20GQ5" at bounding box center [202, 382] width 55 height 10
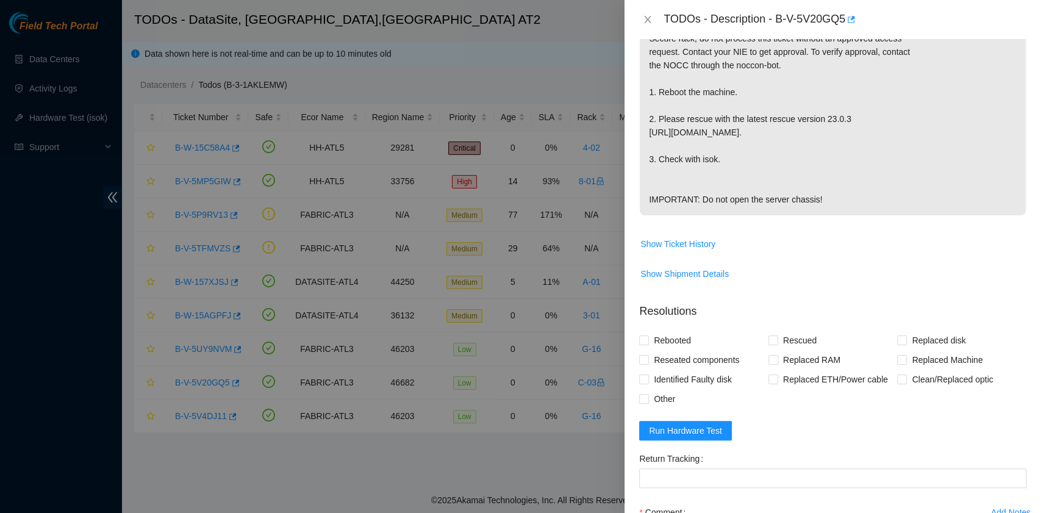
scroll to position [325, 0]
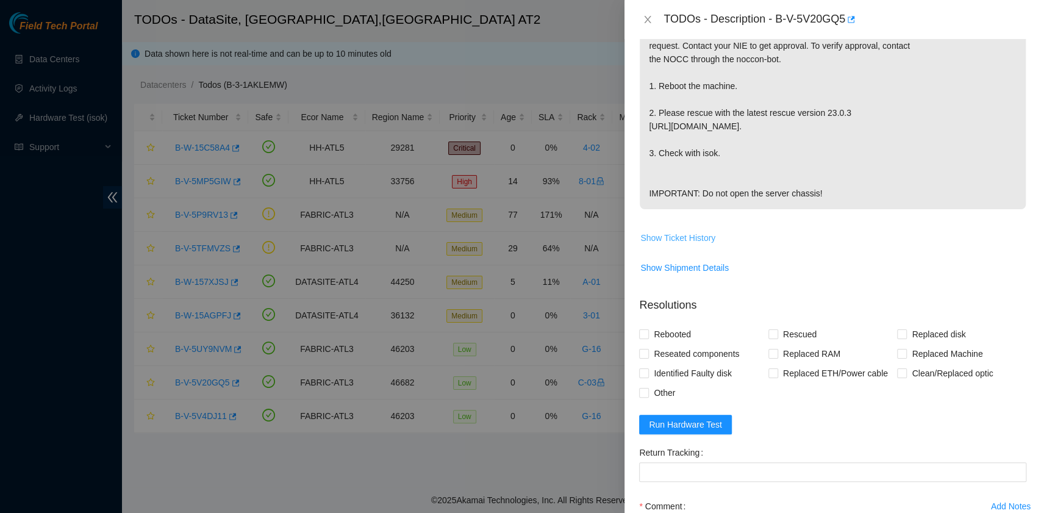
click at [678, 244] on span "Show Ticket History" at bounding box center [677, 237] width 75 height 13
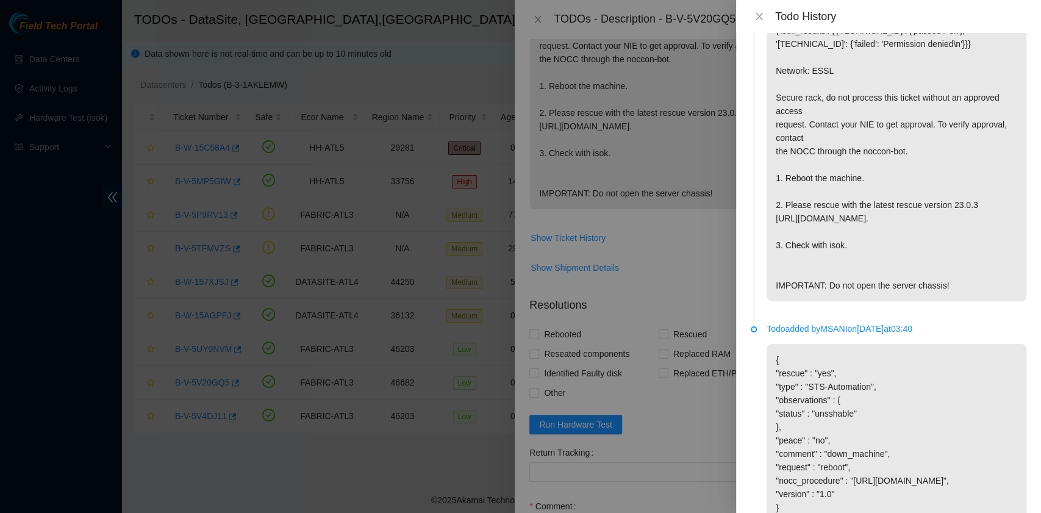
scroll to position [0, 0]
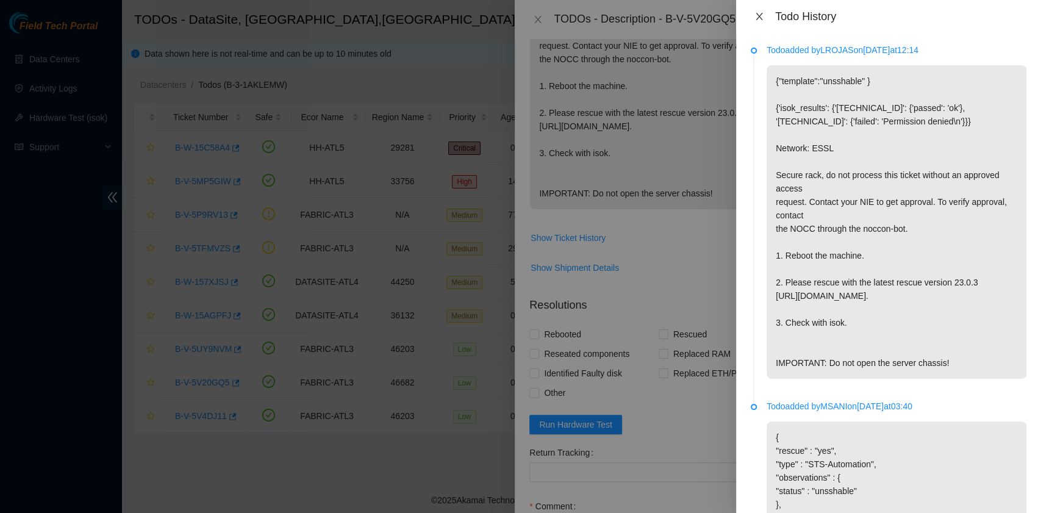
click at [760, 18] on icon "close" at bounding box center [758, 16] width 7 height 7
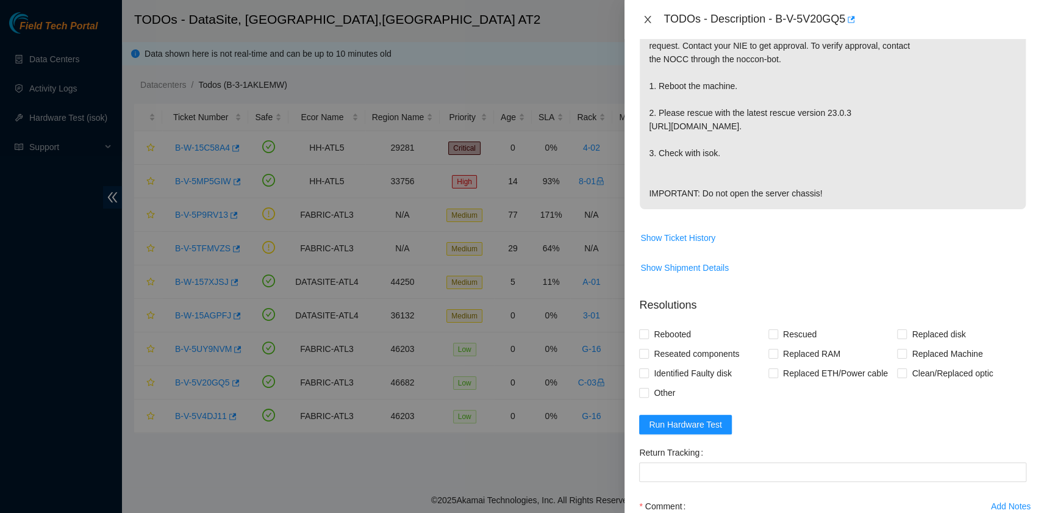
click at [646, 23] on icon "close" at bounding box center [648, 20] width 10 height 10
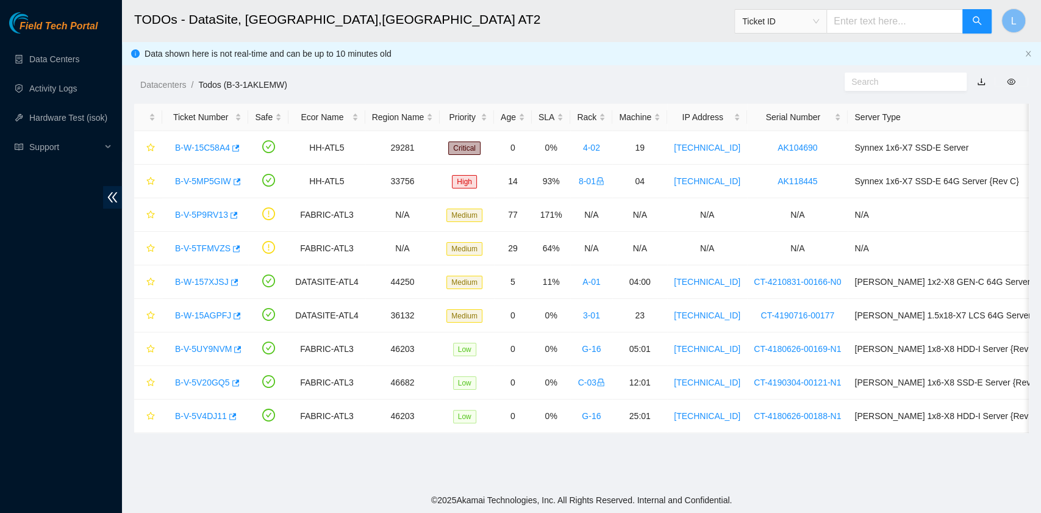
scroll to position [309, 0]
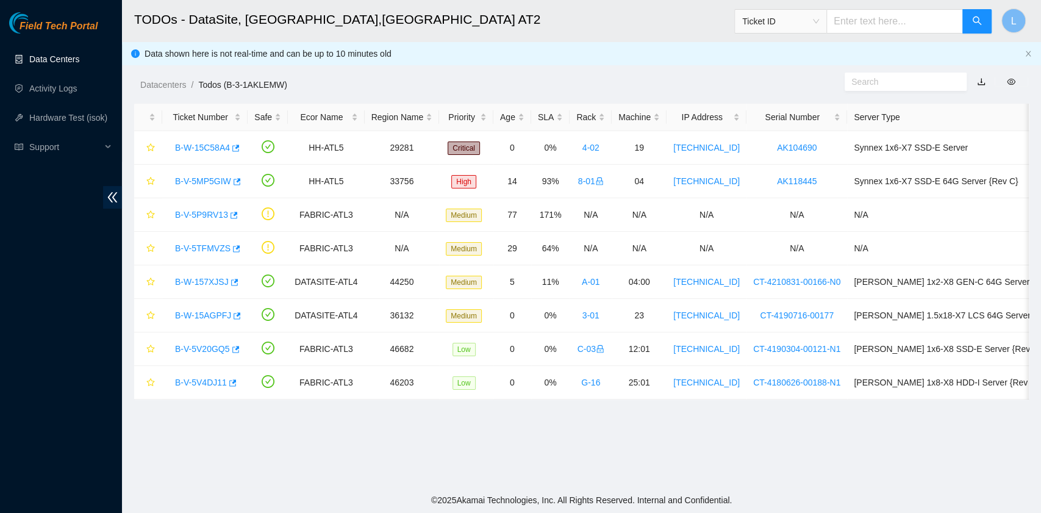
click at [54, 60] on link "Data Centers" at bounding box center [54, 59] width 50 height 10
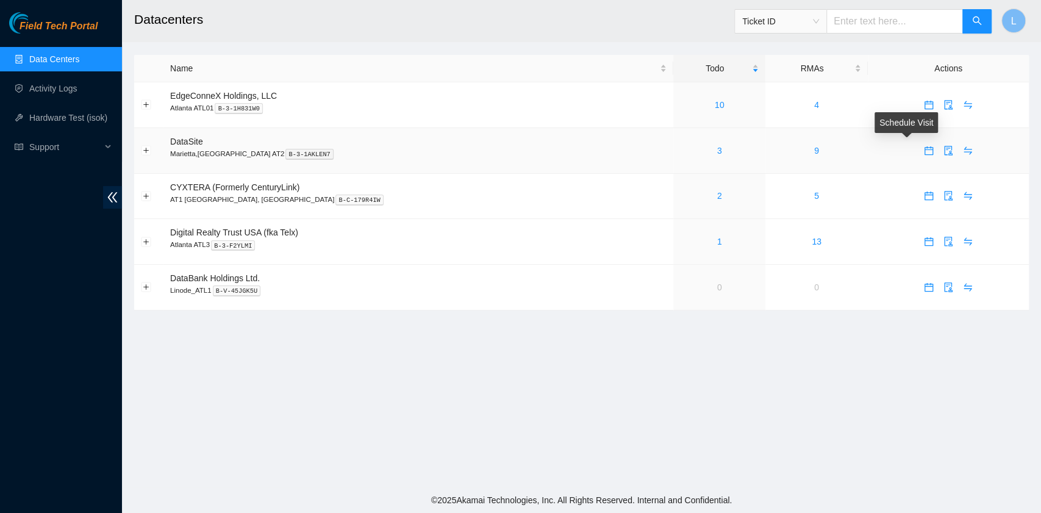
click at [924, 152] on icon "calendar" at bounding box center [929, 151] width 10 height 10
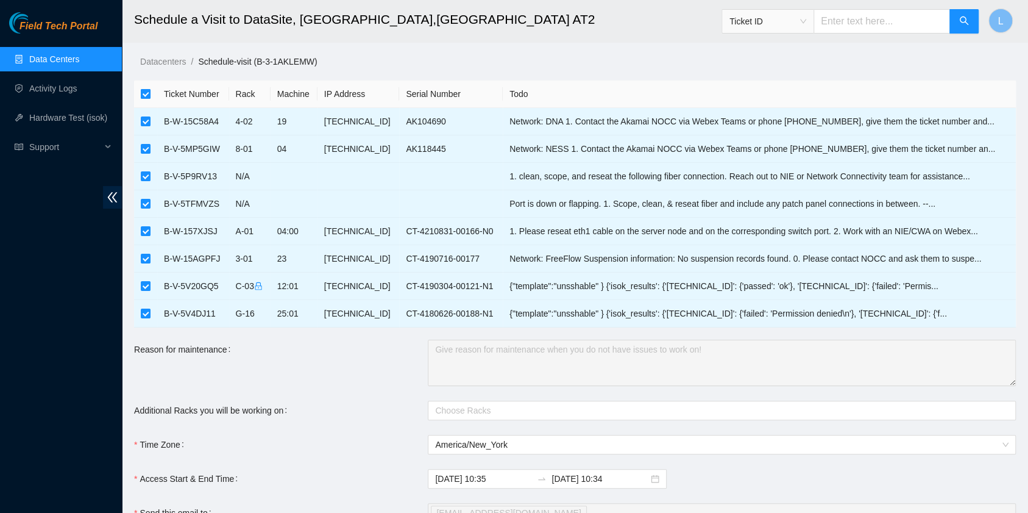
click at [143, 92] on input "checkbox" at bounding box center [146, 94] width 10 height 10
checkbox input "false"
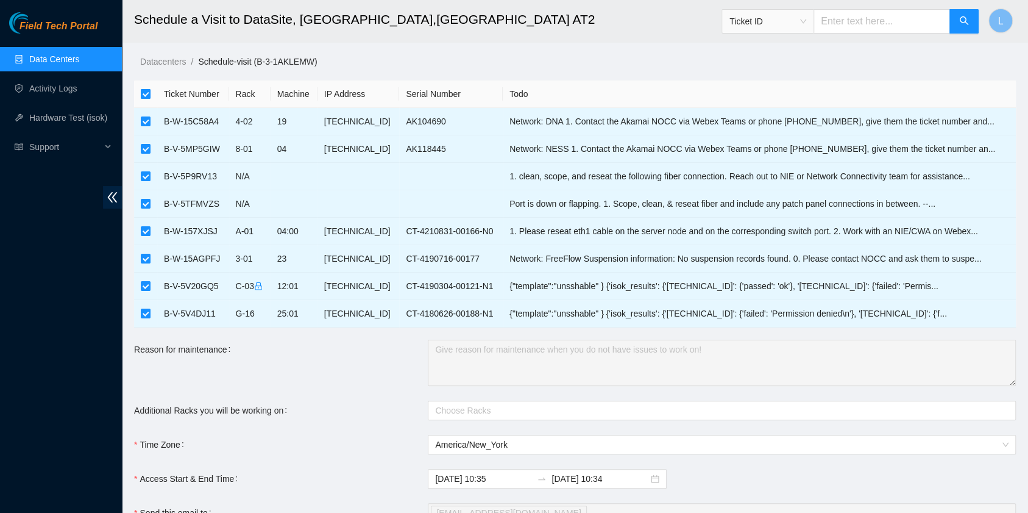
checkbox input "false"
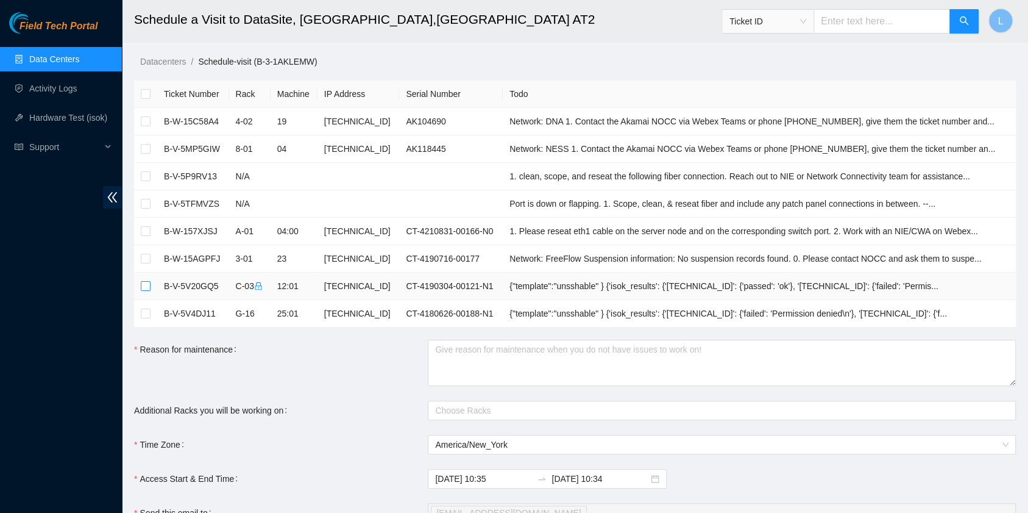
click at [143, 288] on input "checkbox" at bounding box center [146, 286] width 10 height 10
checkbox input "true"
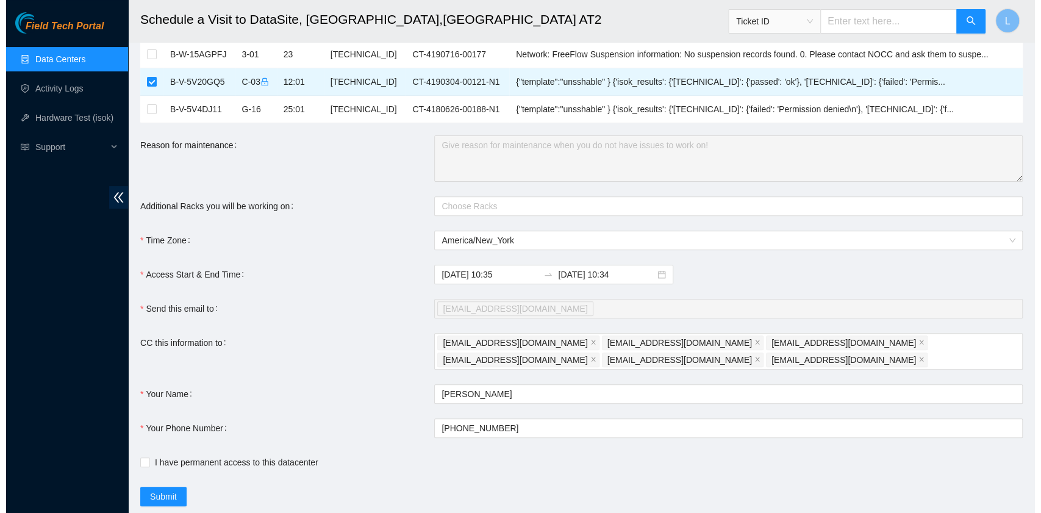
scroll to position [235, 0]
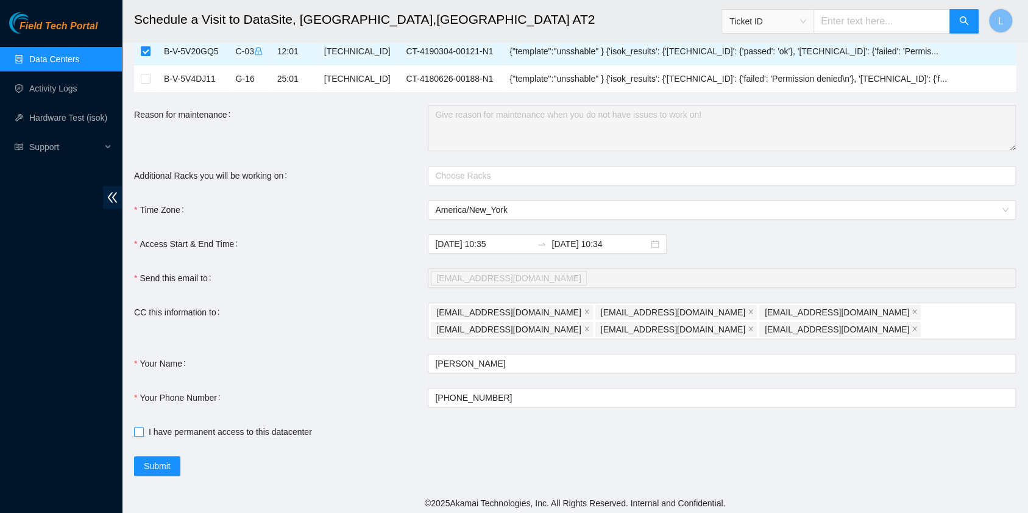
click at [230, 429] on span "I have permanent access to this datacenter" at bounding box center [230, 431] width 173 height 13
click at [143, 429] on input "I have permanent access to this datacenter" at bounding box center [138, 431] width 9 height 9
checkbox input "true"
click at [160, 467] on span "Submit" at bounding box center [157, 465] width 27 height 13
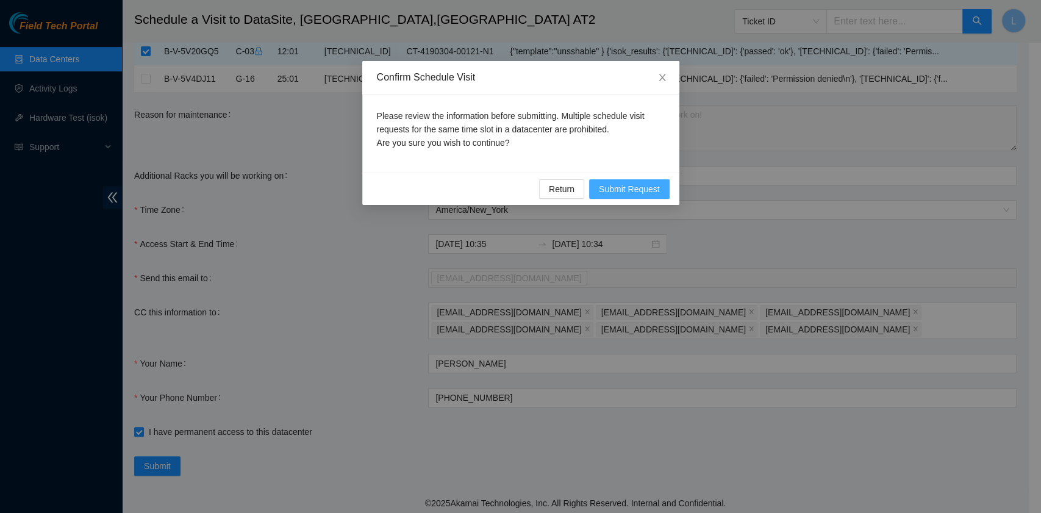
click at [658, 185] on span "Submit Request" at bounding box center [629, 188] width 61 height 13
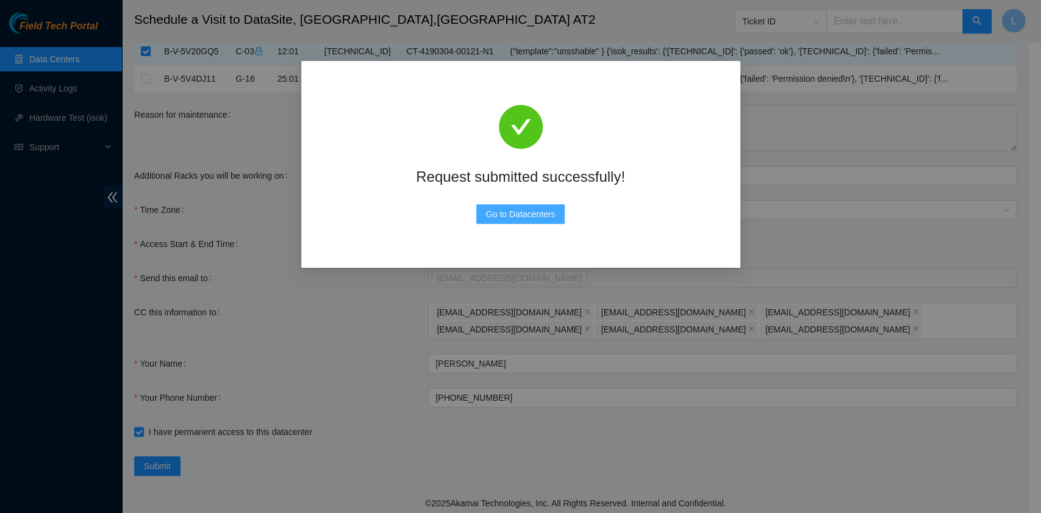
click at [543, 214] on span "Go to Datacenters" at bounding box center [520, 213] width 69 height 13
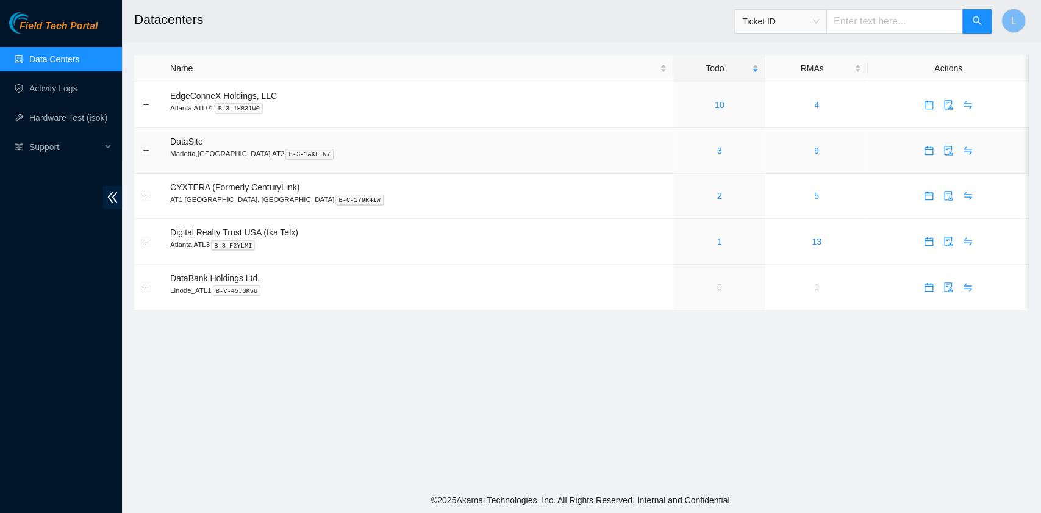
click at [680, 150] on div "3" at bounding box center [719, 150] width 79 height 13
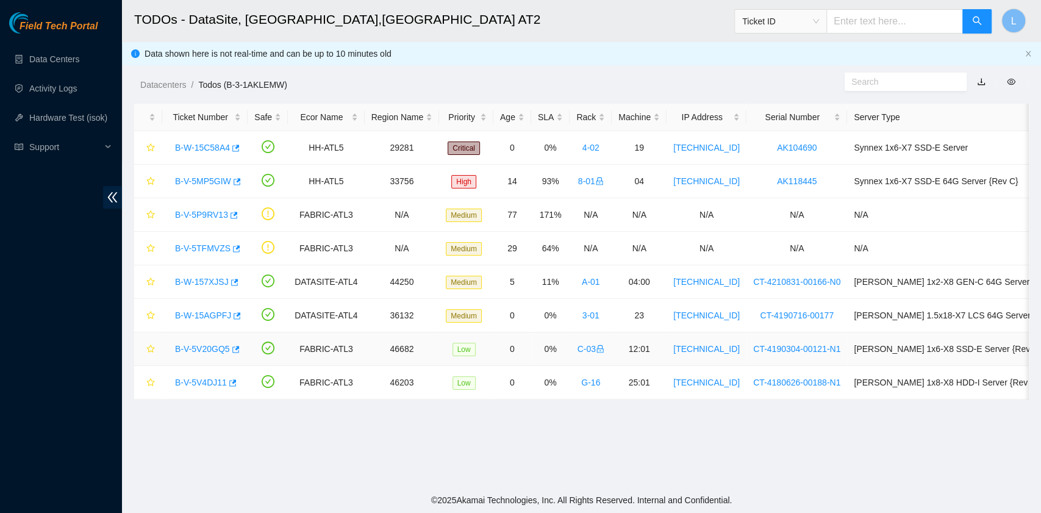
click at [208, 350] on link "B-V-5V20GQ5" at bounding box center [202, 349] width 55 height 10
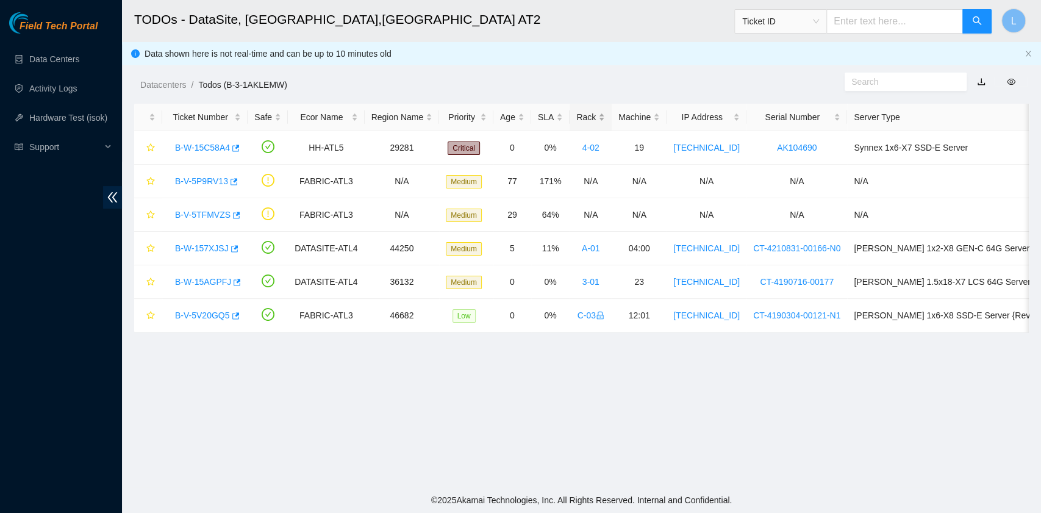
click at [596, 123] on div "Rack" at bounding box center [590, 116] width 29 height 13
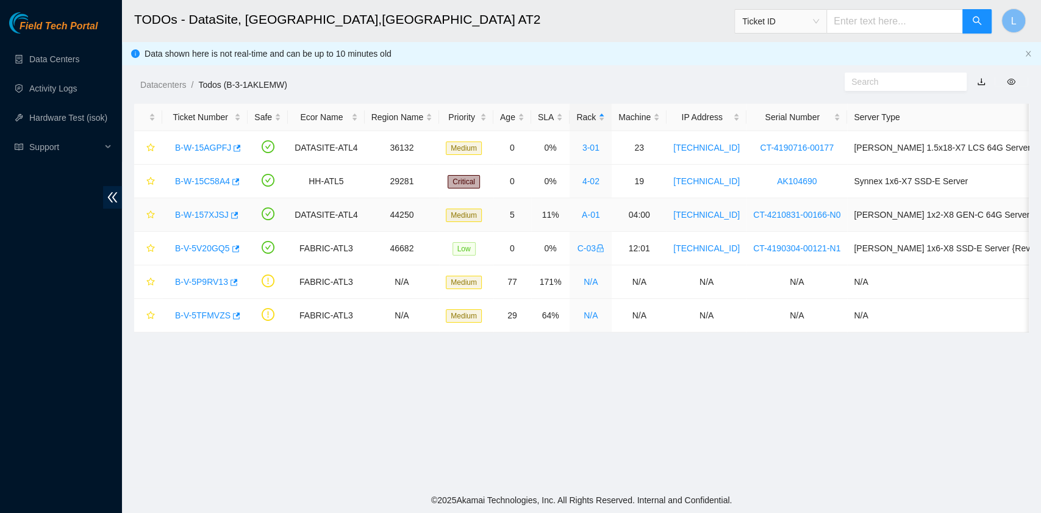
click at [190, 212] on link "B-W-157XJSJ" at bounding box center [202, 215] width 54 height 10
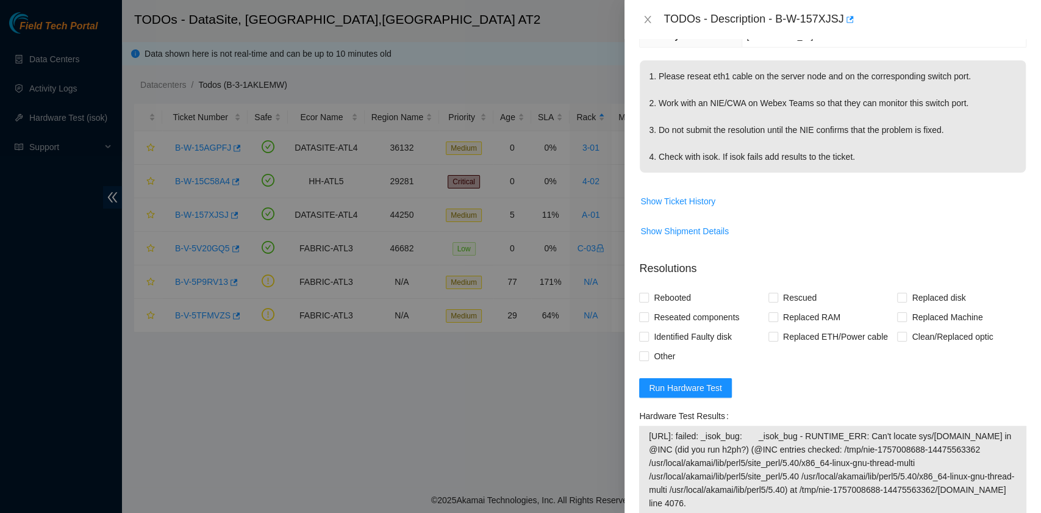
scroll to position [244, 0]
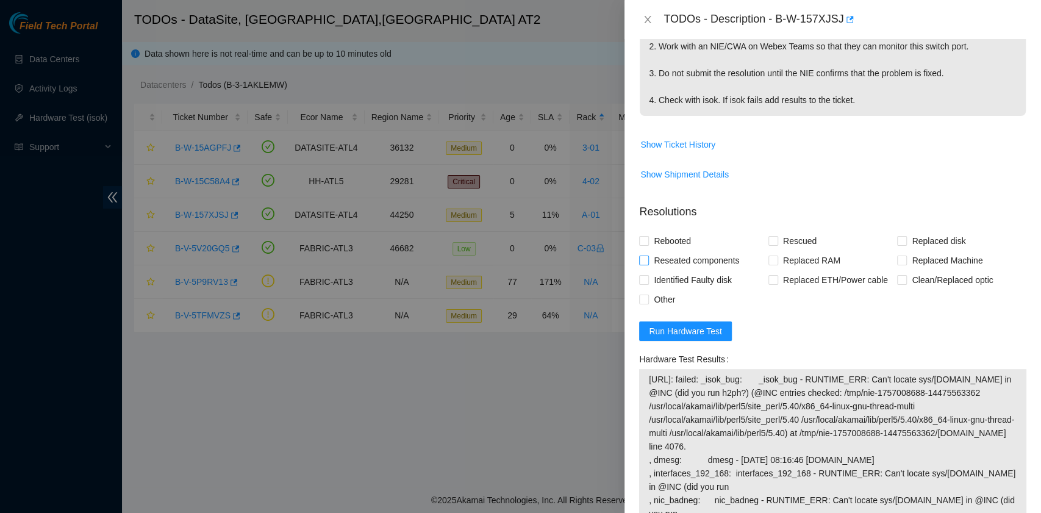
click at [697, 261] on span "Reseated components" at bounding box center [696, 261] width 95 height 20
click at [647, 261] on input "Reseated components" at bounding box center [643, 259] width 9 height 9
checkbox input "true"
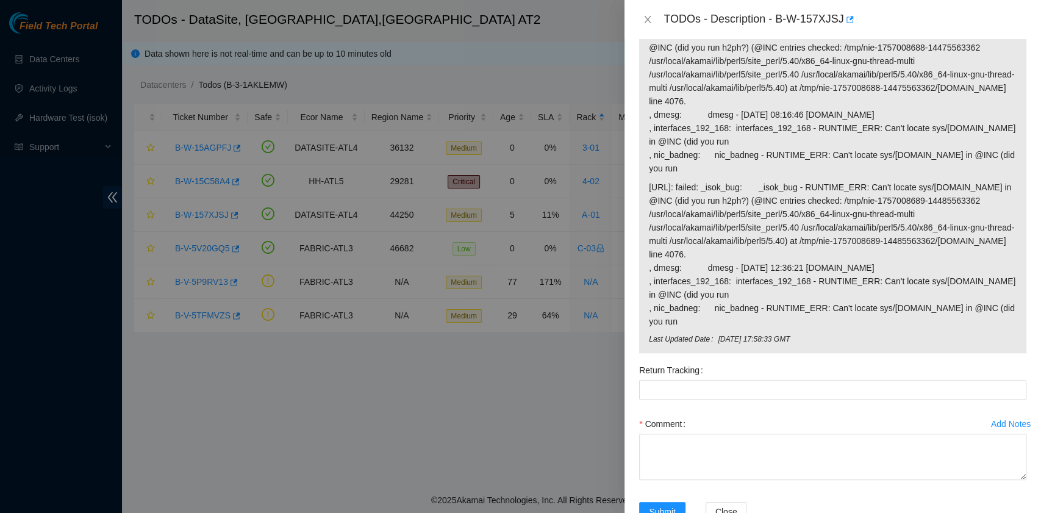
scroll to position [597, 0]
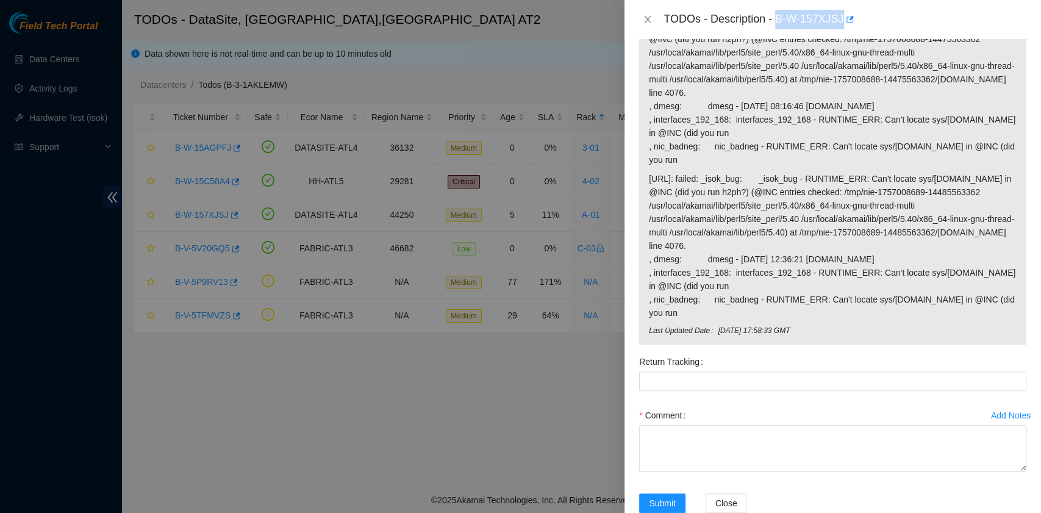
drag, startPoint x: 777, startPoint y: 19, endPoint x: 840, endPoint y: 22, distance: 63.5
click at [840, 22] on div "TODOs - Description - B-W-157XJSJ" at bounding box center [844, 20] width 363 height 20
copy div "B-W-157XJSJ"
click at [732, 425] on textarea "Comment" at bounding box center [832, 448] width 387 height 46
paste textarea "B-W-157XJSJ rack# A-01 machine# 04:00 I have reseated the eth1 cable (N0 top to…"
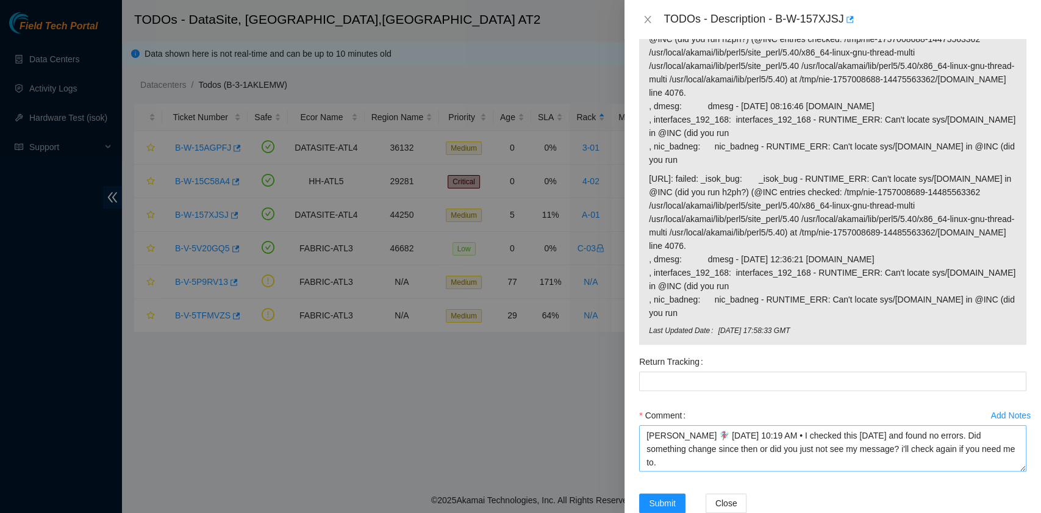
scroll to position [26, 0]
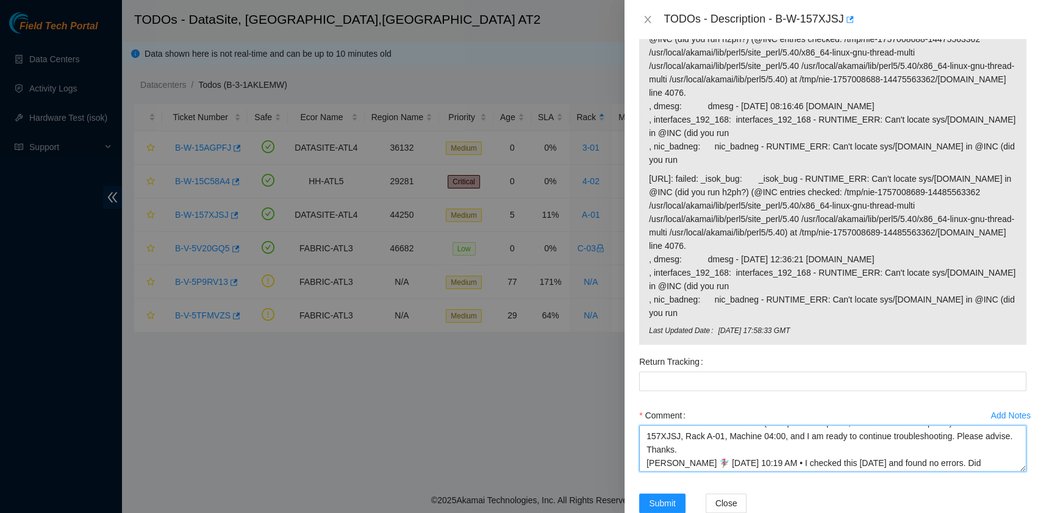
click at [702, 425] on textarea "B-W-157XJSJ rack# A-01 machine# 04:00 I have reseated the eth1 cable (N0 top to…" at bounding box center [832, 448] width 387 height 46
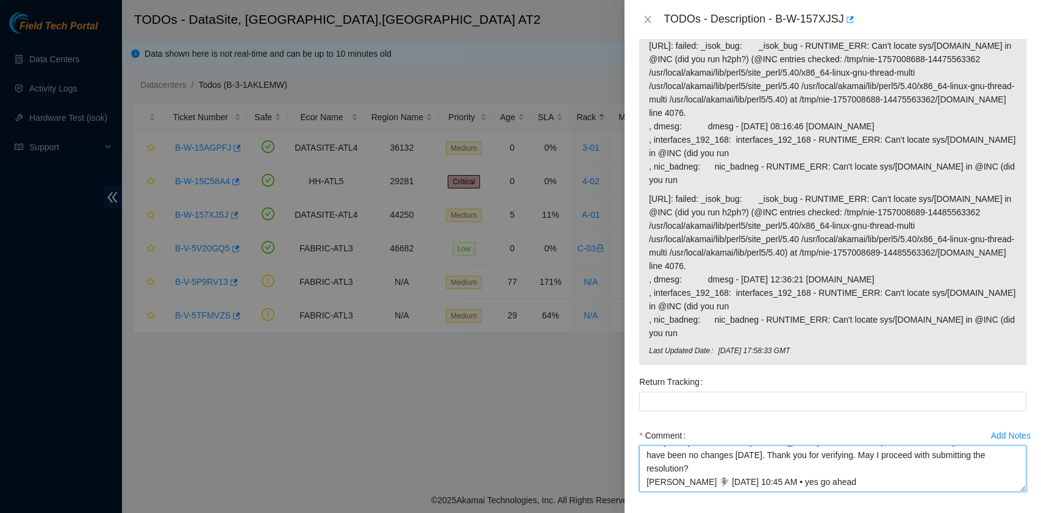
scroll to position [597, 0]
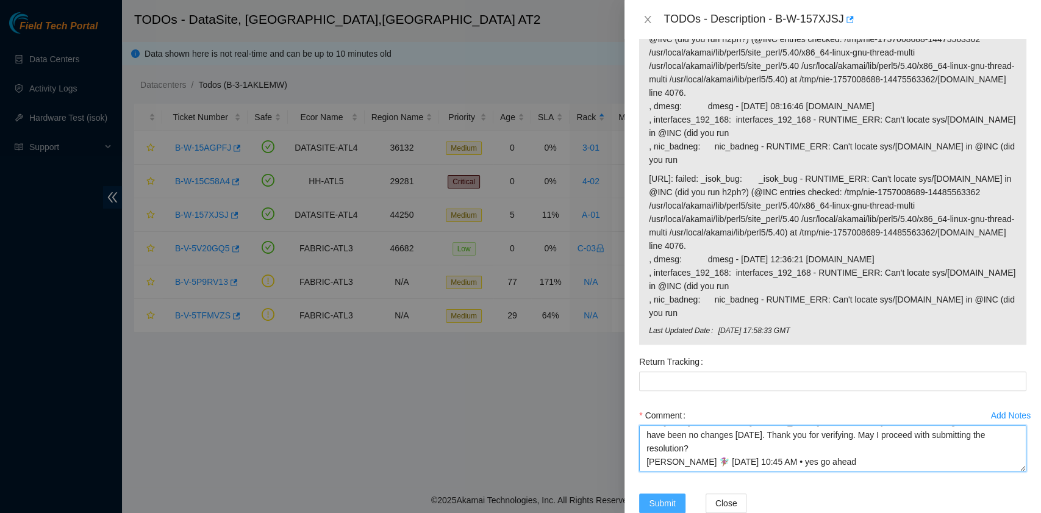
type textarea "B-W-157XJSJ rack# A-01 machine# 04:00 I have reseated the eth1 cable (N0 top to…"
click at [661, 496] on span "Submit" at bounding box center [662, 502] width 27 height 13
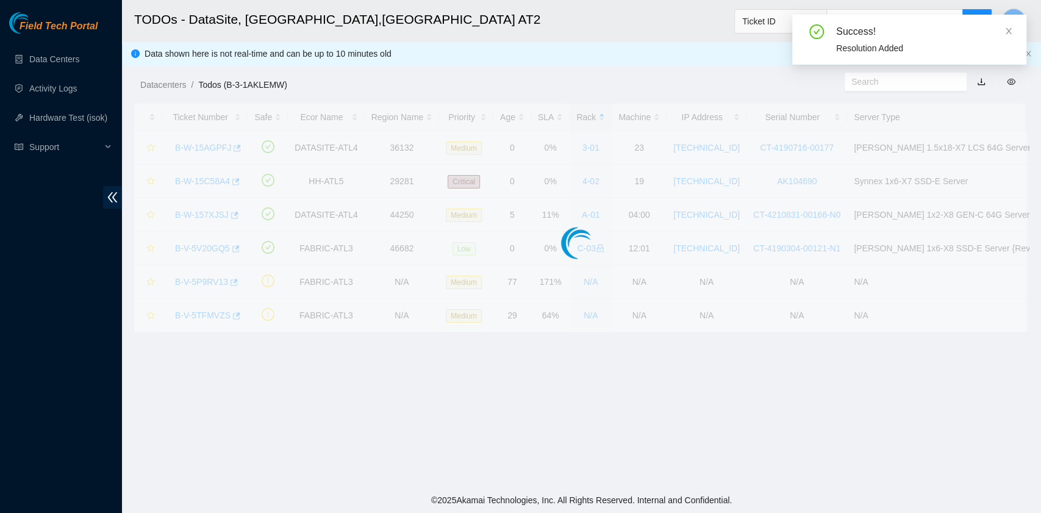
scroll to position [258, 0]
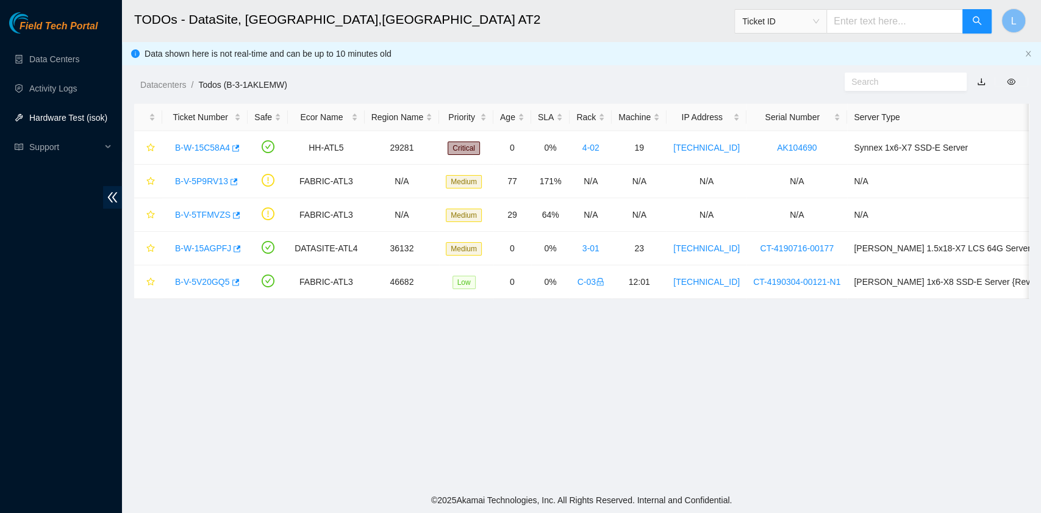
click at [69, 116] on link "Hardware Test (isok)" at bounding box center [68, 118] width 78 height 10
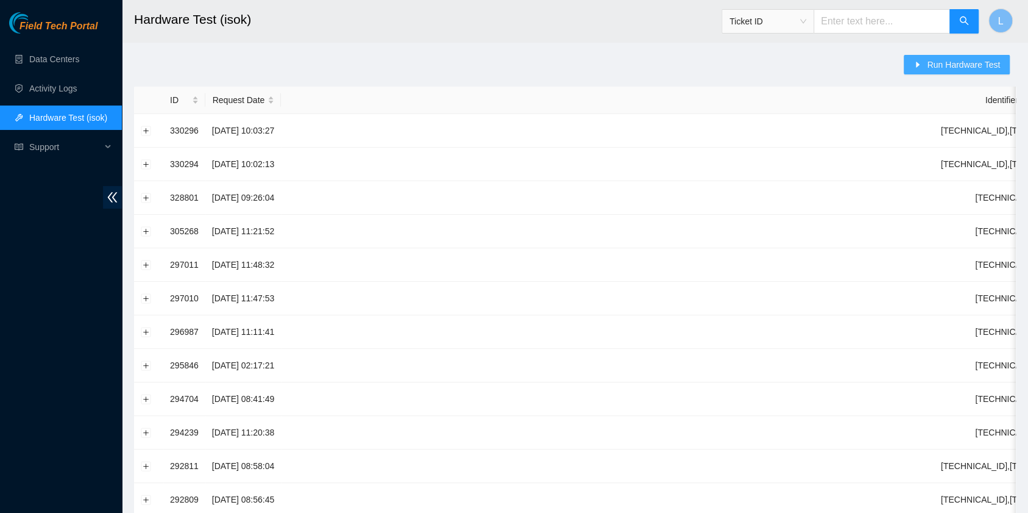
click at [969, 65] on span "Run Hardware Test" at bounding box center [963, 64] width 73 height 13
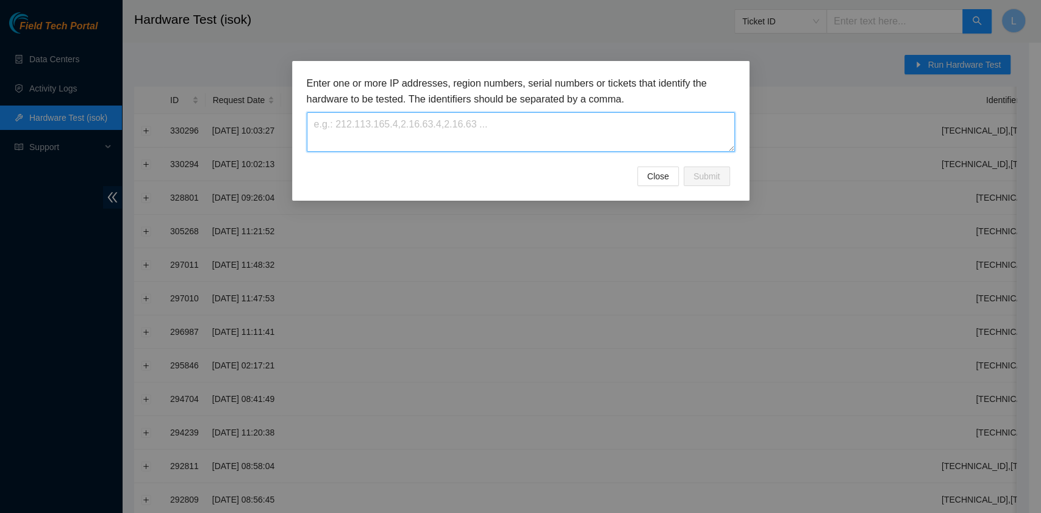
click at [466, 130] on textarea at bounding box center [521, 132] width 428 height 40
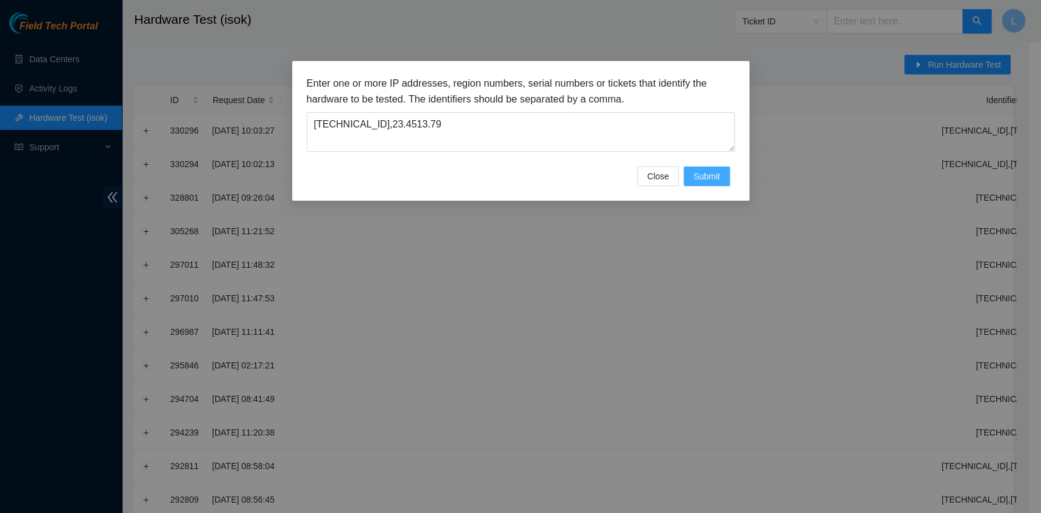
click at [699, 169] on span "Submit" at bounding box center [706, 175] width 27 height 13
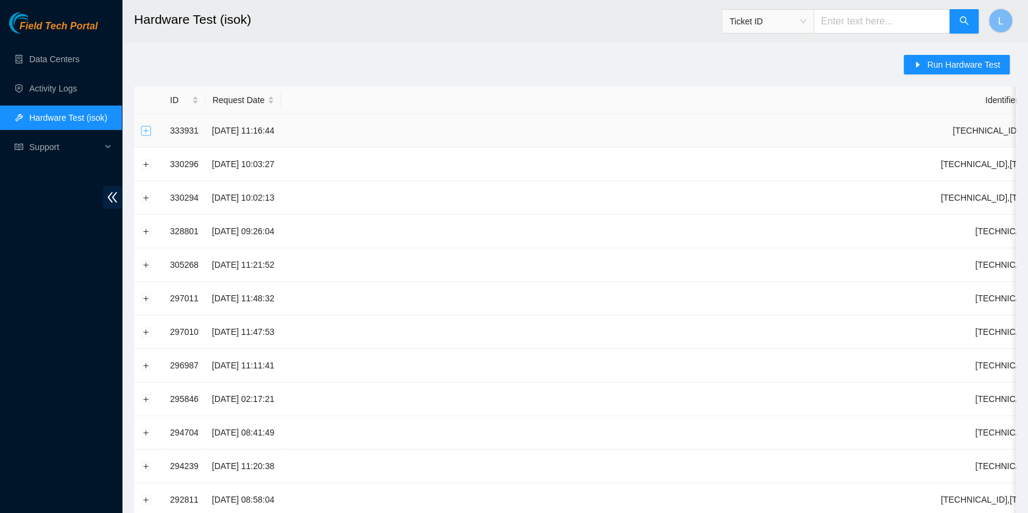
click at [148, 131] on button "Expand row" at bounding box center [146, 131] width 10 height 10
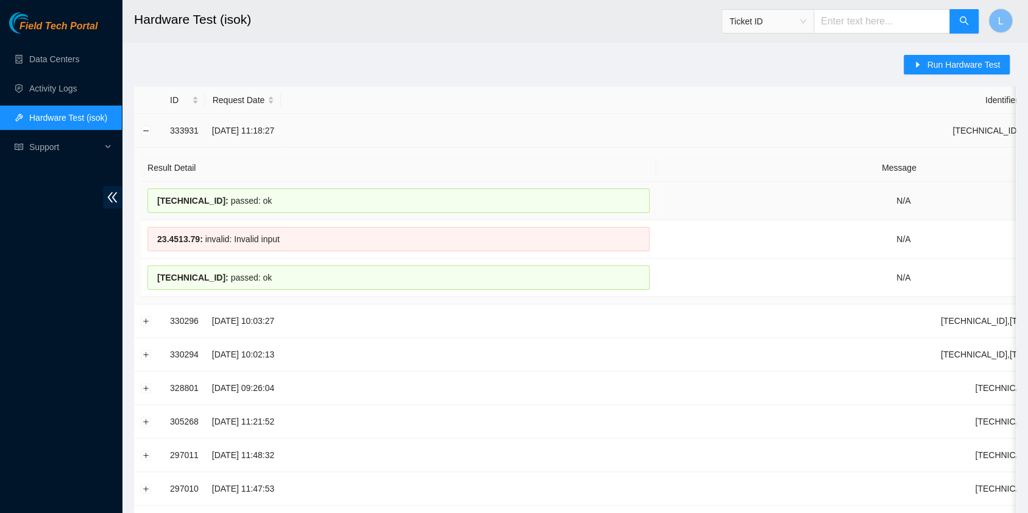
drag, startPoint x: 258, startPoint y: 197, endPoint x: 158, endPoint y: 206, distance: 101.0
click at [158, 206] on div "[TECHNICAL_ID] : passed: ok" at bounding box center [399, 200] width 502 height 24
click at [431, 174] on th "Result Detail" at bounding box center [399, 167] width 516 height 27
click at [935, 62] on span "Run Hardware Test" at bounding box center [963, 64] width 73 height 13
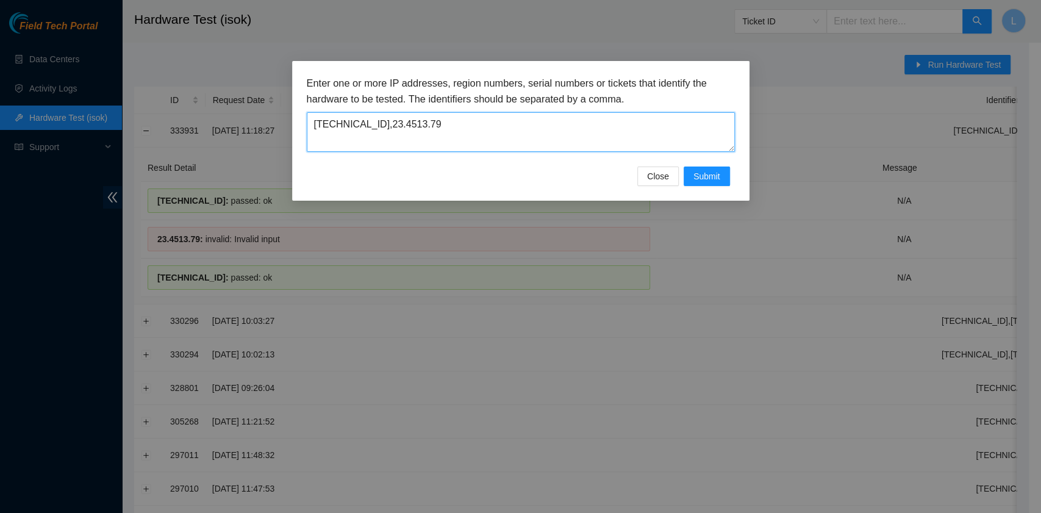
click at [536, 138] on textarea "[TECHNICAL_ID],23.4513.79" at bounding box center [521, 132] width 428 height 40
type textarea "[TECHNICAL_ID],23.4513.133"
click at [711, 179] on span "Submit" at bounding box center [706, 175] width 27 height 13
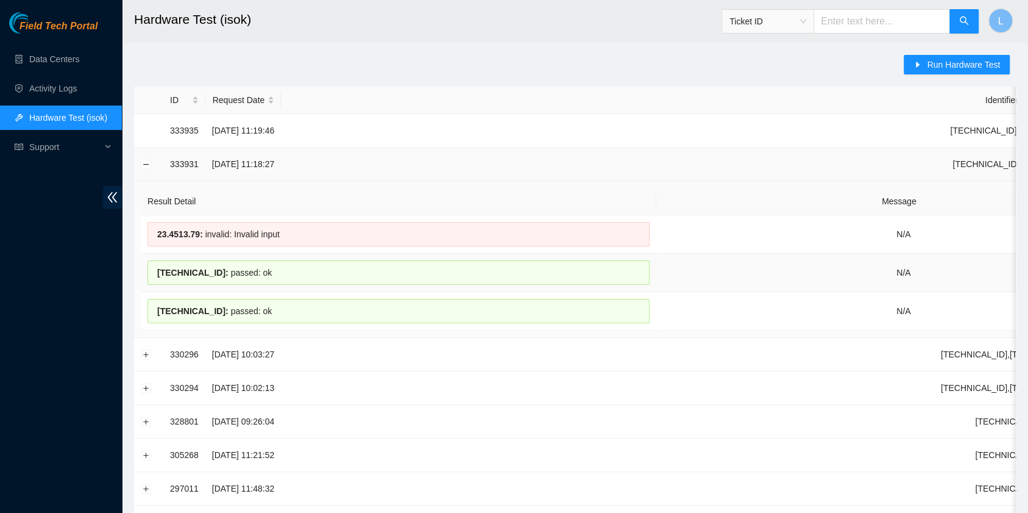
drag, startPoint x: 265, startPoint y: 273, endPoint x: 157, endPoint y: 273, distance: 108.5
click at [157, 273] on div "[TECHNICAL_ID] : passed: ok" at bounding box center [399, 272] width 502 height 24
copy div "[TECHNICAL_ID] : passed: ok"
drag, startPoint x: 156, startPoint y: 273, endPoint x: 165, endPoint y: 243, distance: 31.8
click at [157, 272] on div "[TECHNICAL_ID] : passed: ok" at bounding box center [399, 272] width 502 height 24
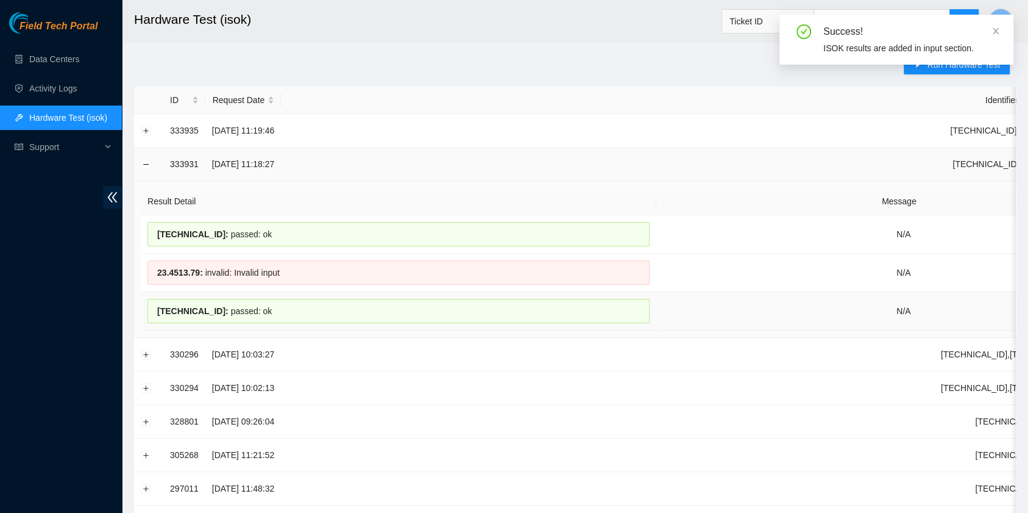
drag, startPoint x: 260, startPoint y: 311, endPoint x: 184, endPoint y: 315, distance: 76.3
click at [280, 318] on div "[TECHNICAL_ID] : passed: ok" at bounding box center [399, 311] width 502 height 24
drag, startPoint x: 268, startPoint y: 312, endPoint x: 235, endPoint y: 307, distance: 32.6
click at [235, 307] on div "[TECHNICAL_ID] : passed: ok" at bounding box center [399, 311] width 502 height 24
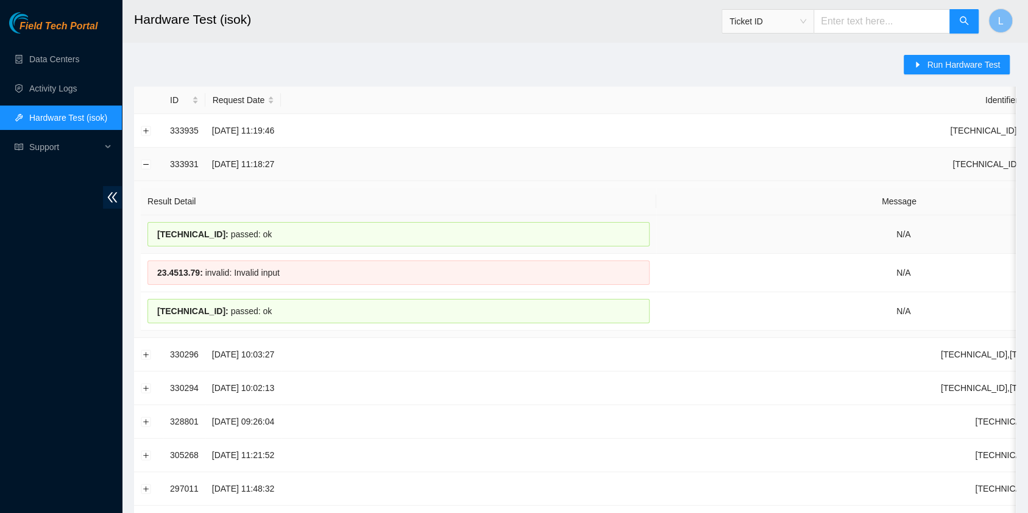
drag, startPoint x: 265, startPoint y: 232, endPoint x: 158, endPoint y: 228, distance: 106.1
click at [158, 228] on div "[TECHNICAL_ID] : passed: ok" at bounding box center [399, 234] width 502 height 24
copy div "[TECHNICAL_ID] : passed: ok"
click at [145, 132] on button "Expand row" at bounding box center [146, 131] width 10 height 10
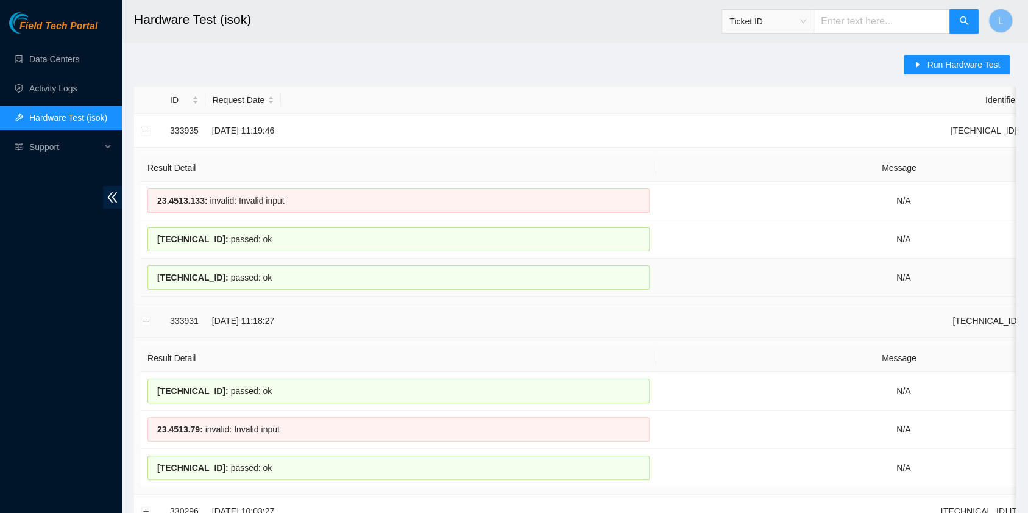
drag, startPoint x: 265, startPoint y: 280, endPoint x: 156, endPoint y: 280, distance: 108.5
click at [156, 280] on div "[TECHNICAL_ID] : passed: ok" at bounding box center [399, 277] width 502 height 24
copy div "[TECHNICAL_ID] : passed: ok"
drag, startPoint x: 262, startPoint y: 239, endPoint x: 158, endPoint y: 248, distance: 104.0
click at [158, 248] on div "[TECHNICAL_ID] : passed: ok" at bounding box center [399, 239] width 502 height 24
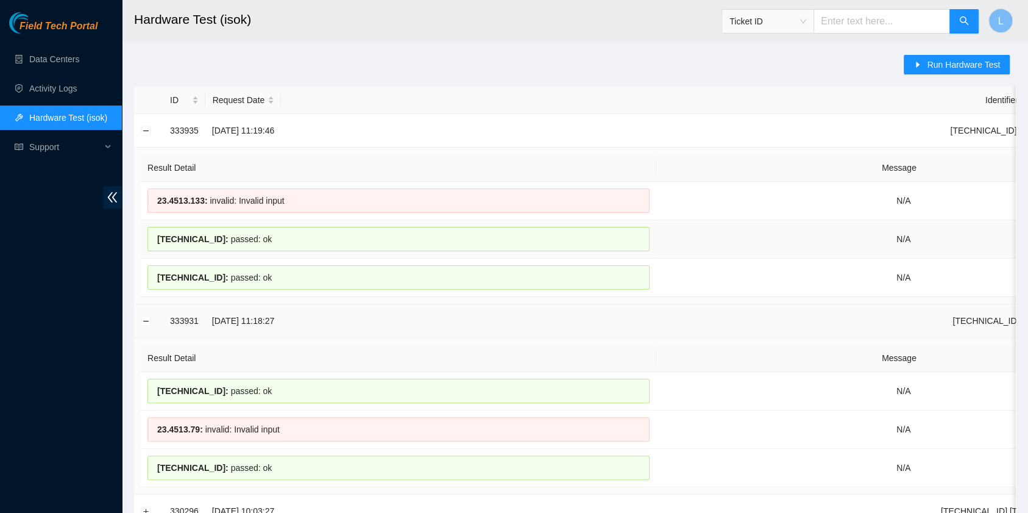
copy div "[TECHNICAL_ID] : passed: ok"
